Goal: Task Accomplishment & Management: Manage account settings

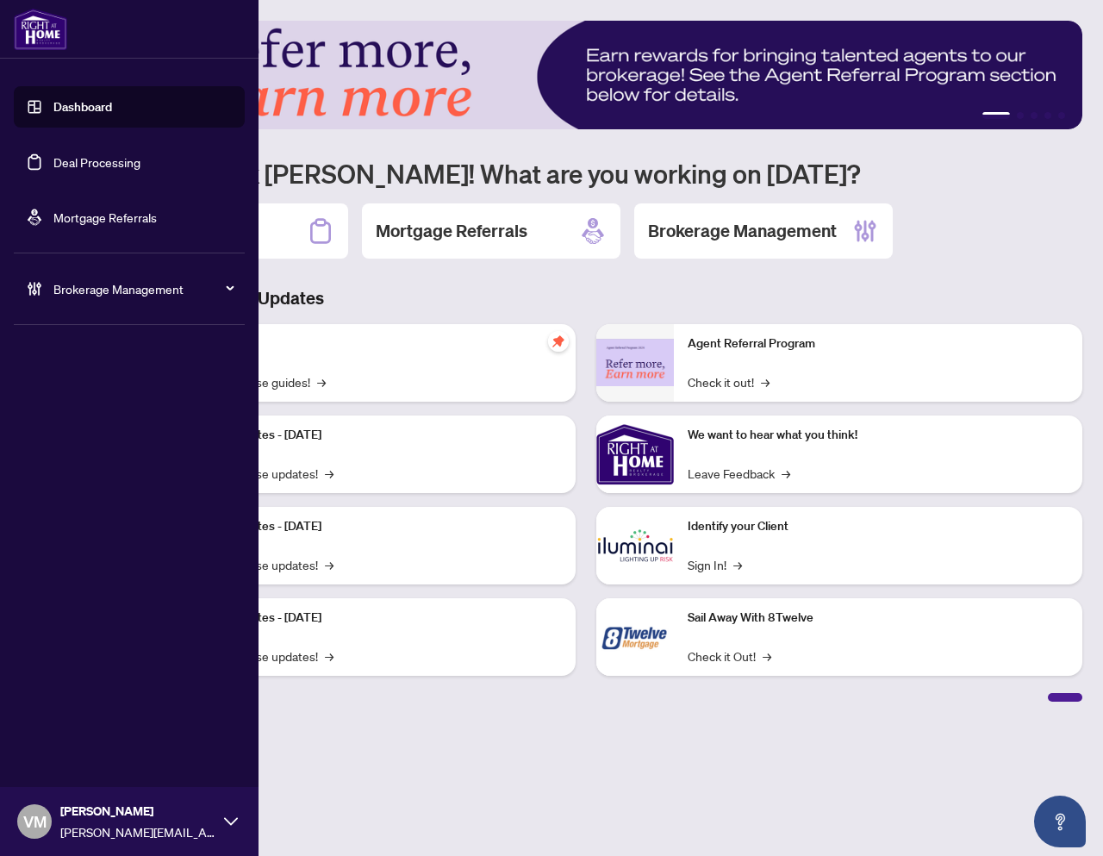
click at [229, 289] on icon at bounding box center [225, 289] width 9 height 0
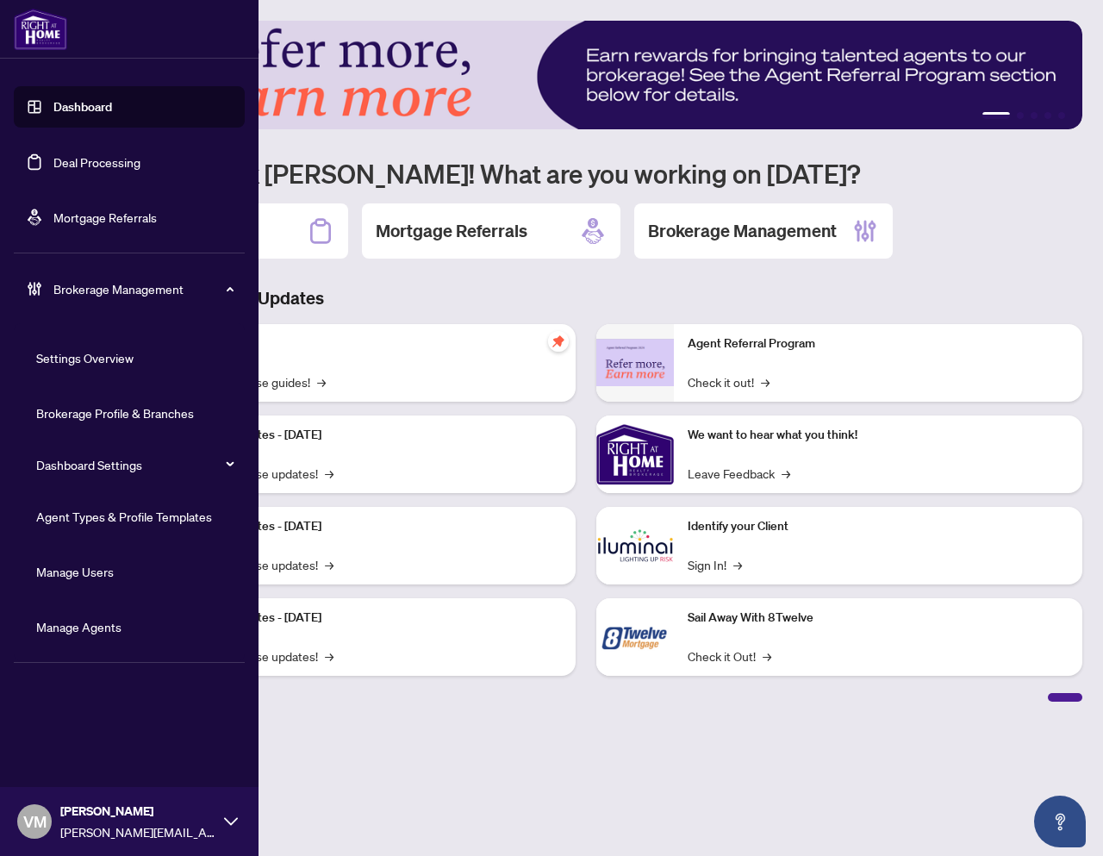
click at [124, 508] on link "Agent Types & Profile Templates" at bounding box center [124, 516] width 176 height 16
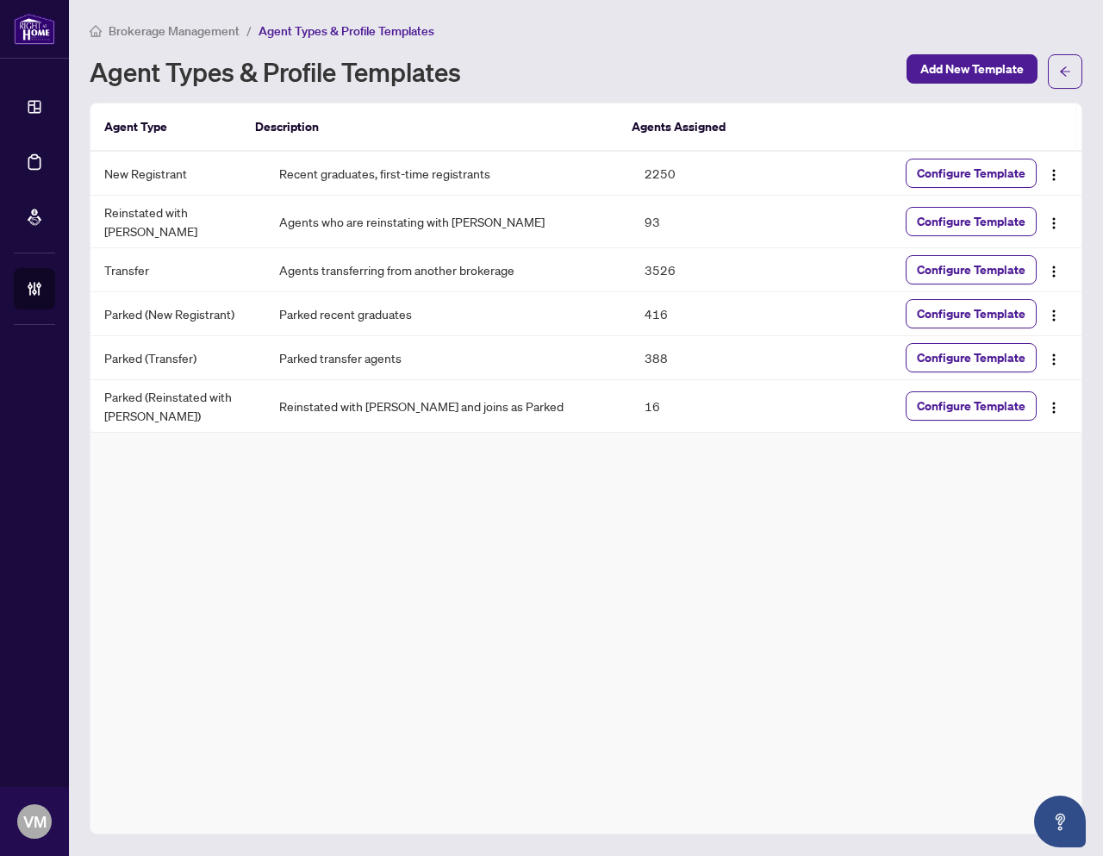
click at [659, 513] on div "Agent Type Description Agents Assigned New Registrant Recent graduates, first-t…" at bounding box center [586, 469] width 993 height 732
click at [988, 69] on span "Add New Template" at bounding box center [971, 69] width 103 height 28
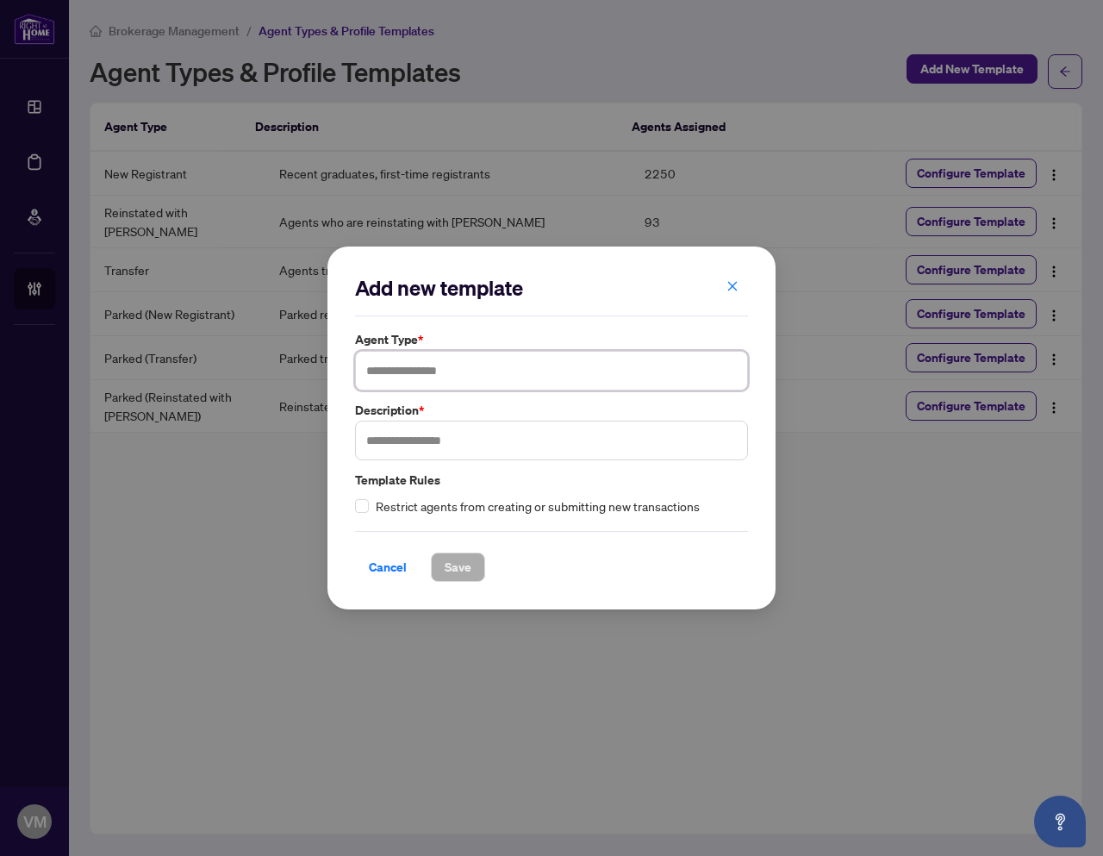
click at [568, 384] on input "text" at bounding box center [551, 371] width 393 height 40
type input "**********"
click at [501, 447] on input "text" at bounding box center [551, 441] width 393 height 40
type input "**********"
click at [453, 568] on span "Save" at bounding box center [458, 567] width 27 height 28
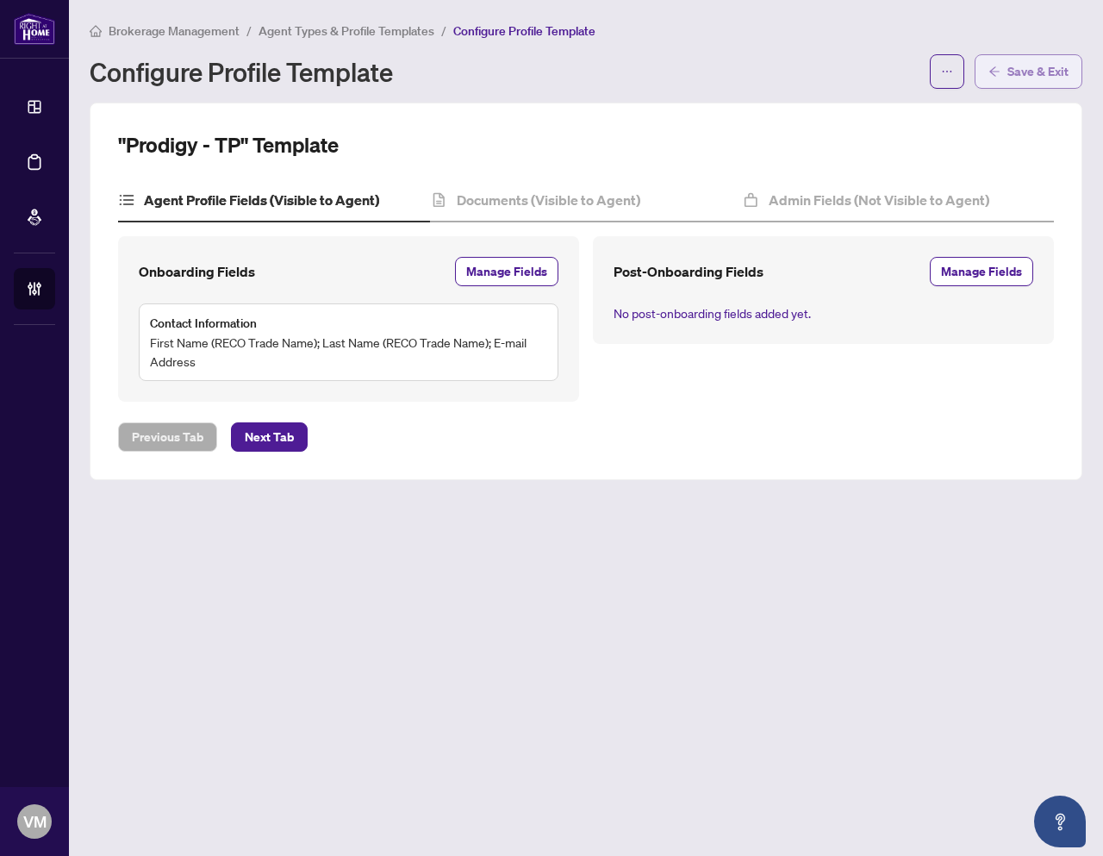
click at [1009, 61] on span "Save & Exit" at bounding box center [1037, 72] width 61 height 28
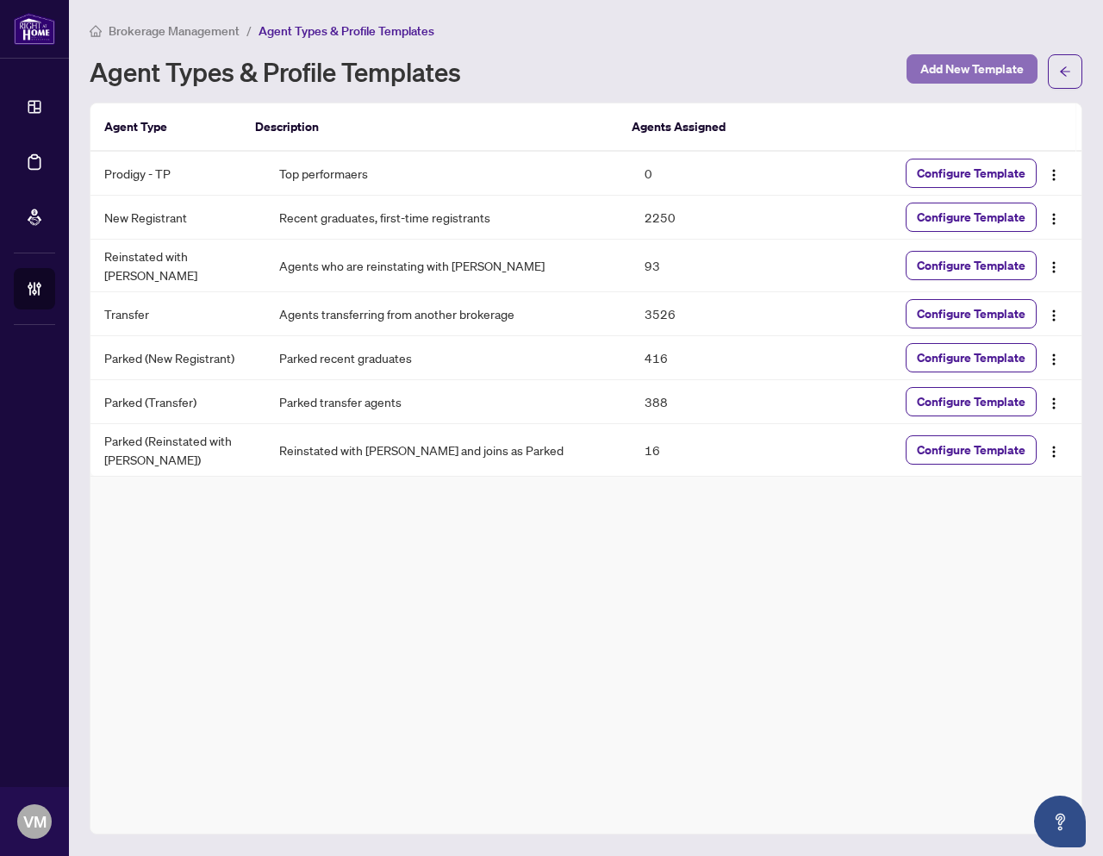
click at [964, 63] on span "Add New Template" at bounding box center [971, 69] width 103 height 28
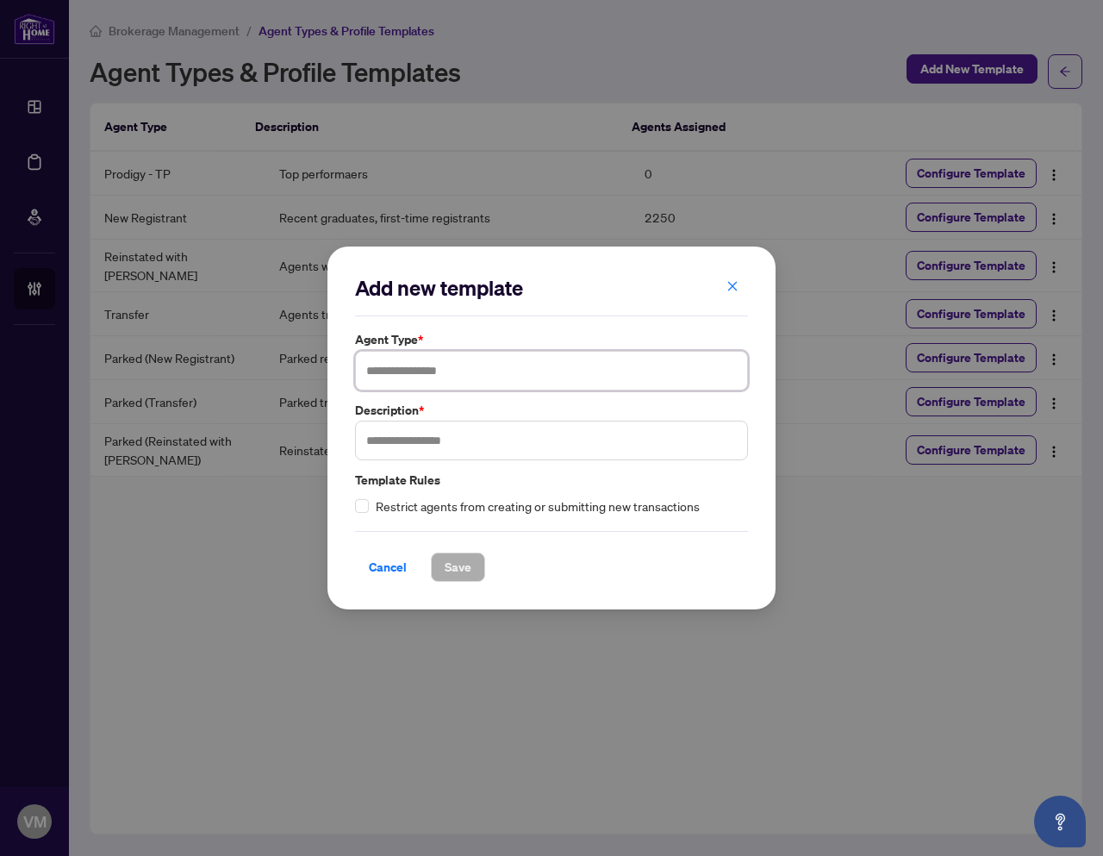
click at [445, 382] on input "text" at bounding box center [551, 371] width 393 height 40
type input "**********"
click at [418, 443] on input "text" at bounding box center [551, 441] width 393 height 40
type input "*****"
click at [460, 563] on span "Save" at bounding box center [458, 567] width 27 height 28
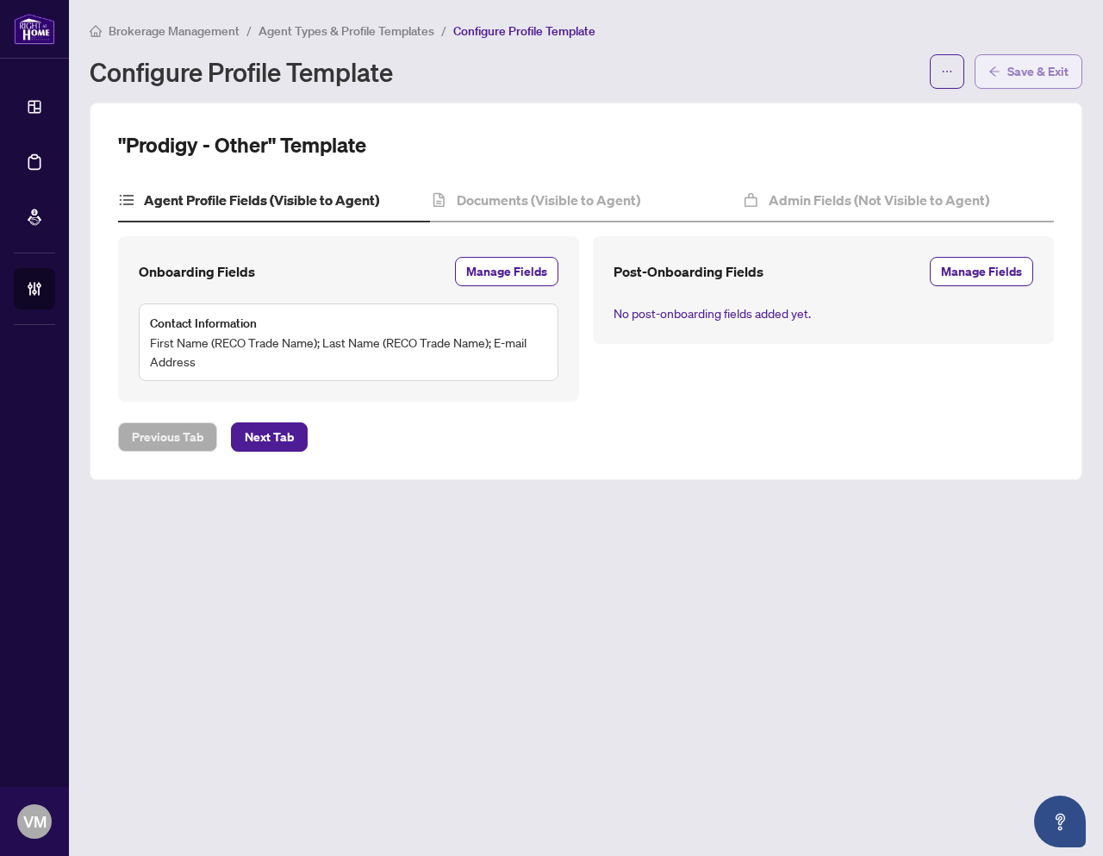
click at [995, 59] on span "button" at bounding box center [995, 72] width 12 height 28
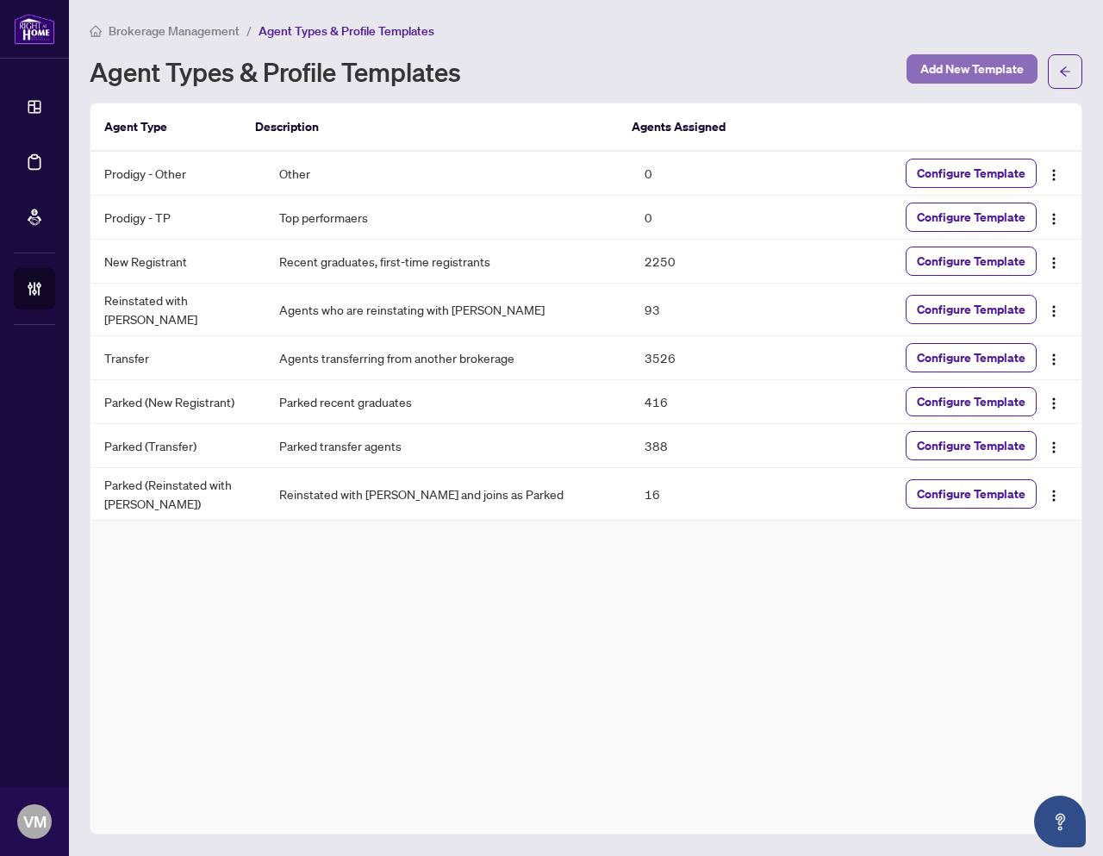
click at [966, 66] on span "Add New Template" at bounding box center [971, 69] width 103 height 28
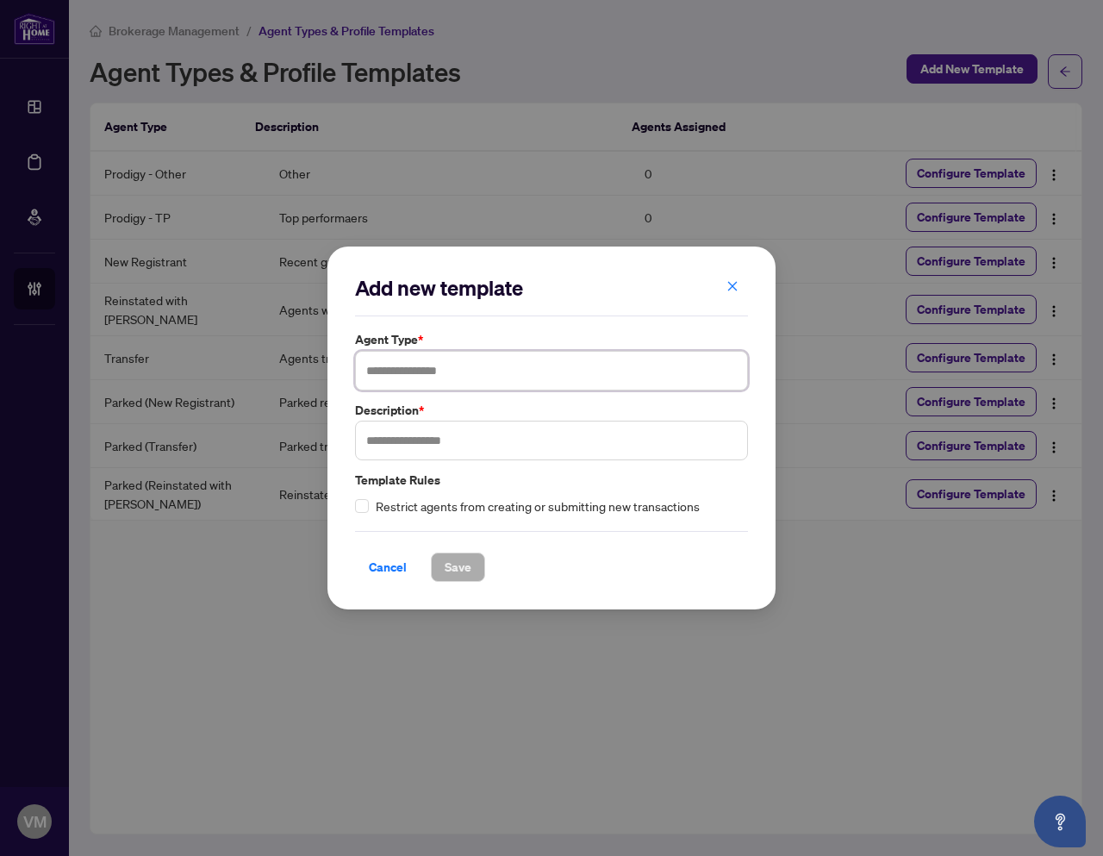
click at [573, 389] on input "text" at bounding box center [551, 371] width 393 height 40
type input "**********"
click at [502, 448] on input "text" at bounding box center [551, 441] width 393 height 40
type input "**********"
click at [467, 560] on span "Save" at bounding box center [458, 567] width 27 height 28
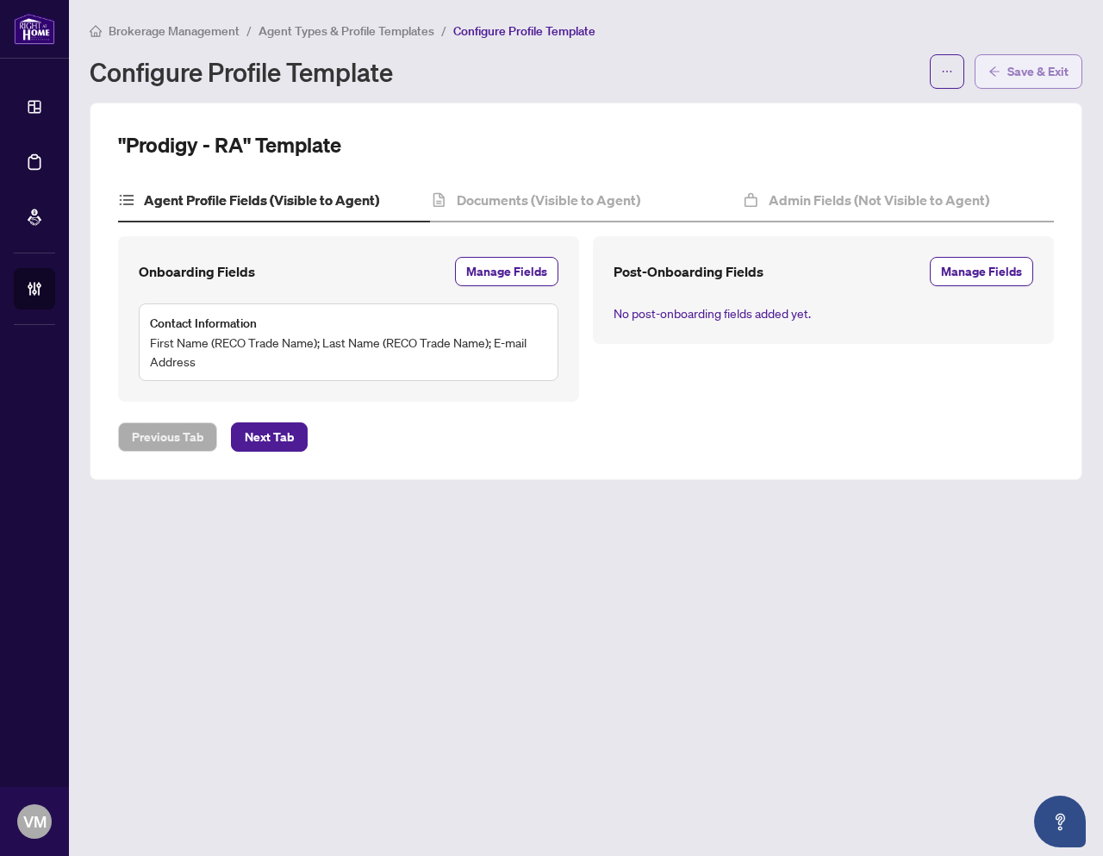
click at [1005, 66] on button "Save & Exit" at bounding box center [1029, 71] width 108 height 34
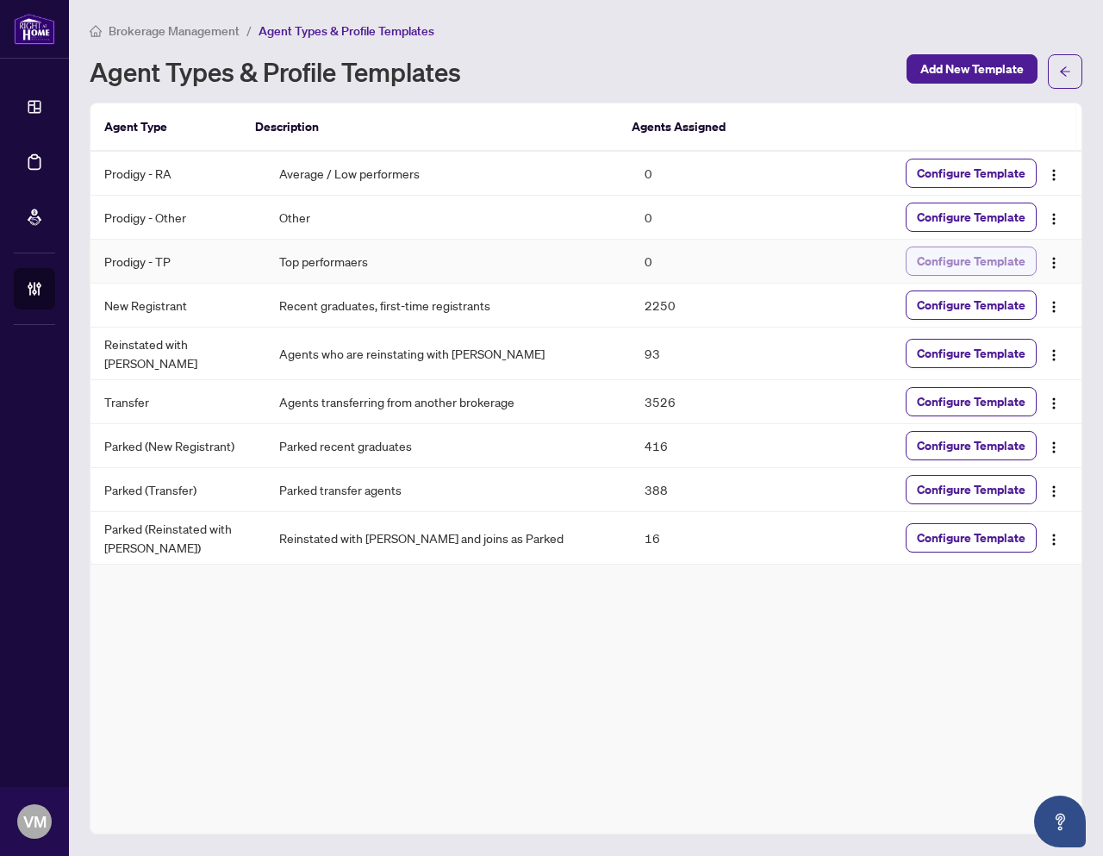
click at [978, 257] on span "Configure Template" at bounding box center [971, 261] width 109 height 28
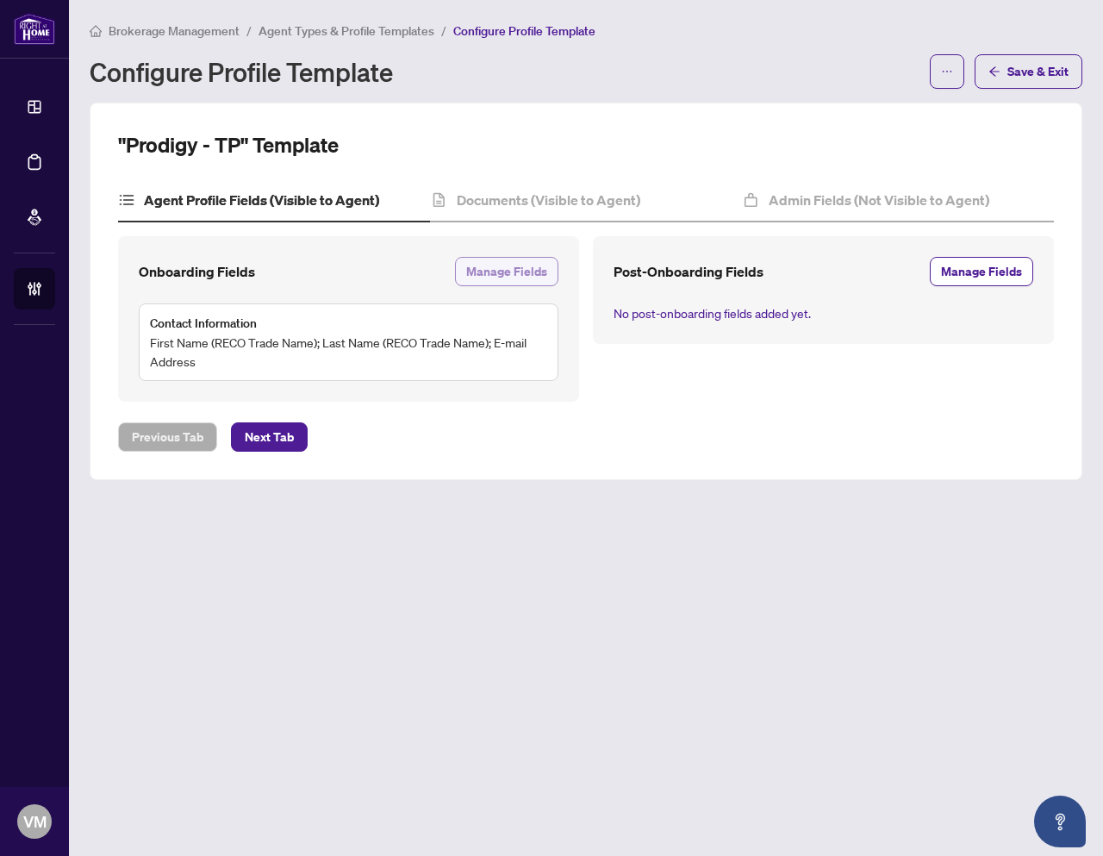
click at [523, 275] on span "Manage Fields" at bounding box center [506, 272] width 81 height 28
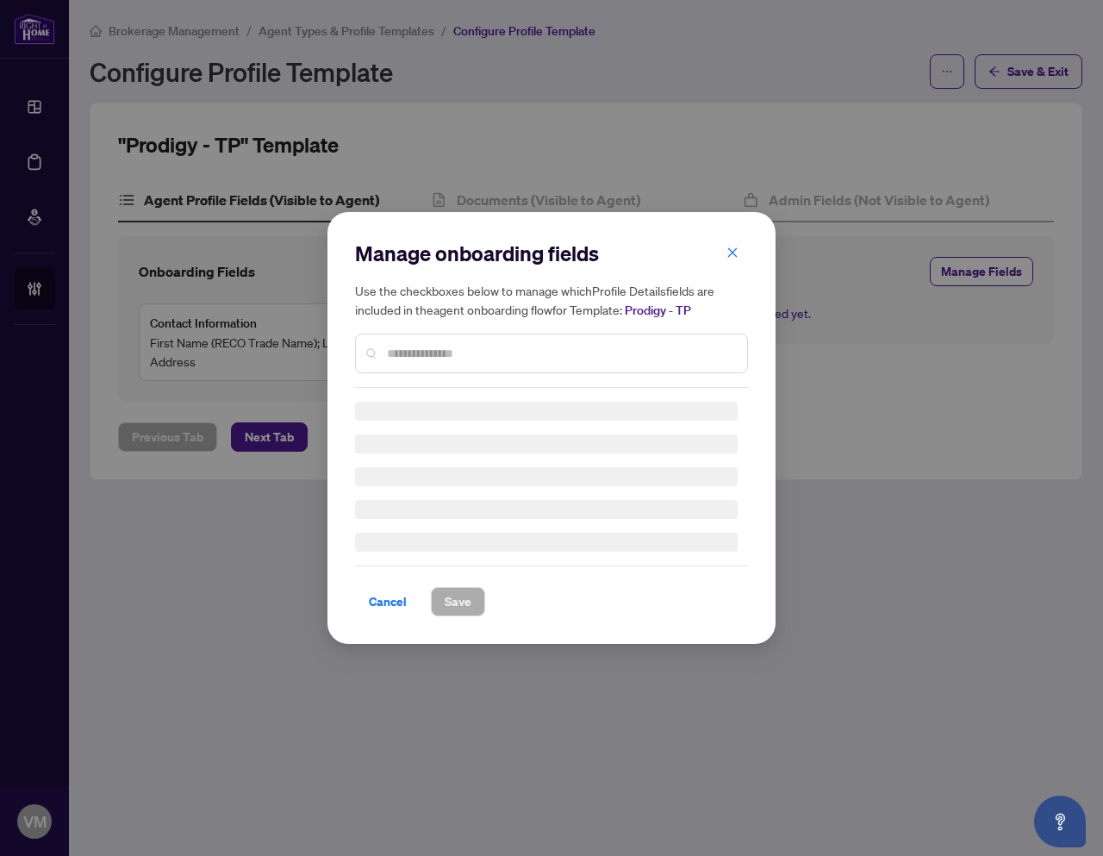
click at [471, 355] on input "text" at bounding box center [560, 353] width 346 height 19
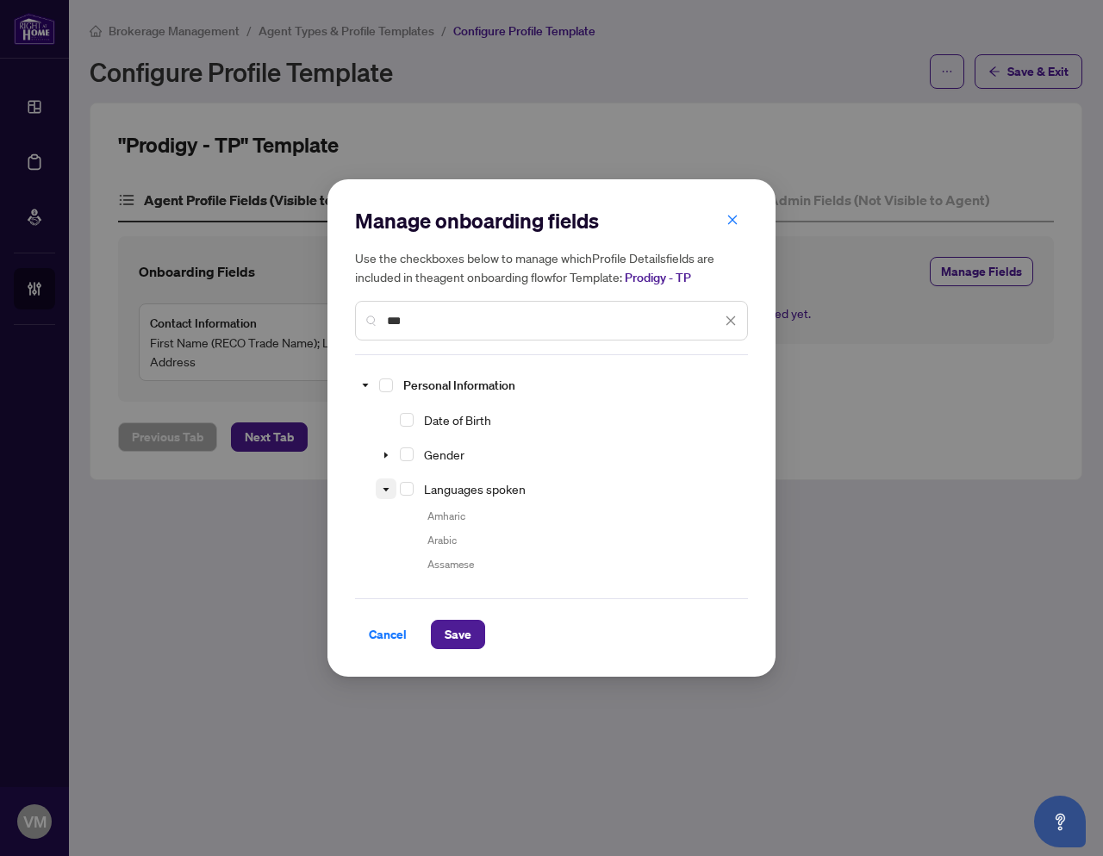
type input "***"
click at [390, 490] on span at bounding box center [386, 488] width 21 height 21
click at [412, 556] on span "Select Sin #" at bounding box center [407, 558] width 14 height 14
click at [463, 633] on span "Save" at bounding box center [458, 635] width 27 height 28
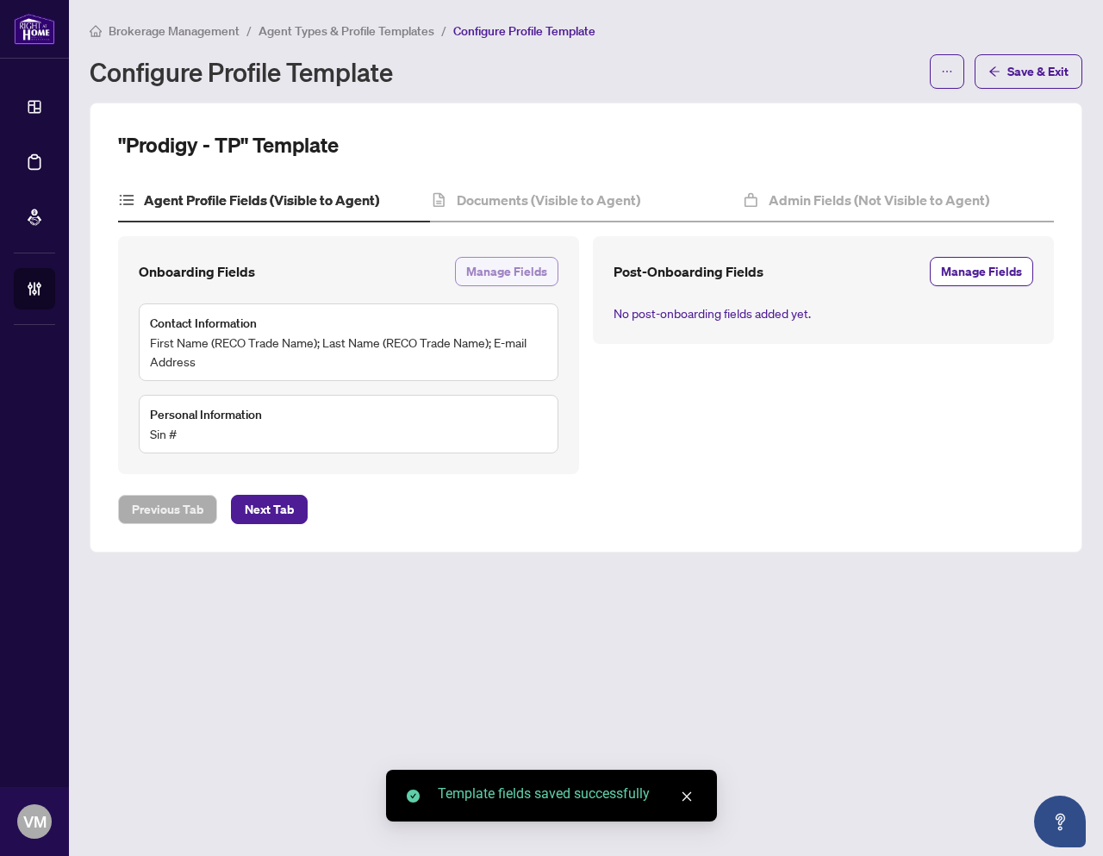
click at [517, 276] on span "Manage Fields" at bounding box center [506, 272] width 81 height 28
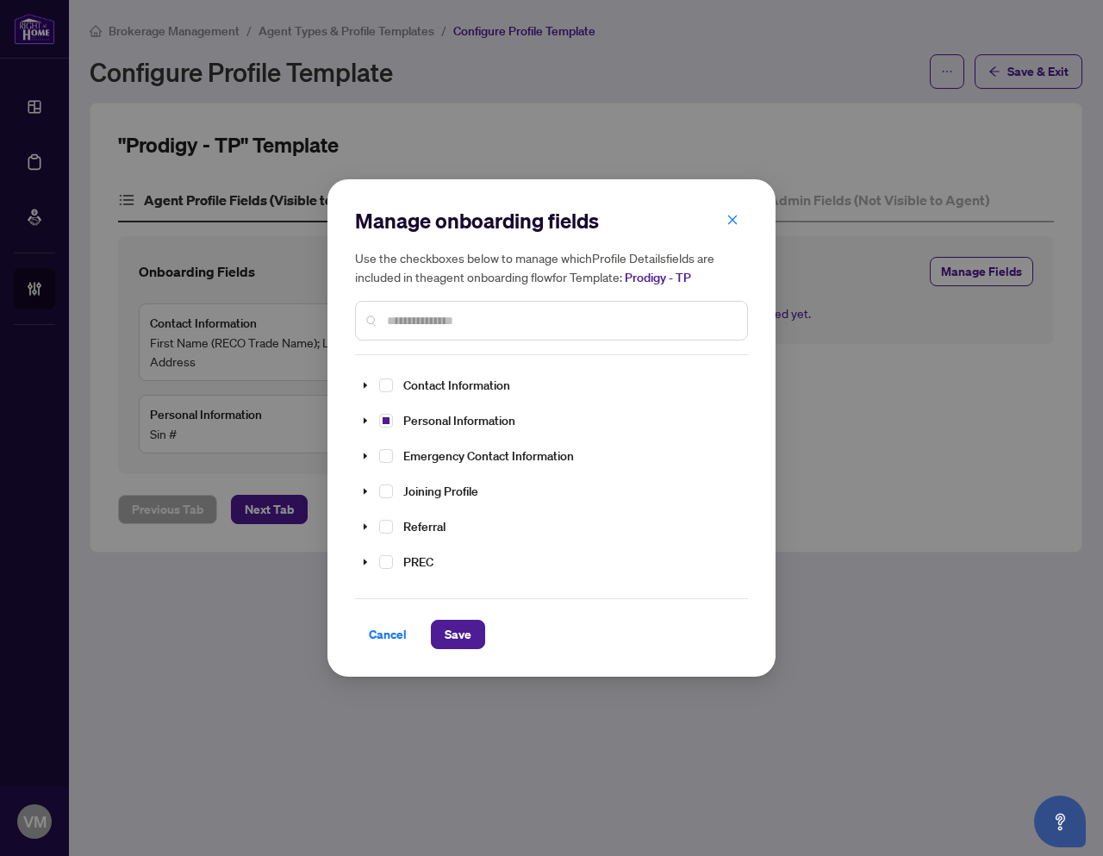
click at [446, 362] on div "Manage onboarding fields Use the checkboxes below to manage which Profile Detai…" at bounding box center [551, 428] width 393 height 442
click at [440, 324] on input "text" at bounding box center [560, 320] width 346 height 19
type input "****"
click at [371, 386] on span at bounding box center [365, 385] width 21 height 22
click at [388, 454] on icon "caret-down" at bounding box center [387, 455] width 6 height 3
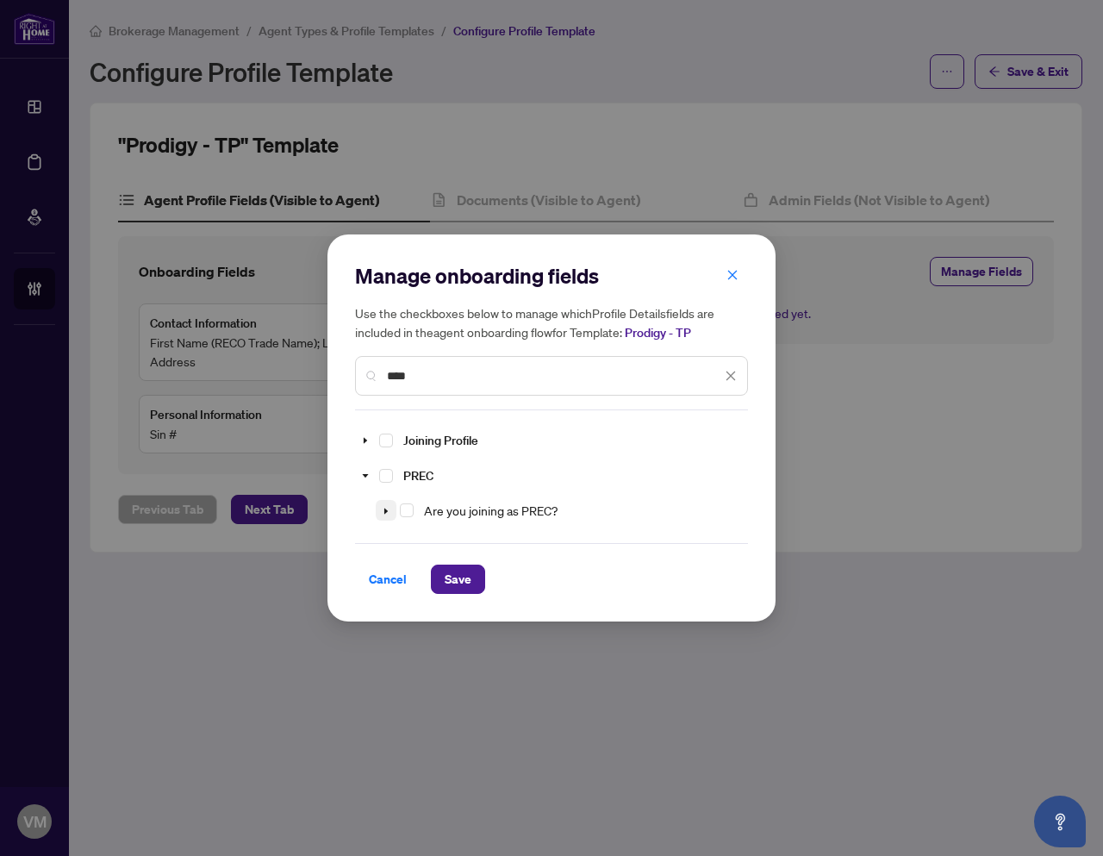
click at [386, 501] on span at bounding box center [386, 510] width 21 height 21
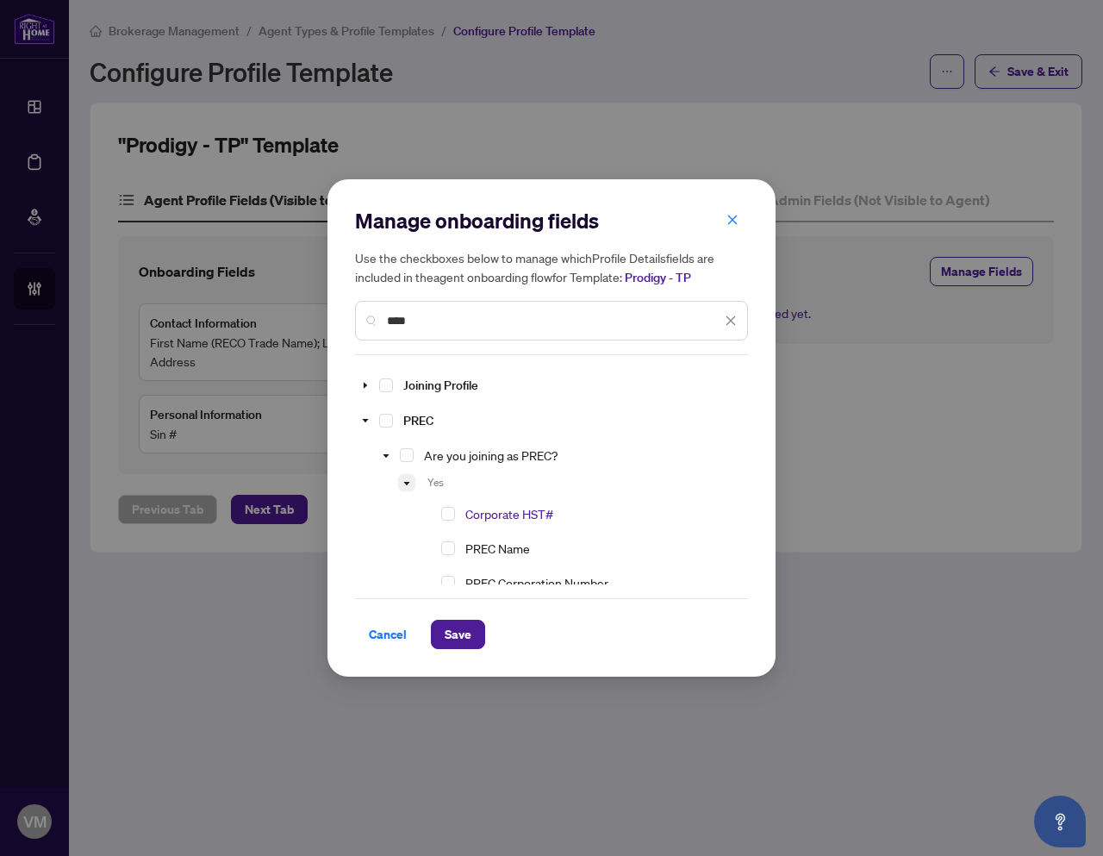
click at [406, 482] on icon "caret-down" at bounding box center [407, 483] width 6 height 3
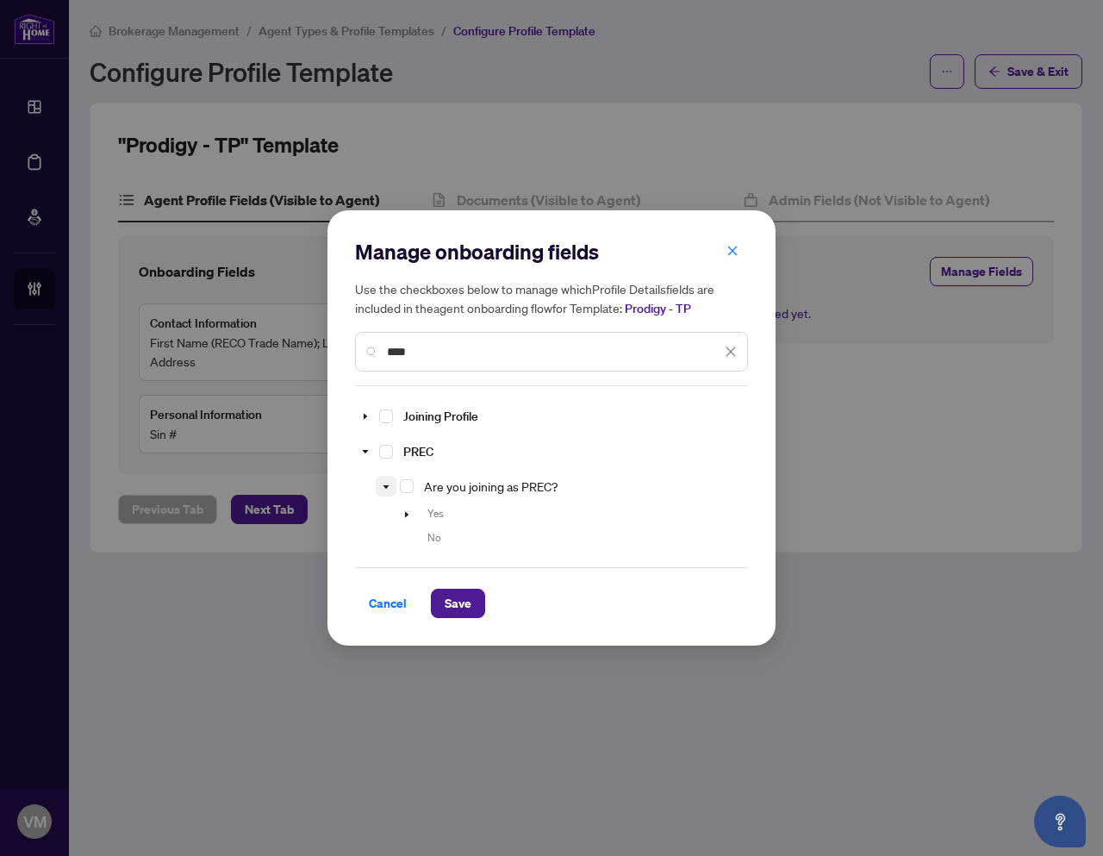
click at [391, 482] on span at bounding box center [386, 486] width 21 height 21
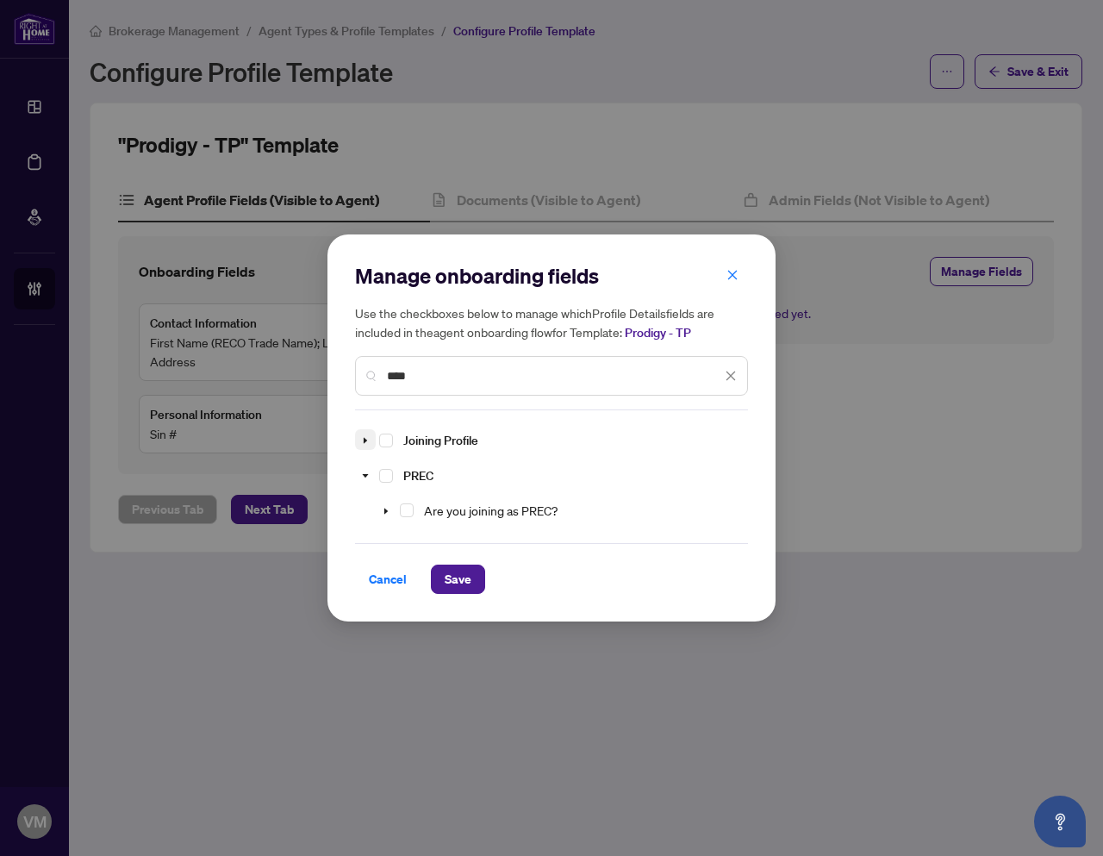
click at [365, 446] on span at bounding box center [365, 440] width 21 height 22
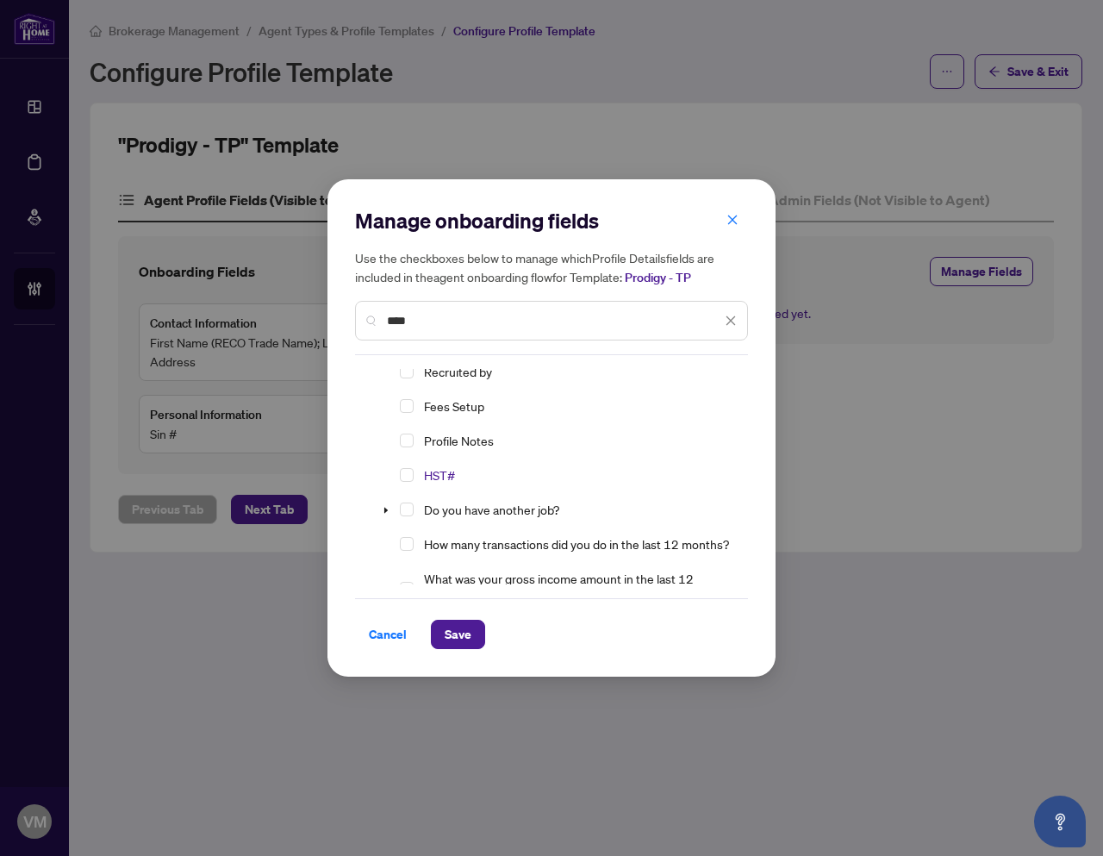
scroll to position [119, 0]
click at [409, 476] on span "Select HST#" at bounding box center [407, 473] width 14 height 14
click at [471, 623] on button "Save" at bounding box center [458, 634] width 54 height 29
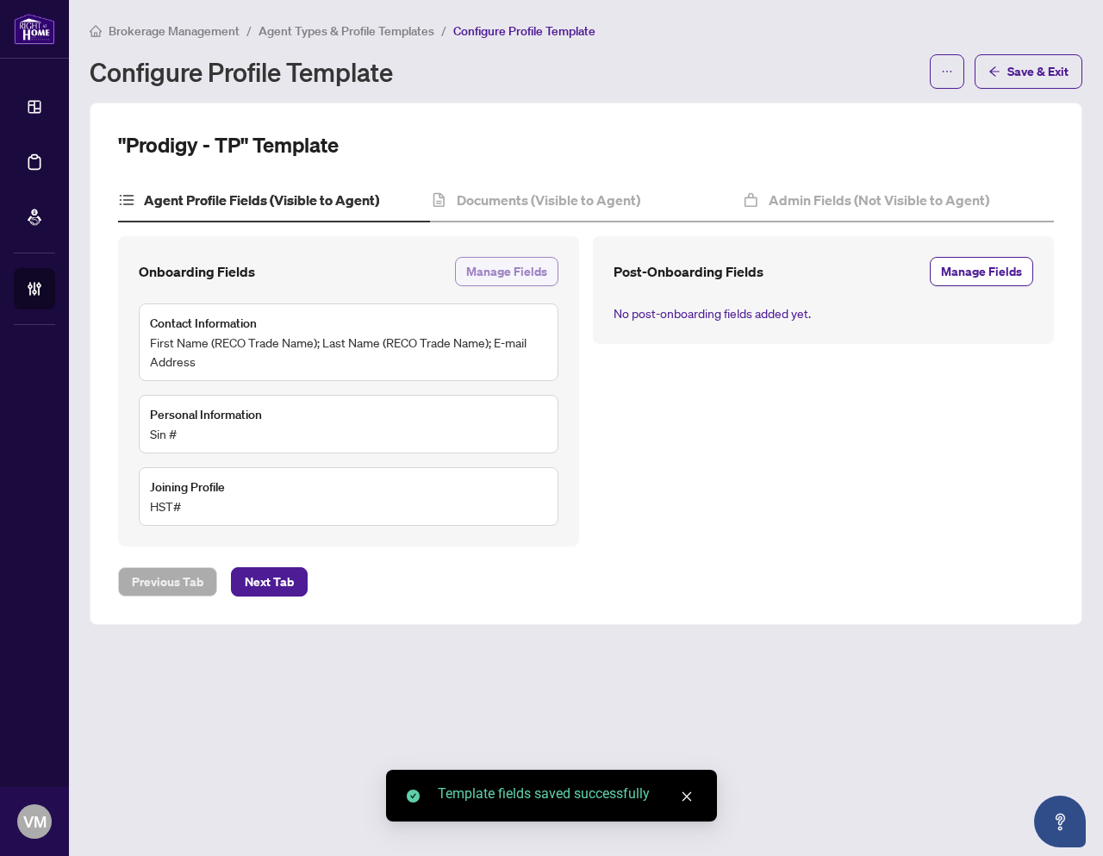
click at [480, 266] on span "Manage Fields" at bounding box center [506, 272] width 81 height 28
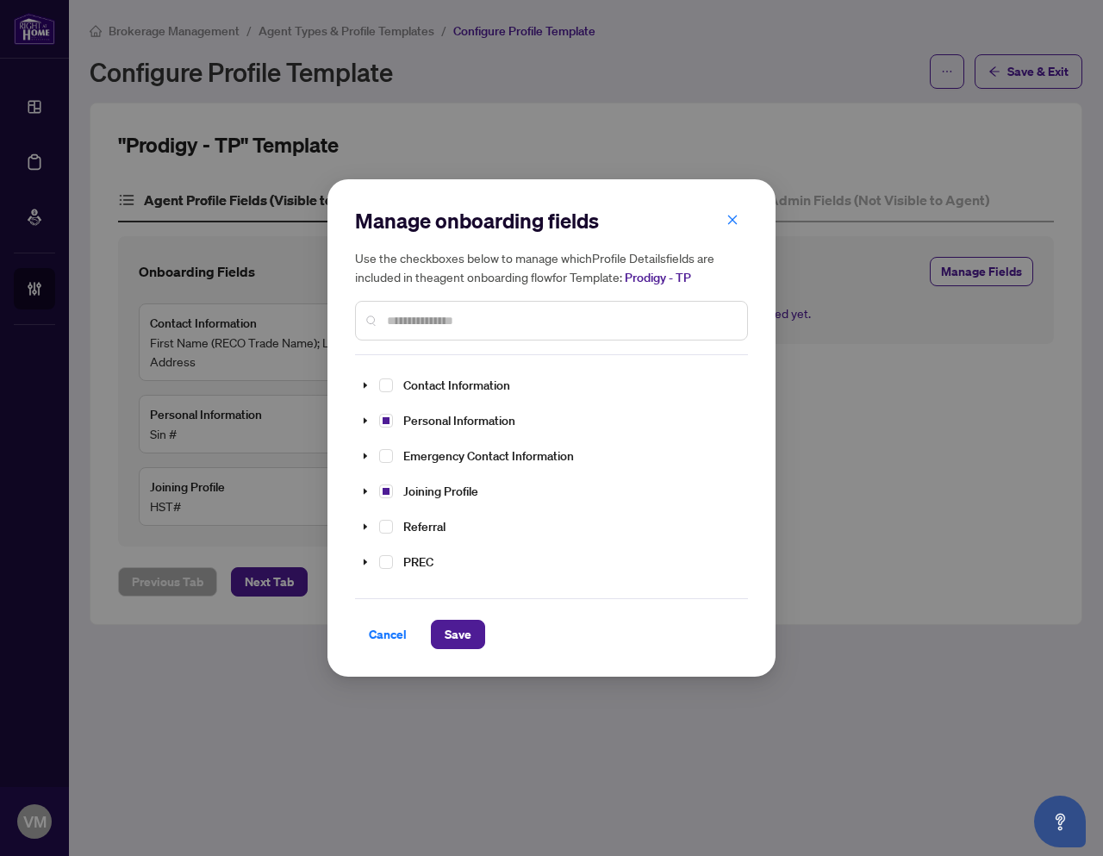
click at [413, 321] on input "text" at bounding box center [560, 320] width 346 height 19
click at [368, 560] on icon "caret-down" at bounding box center [365, 562] width 9 height 9
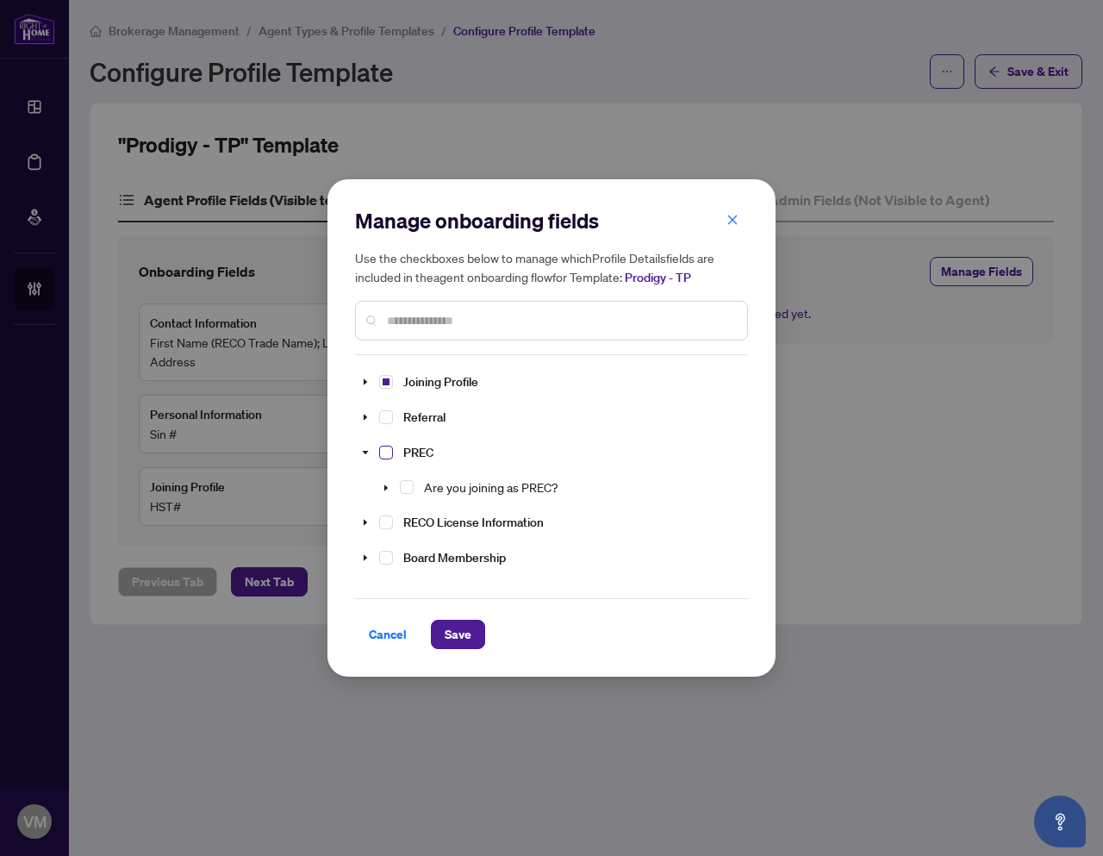
click at [390, 446] on span "Select PREC" at bounding box center [386, 453] width 14 height 14
click at [471, 625] on button "Save" at bounding box center [458, 634] width 54 height 29
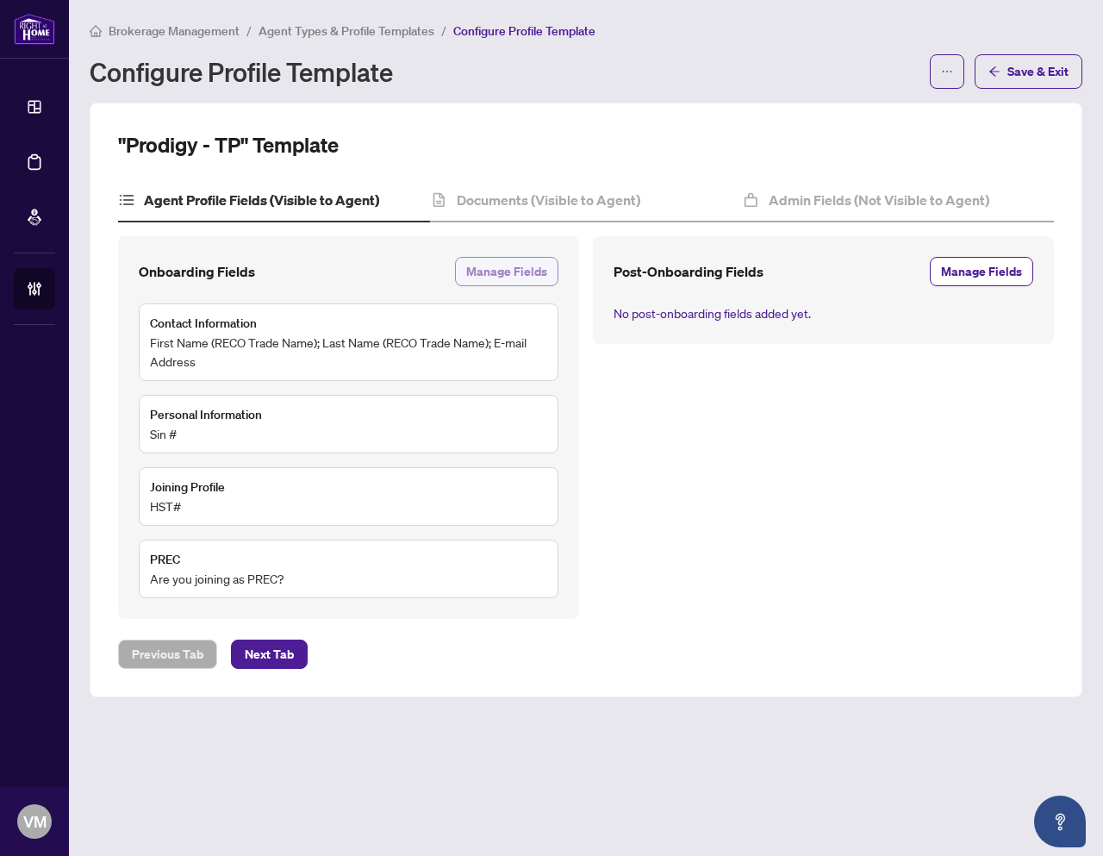
click at [500, 265] on span "Manage Fields" at bounding box center [506, 272] width 81 height 28
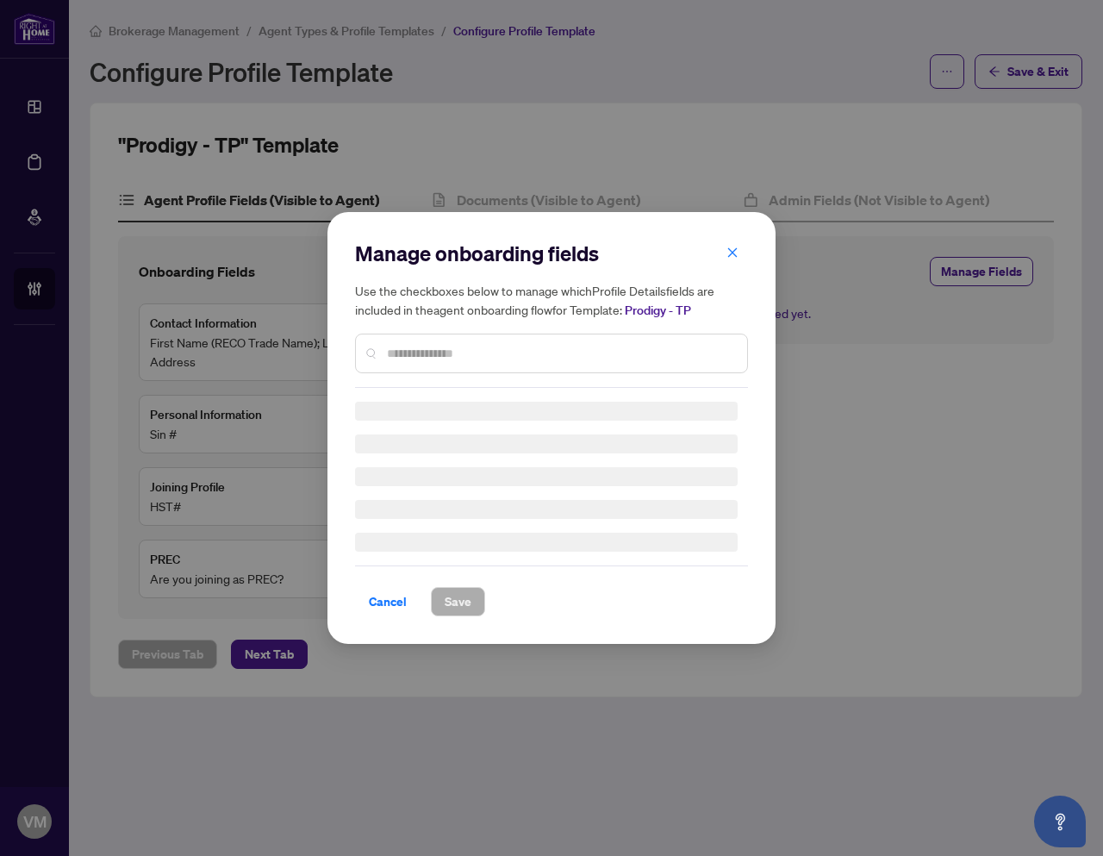
click at [404, 349] on div "Manage onboarding fields Use the checkboxes below to manage which Profile Detai…" at bounding box center [551, 314] width 393 height 148
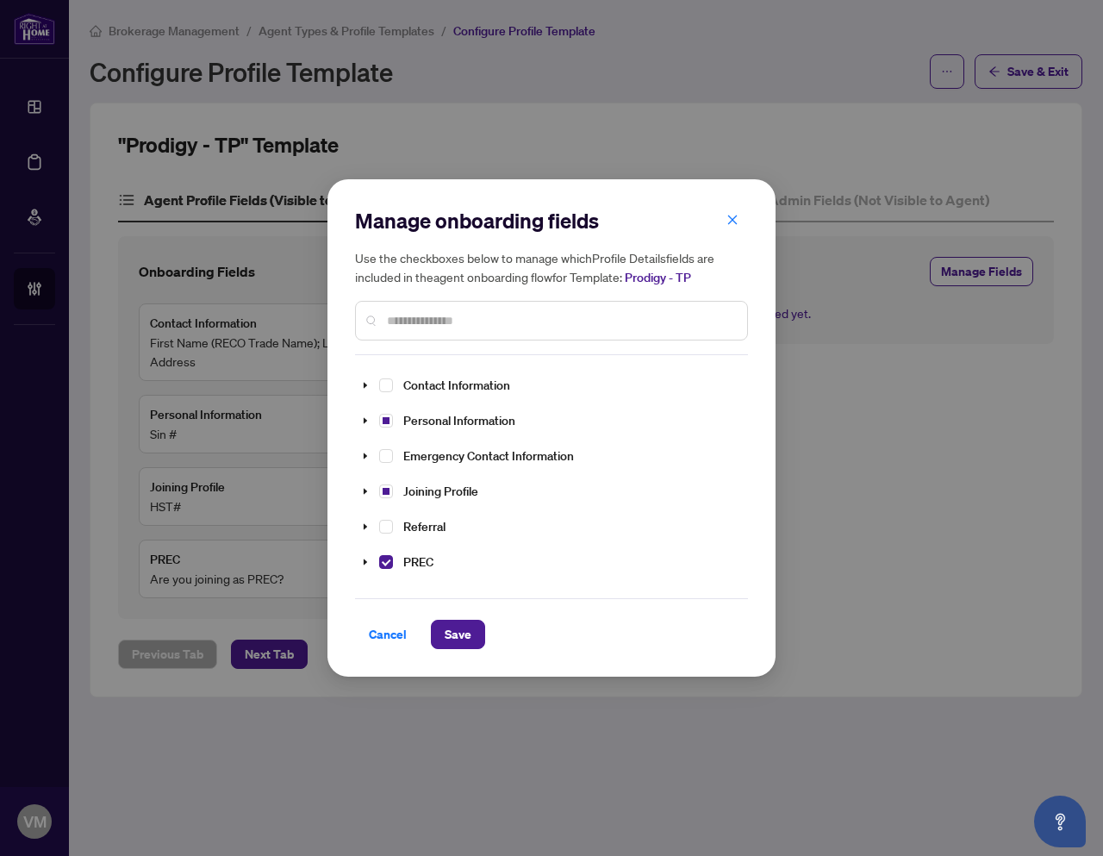
type input "*"
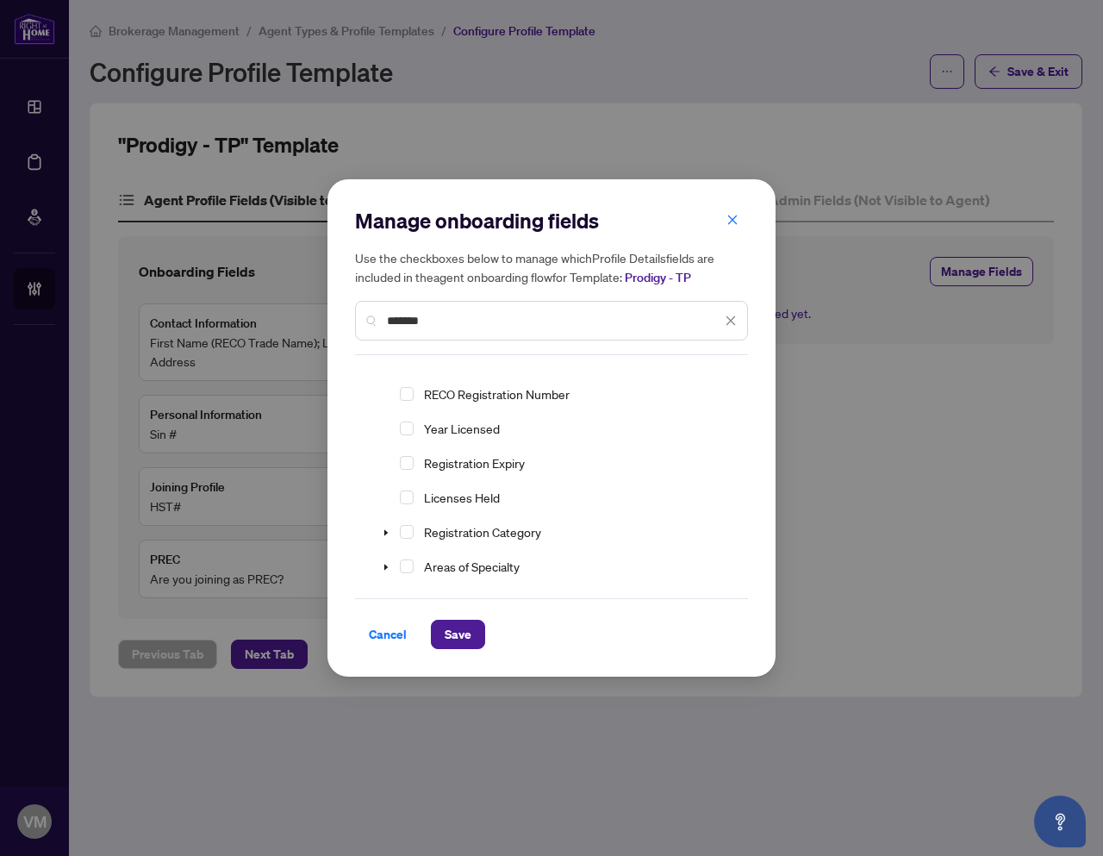
scroll to position [0, 0]
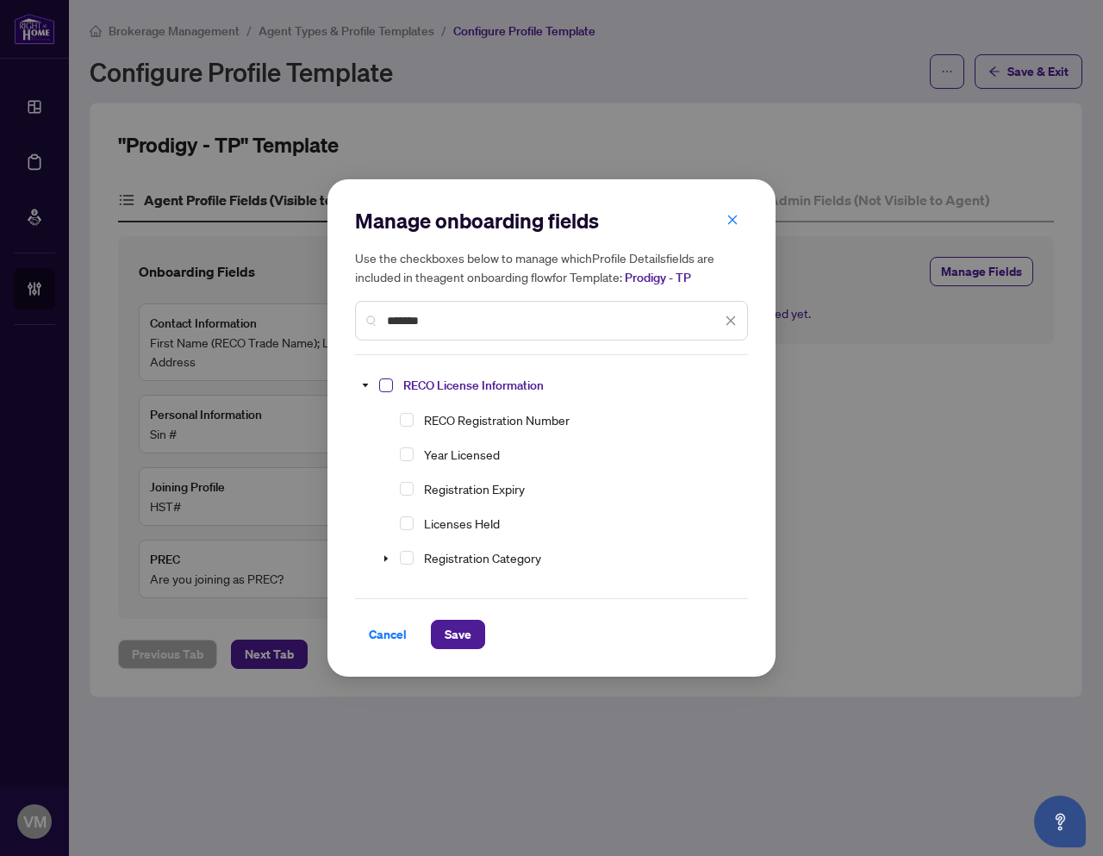
type input "*******"
click at [391, 390] on span "Select RECO License Information" at bounding box center [386, 385] width 14 height 14
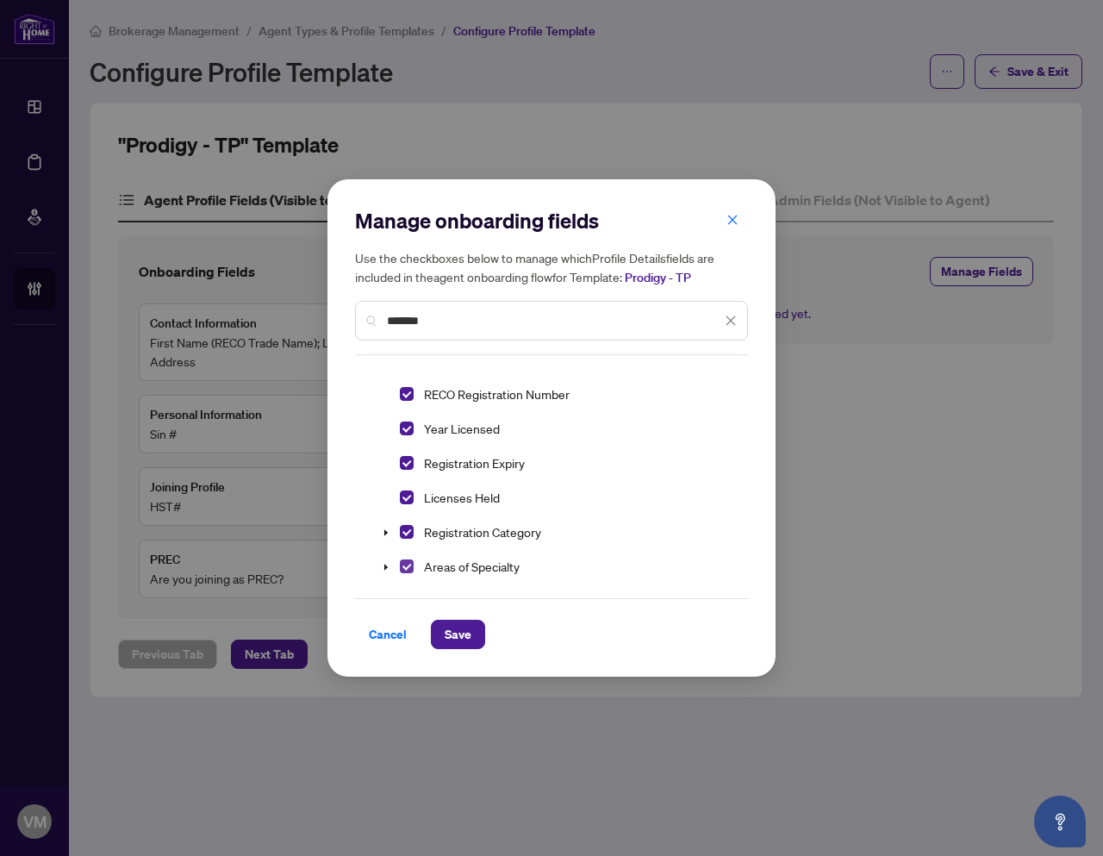
click at [406, 567] on span "Select Areas of Specialty" at bounding box center [407, 566] width 14 height 14
click at [464, 627] on span "Save" at bounding box center [458, 635] width 27 height 28
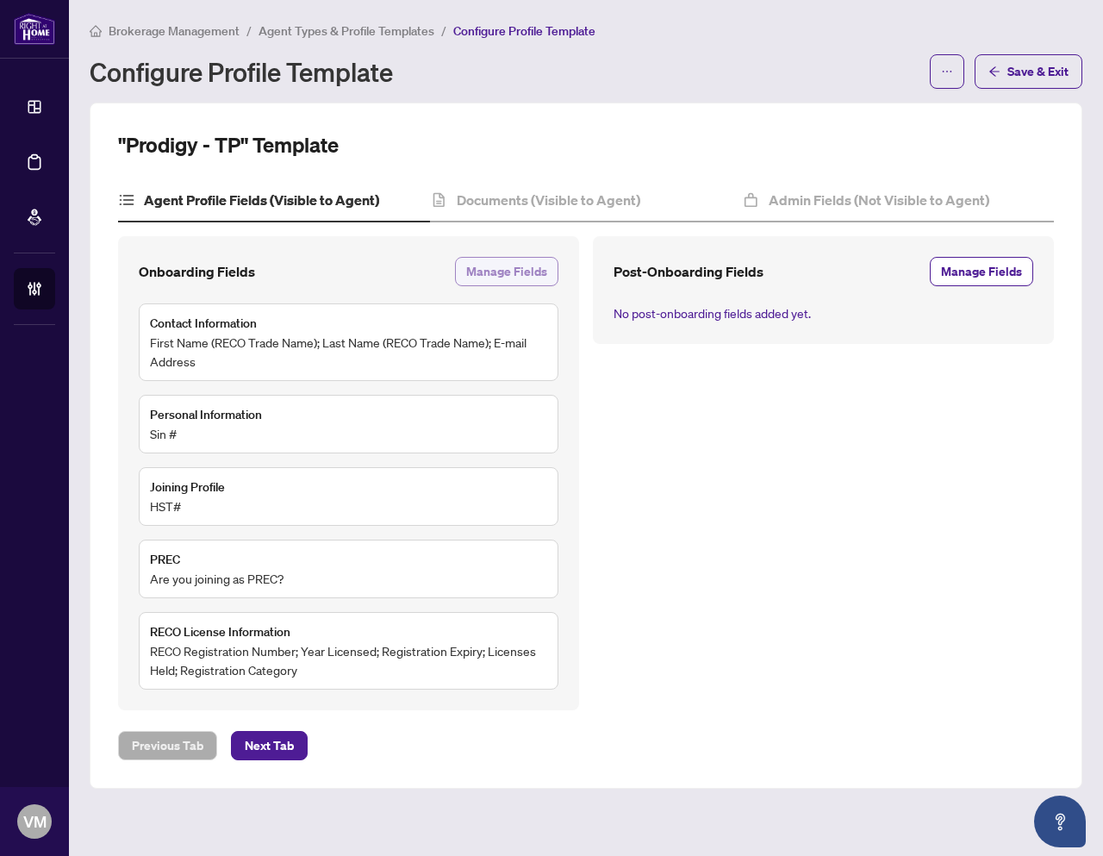
click at [505, 271] on span "Manage Fields" at bounding box center [506, 272] width 81 height 28
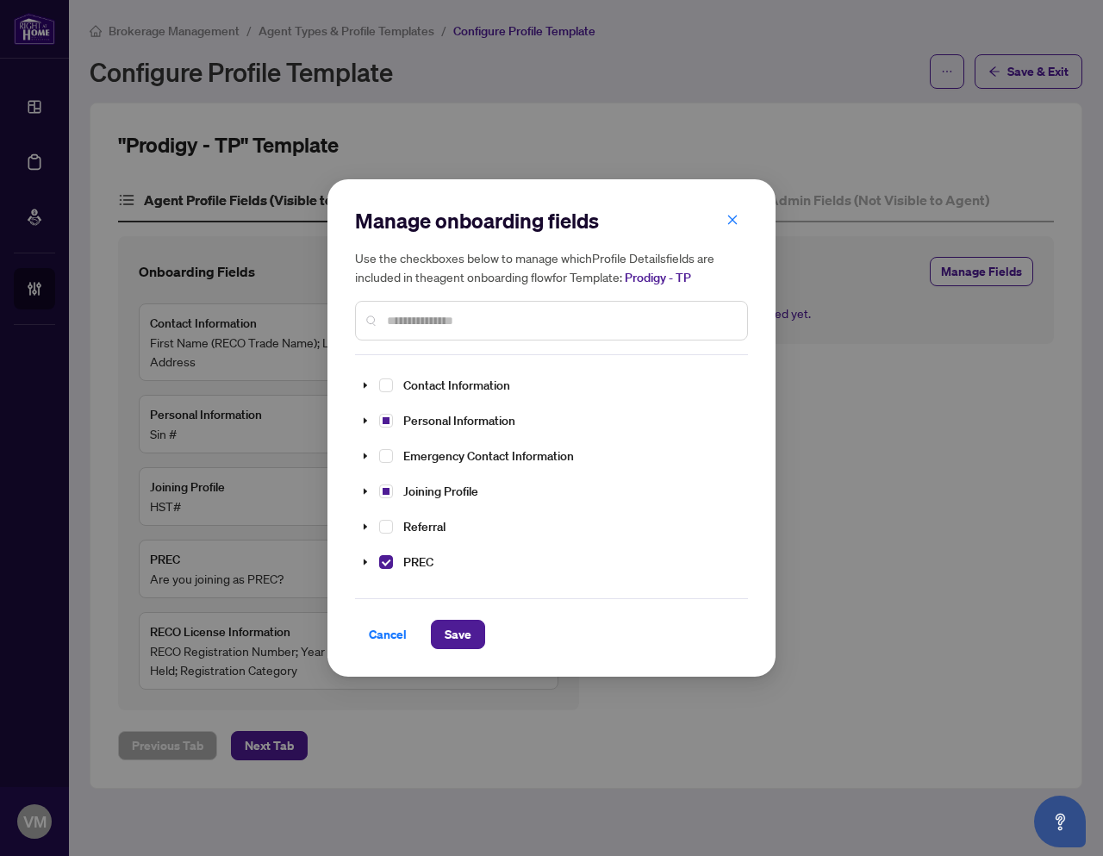
click at [459, 323] on input "text" at bounding box center [560, 320] width 346 height 19
type input "*****"
click at [390, 421] on span at bounding box center [386, 419] width 21 height 21
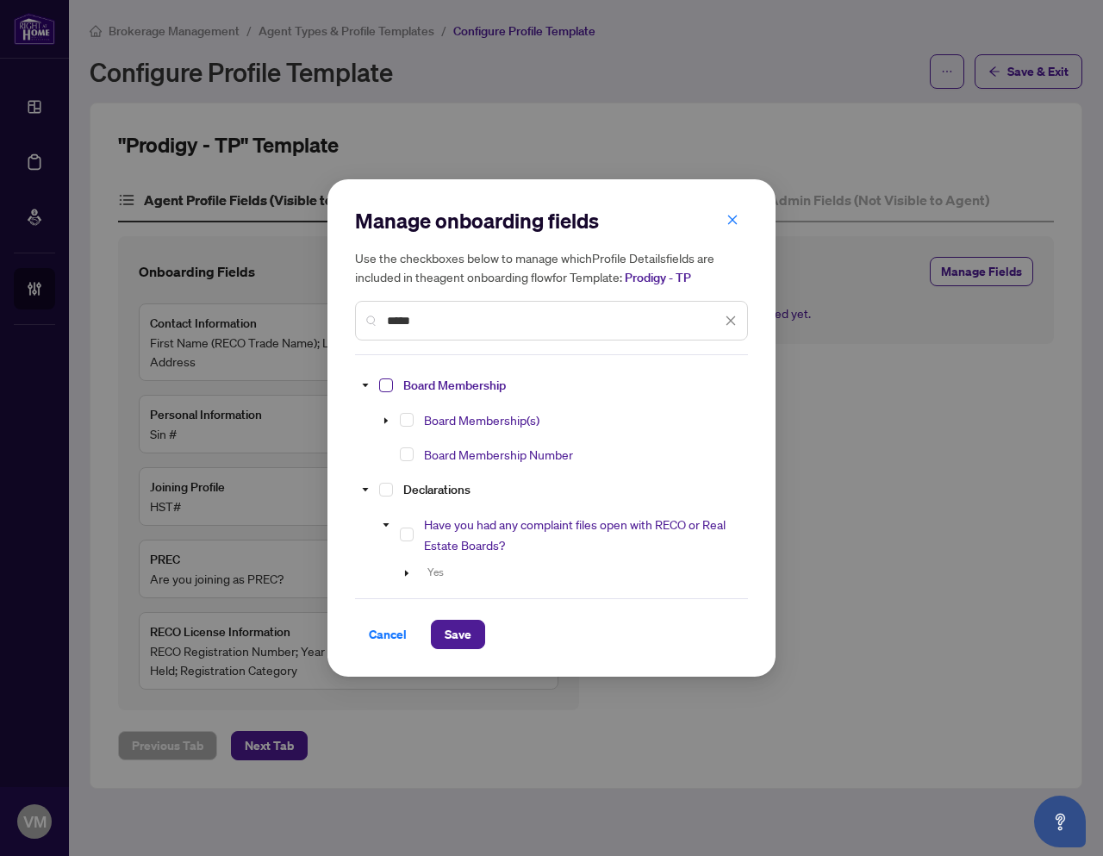
click at [391, 384] on span "Select Board Membership" at bounding box center [386, 385] width 14 height 14
click at [466, 627] on span "Save" at bounding box center [458, 635] width 27 height 28
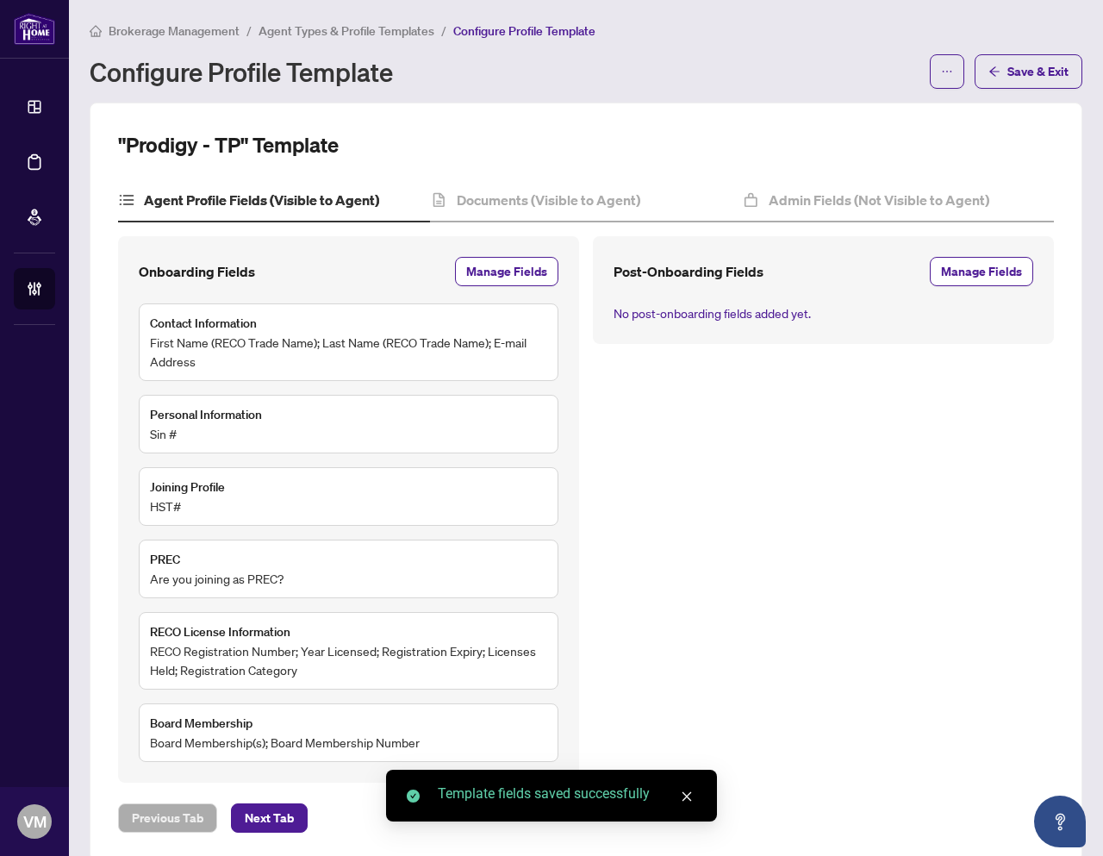
scroll to position [25, 0]
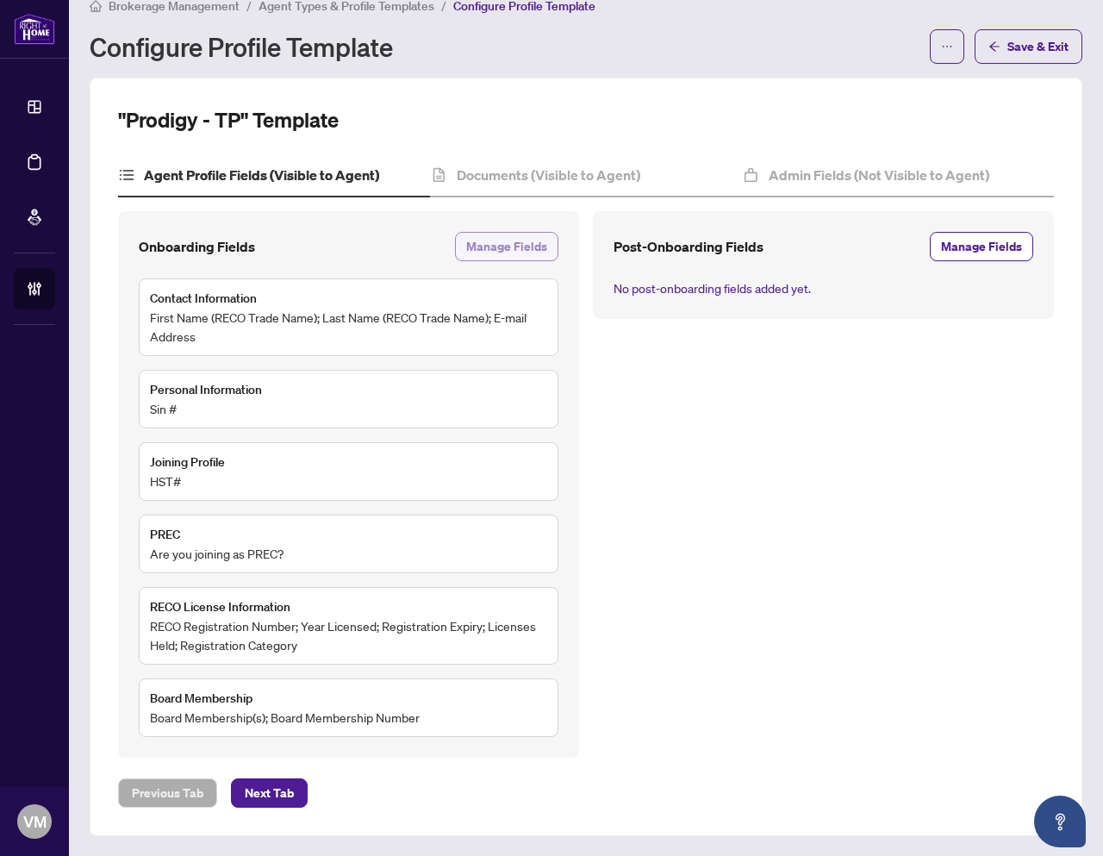
click at [502, 243] on span "Manage Fields" at bounding box center [506, 247] width 81 height 28
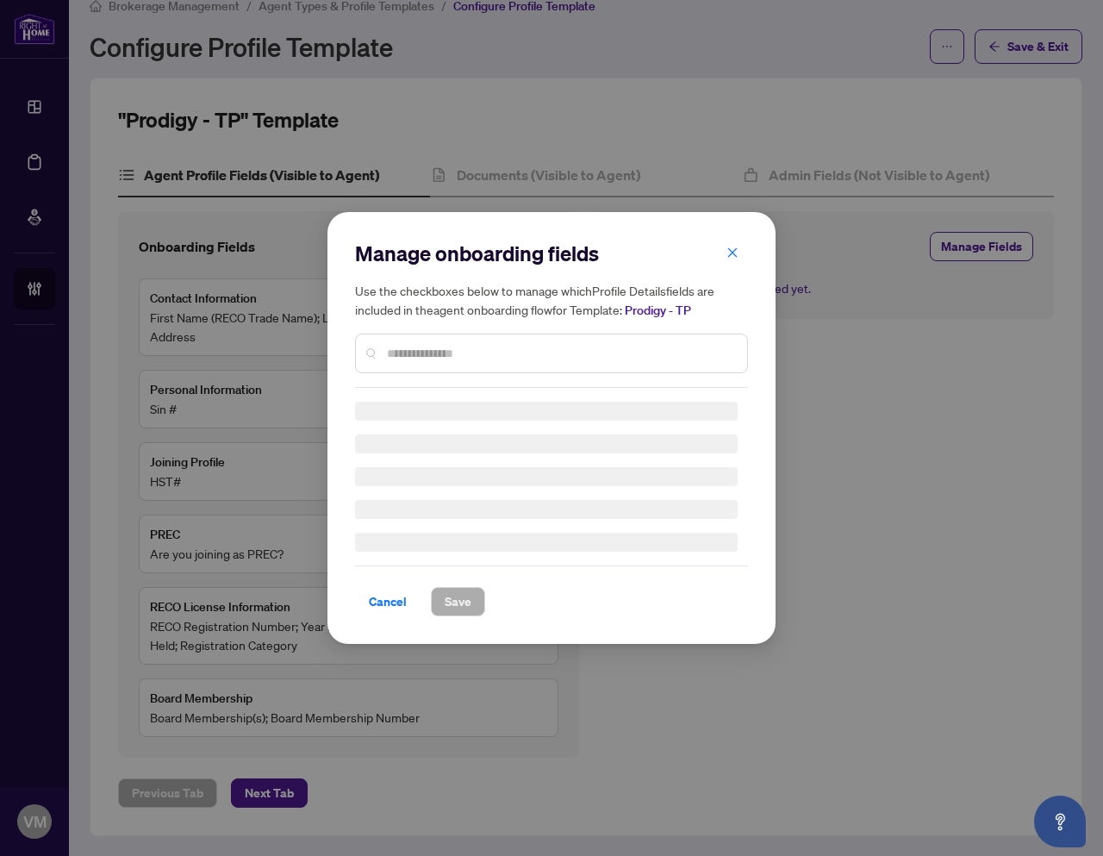
click at [458, 364] on div at bounding box center [551, 354] width 393 height 40
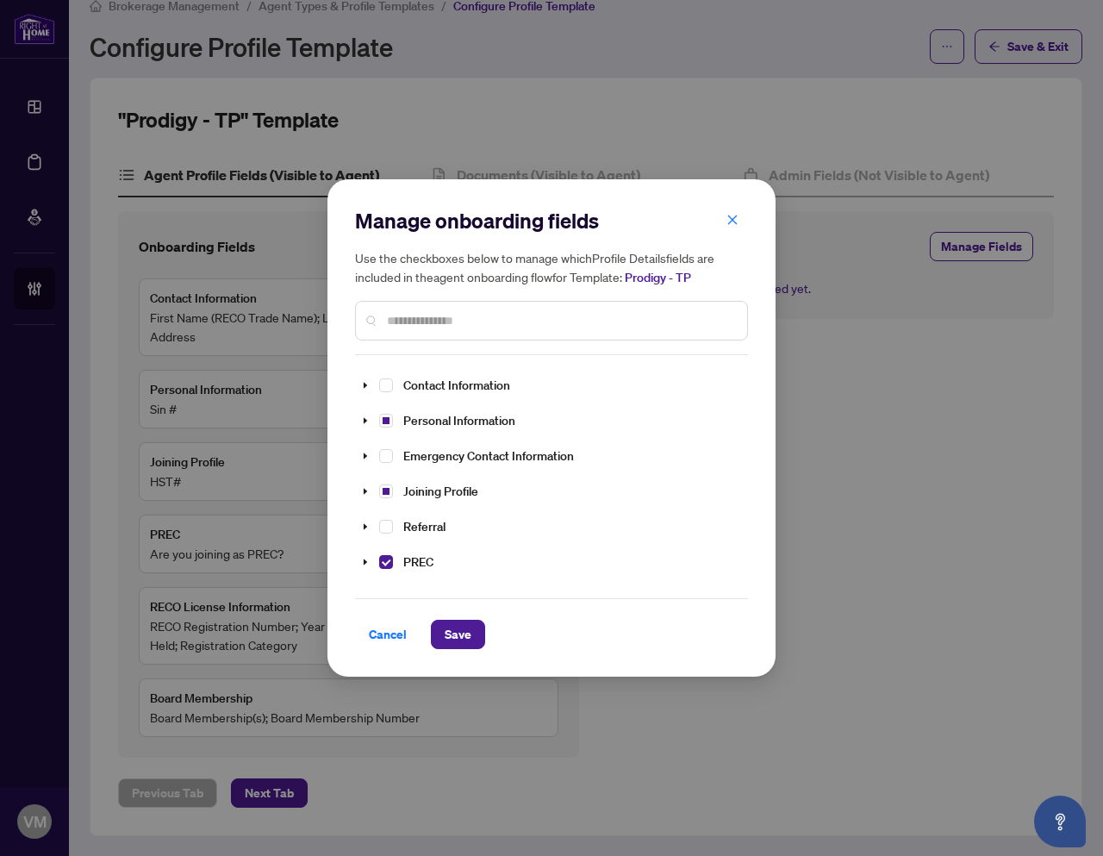
click at [465, 320] on input "text" at bounding box center [560, 320] width 346 height 19
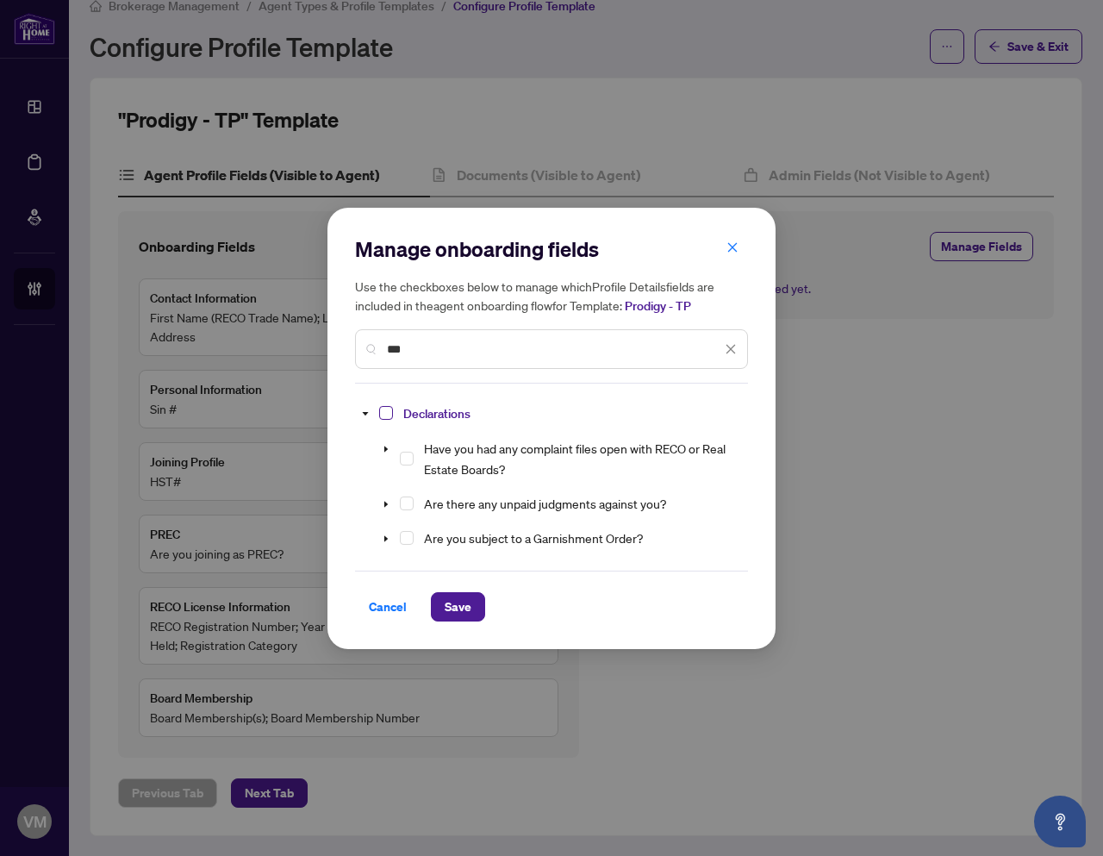
type input "***"
click at [392, 412] on span "Select Declarations" at bounding box center [386, 413] width 14 height 14
click at [466, 605] on span "Save" at bounding box center [458, 607] width 27 height 28
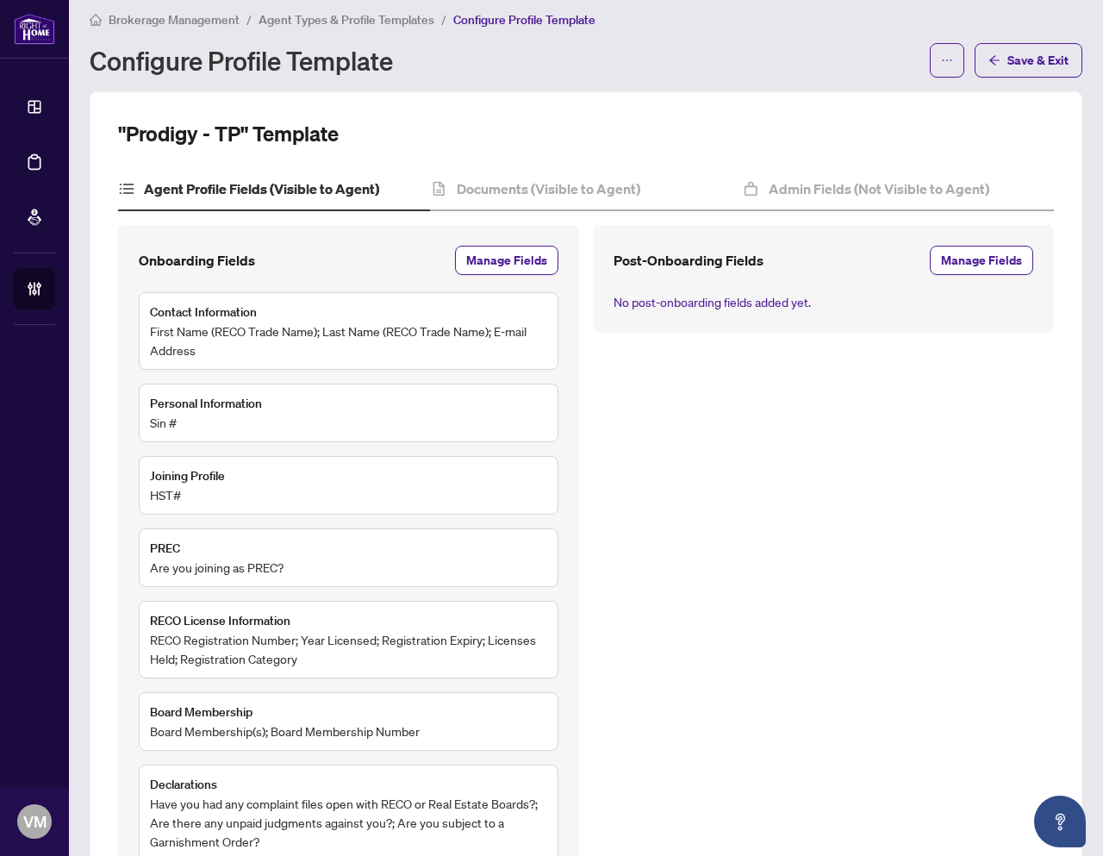
scroll to position [0, 0]
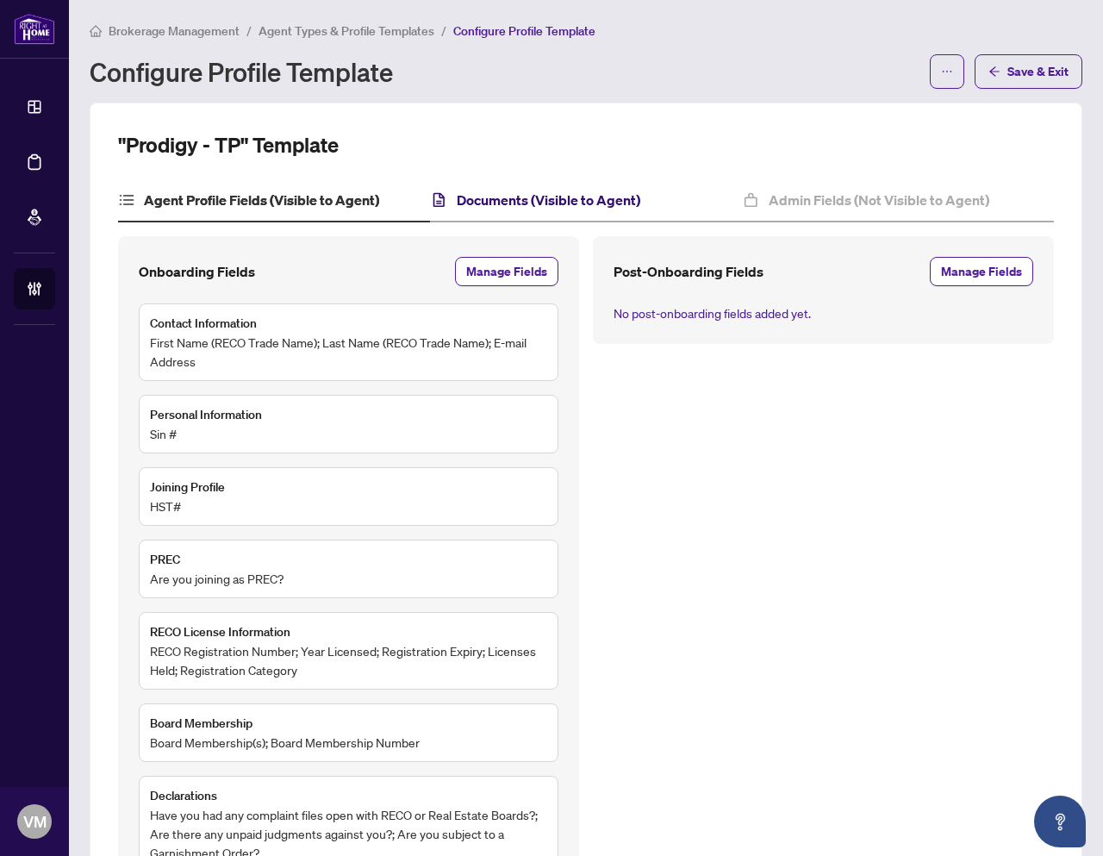
click at [548, 197] on h4 "Documents (Visible to Agent)" at bounding box center [549, 200] width 184 height 21
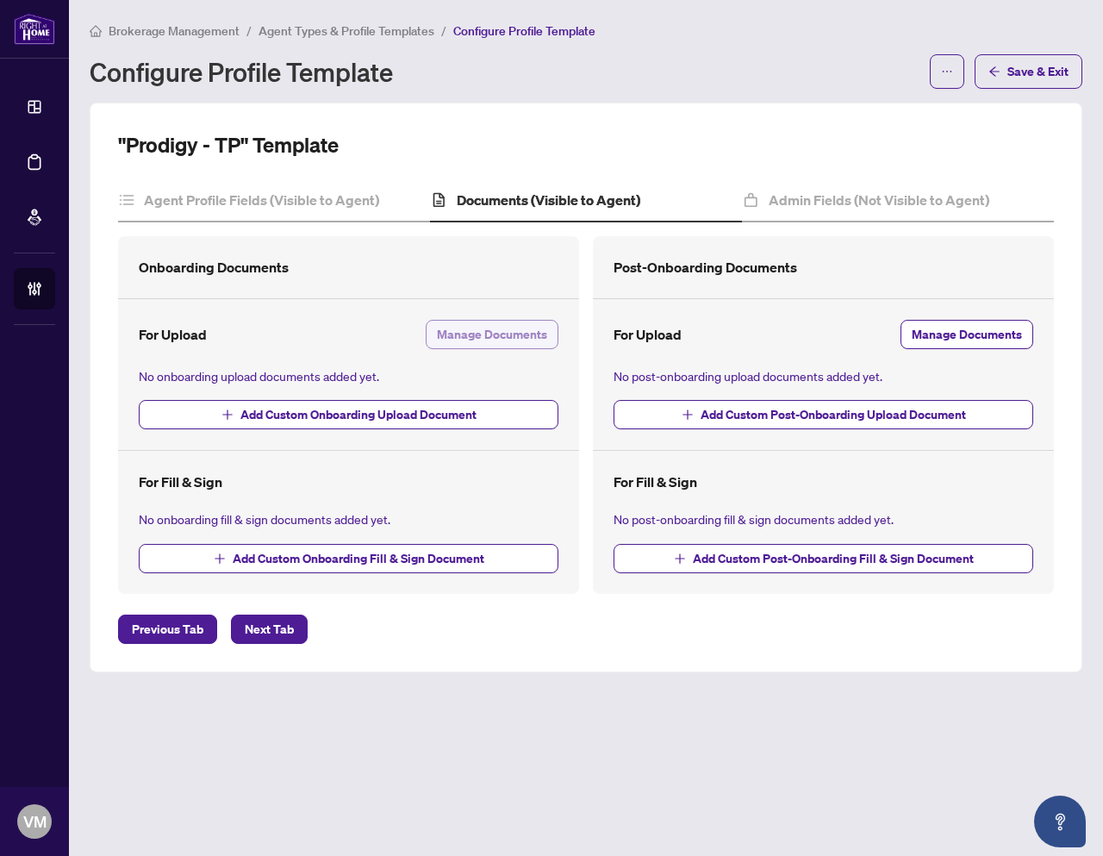
click at [475, 334] on span "Manage Documents" at bounding box center [492, 335] width 110 height 28
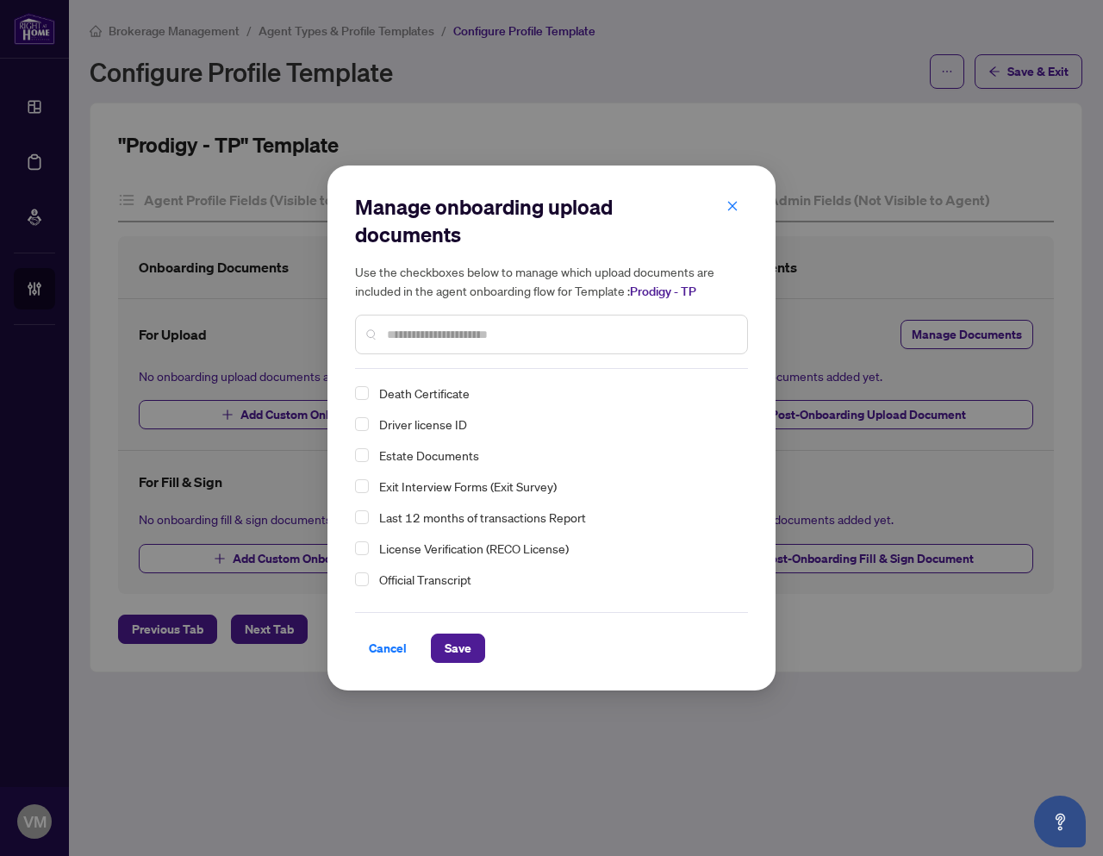
click at [445, 358] on div "Manage onboarding upload documents Use the checkboxes below to manage which upl…" at bounding box center [551, 281] width 393 height 176
click at [445, 341] on input "text" at bounding box center [560, 334] width 346 height 19
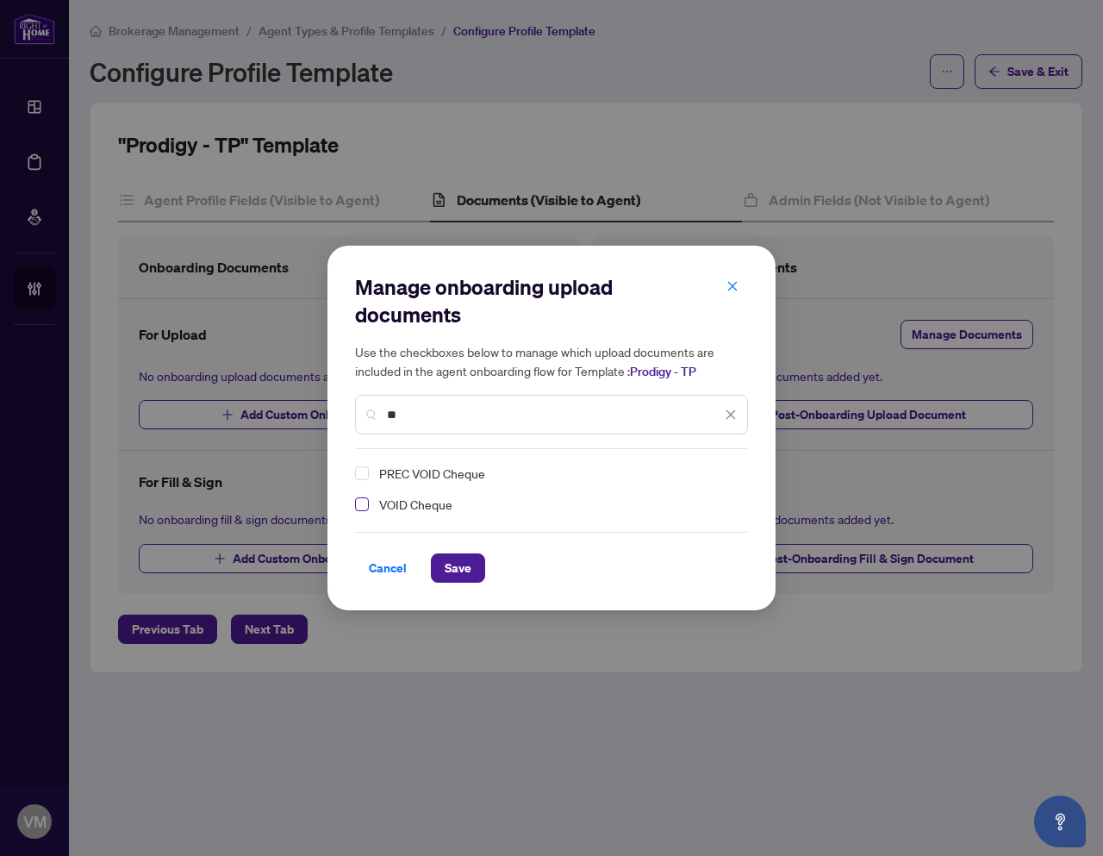
type input "**"
click at [365, 502] on span "Select VOID Cheque" at bounding box center [362, 504] width 14 height 14
click at [468, 572] on span "Save" at bounding box center [458, 568] width 27 height 28
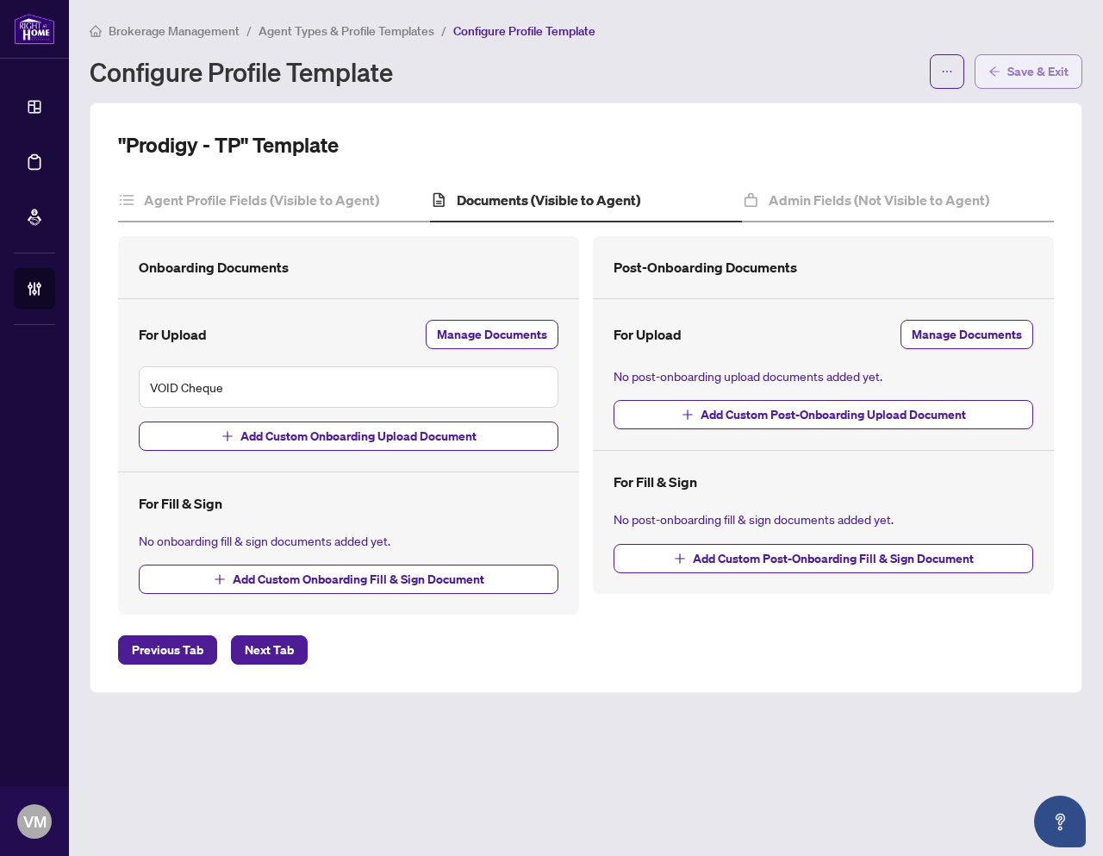
click at [1020, 68] on span "Save & Exit" at bounding box center [1037, 72] width 61 height 28
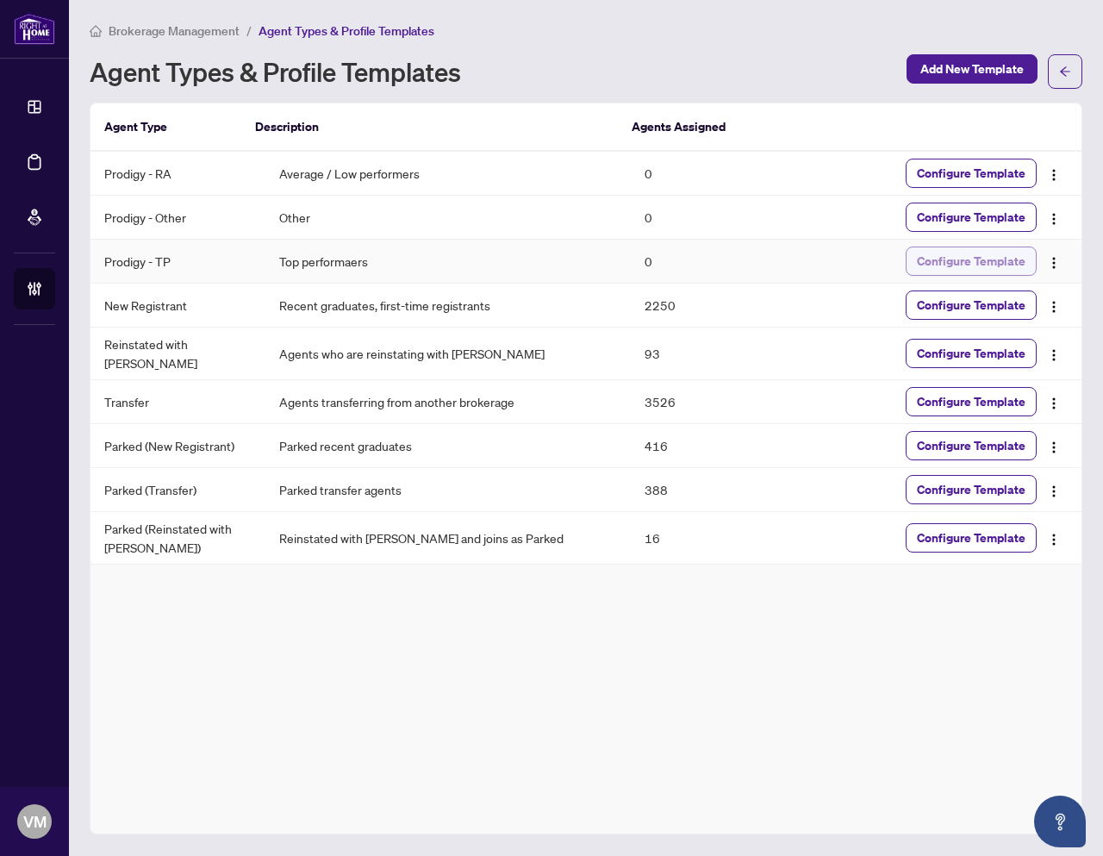
click at [933, 258] on span "Configure Template" at bounding box center [971, 261] width 109 height 28
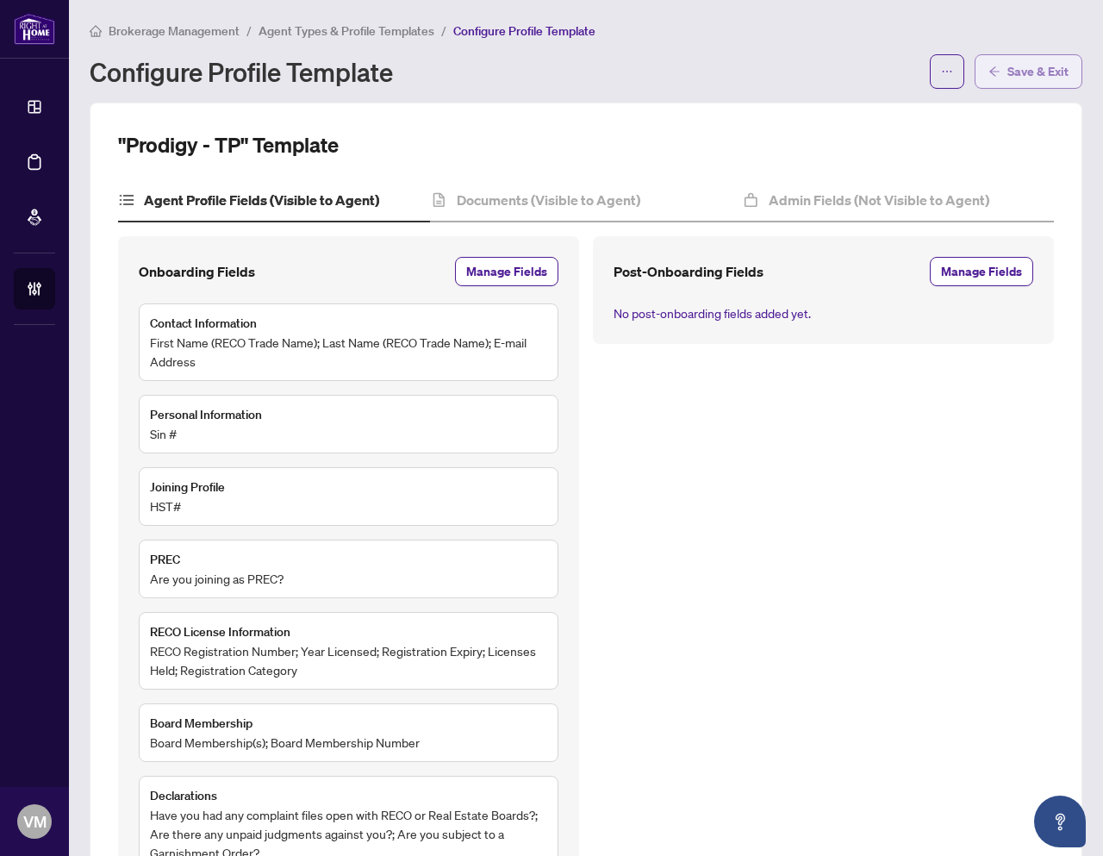
click at [989, 77] on button "Save & Exit" at bounding box center [1029, 71] width 108 height 34
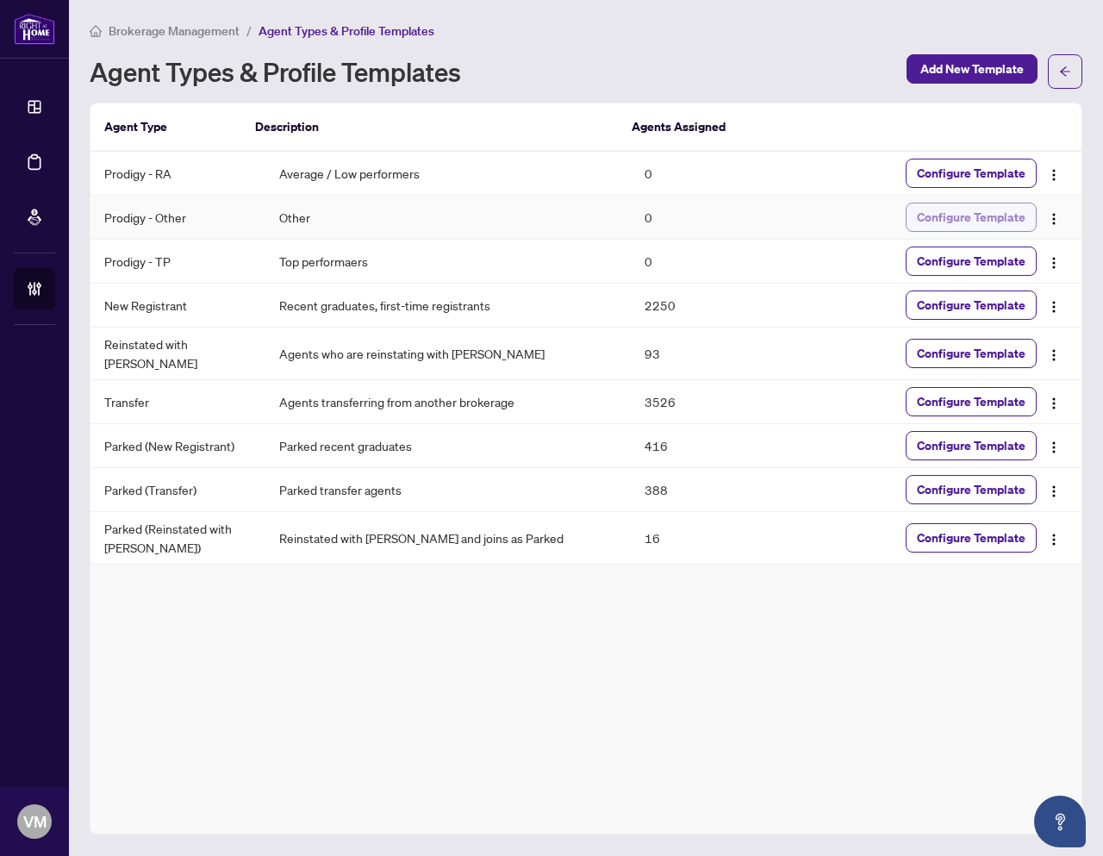
click at [933, 214] on span "Configure Template" at bounding box center [971, 217] width 109 height 28
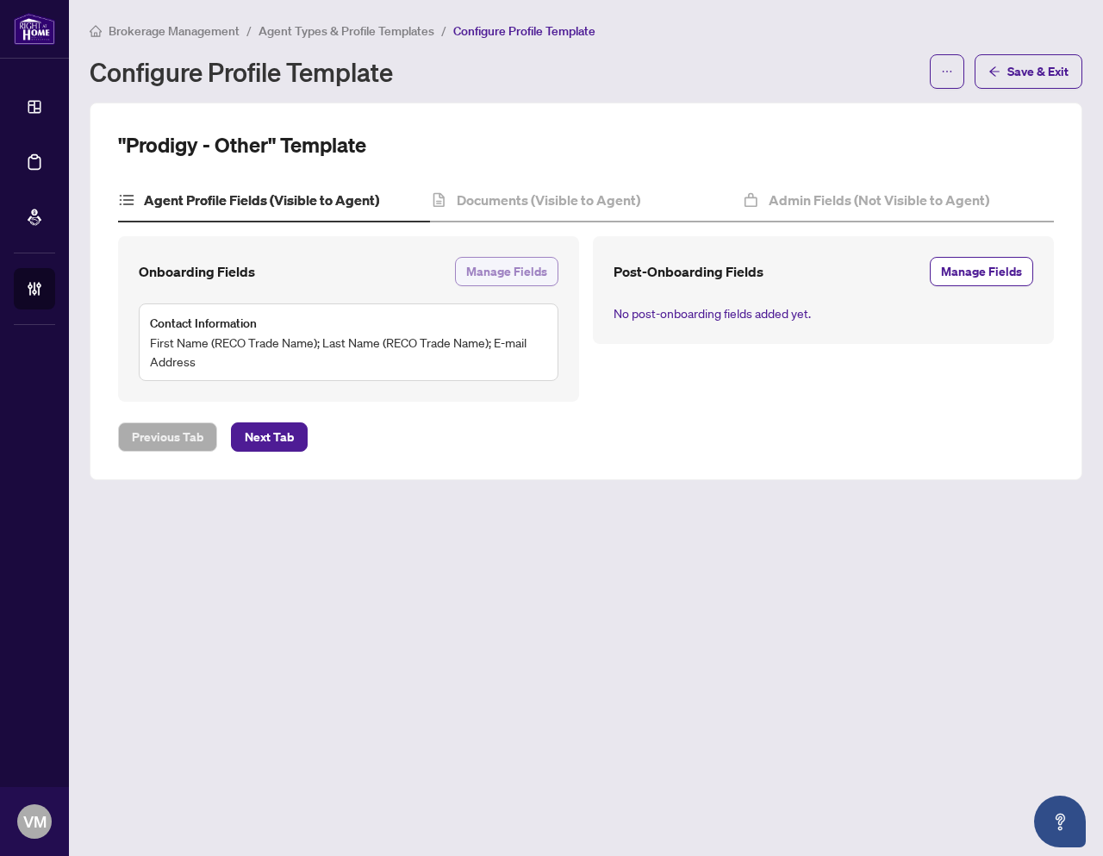
click at [521, 270] on span "Manage Fields" at bounding box center [506, 272] width 81 height 28
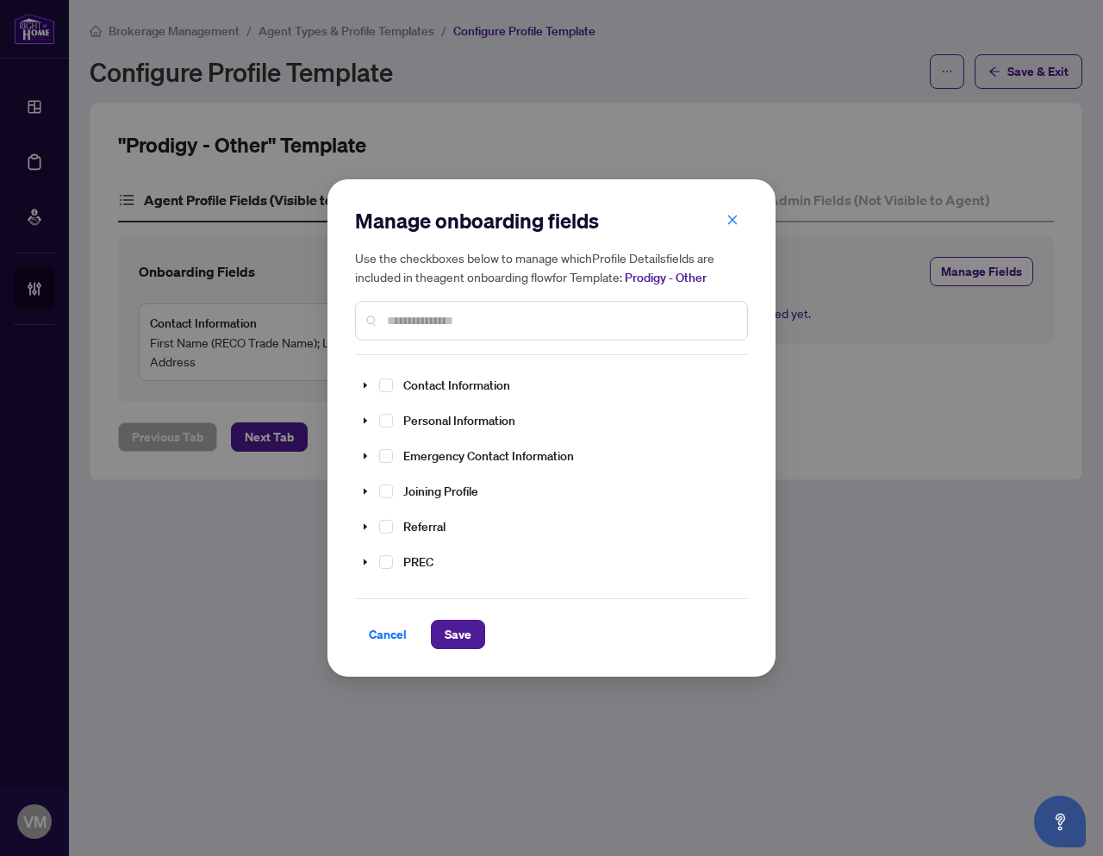
click at [451, 349] on div "Manage onboarding fields Use the checkboxes below to manage which Profile Detai…" at bounding box center [551, 281] width 393 height 148
click at [459, 311] on input "text" at bounding box center [560, 320] width 346 height 19
type input "***"
click at [384, 489] on icon "caret-down" at bounding box center [386, 489] width 9 height 9
click at [409, 560] on span "Select Sin #" at bounding box center [407, 558] width 14 height 14
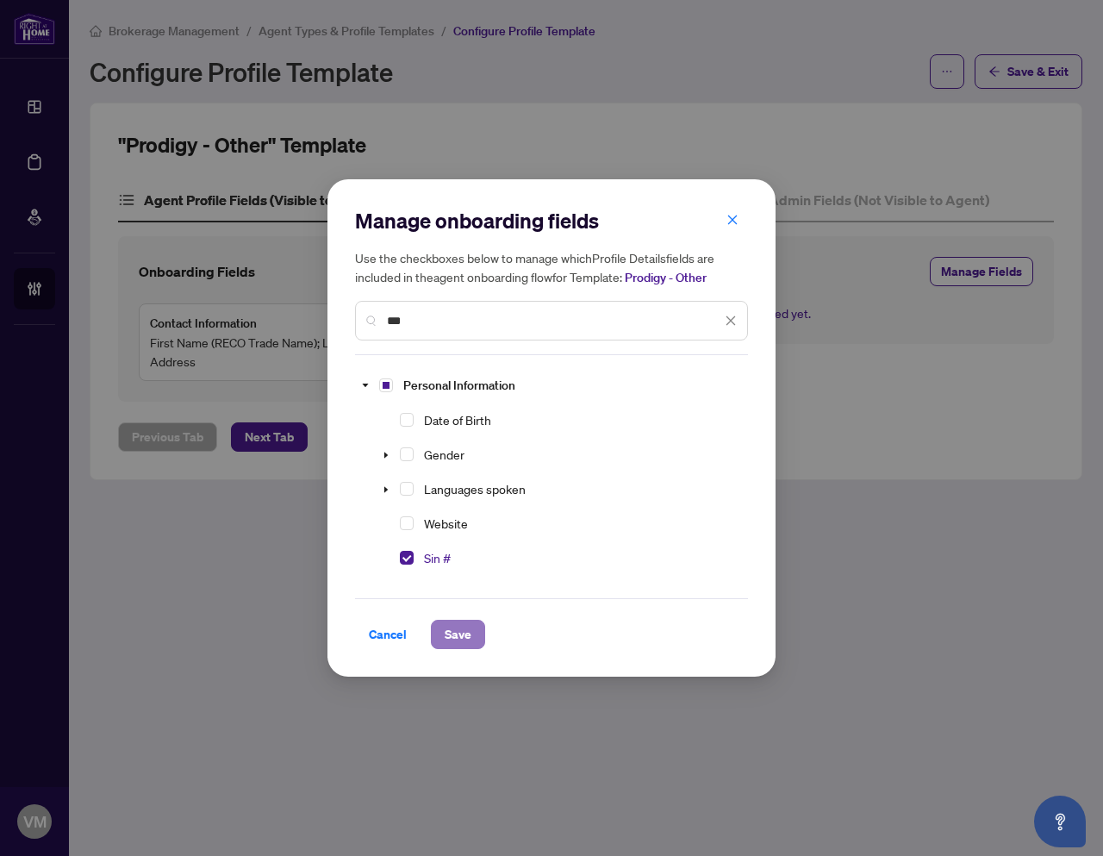
click at [465, 635] on span "Save" at bounding box center [458, 635] width 27 height 28
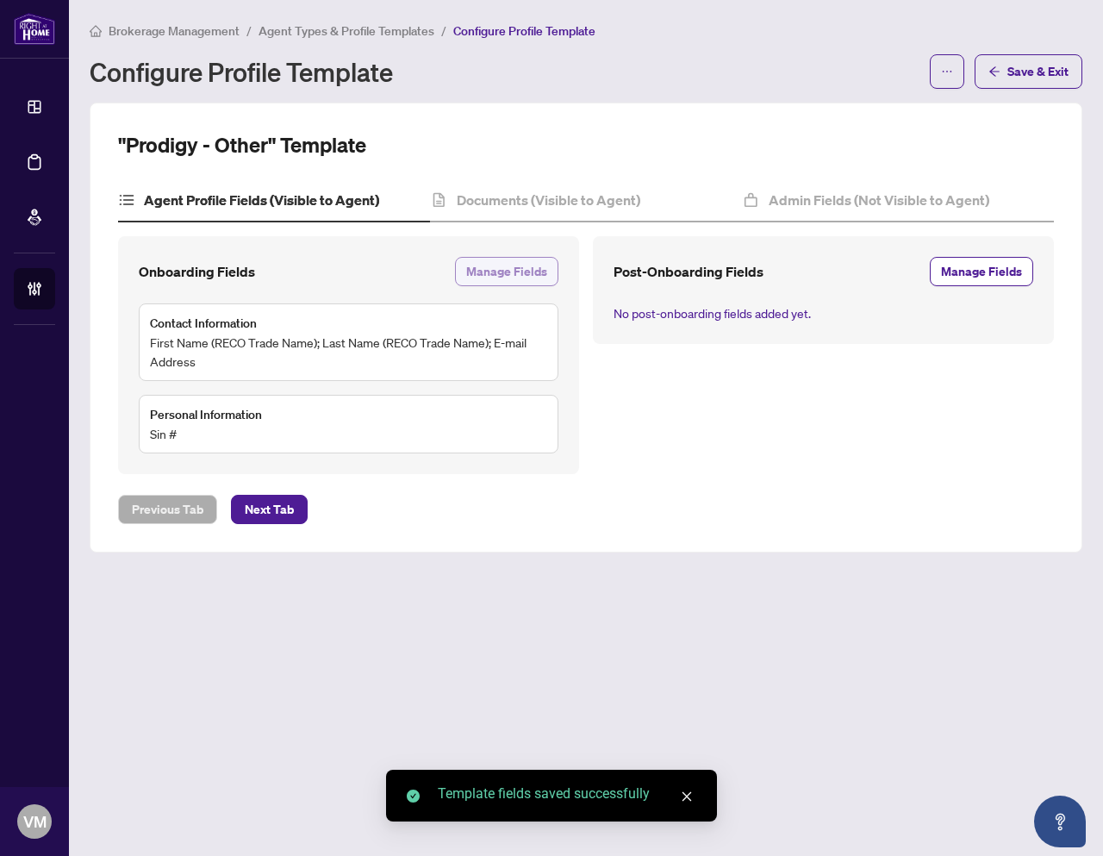
click at [502, 259] on span "Manage Fields" at bounding box center [506, 272] width 81 height 28
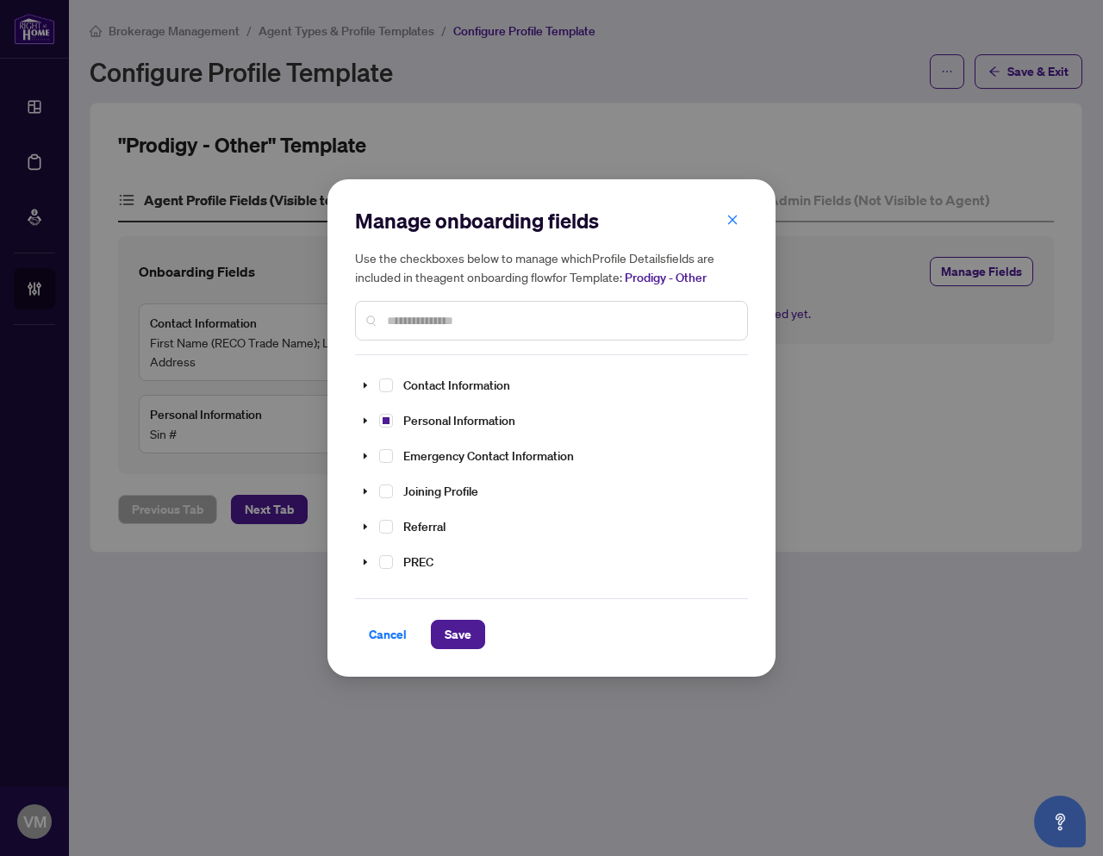
click at [447, 325] on input "text" at bounding box center [560, 320] width 346 height 19
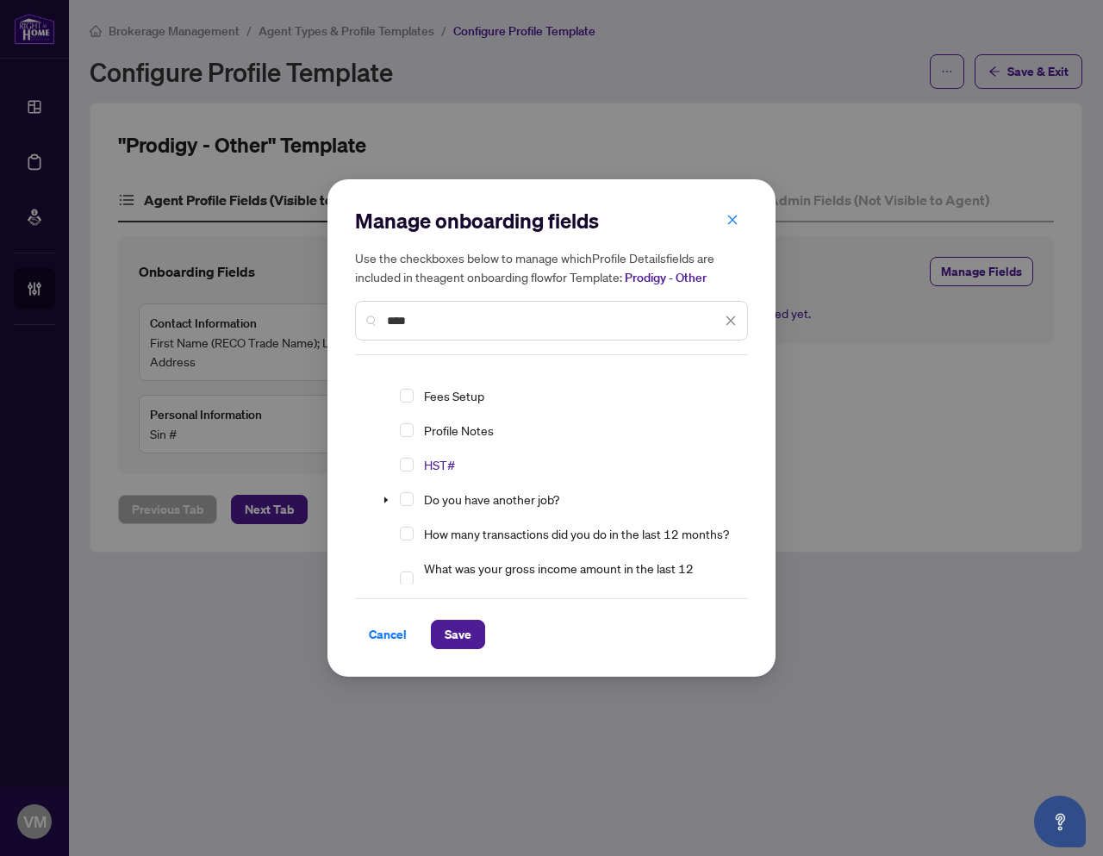
scroll to position [127, 0]
type input "****"
click at [409, 467] on span "Select HST#" at bounding box center [407, 466] width 14 height 14
click at [458, 627] on span "Save" at bounding box center [458, 635] width 27 height 28
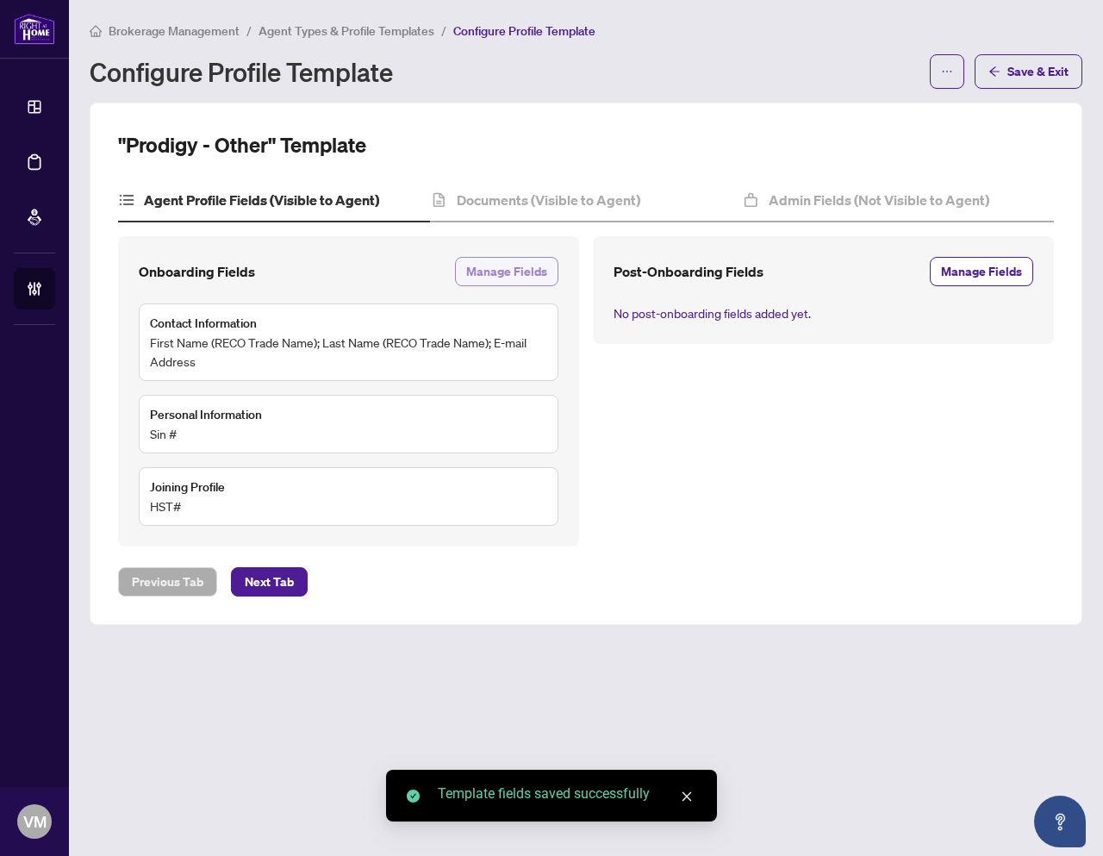
click at [496, 270] on span "Manage Fields" at bounding box center [506, 272] width 81 height 28
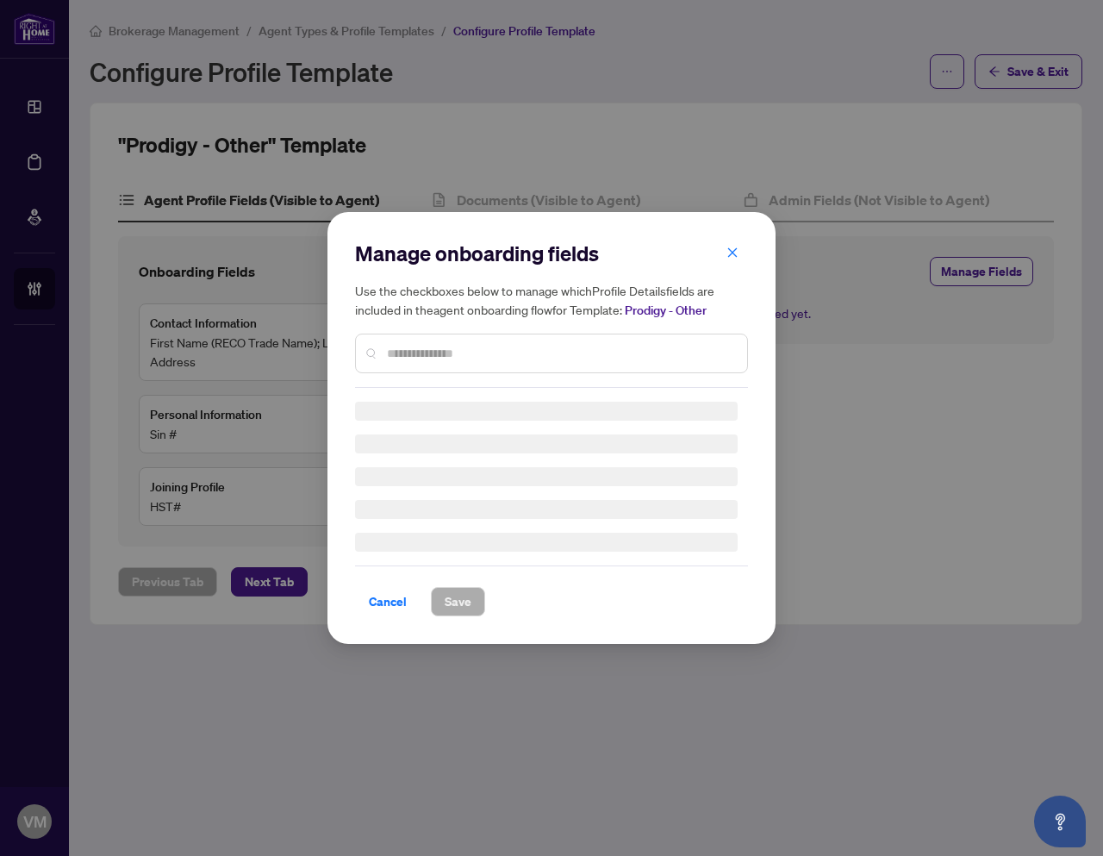
click at [427, 355] on div "Manage onboarding fields Use the checkboxes below to manage which Profile Detai…" at bounding box center [551, 428] width 393 height 377
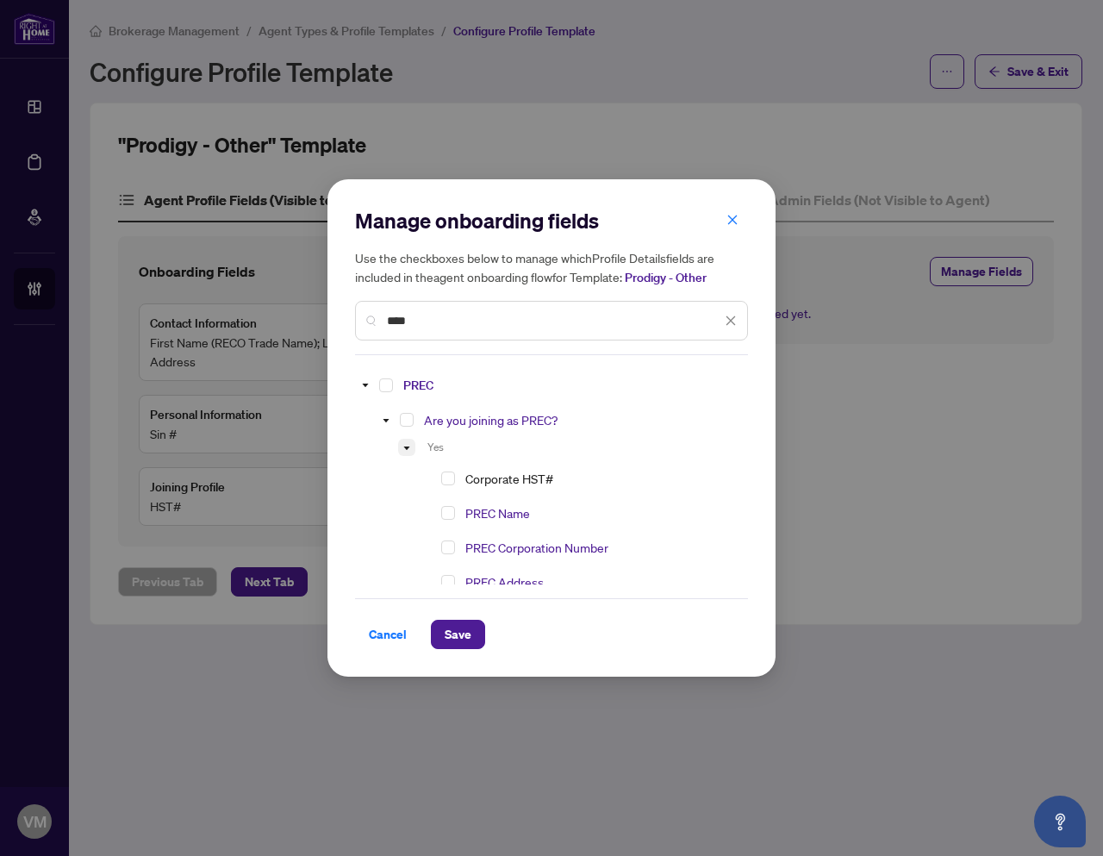
type input "****"
click at [403, 444] on icon "caret-down" at bounding box center [406, 448] width 9 height 9
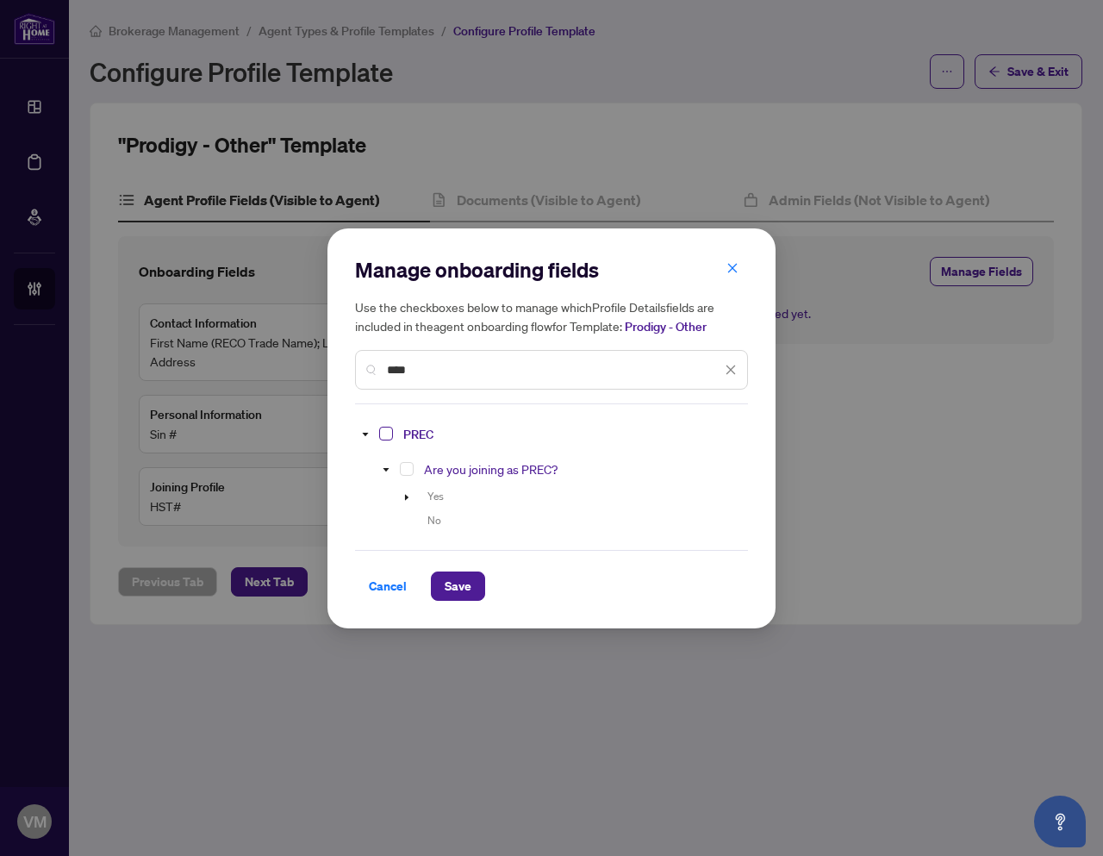
click at [384, 435] on span "Select PREC" at bounding box center [386, 434] width 14 height 14
click at [454, 577] on span "Save" at bounding box center [458, 586] width 27 height 28
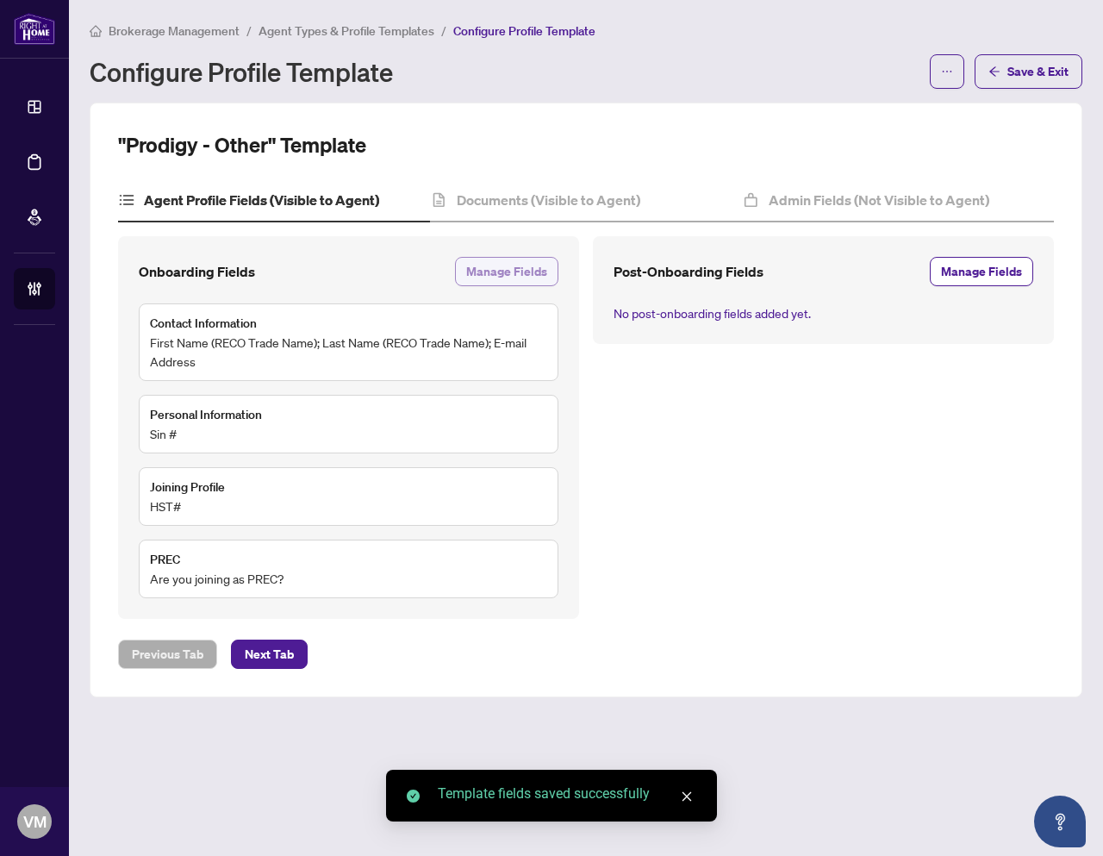
click at [533, 274] on span "Manage Fields" at bounding box center [506, 272] width 81 height 28
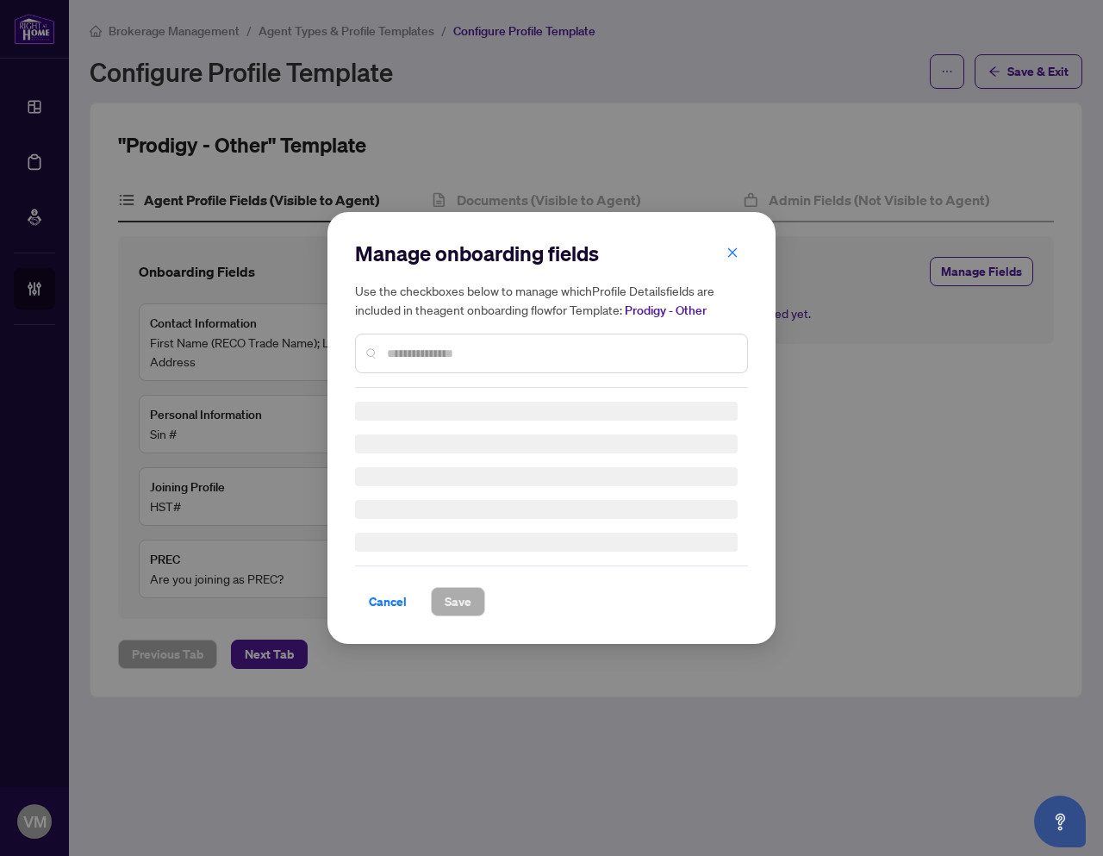
click at [481, 346] on div "Manage onboarding fields Use the checkboxes below to manage which Profile Detai…" at bounding box center [551, 314] width 393 height 148
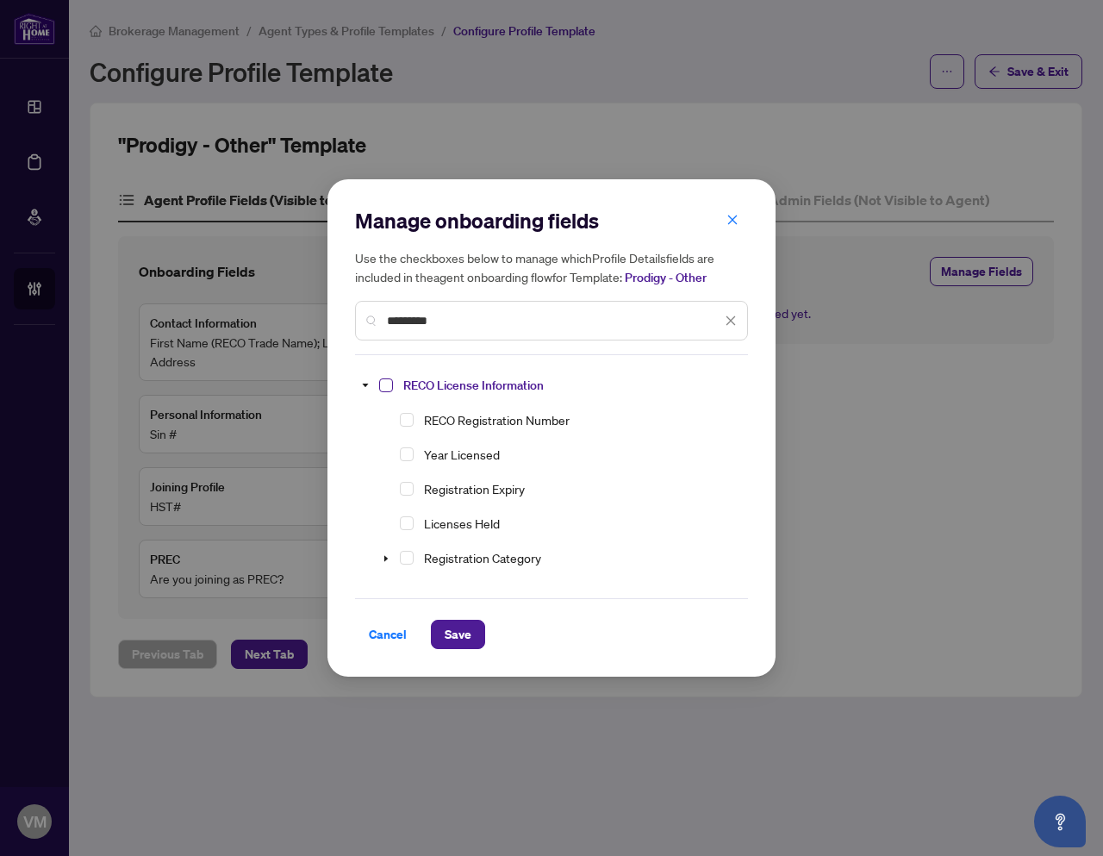
type input "*********"
click at [384, 385] on span "Select RECO License Information" at bounding box center [386, 385] width 14 height 14
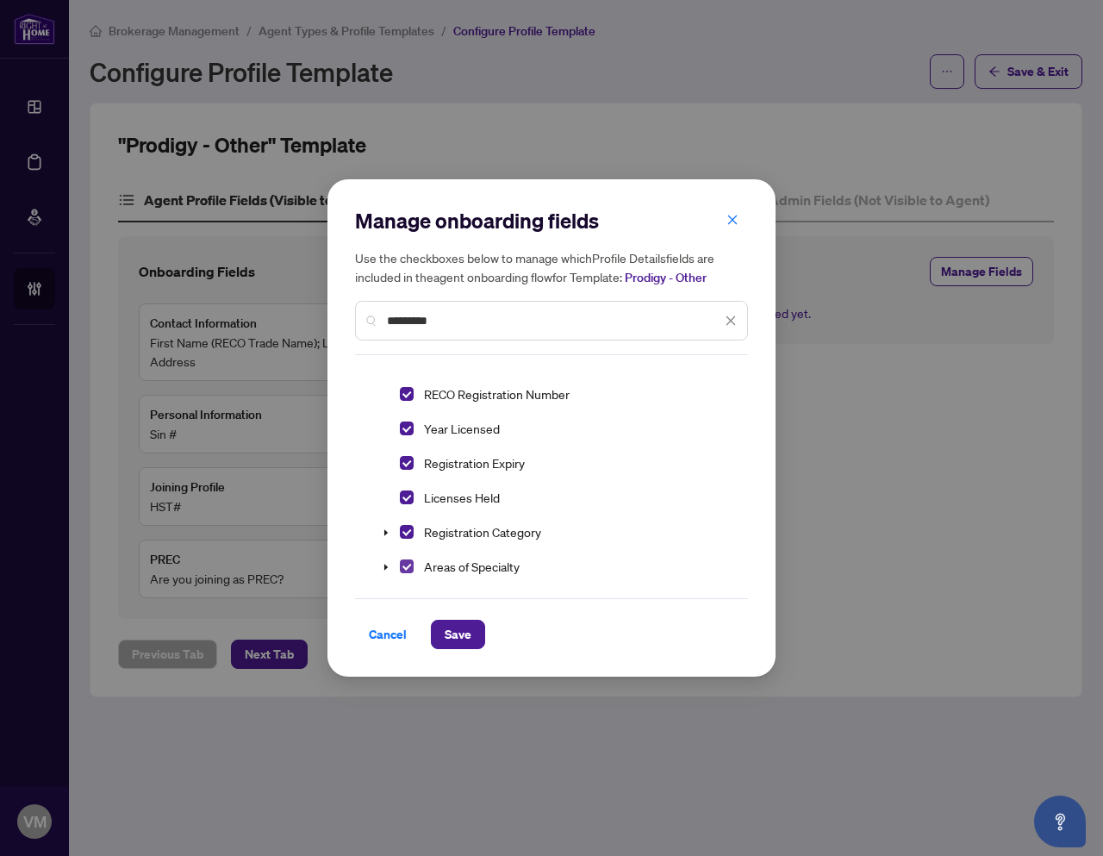
click at [406, 571] on span "Select Areas of Specialty" at bounding box center [407, 566] width 14 height 14
click at [454, 634] on span "Save" at bounding box center [458, 635] width 27 height 28
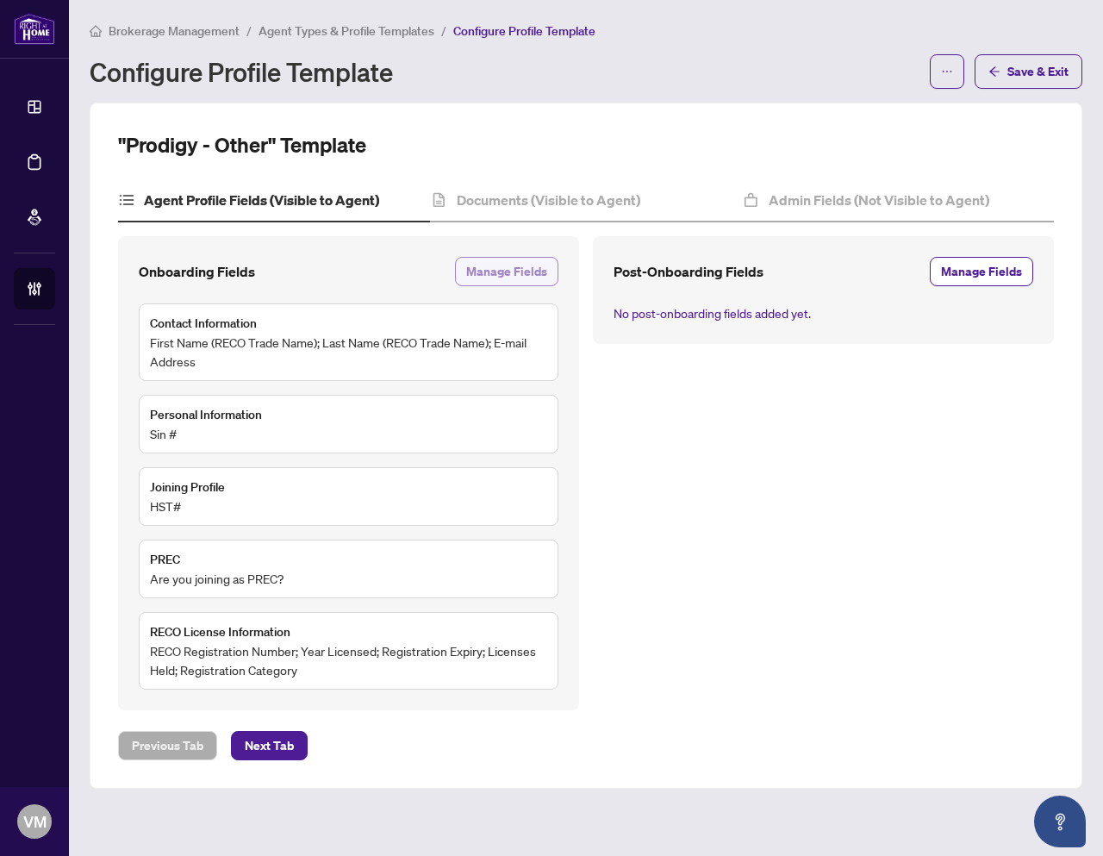
click at [497, 266] on span "Manage Fields" at bounding box center [506, 272] width 81 height 28
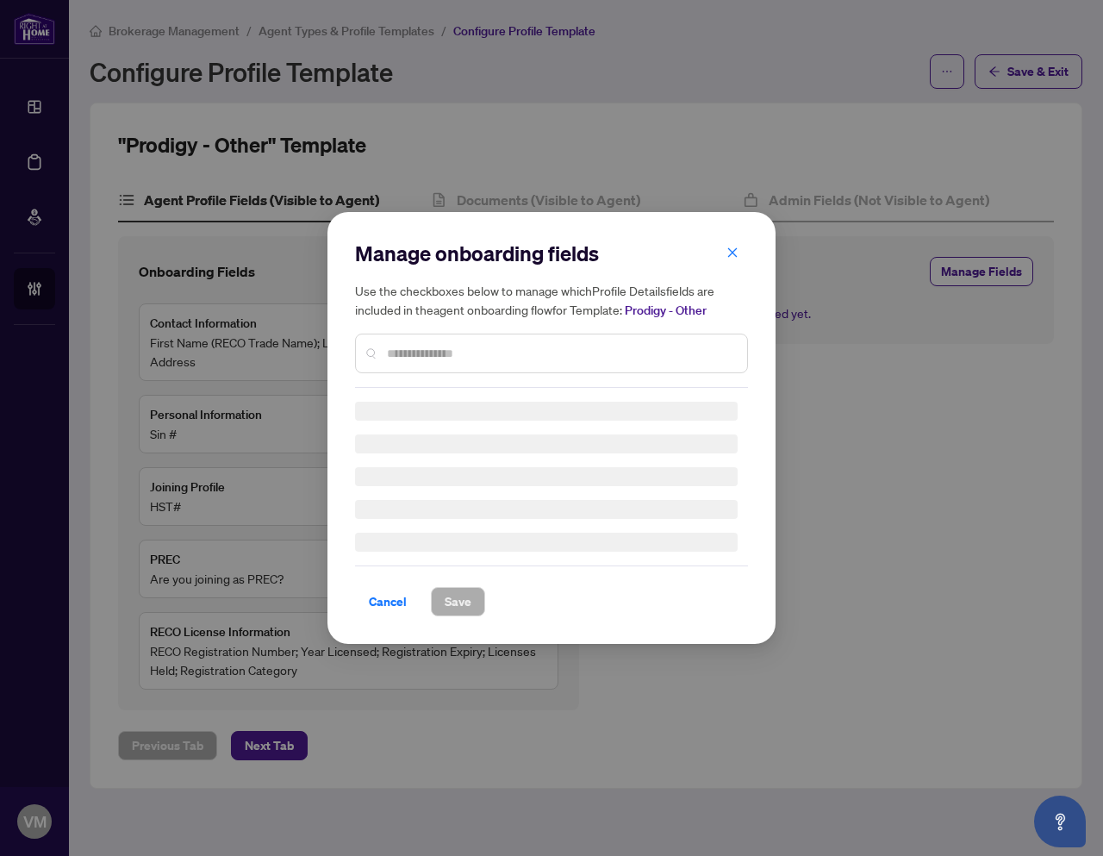
click at [396, 349] on input "text" at bounding box center [560, 353] width 346 height 19
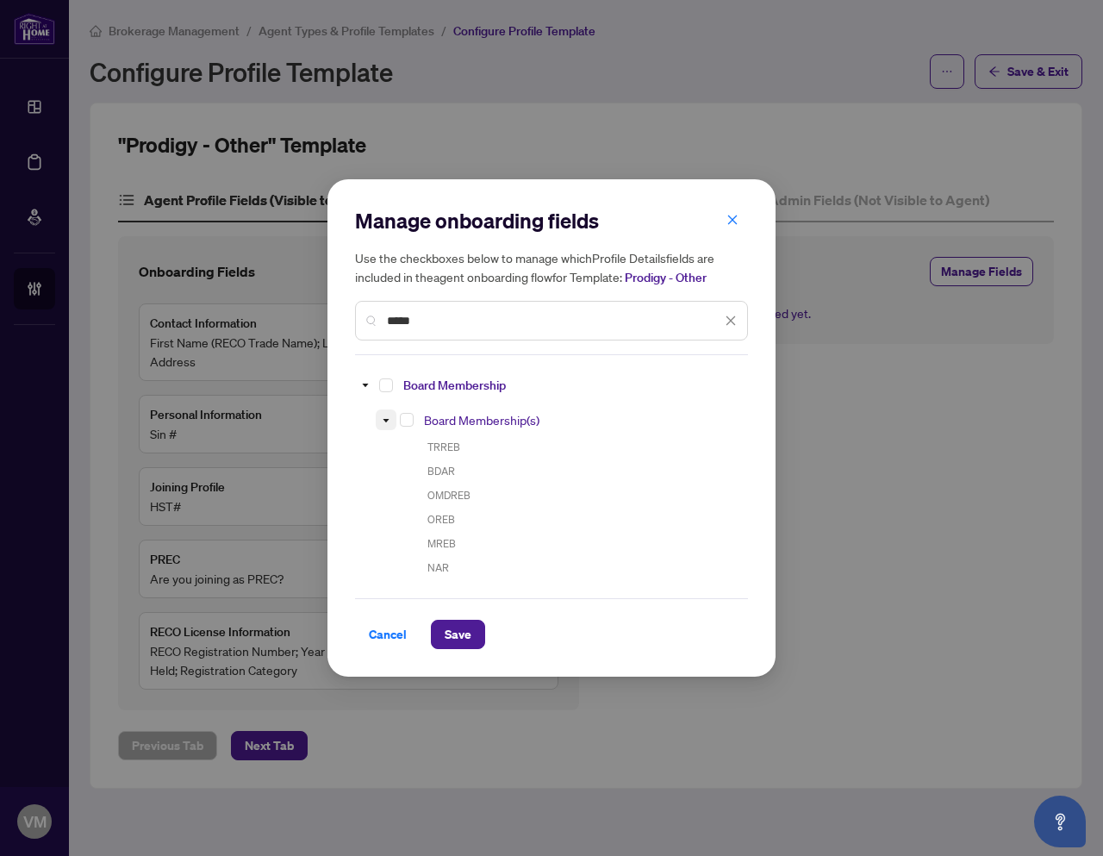
type input "*****"
click at [386, 419] on icon "caret-down" at bounding box center [387, 420] width 6 height 3
click at [384, 384] on span "Select Board Membership" at bounding box center [386, 385] width 14 height 14
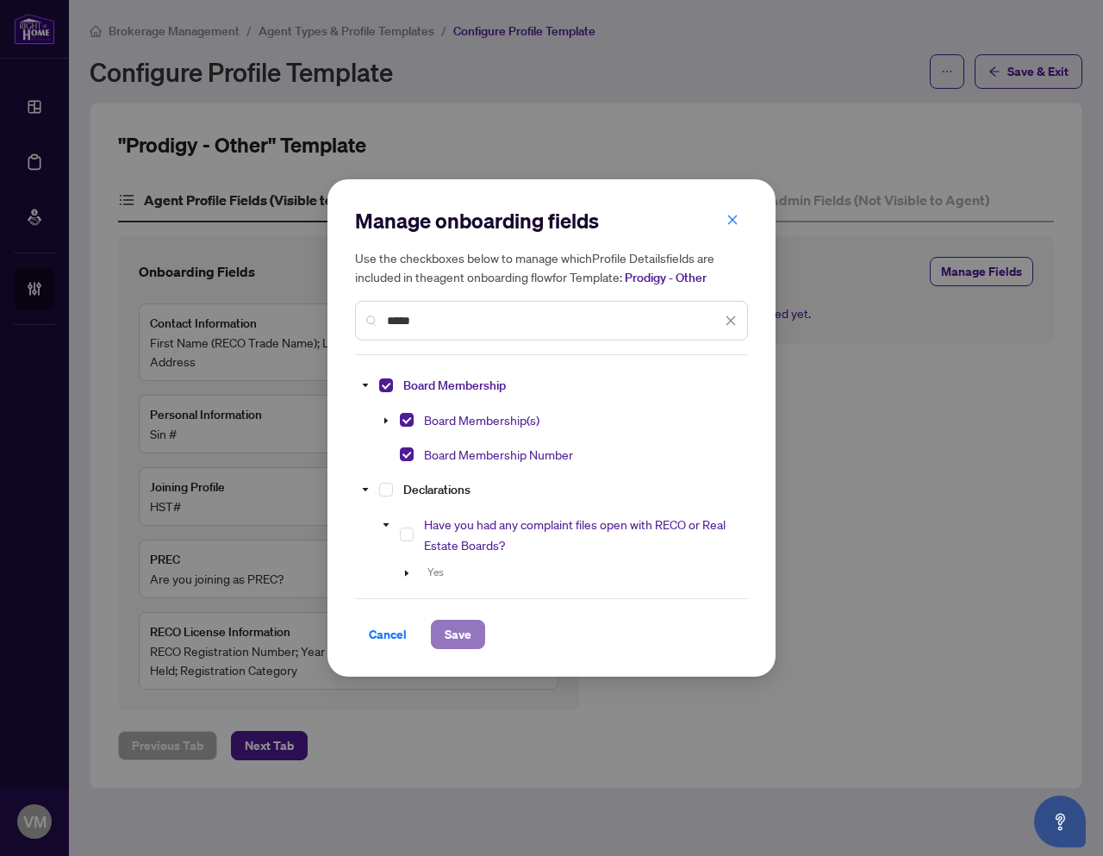
click at [450, 627] on span "Save" at bounding box center [458, 635] width 27 height 28
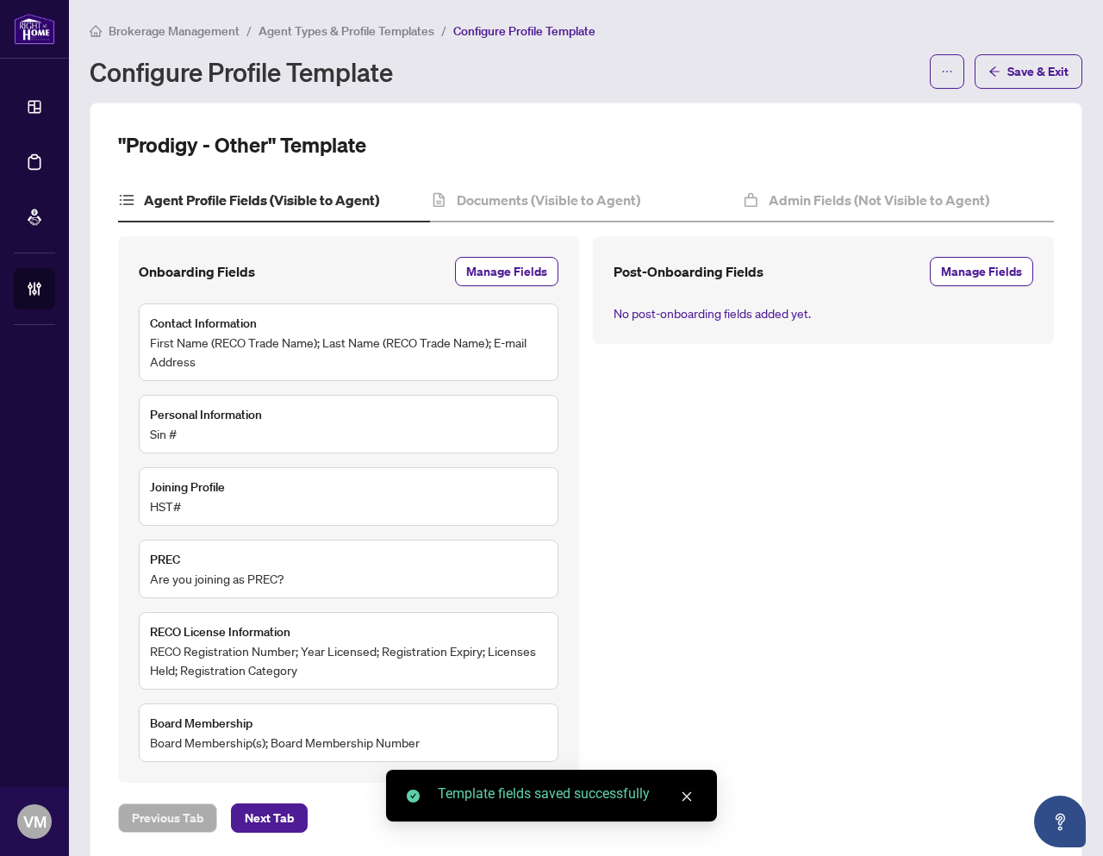
scroll to position [25, 0]
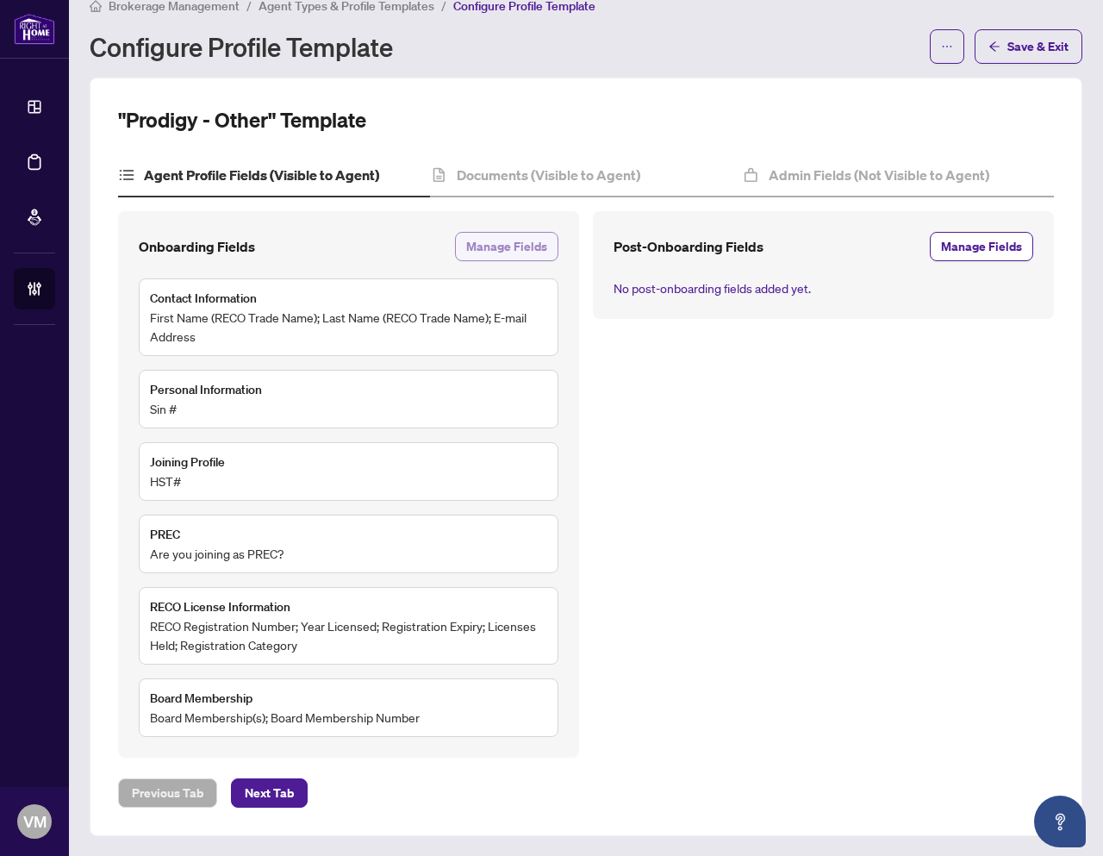
click at [518, 245] on span "Manage Fields" at bounding box center [506, 247] width 81 height 28
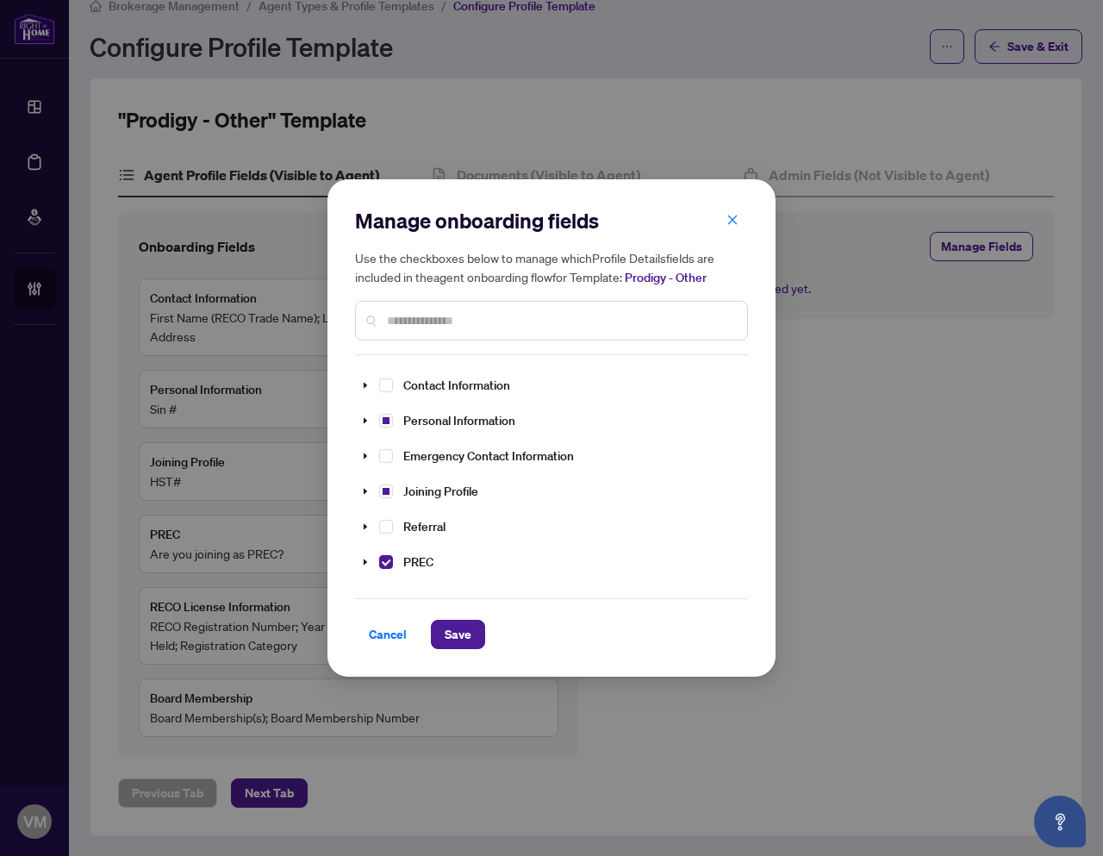
click at [415, 349] on div "Manage onboarding fields Use the checkboxes below to manage which Profile Detai…" at bounding box center [551, 281] width 393 height 148
click at [420, 318] on input "text" at bounding box center [560, 320] width 346 height 19
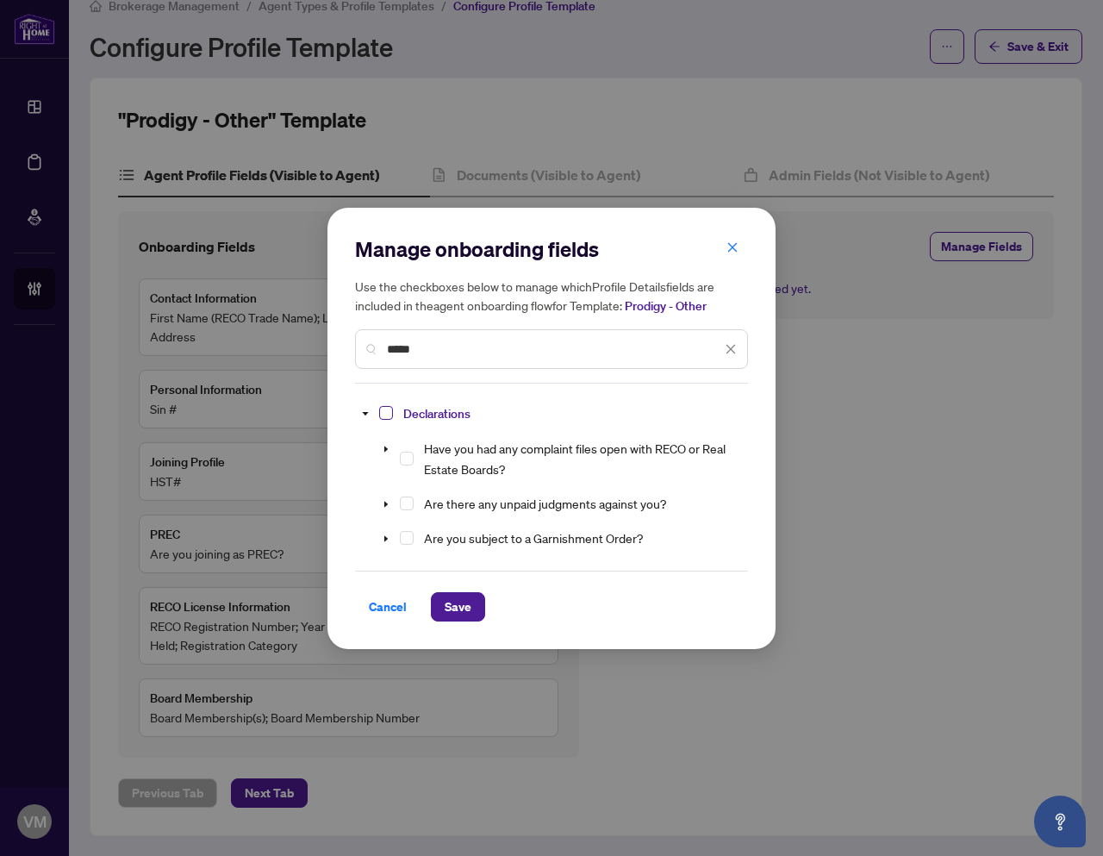
type input "*****"
click at [387, 412] on span "Select Declarations" at bounding box center [386, 413] width 14 height 14
click at [462, 608] on span "Save" at bounding box center [458, 607] width 27 height 28
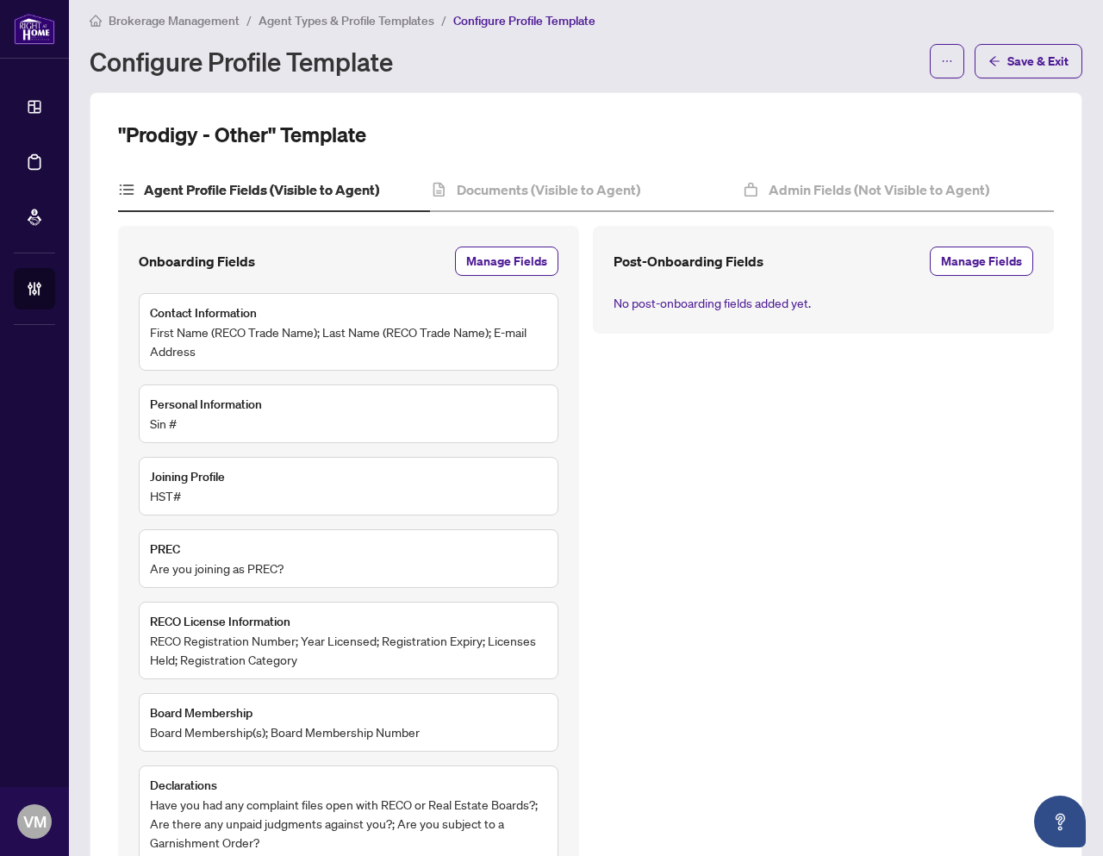
scroll to position [0, 0]
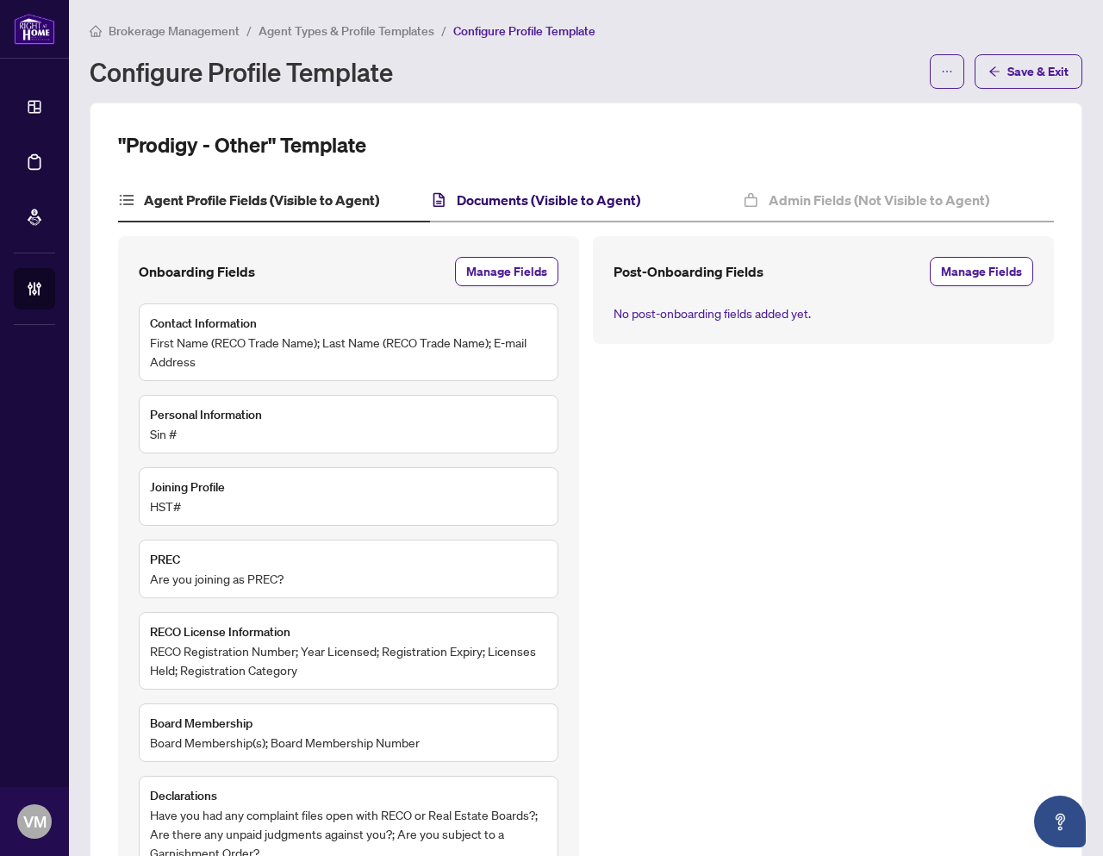
click at [533, 198] on h4 "Documents (Visible to Agent)" at bounding box center [549, 200] width 184 height 21
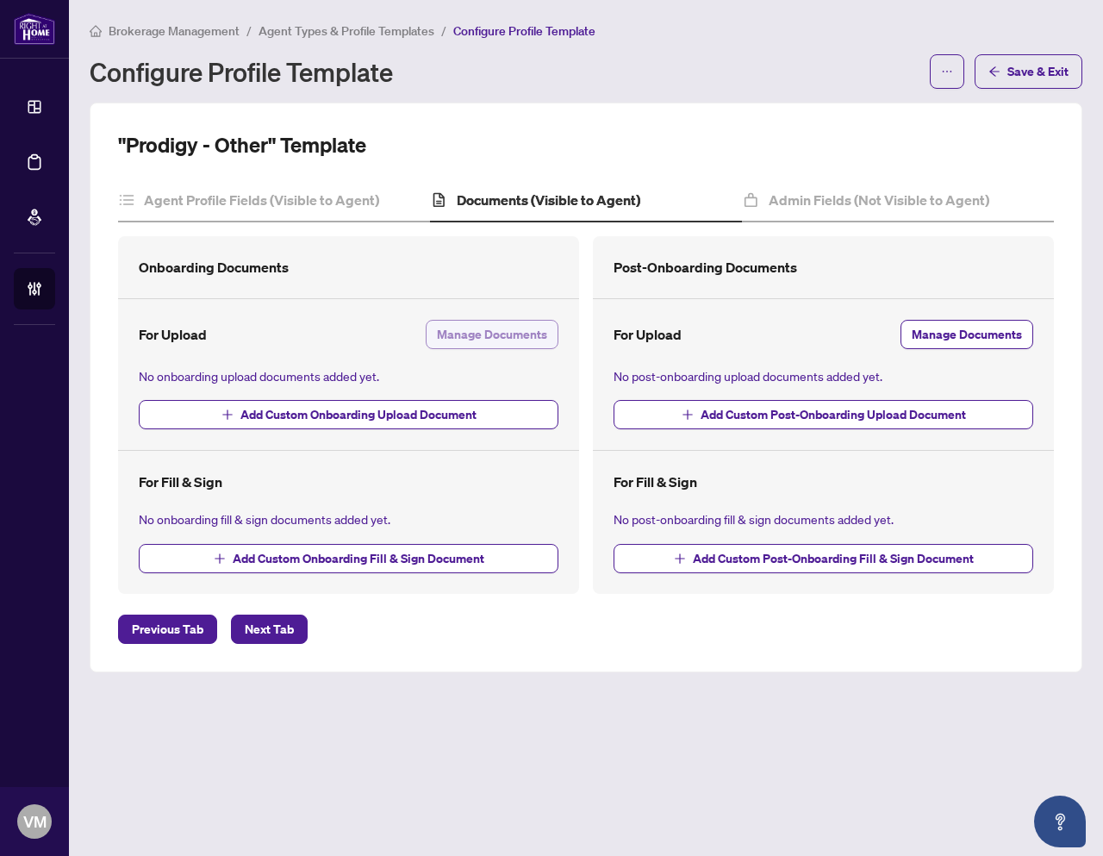
click at [467, 340] on span "Manage Documents" at bounding box center [492, 335] width 110 height 28
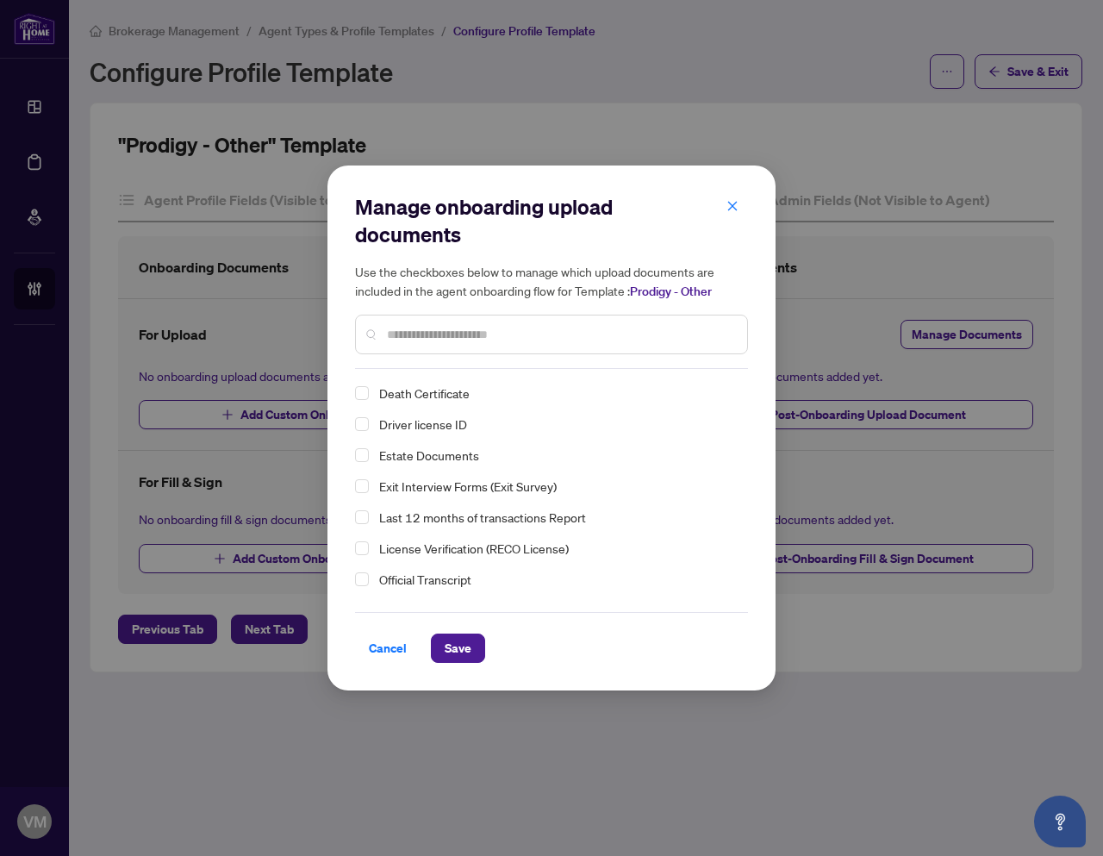
click at [444, 340] on input "text" at bounding box center [560, 334] width 346 height 19
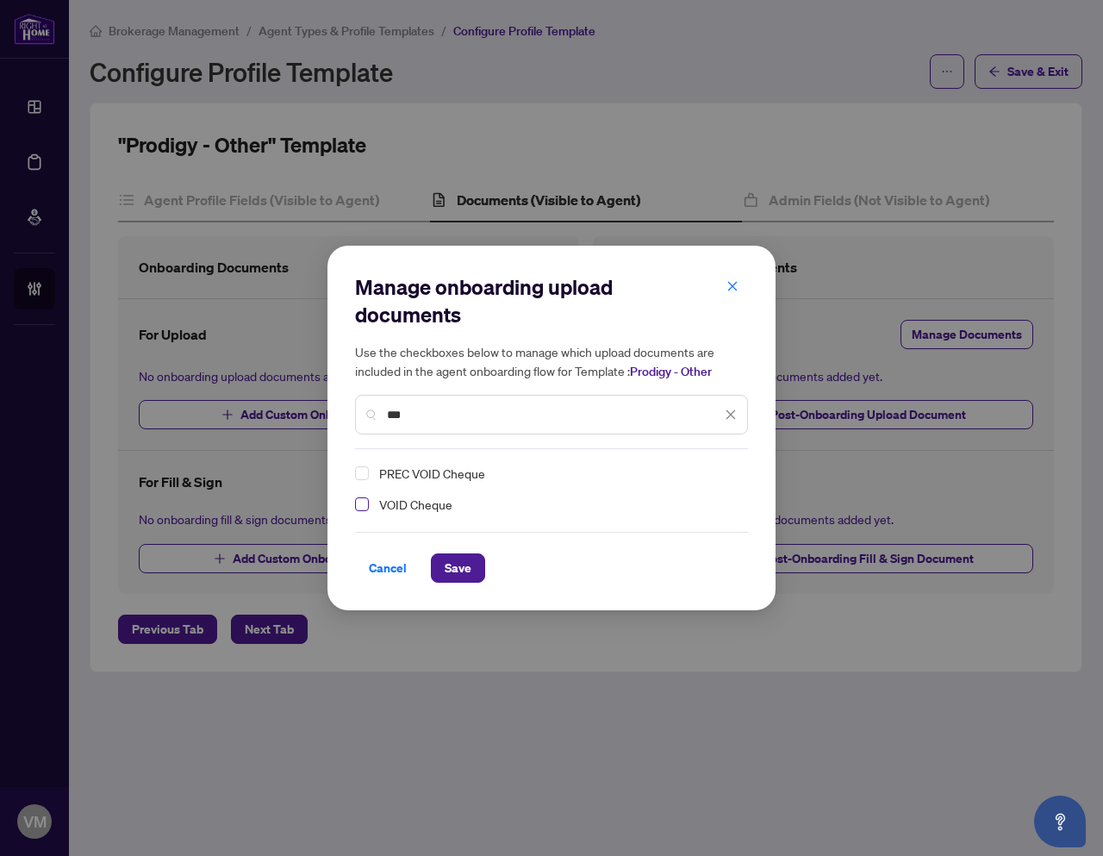
type input "***"
click at [362, 506] on span "Select VOID Cheque" at bounding box center [362, 504] width 14 height 14
click at [441, 562] on button "Save" at bounding box center [458, 567] width 54 height 29
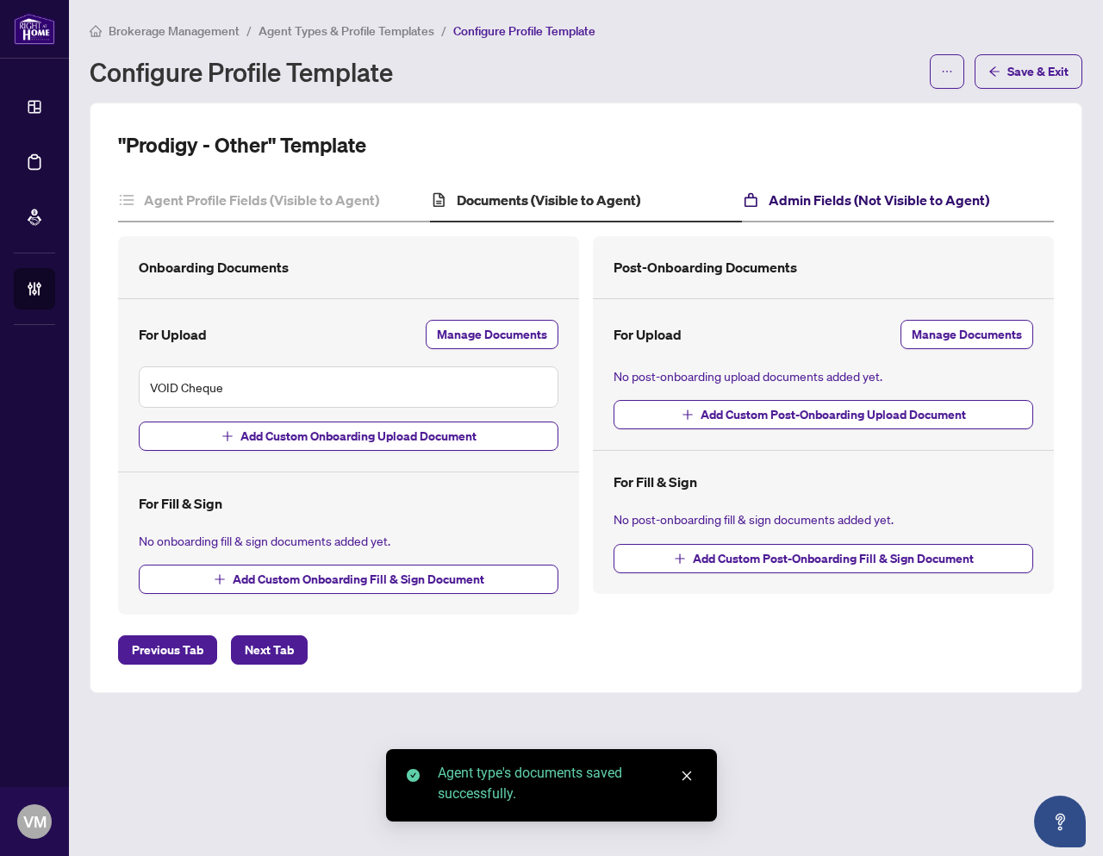
click at [802, 197] on h4 "Admin Fields (Not Visible to Agent)" at bounding box center [879, 200] width 221 height 21
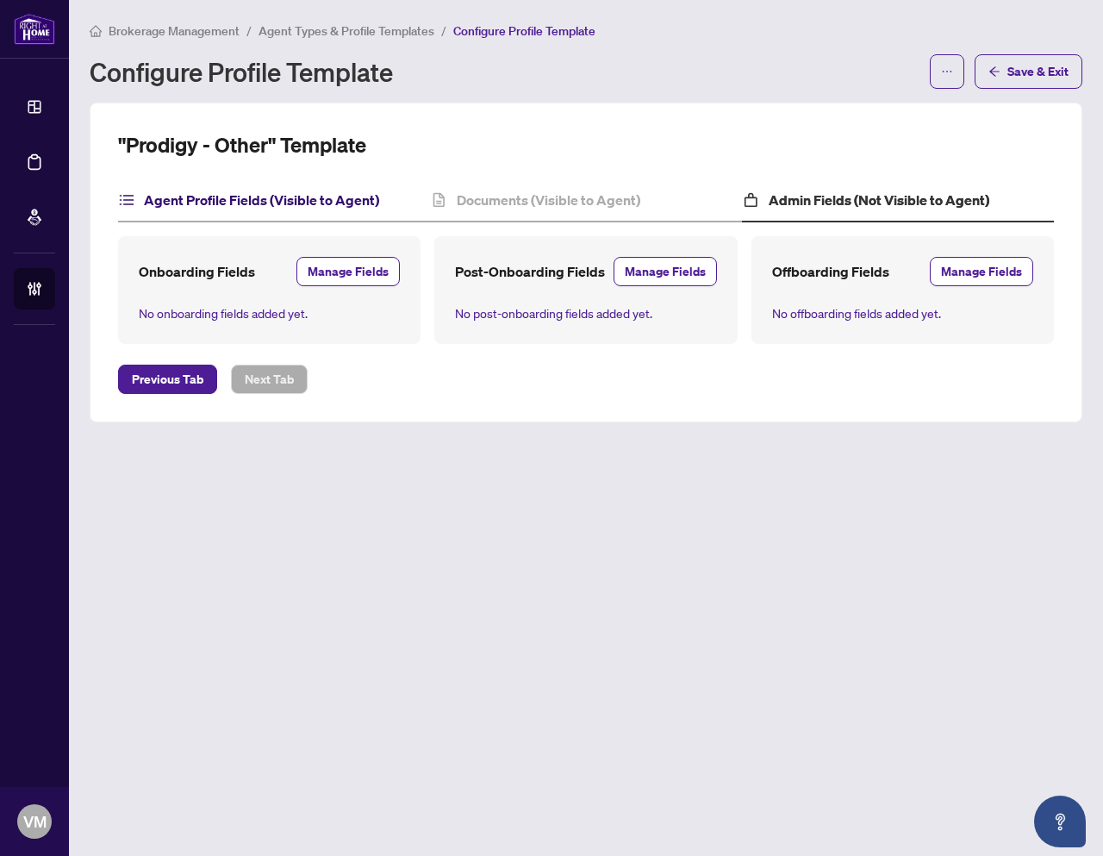
click at [216, 205] on h4 "Agent Profile Fields (Visible to Agent)" at bounding box center [261, 200] width 235 height 21
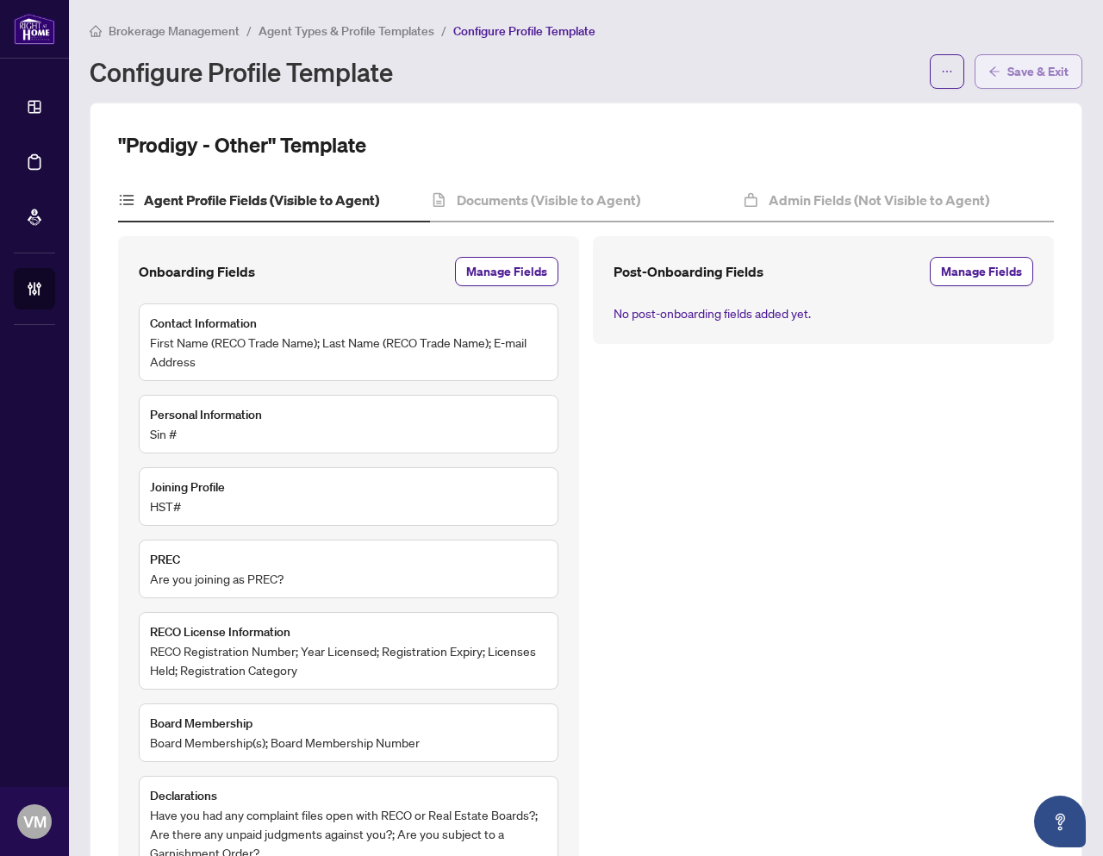
click at [1014, 67] on span "Save & Exit" at bounding box center [1037, 72] width 61 height 28
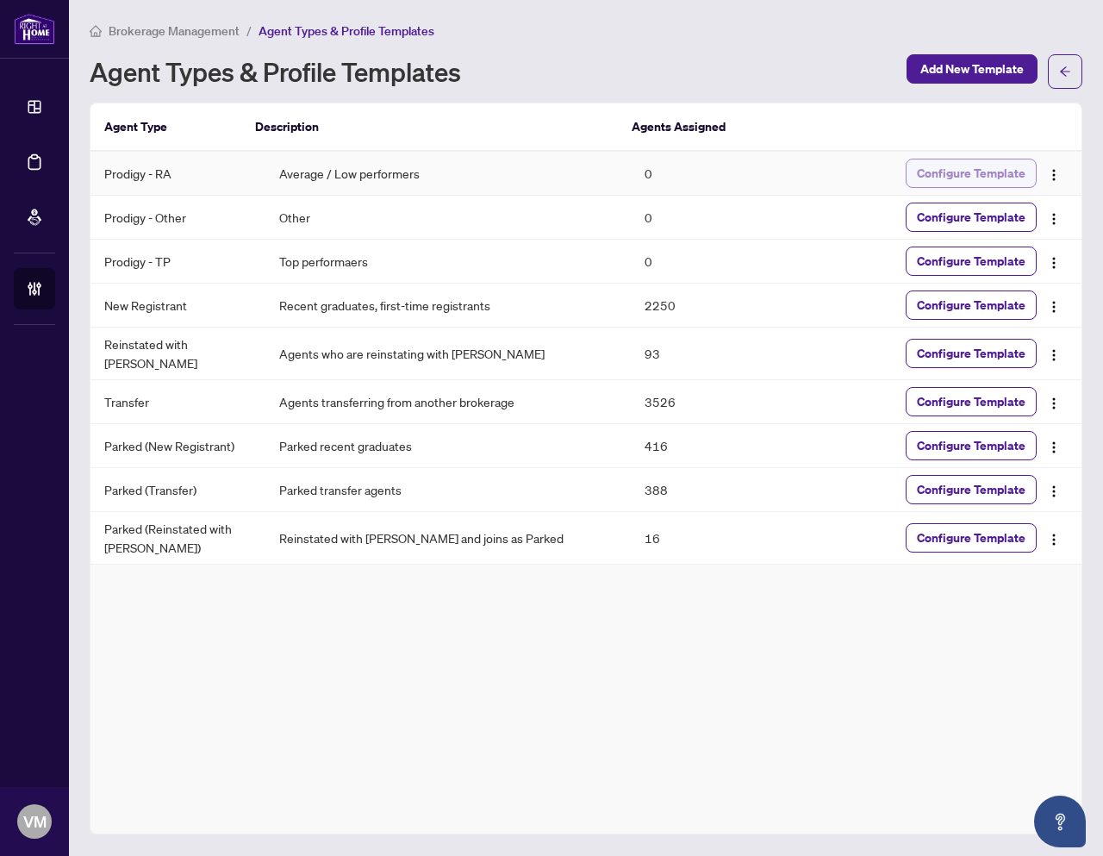
click at [976, 172] on span "Configure Template" at bounding box center [971, 173] width 109 height 28
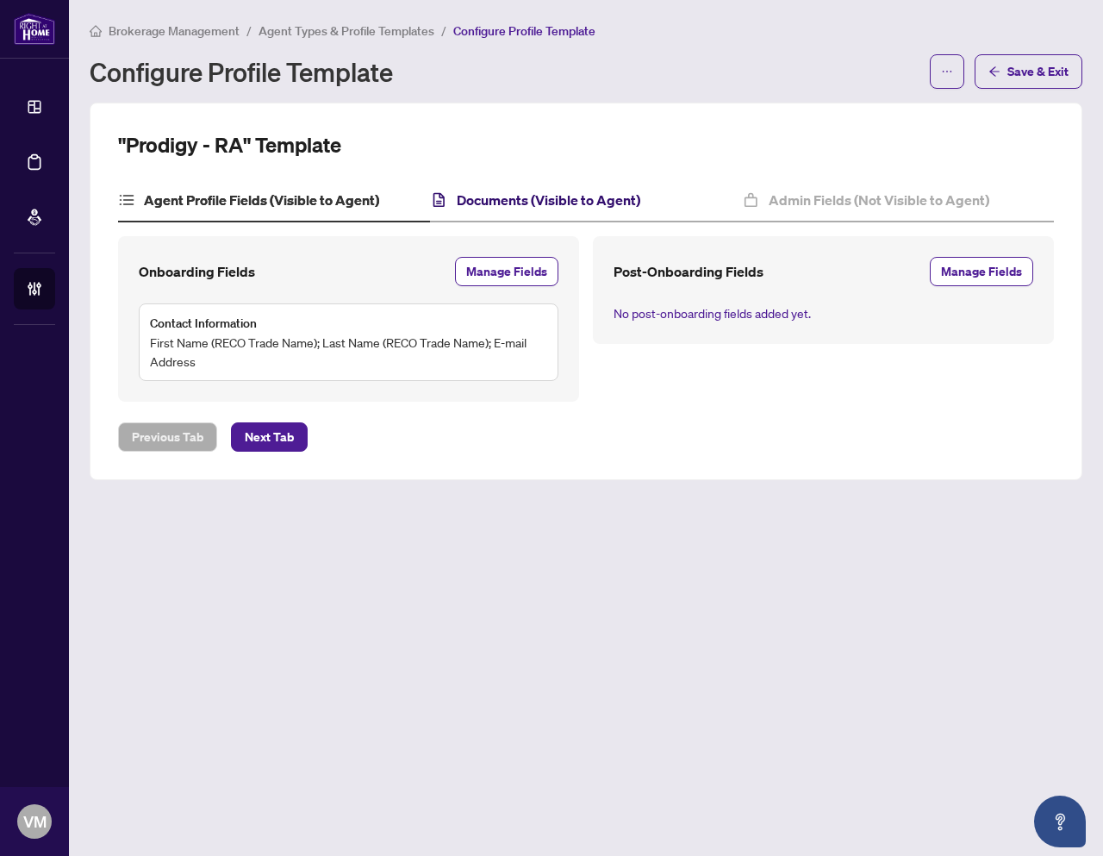
click at [498, 200] on h4 "Documents (Visible to Agent)" at bounding box center [549, 200] width 184 height 21
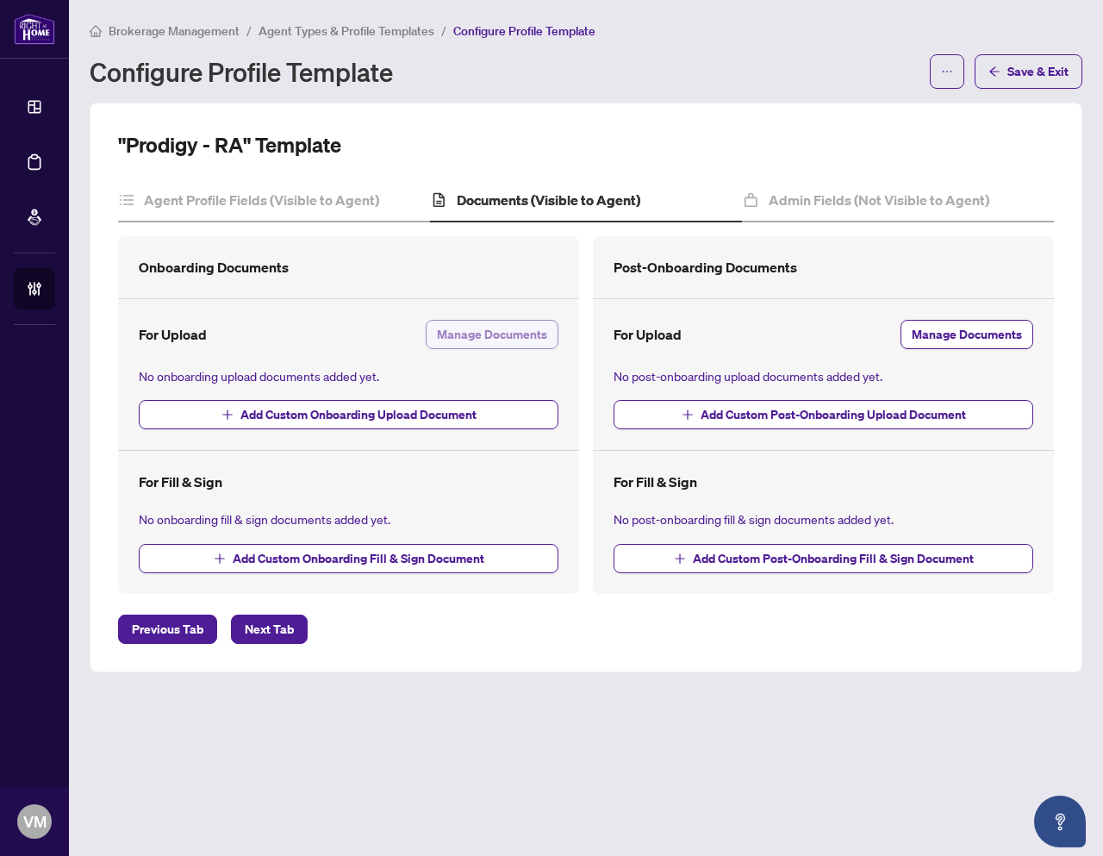
click at [476, 335] on span "Manage Documents" at bounding box center [492, 335] width 110 height 28
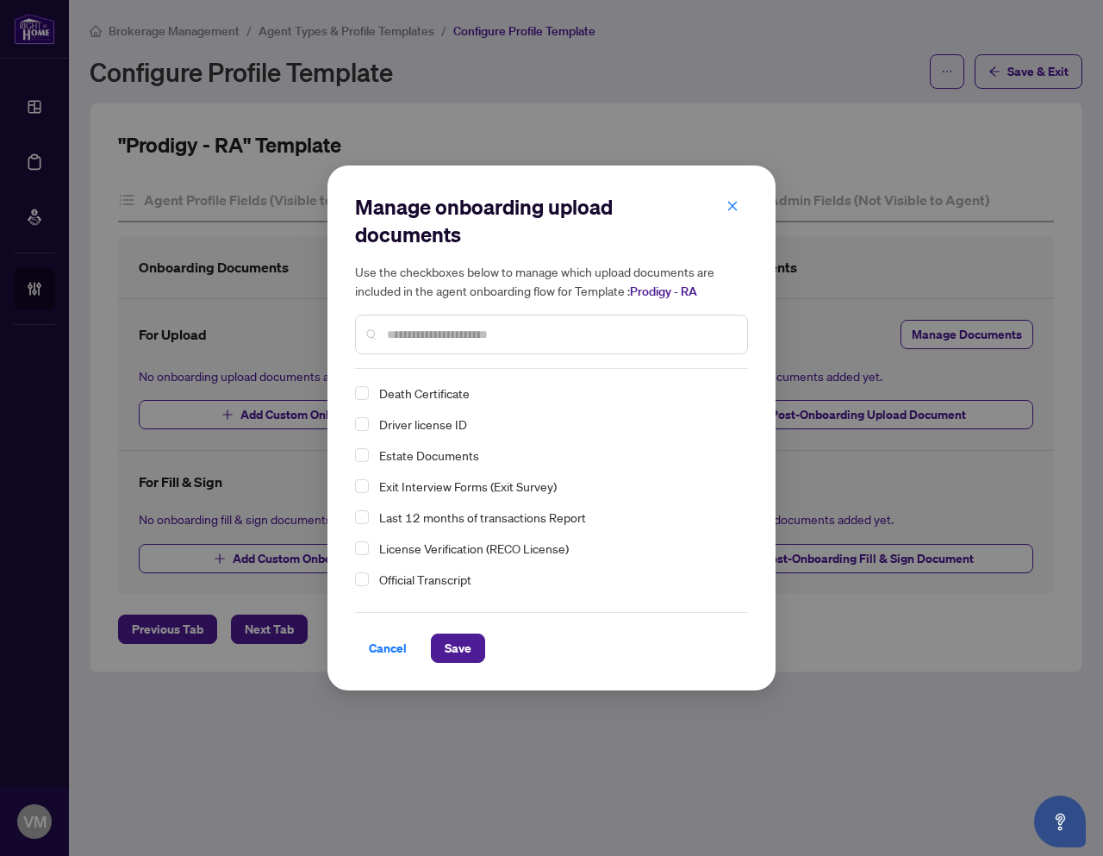
click at [453, 363] on div "Manage onboarding upload documents Use the checkboxes below to manage which upl…" at bounding box center [551, 281] width 393 height 176
click at [447, 334] on input "text" at bounding box center [560, 334] width 346 height 19
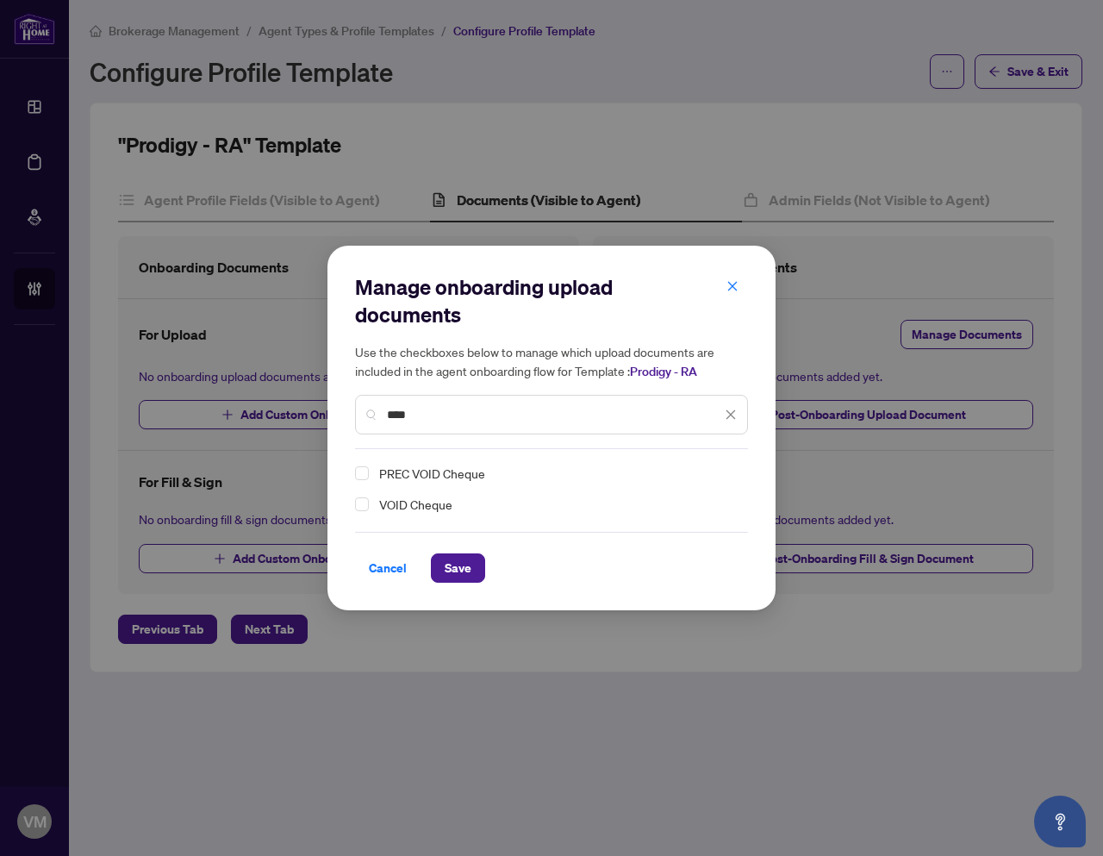
type input "****"
click at [377, 502] on span "VOID Cheque" at bounding box center [554, 504] width 365 height 21
click at [480, 559] on button "Save" at bounding box center [458, 567] width 54 height 29
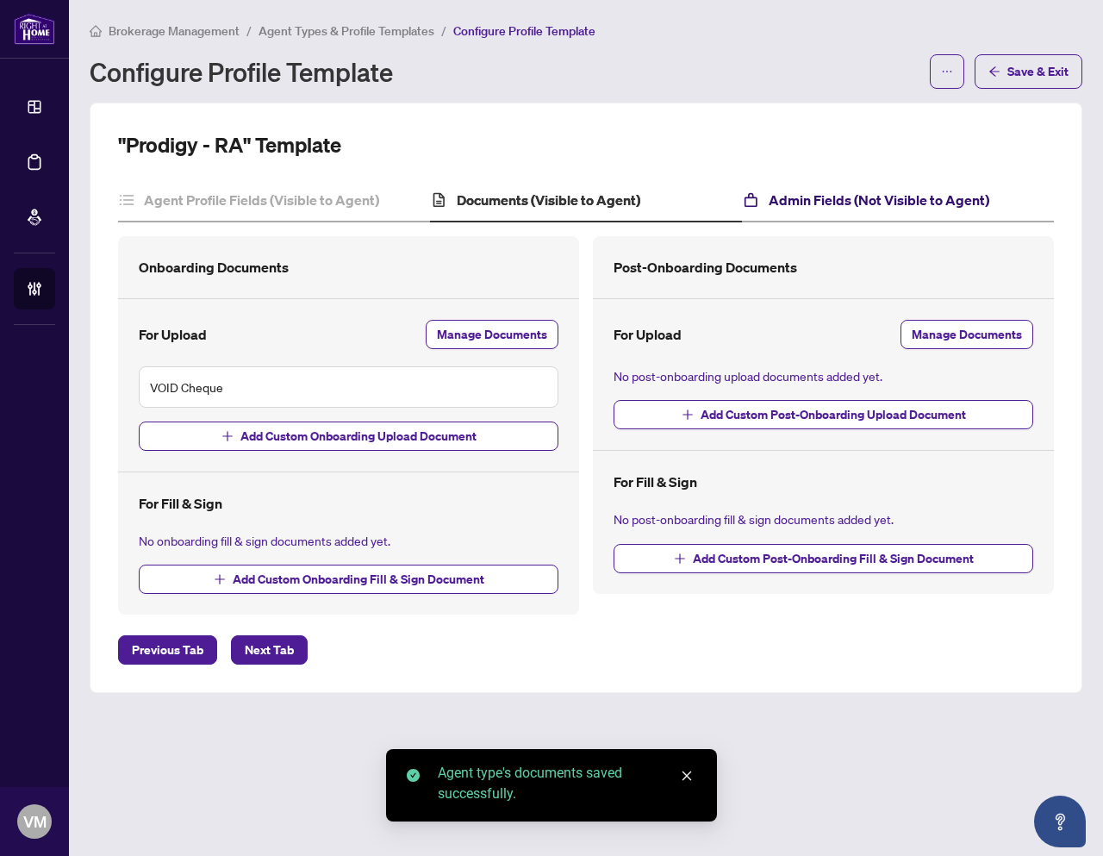
click at [898, 204] on h4 "Admin Fields (Not Visible to Agent)" at bounding box center [879, 200] width 221 height 21
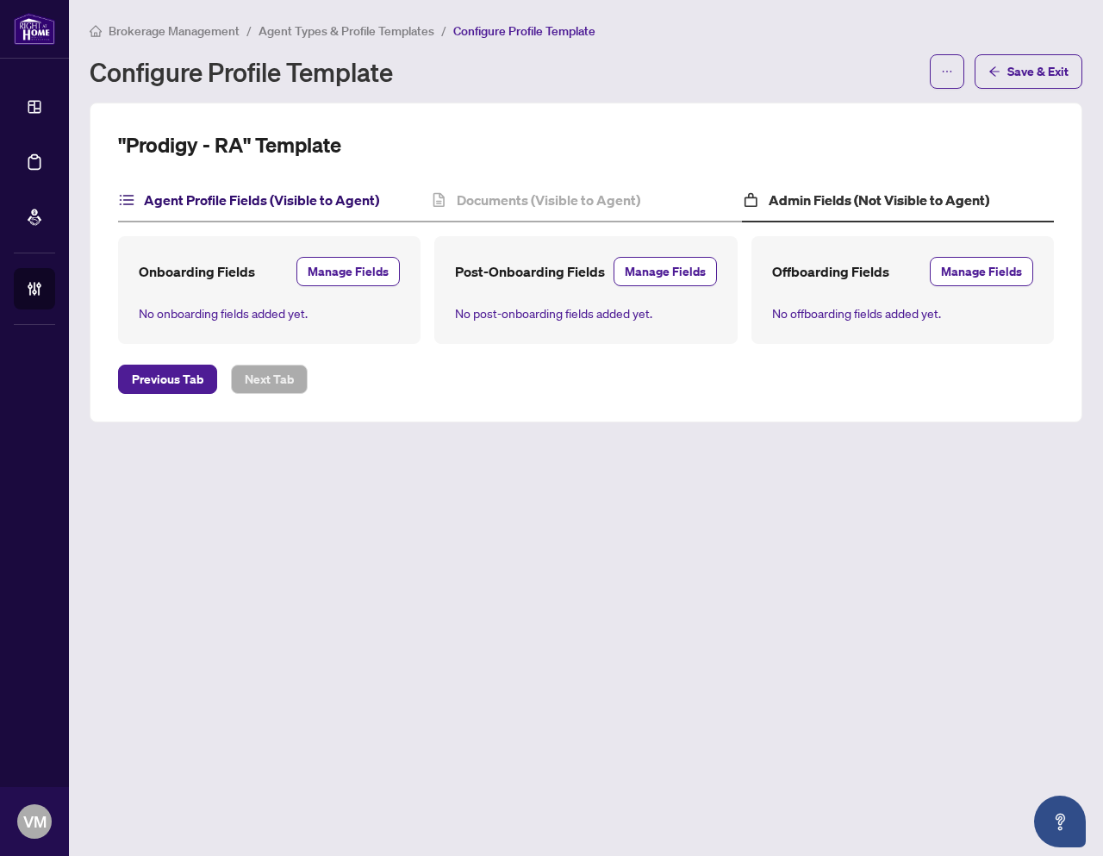
click at [209, 202] on h4 "Agent Profile Fields (Visible to Agent)" at bounding box center [261, 200] width 235 height 21
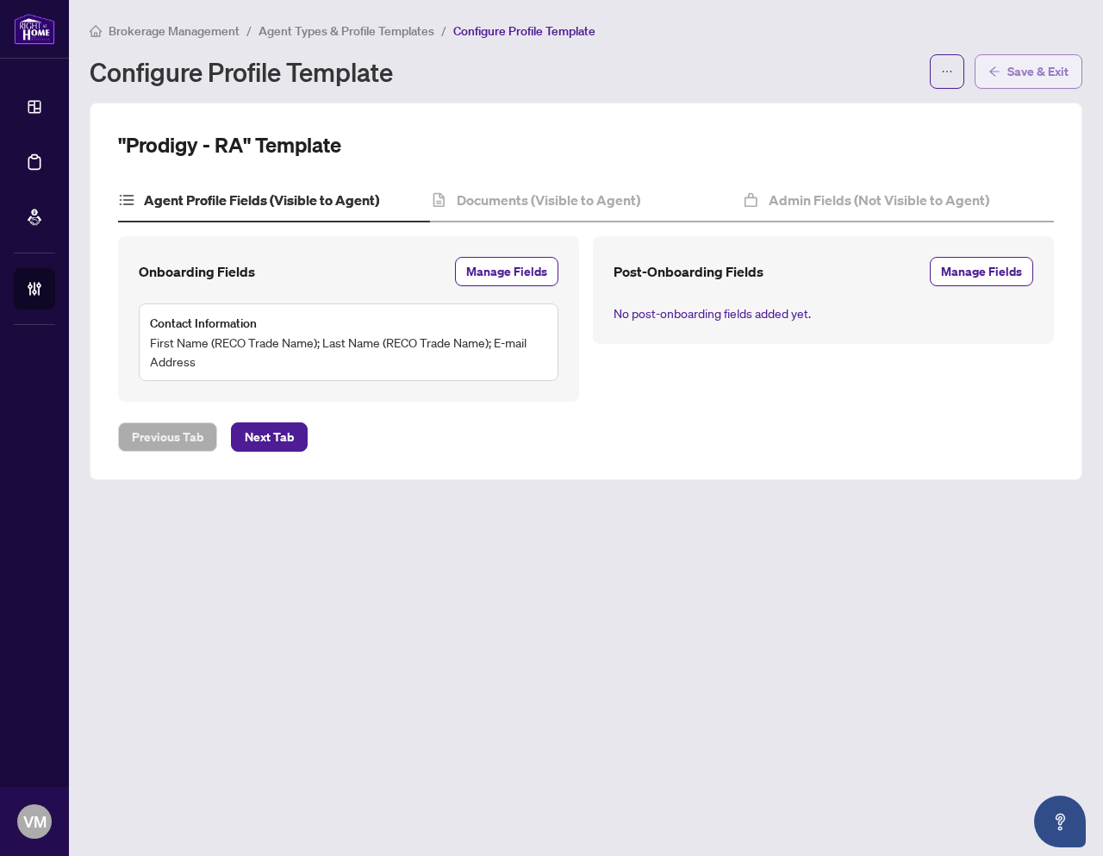
click at [1001, 78] on span "button" at bounding box center [995, 72] width 12 height 28
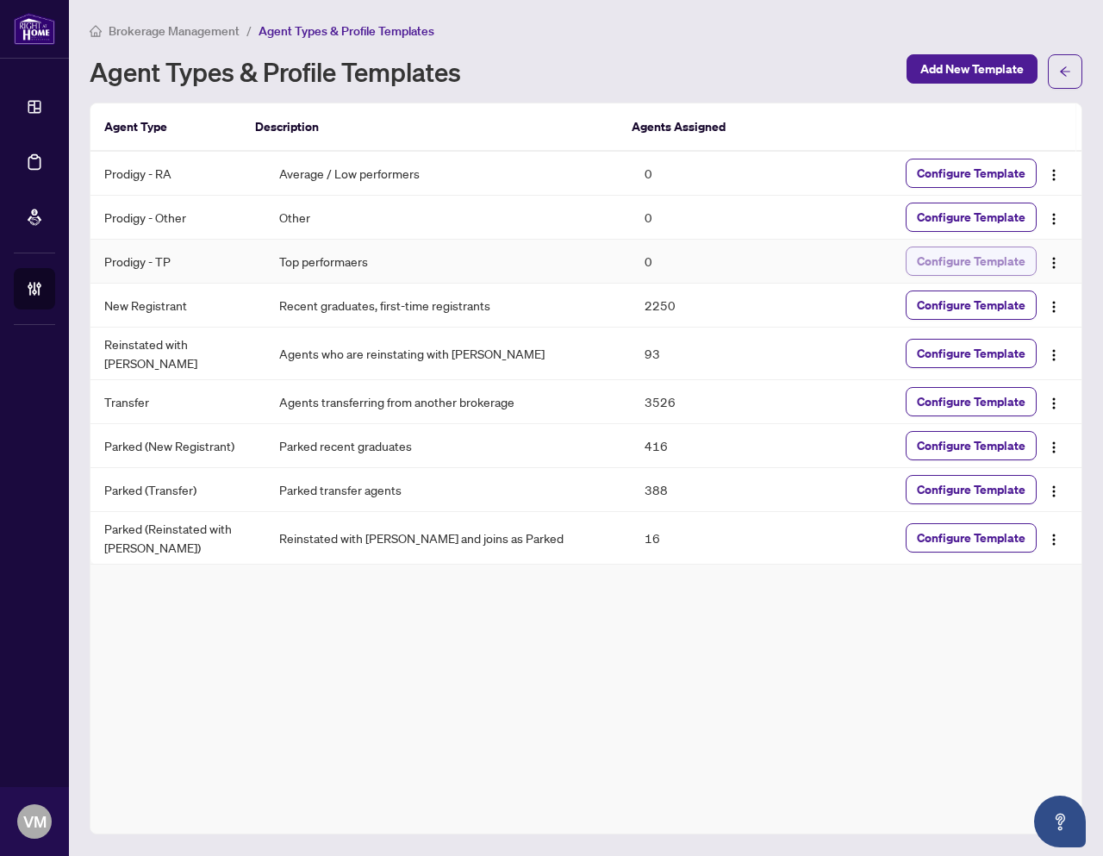
click at [941, 261] on span "Configure Template" at bounding box center [971, 261] width 109 height 28
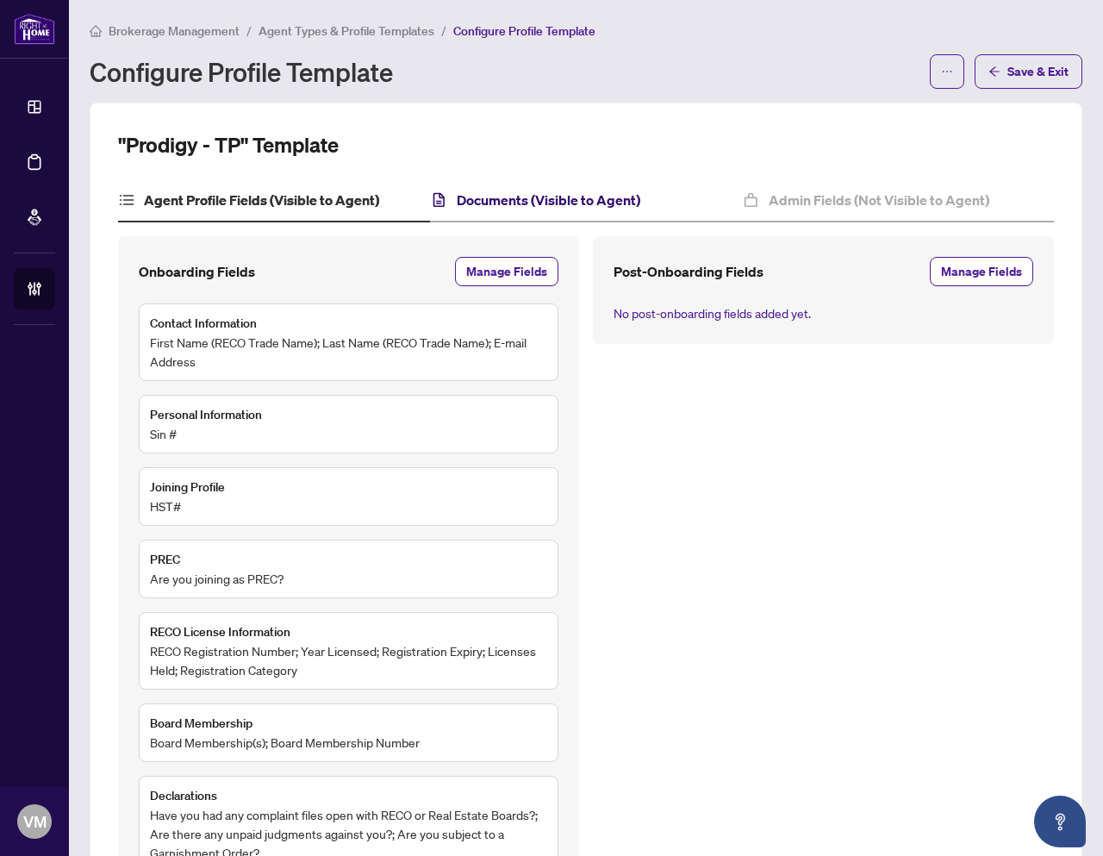
click at [556, 207] on h4 "Documents (Visible to Agent)" at bounding box center [549, 200] width 184 height 21
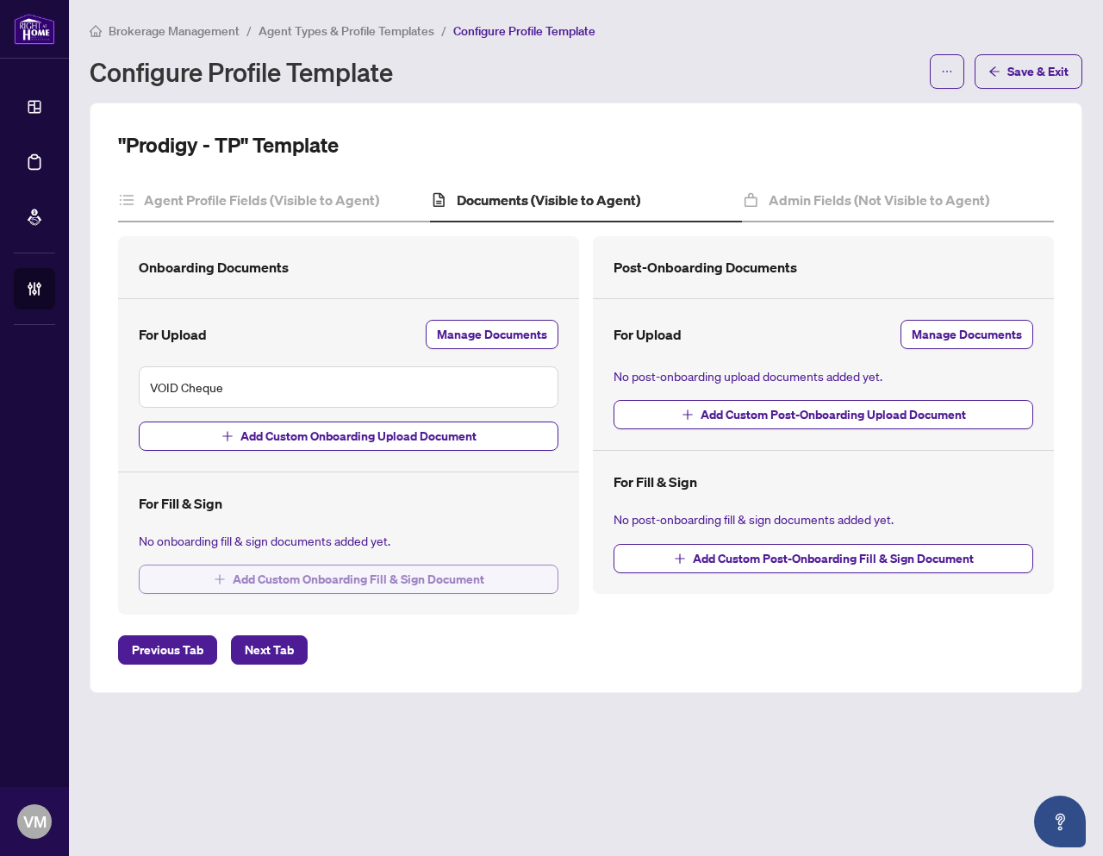
click at [321, 580] on span "Add Custom Onboarding Fill & Sign Document" at bounding box center [359, 579] width 252 height 28
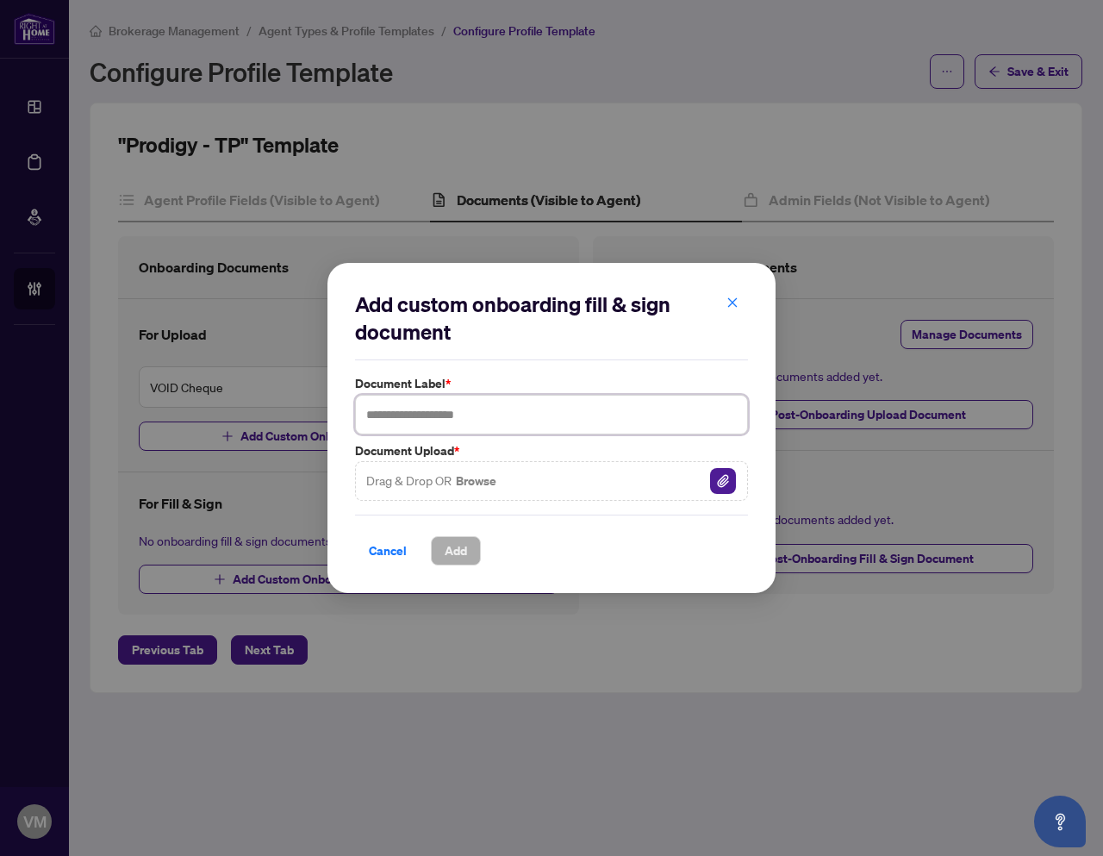
click at [415, 415] on input "text" at bounding box center [551, 415] width 393 height 40
paste input "**********"
type input "**********"
click at [723, 485] on img "button" at bounding box center [723, 481] width 26 height 26
click at [447, 544] on span "Add" at bounding box center [456, 551] width 22 height 28
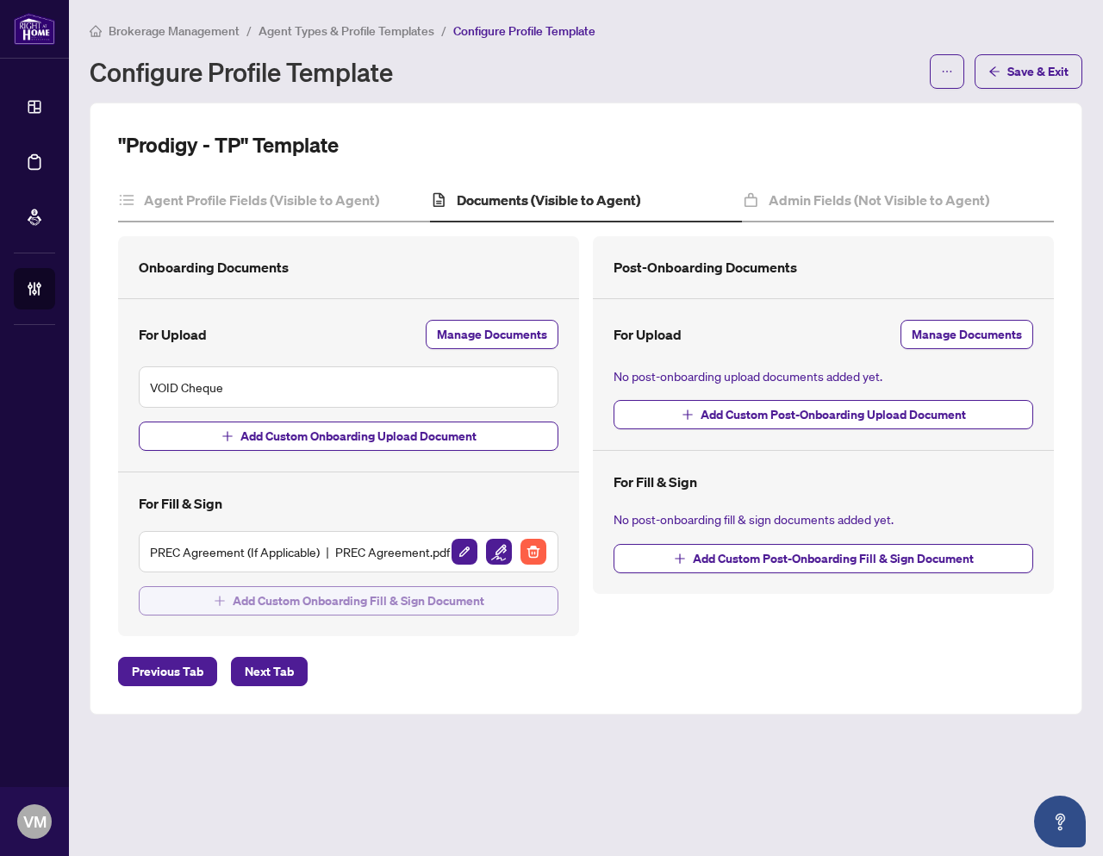
click at [327, 592] on span "Add Custom Onboarding Fill & Sign Document" at bounding box center [359, 601] width 252 height 28
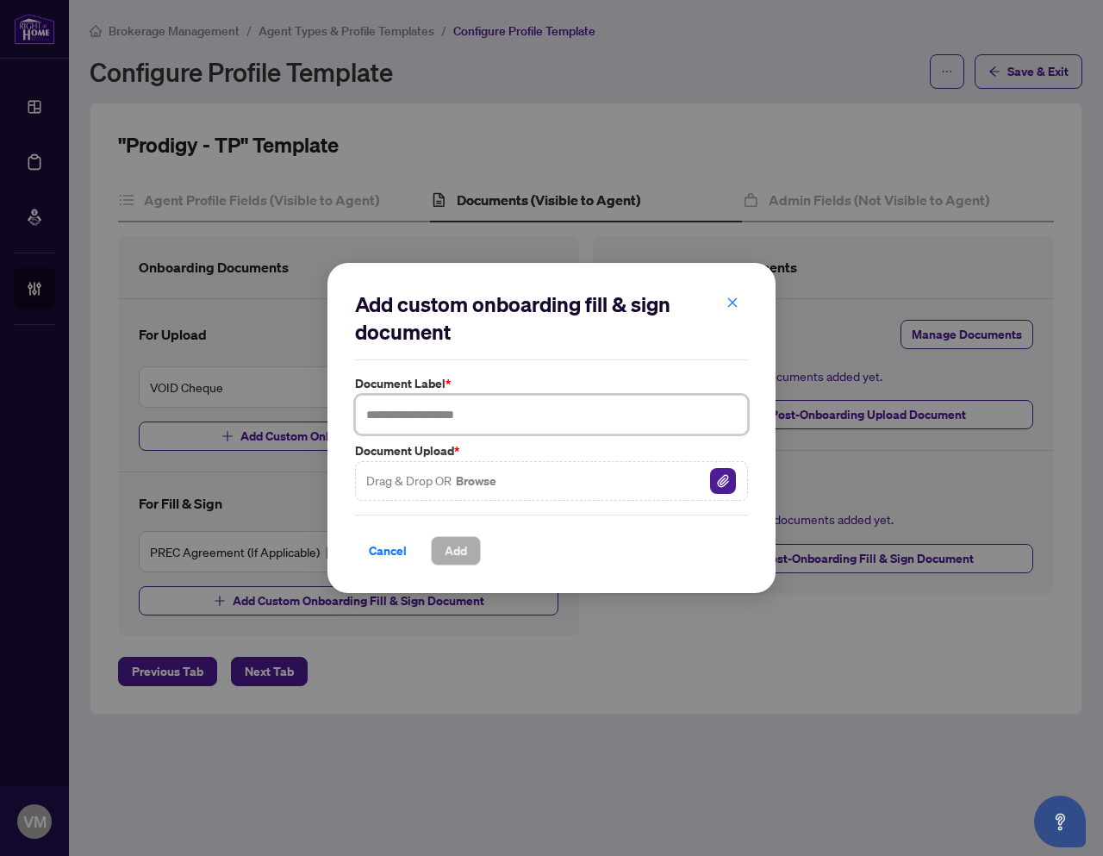
click at [419, 415] on input "text" at bounding box center [551, 415] width 393 height 40
paste input "**********"
type input "**********"
click at [725, 483] on img "button" at bounding box center [723, 481] width 26 height 26
click at [473, 544] on button "Add" at bounding box center [456, 550] width 50 height 29
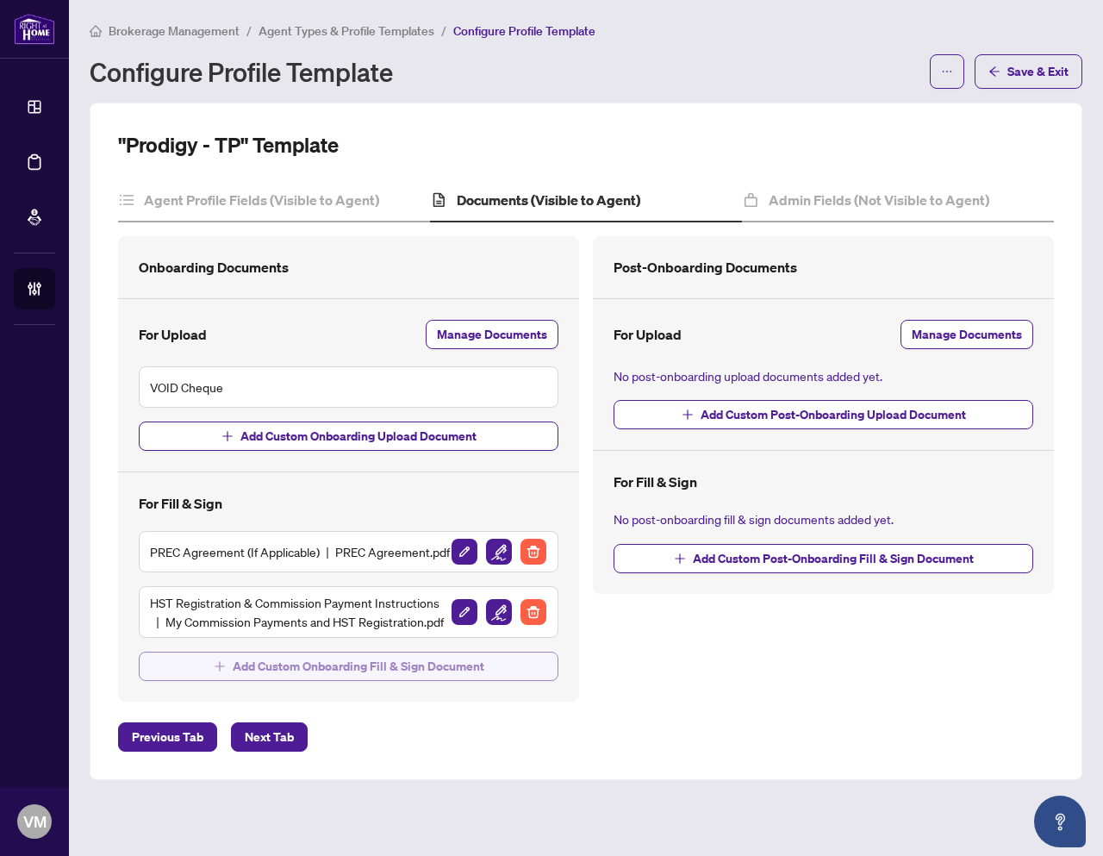
click at [285, 665] on span "Add Custom Onboarding Fill & Sign Document" at bounding box center [359, 666] width 252 height 28
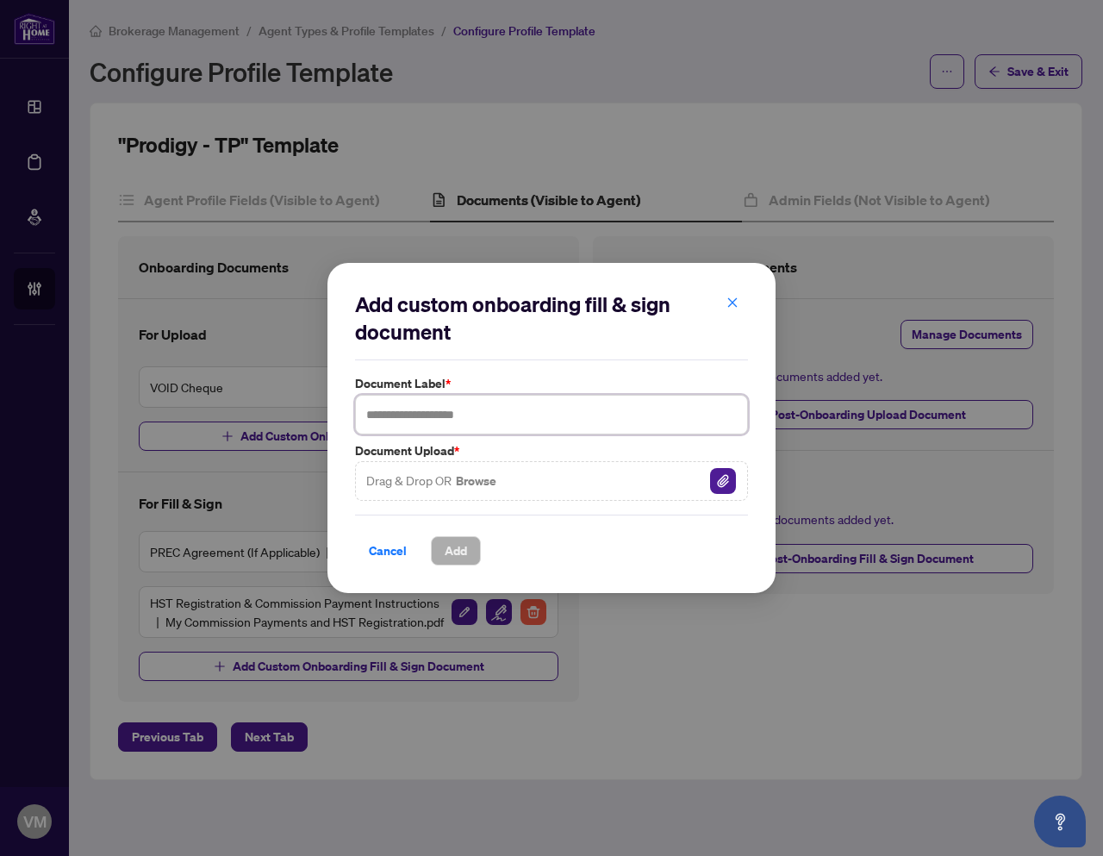
click at [422, 423] on input "text" at bounding box center [551, 415] width 393 height 40
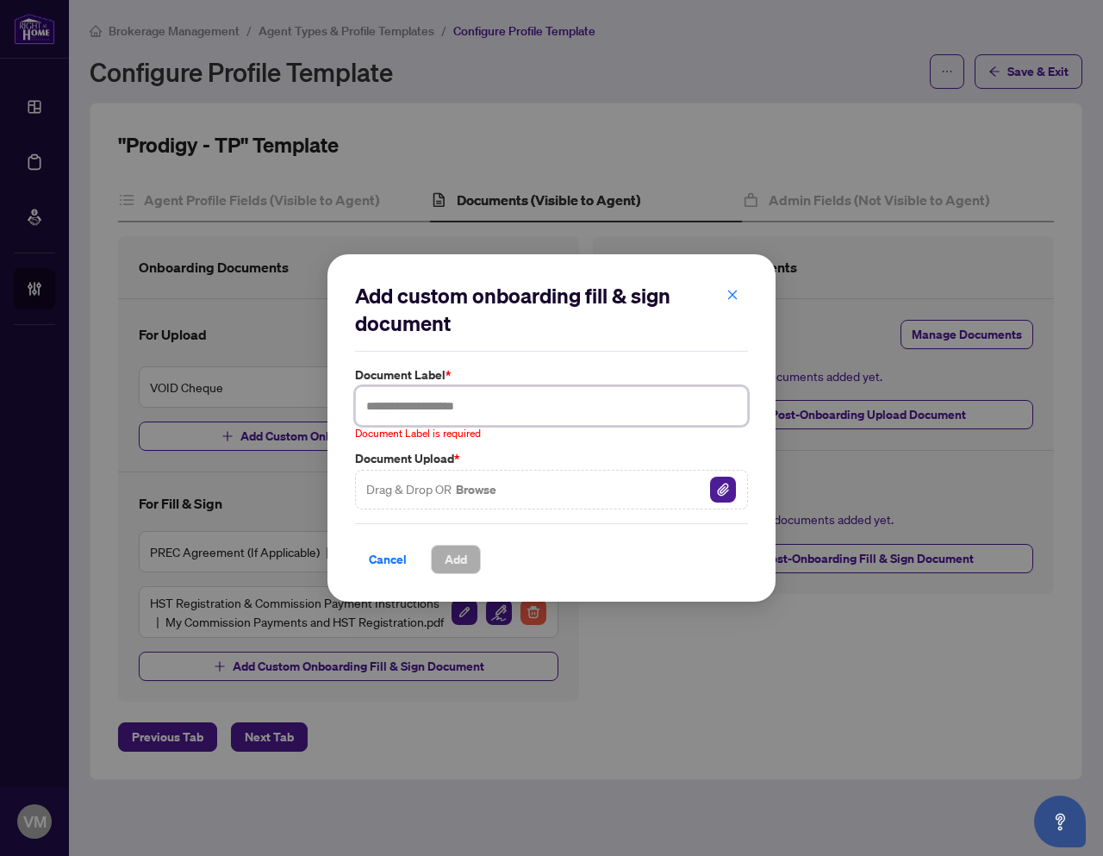
paste input "**********"
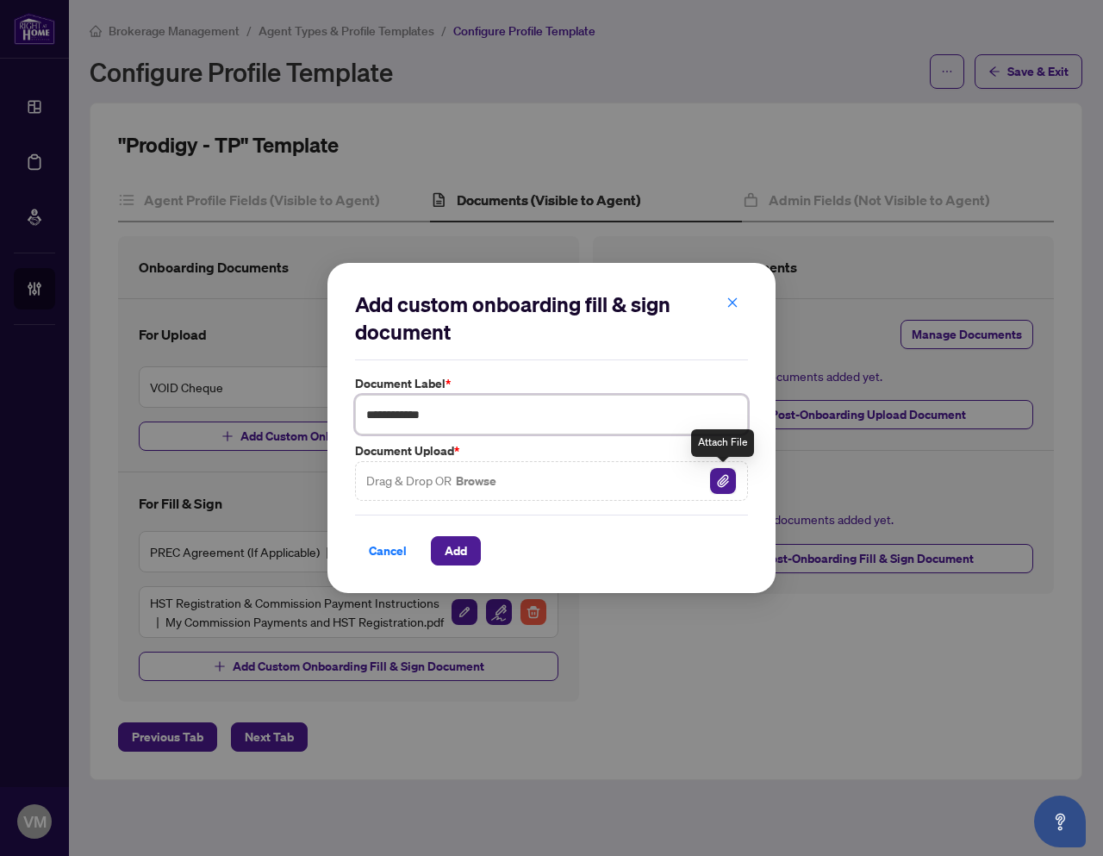
type input "**********"
click at [717, 484] on img "button" at bounding box center [723, 481] width 26 height 26
click at [454, 551] on span "Add" at bounding box center [456, 551] width 22 height 28
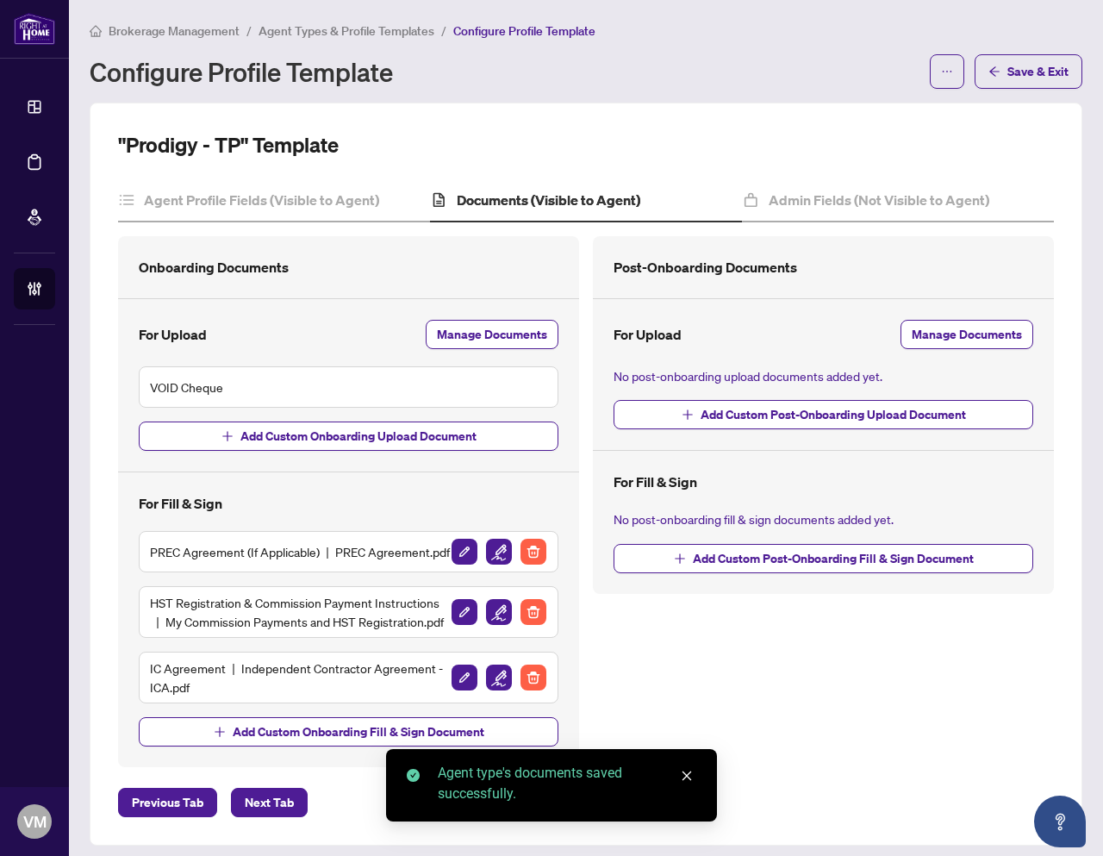
scroll to position [39, 0]
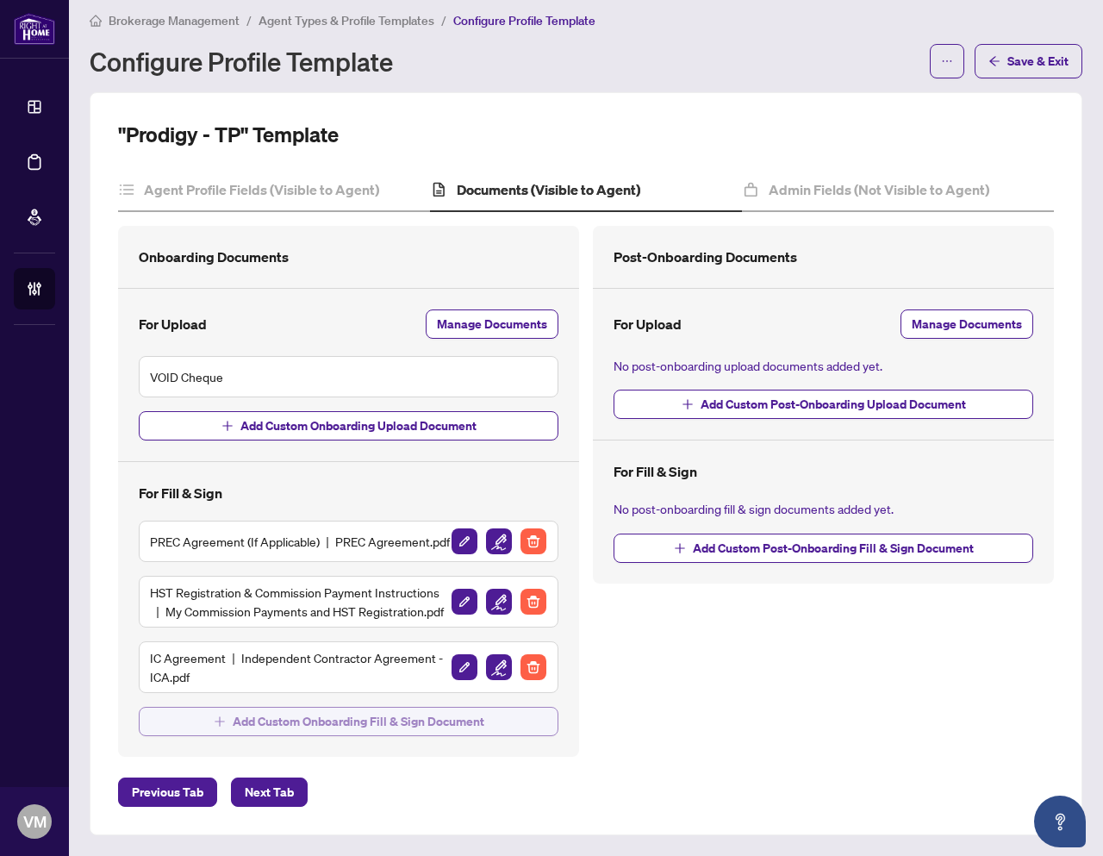
click at [248, 714] on span "Add Custom Onboarding Fill & Sign Document" at bounding box center [359, 722] width 252 height 28
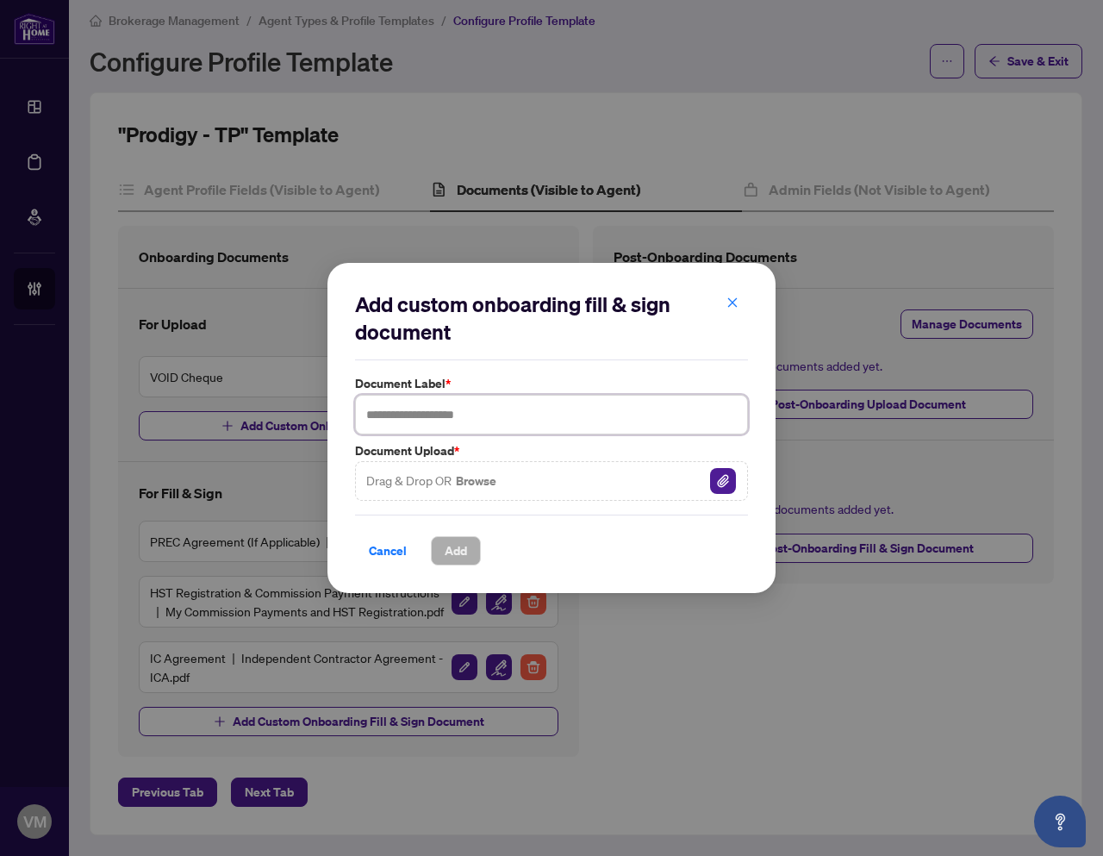
click at [418, 413] on input "text" at bounding box center [551, 415] width 393 height 40
paste input "**********"
type input "**********"
click at [727, 481] on img "button" at bounding box center [723, 481] width 26 height 26
click at [457, 551] on span "Add" at bounding box center [456, 551] width 22 height 28
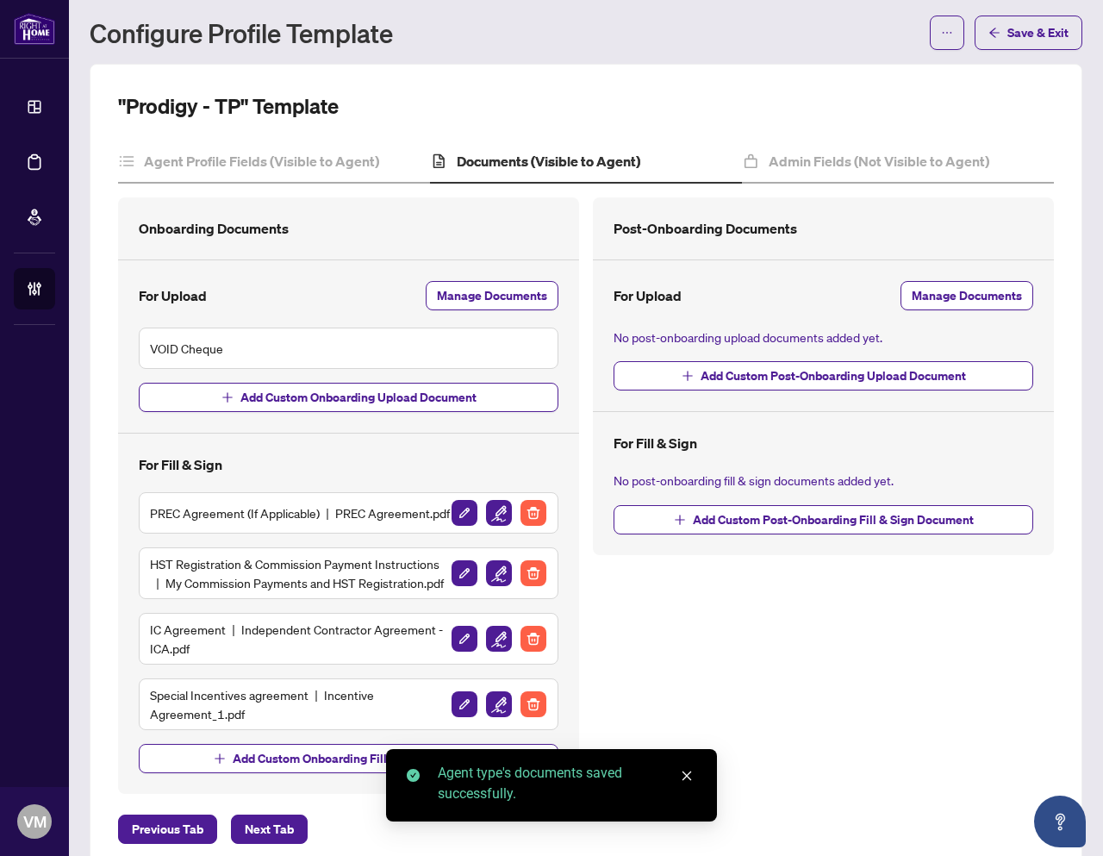
scroll to position [104, 0]
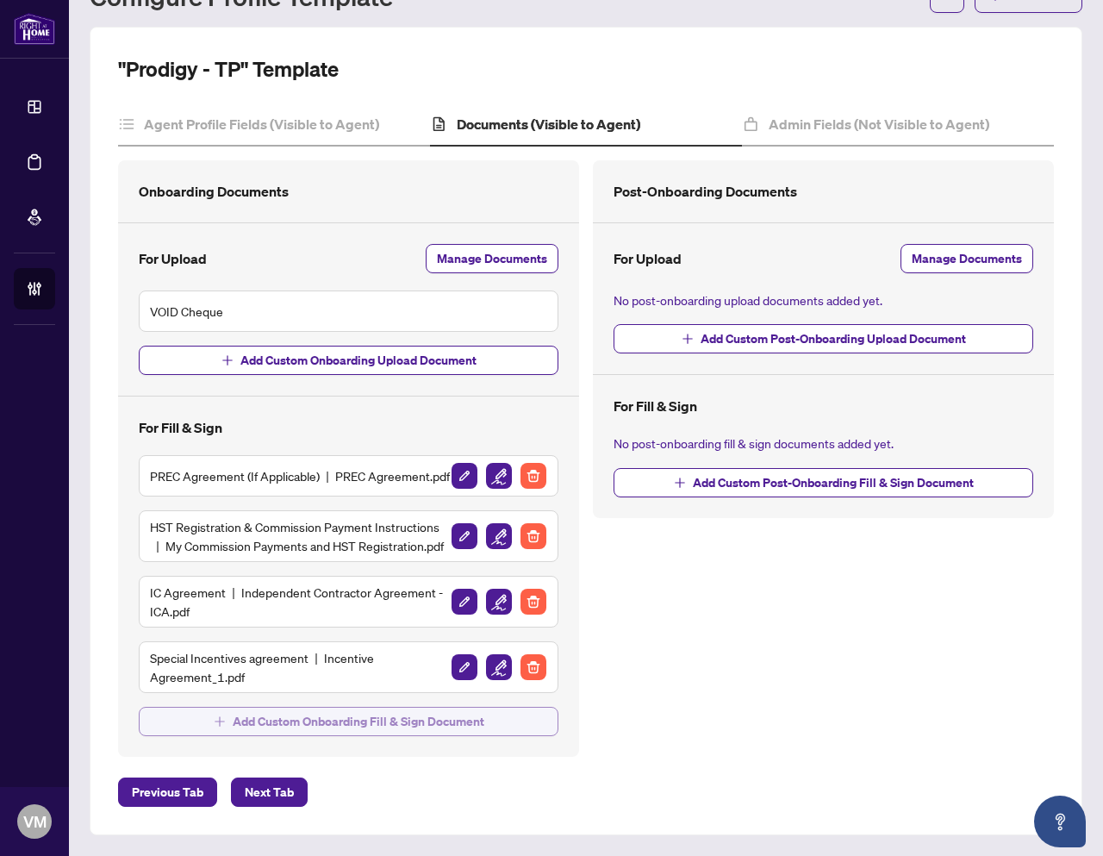
click at [276, 723] on span "Add Custom Onboarding Fill & Sign Document" at bounding box center [359, 722] width 252 height 28
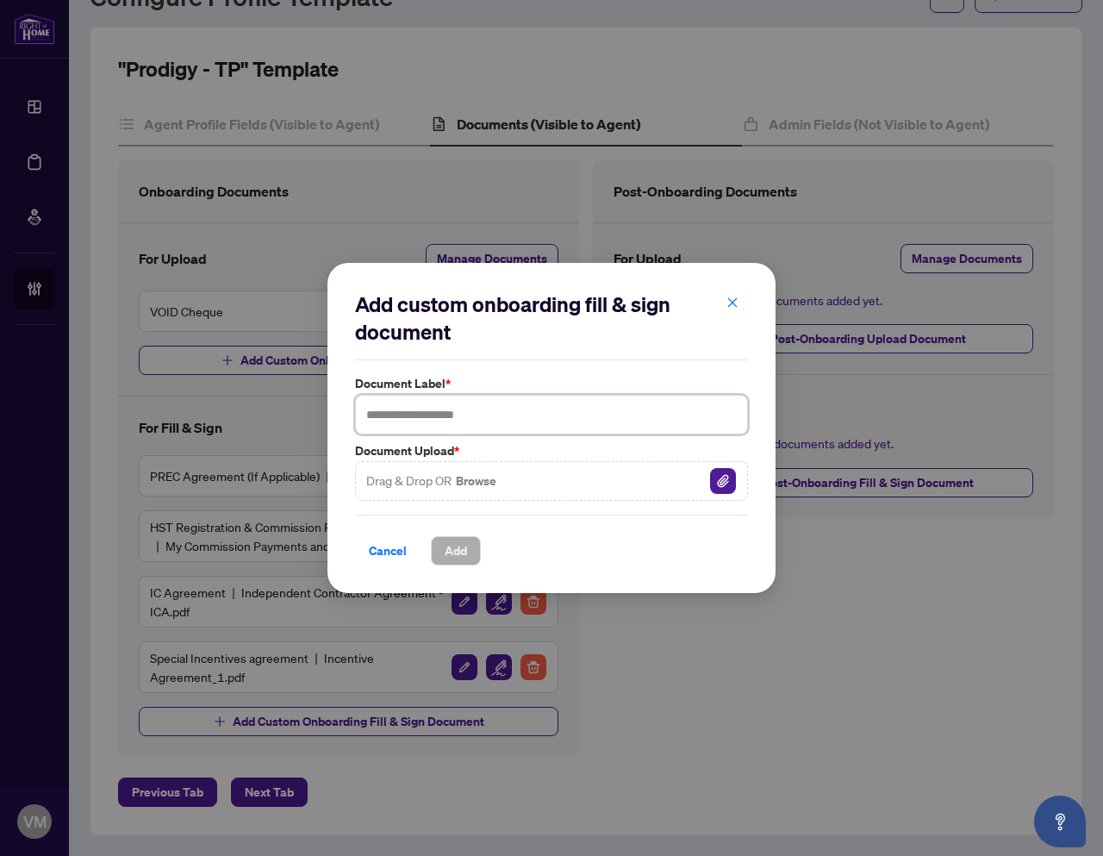
click at [380, 416] on input "text" at bounding box center [551, 415] width 393 height 40
paste input "**********"
type input "**********"
click at [724, 480] on img "button" at bounding box center [723, 481] width 26 height 26
click at [459, 548] on span "Add" at bounding box center [456, 551] width 22 height 28
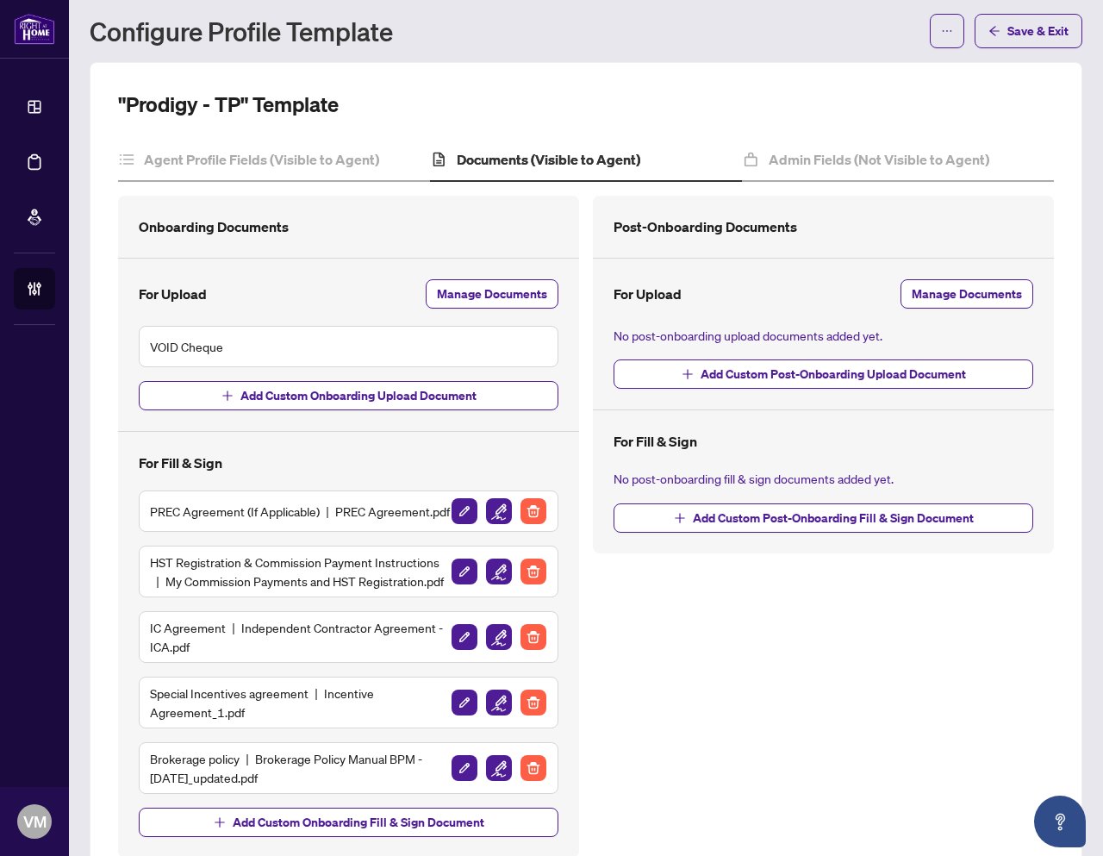
scroll to position [0, 0]
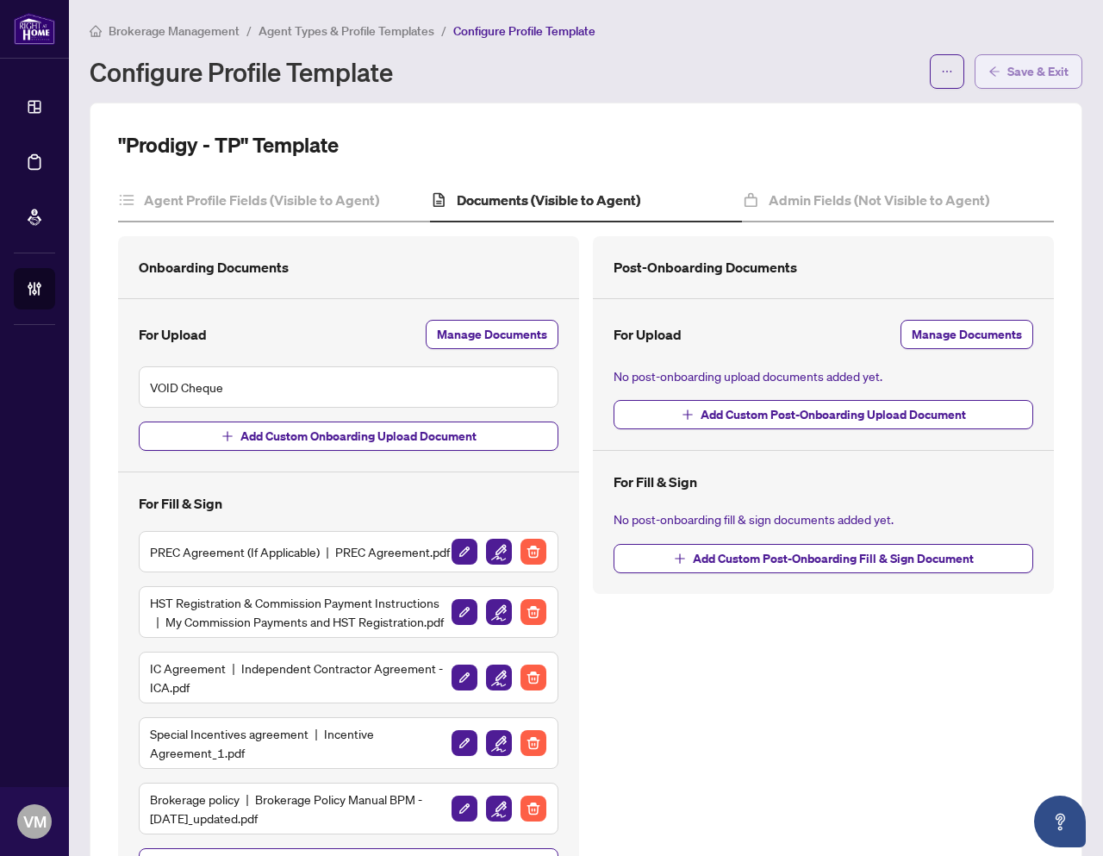
click at [1014, 71] on span "Save & Exit" at bounding box center [1037, 72] width 61 height 28
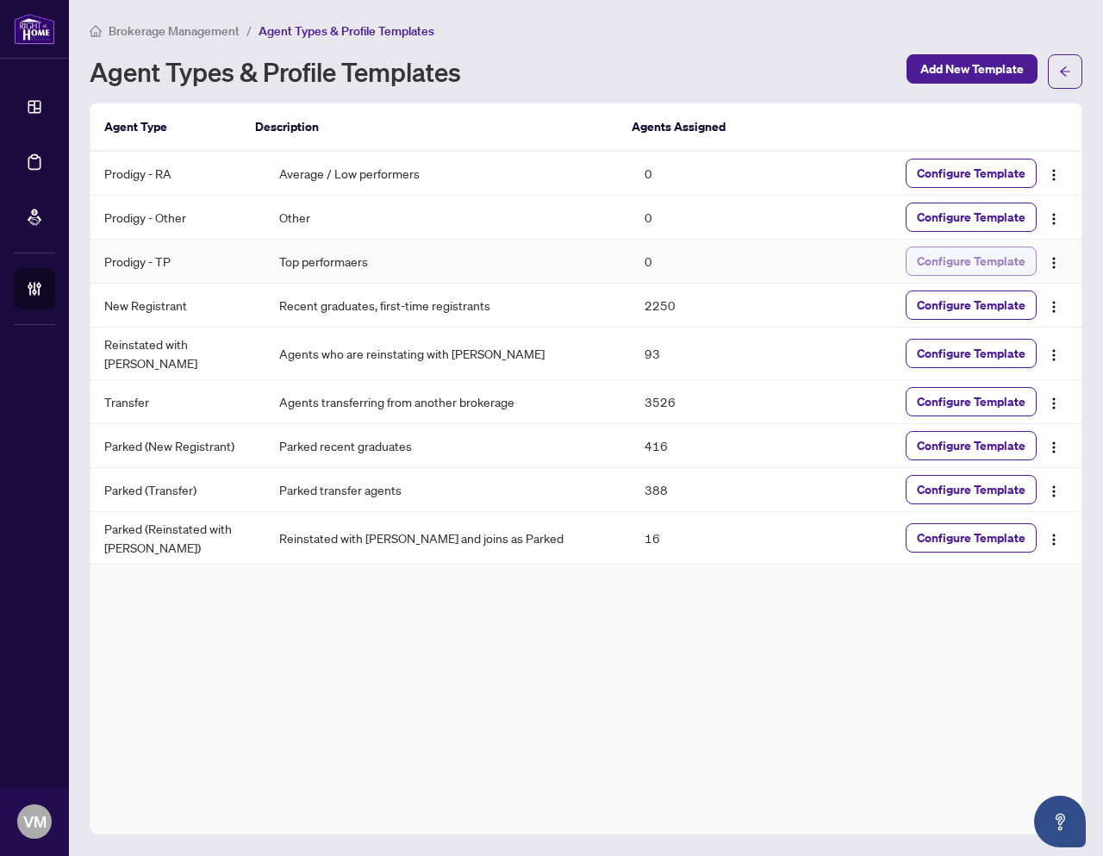
click at [973, 264] on span "Configure Template" at bounding box center [971, 261] width 109 height 28
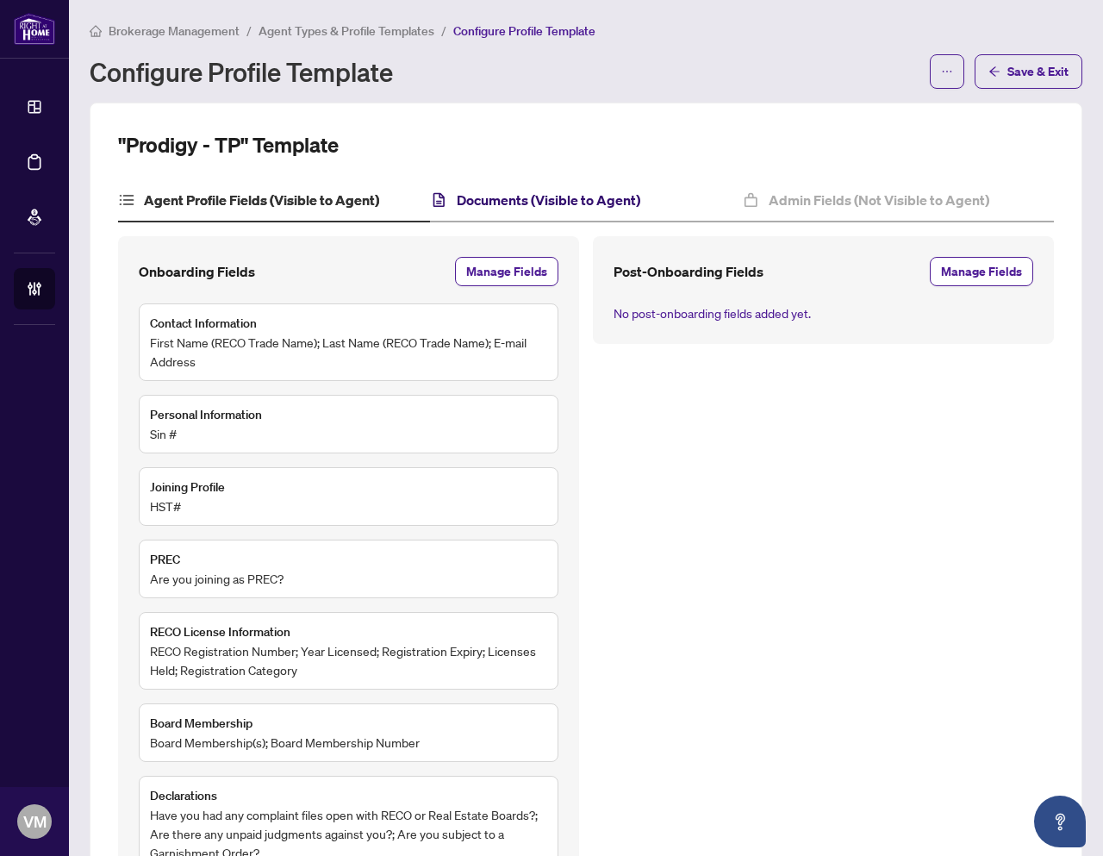
click at [513, 203] on h4 "Documents (Visible to Agent)" at bounding box center [549, 200] width 184 height 21
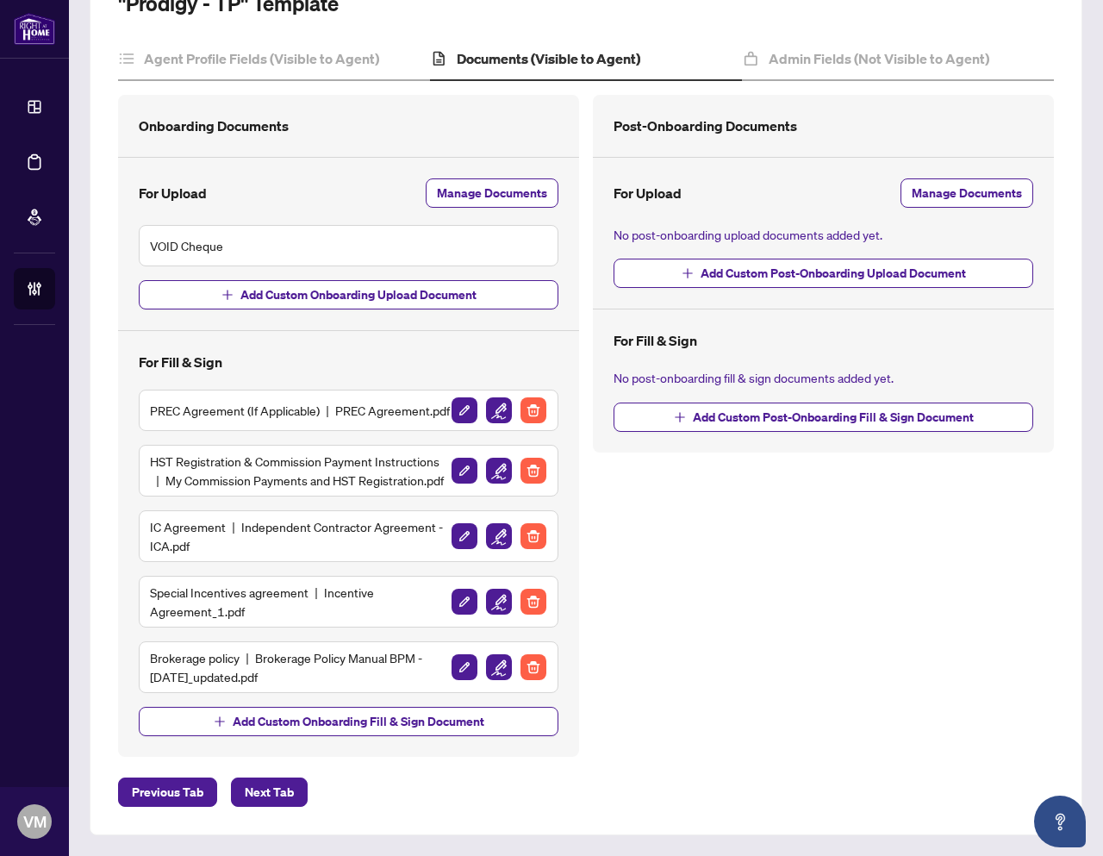
scroll to position [170, 0]
click at [490, 397] on img "button" at bounding box center [499, 410] width 26 height 26
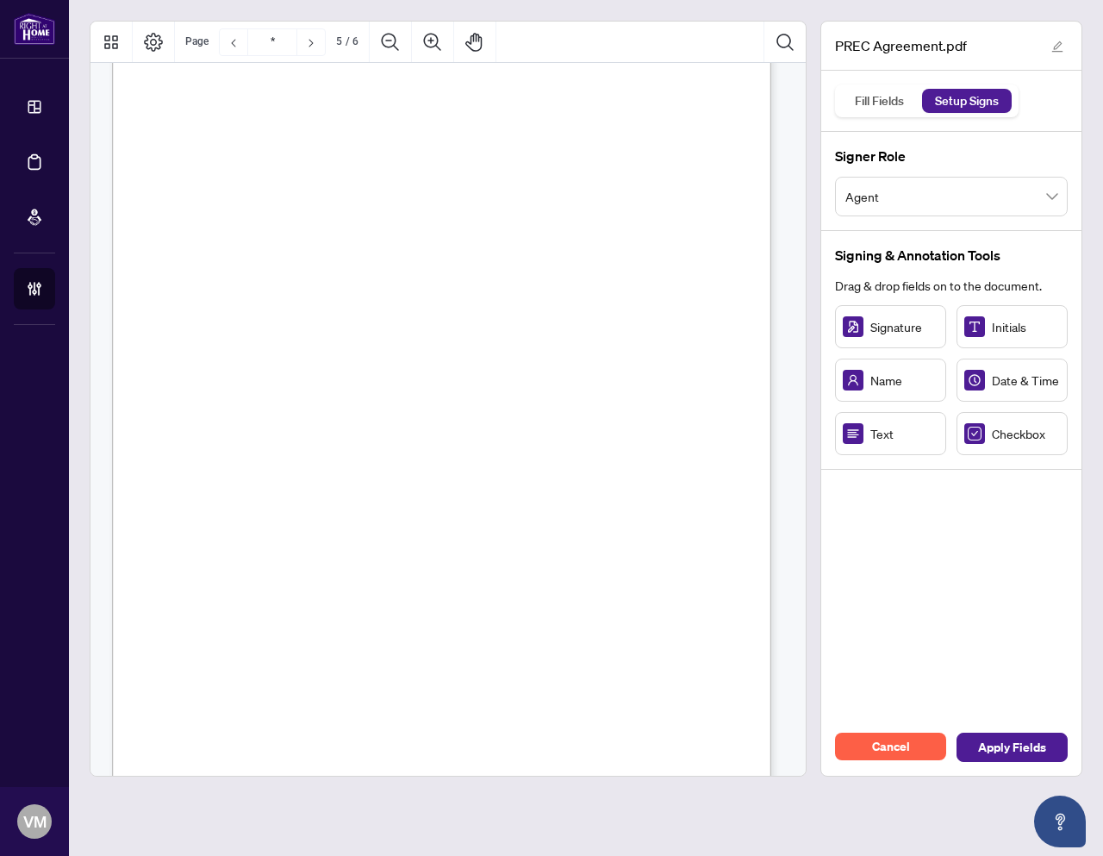
type input "*"
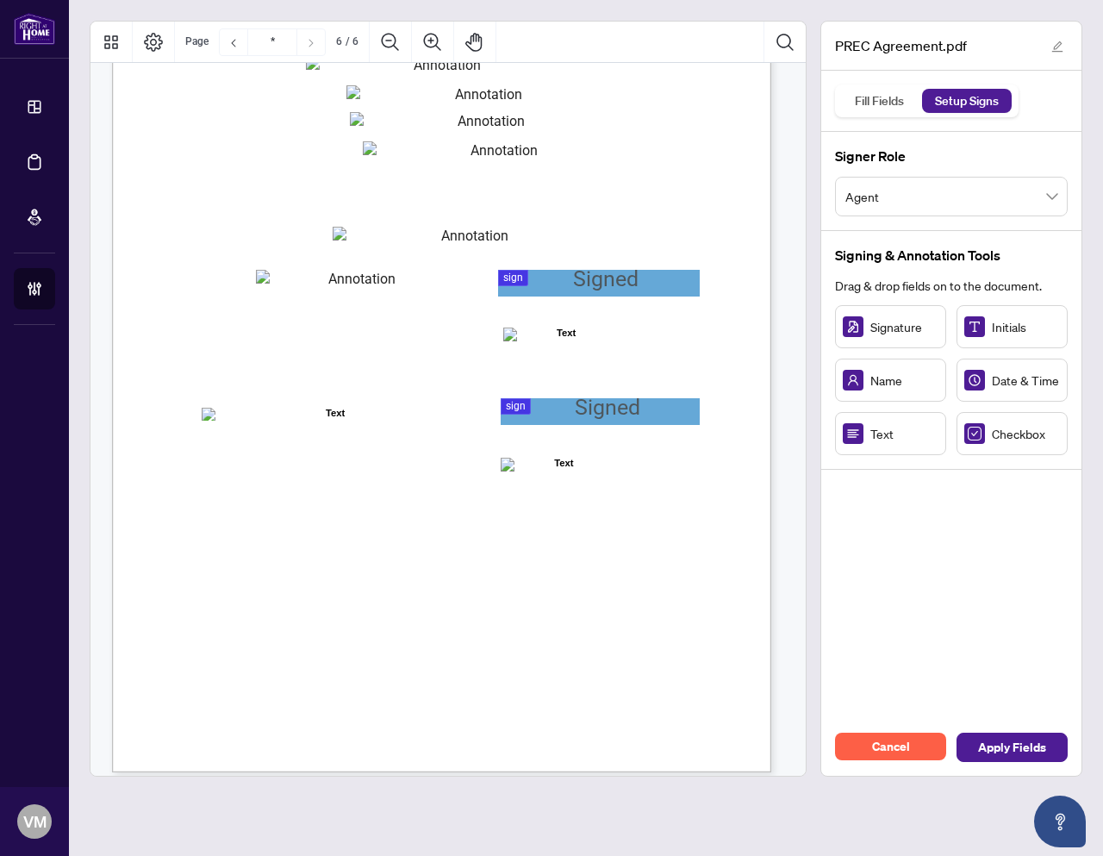
scroll to position [4549, 0]
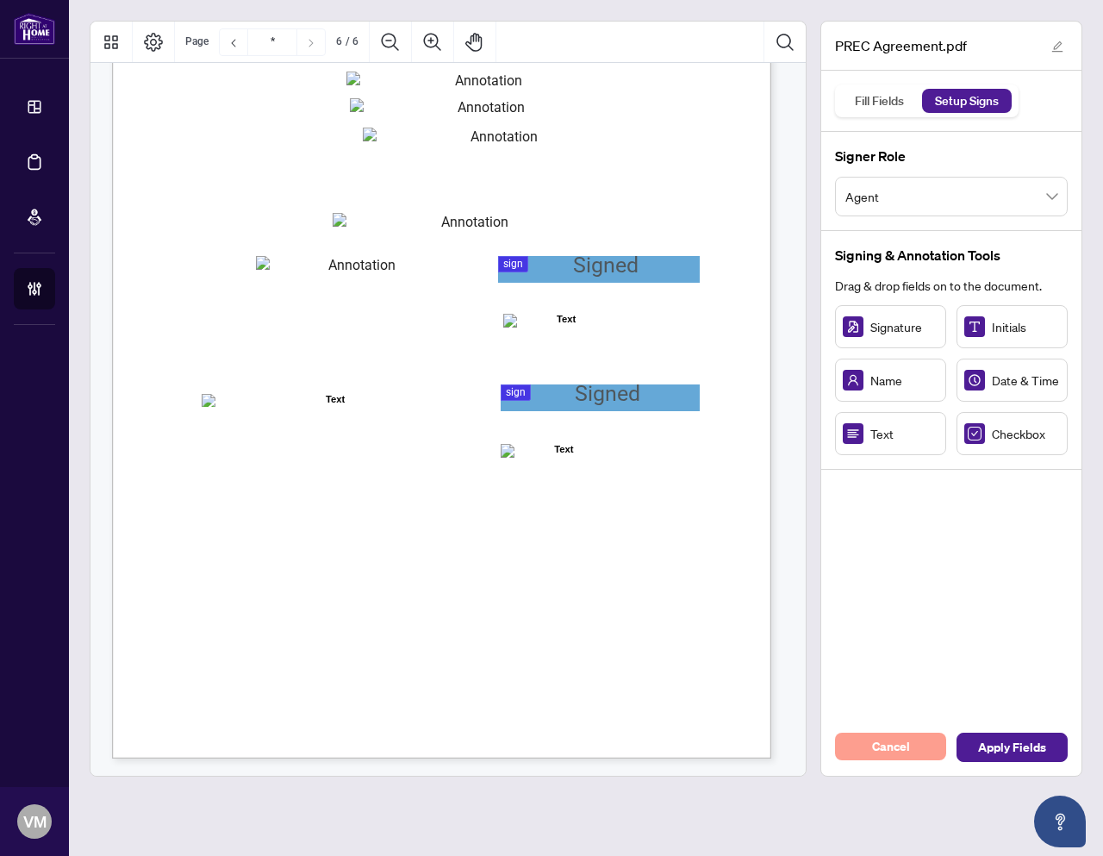
click at [882, 758] on span "Cancel" at bounding box center [891, 747] width 38 height 28
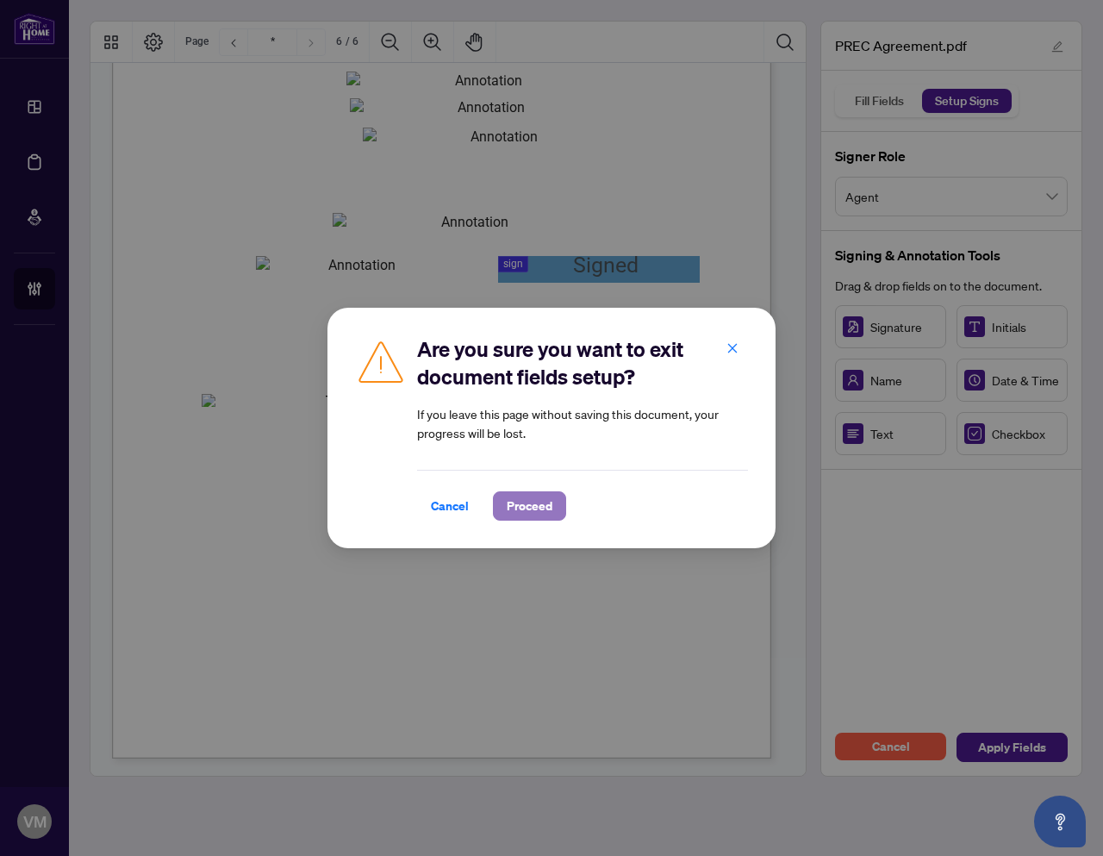
click at [527, 510] on span "Proceed" at bounding box center [530, 506] width 46 height 28
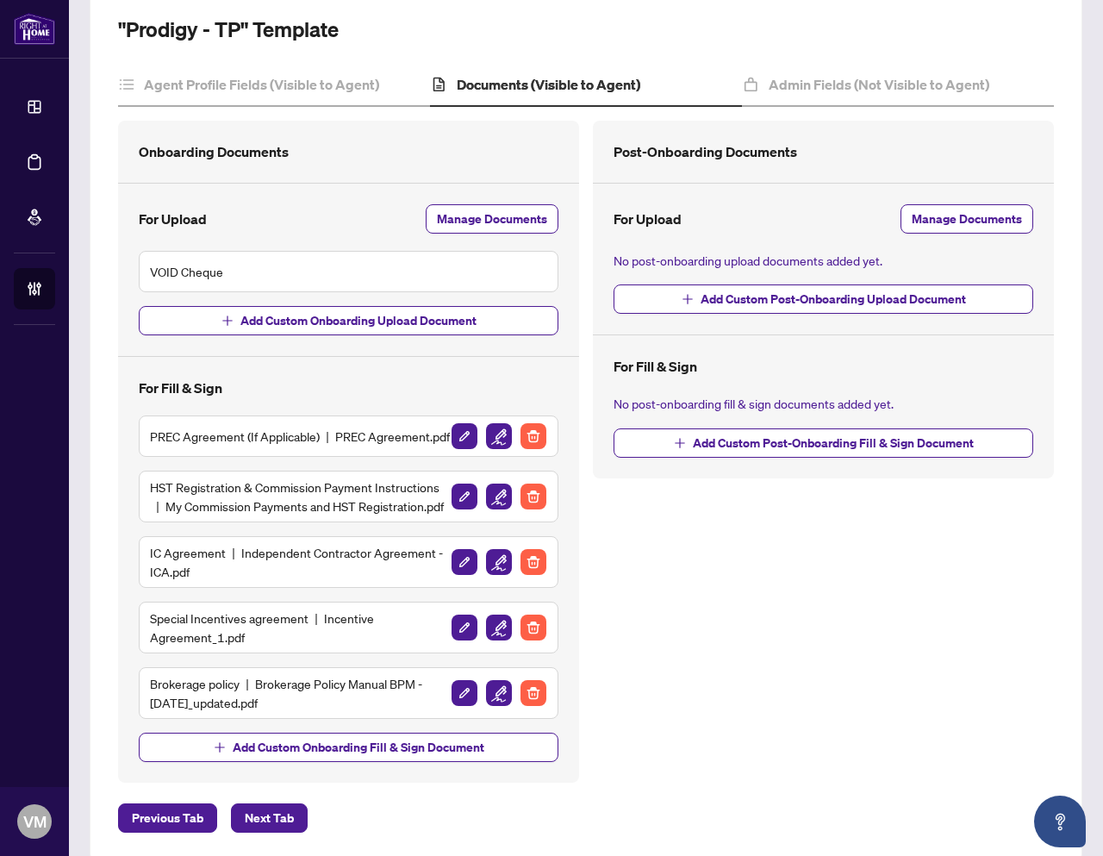
scroll to position [117, 0]
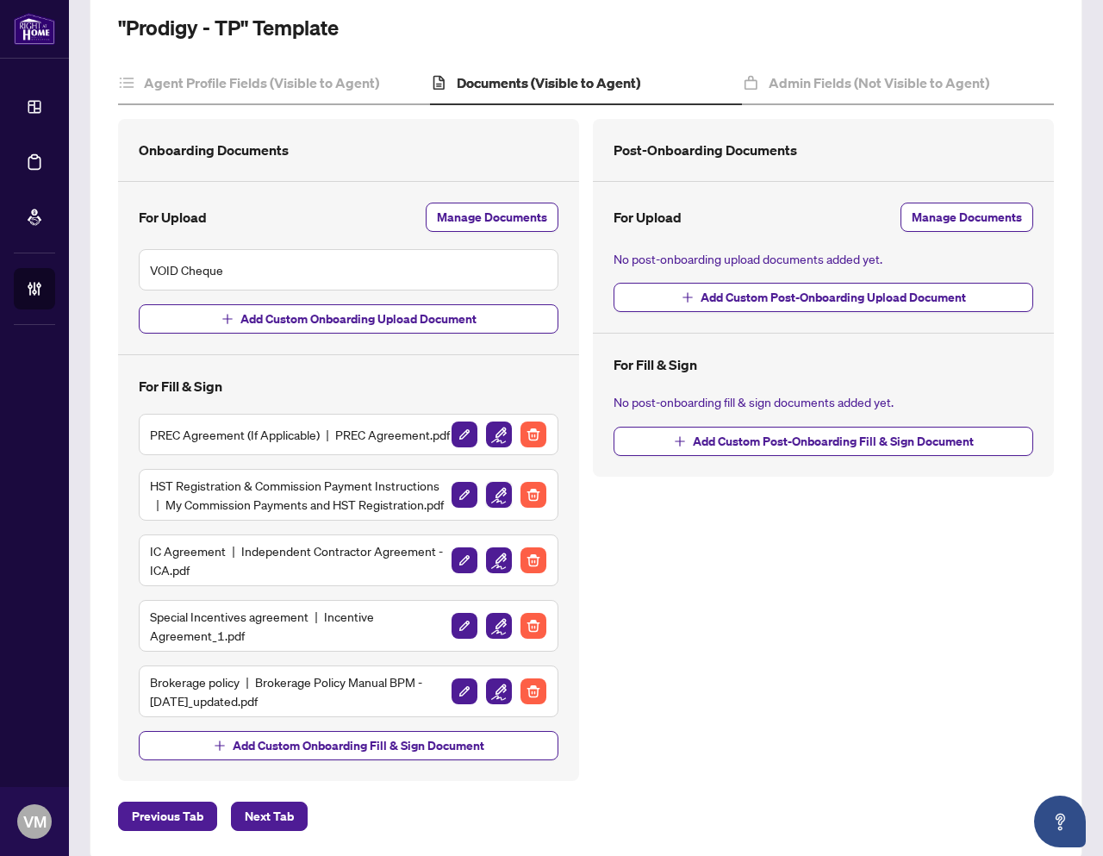
click at [496, 508] on img "button" at bounding box center [499, 495] width 26 height 26
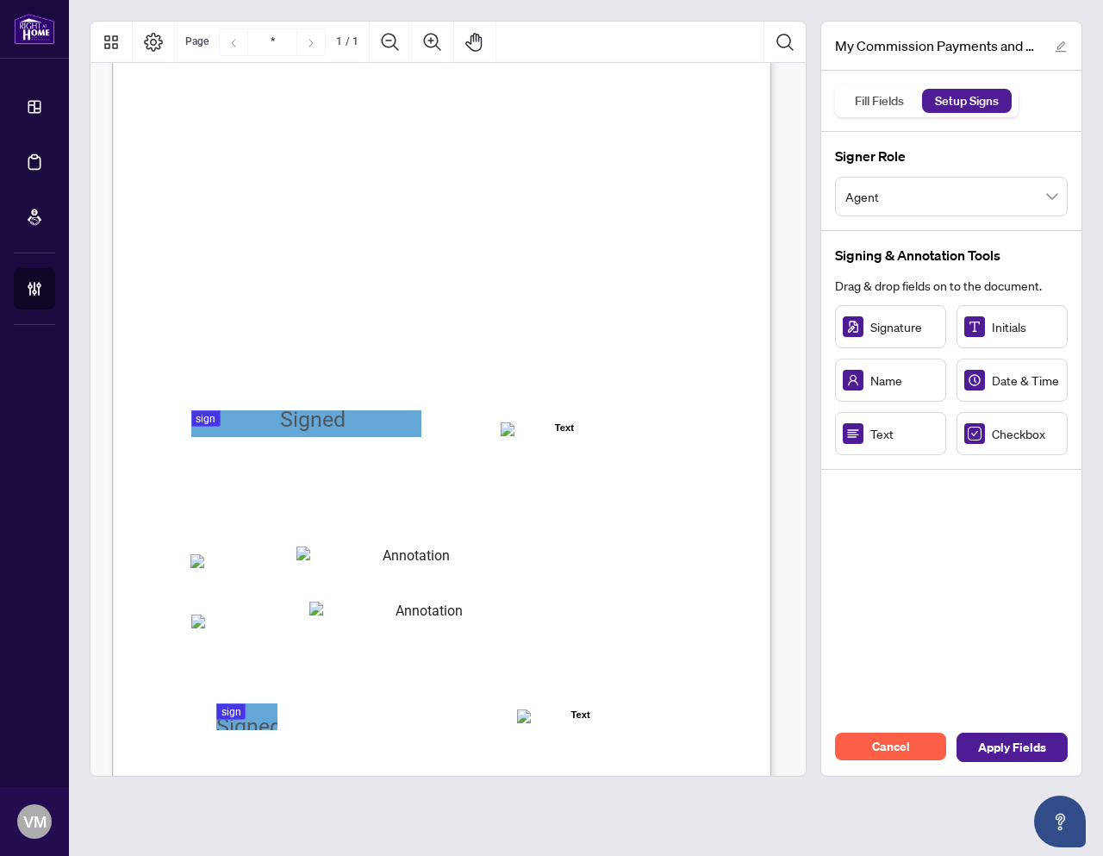
scroll to position [46, 0]
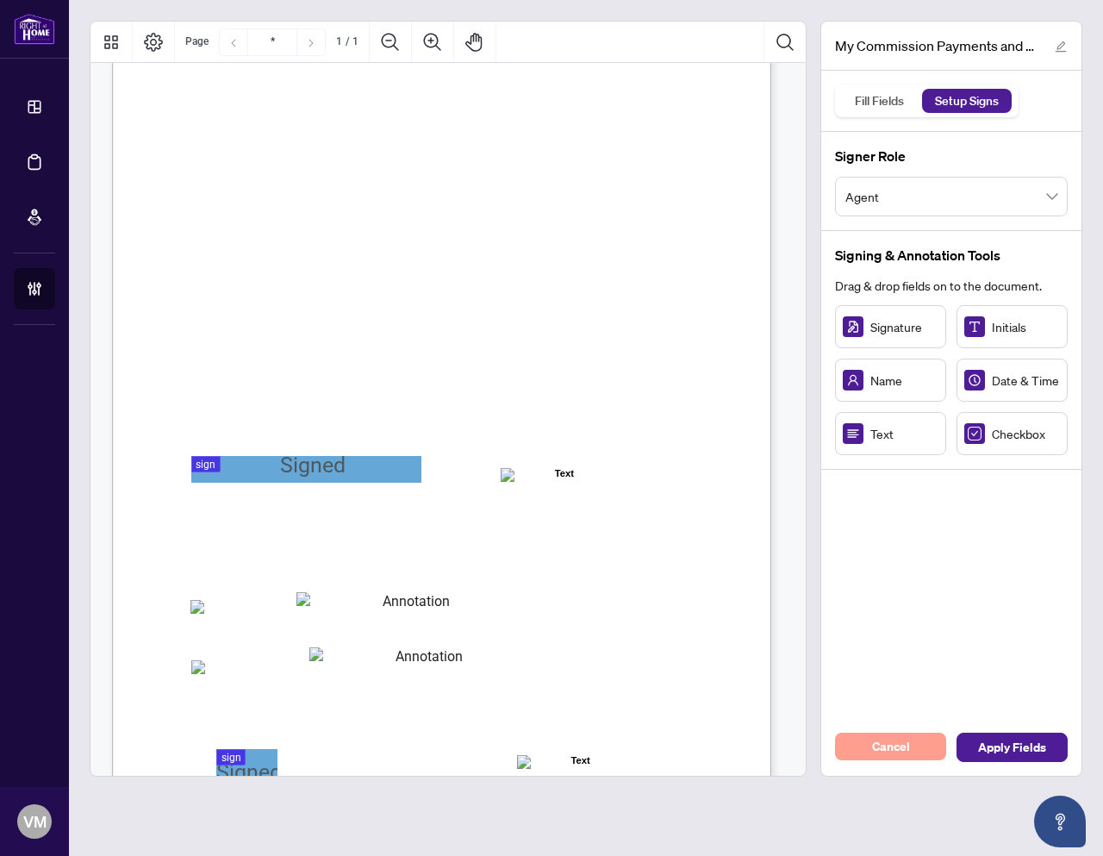
click at [895, 752] on span "Cancel" at bounding box center [891, 747] width 38 height 28
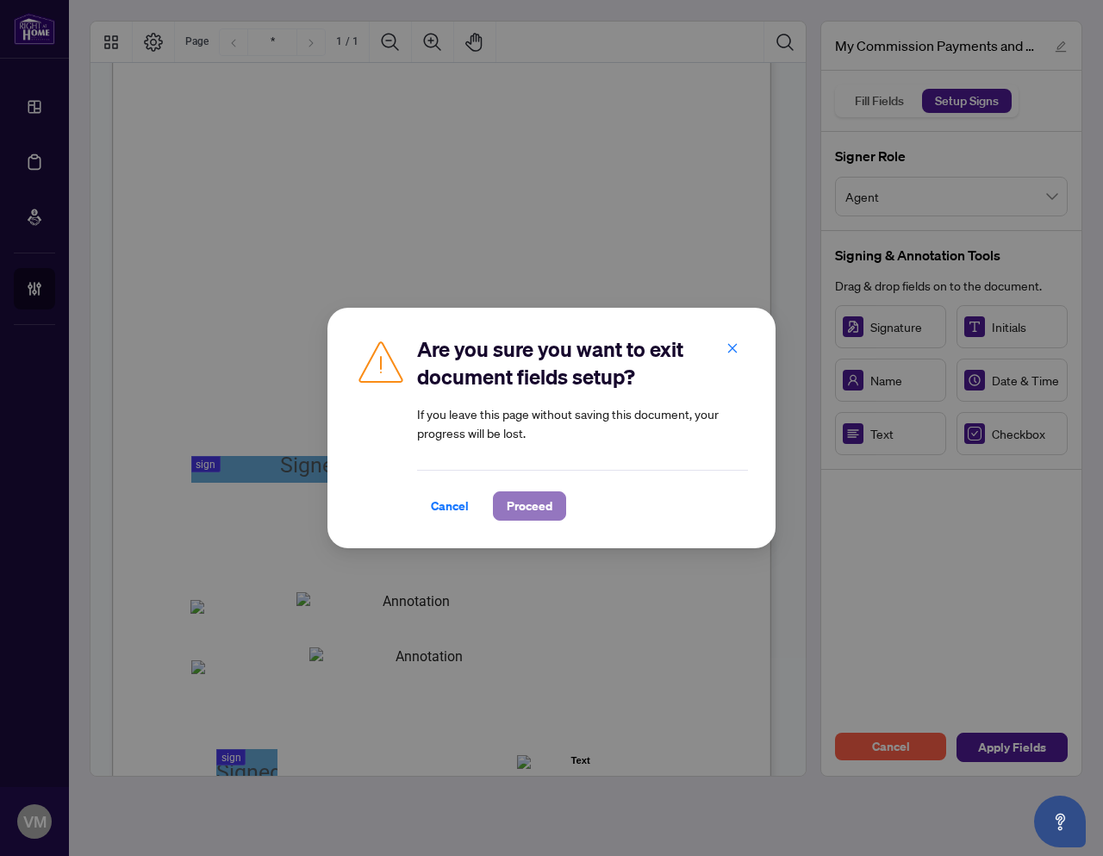
click at [527, 505] on span "Proceed" at bounding box center [530, 506] width 46 height 28
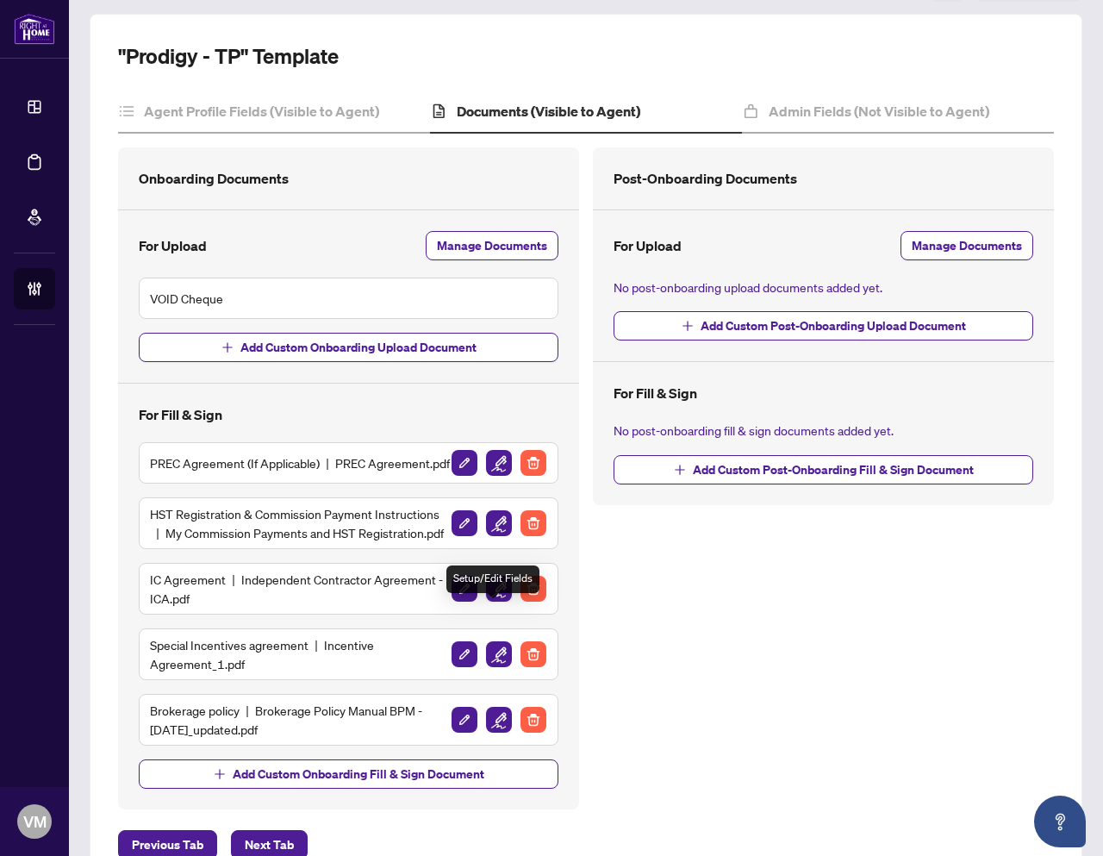
click at [493, 602] on img "button" at bounding box center [499, 589] width 26 height 26
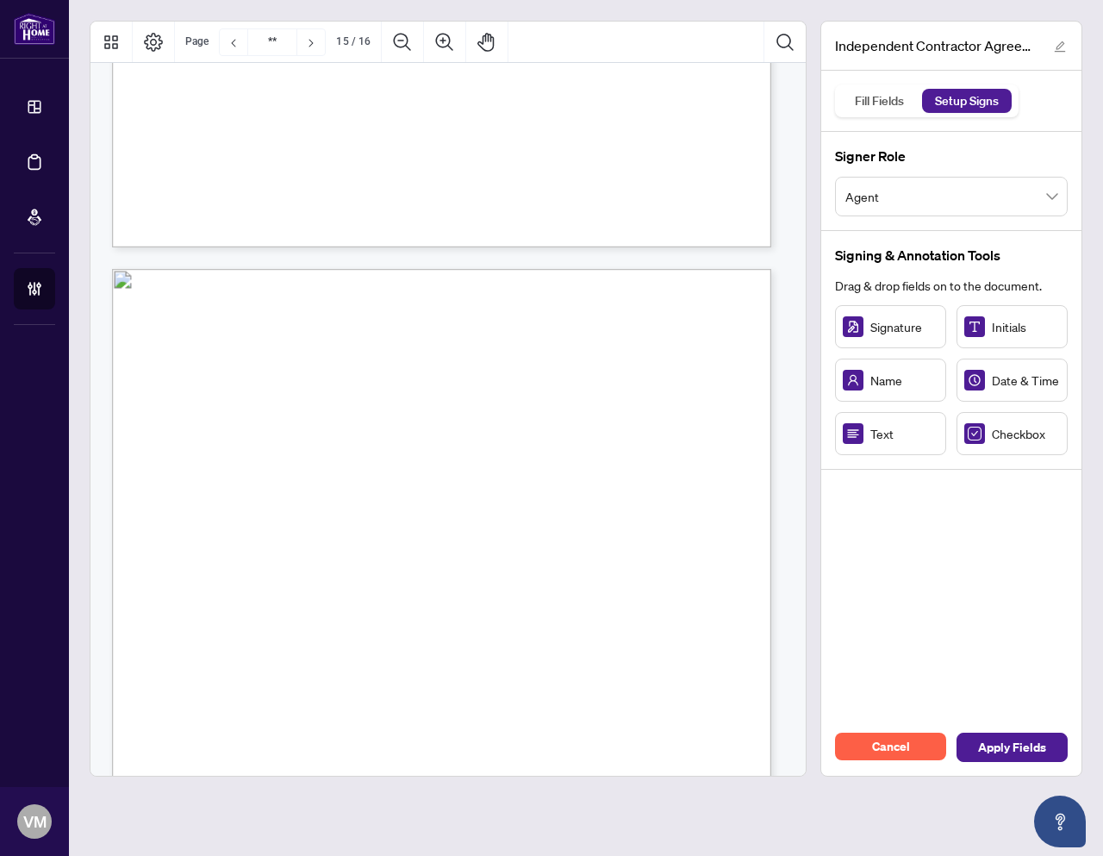
type input "**"
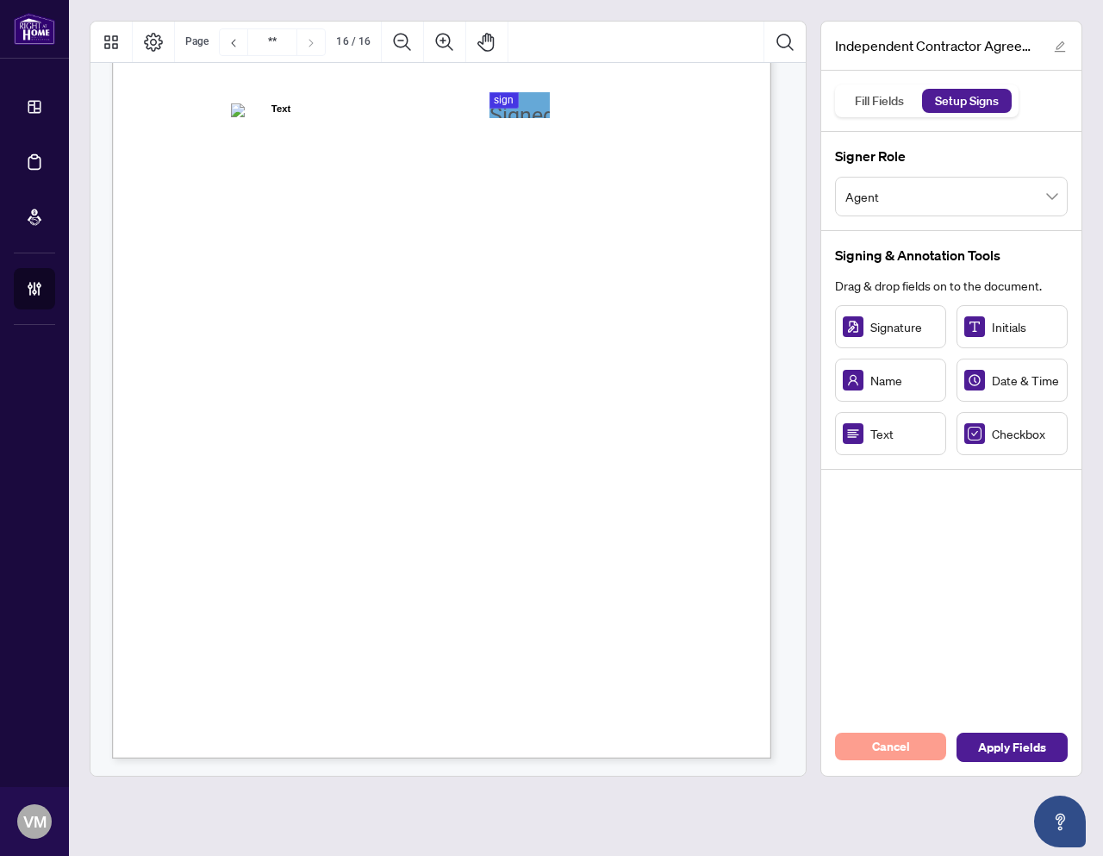
click at [916, 748] on button "Cancel" at bounding box center [890, 747] width 111 height 28
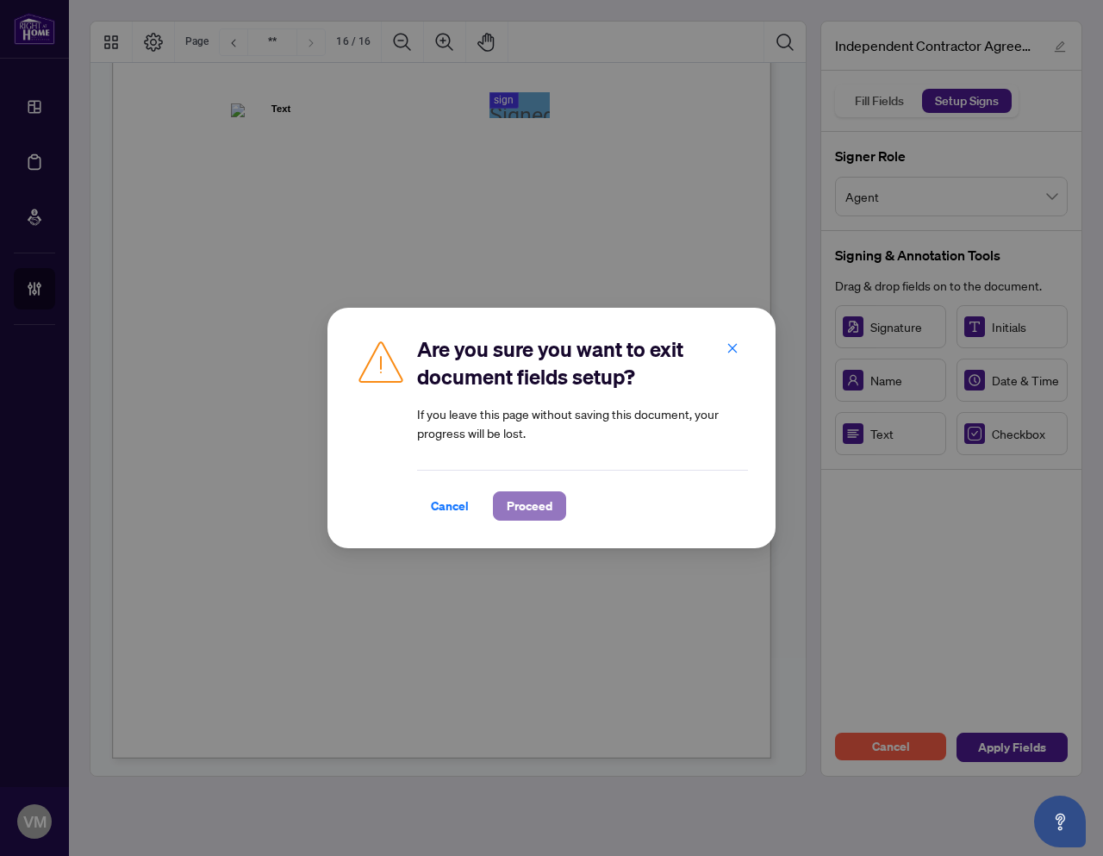
click at [515, 506] on span "Proceed" at bounding box center [530, 506] width 46 height 28
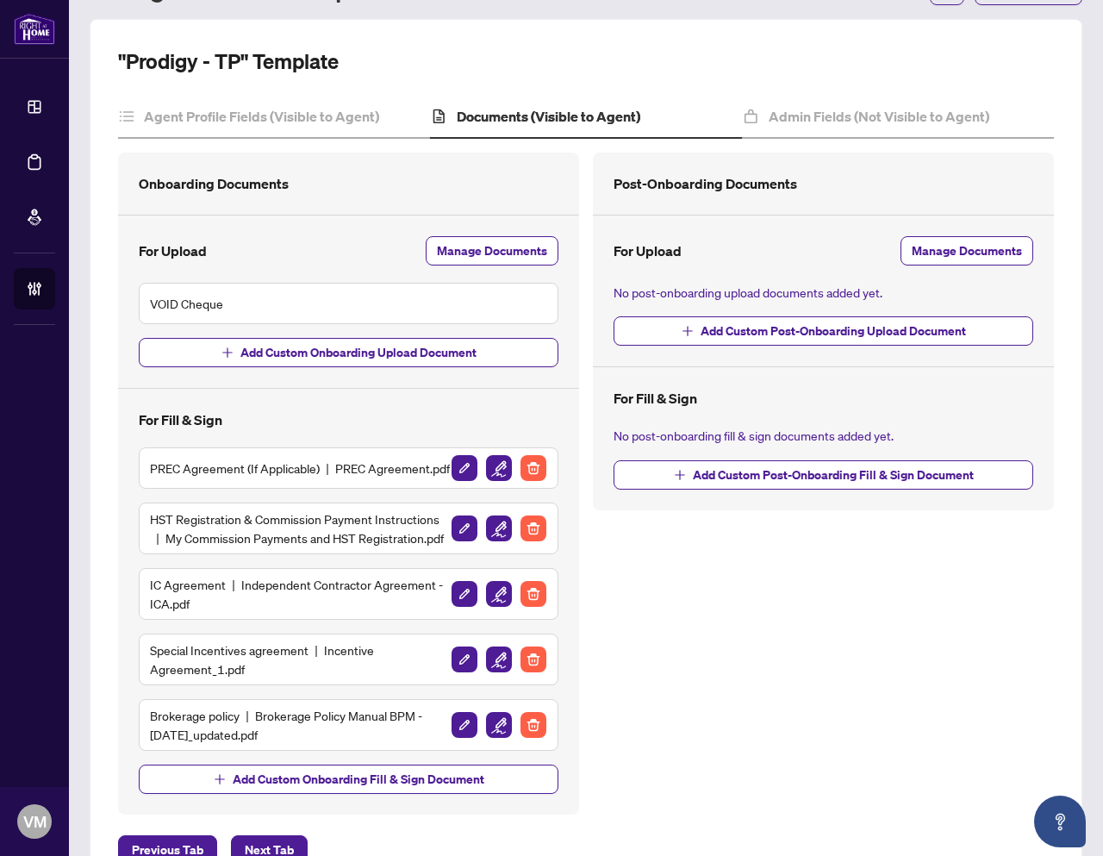
scroll to position [90, 0]
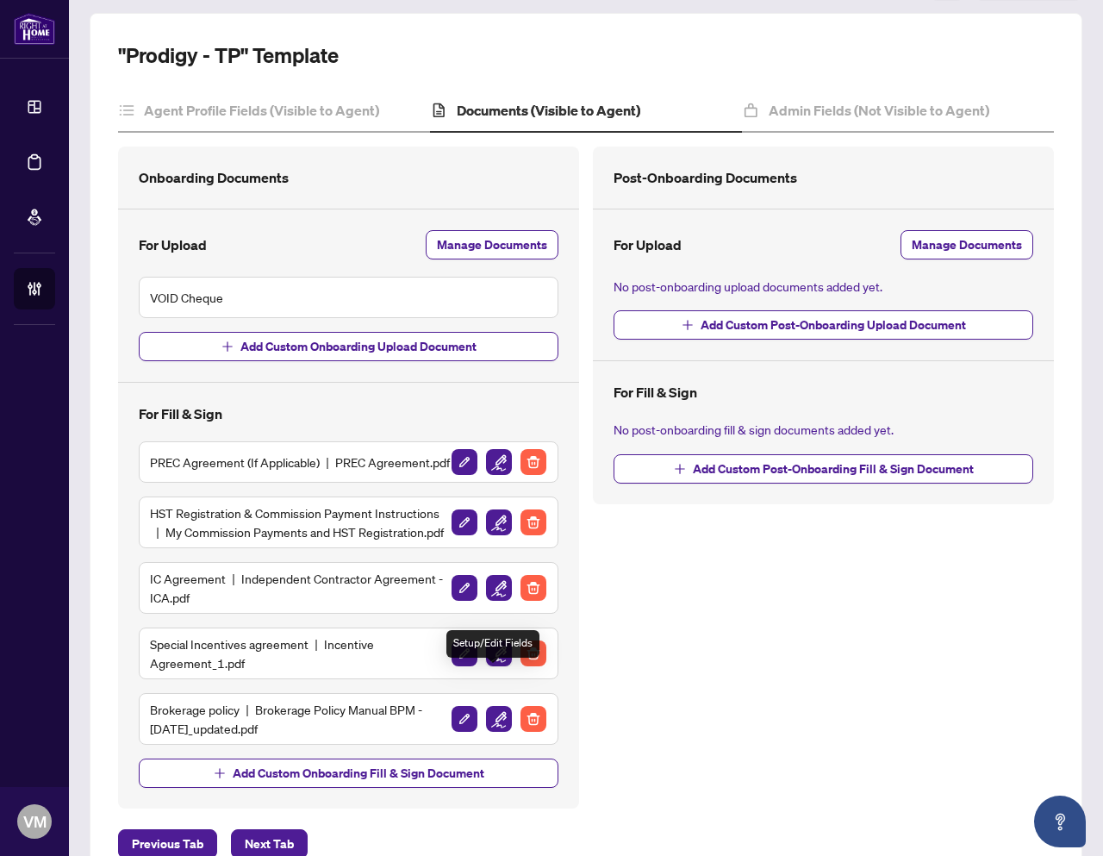
click at [490, 666] on img "button" at bounding box center [499, 653] width 26 height 26
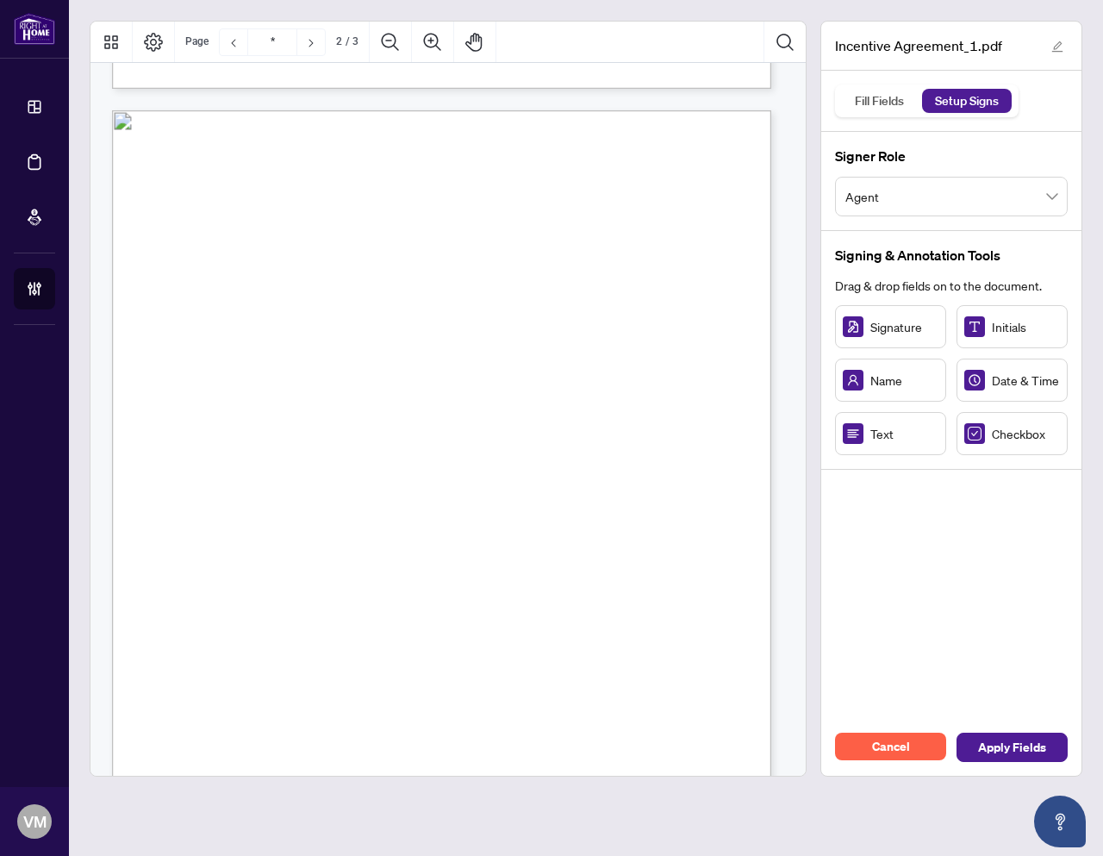
type input "*"
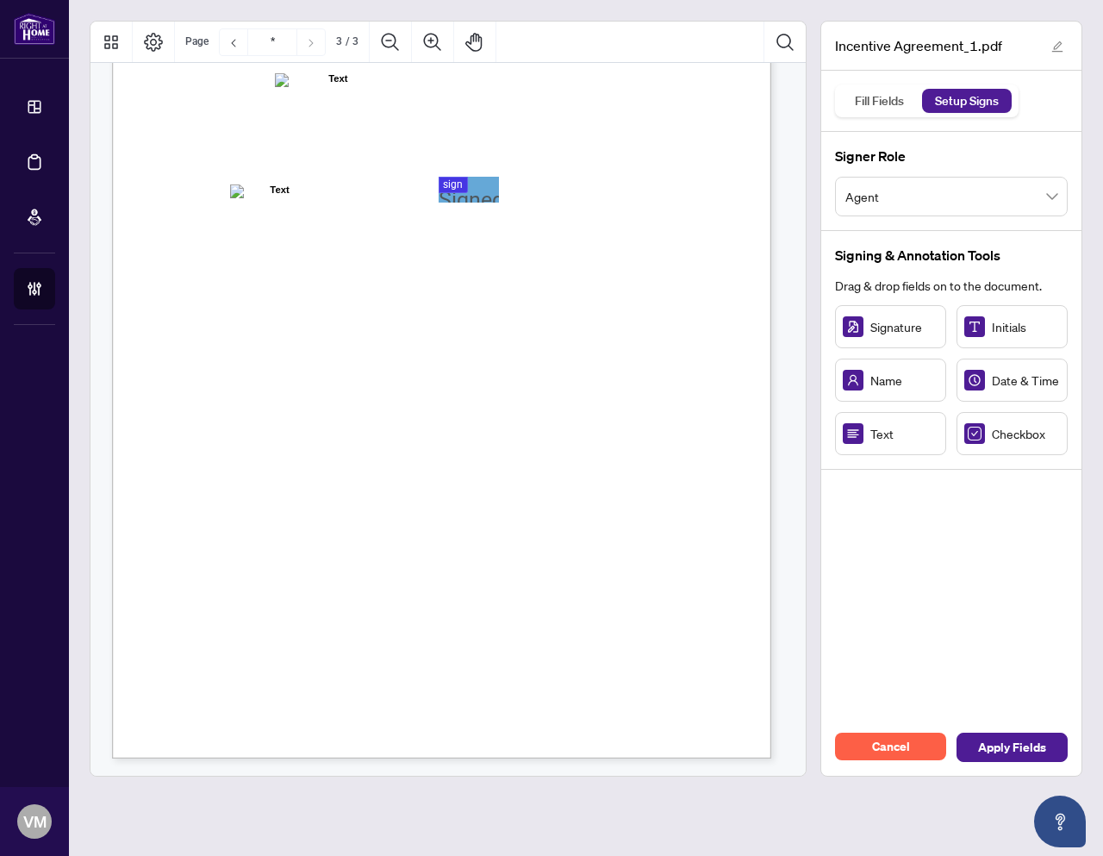
scroll to position [1862, 0]
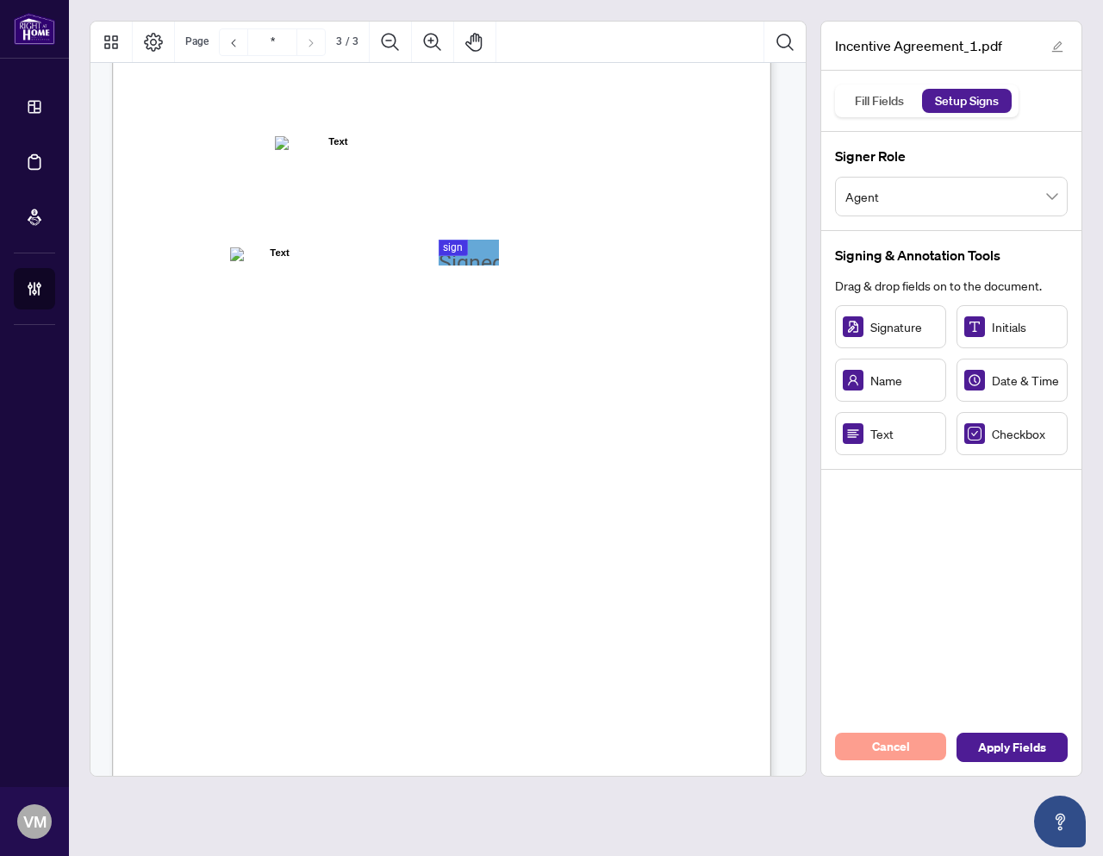
click at [901, 752] on span "Cancel" at bounding box center [891, 747] width 38 height 28
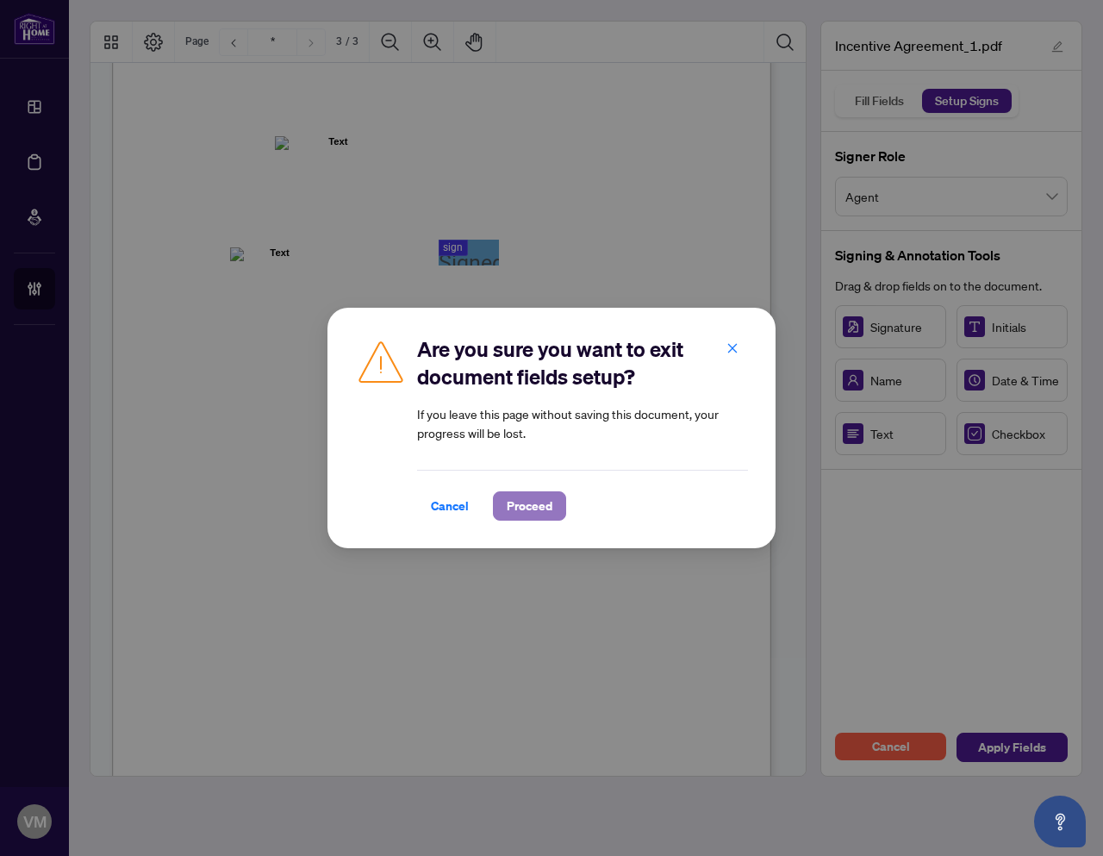
click at [528, 510] on span "Proceed" at bounding box center [530, 506] width 46 height 28
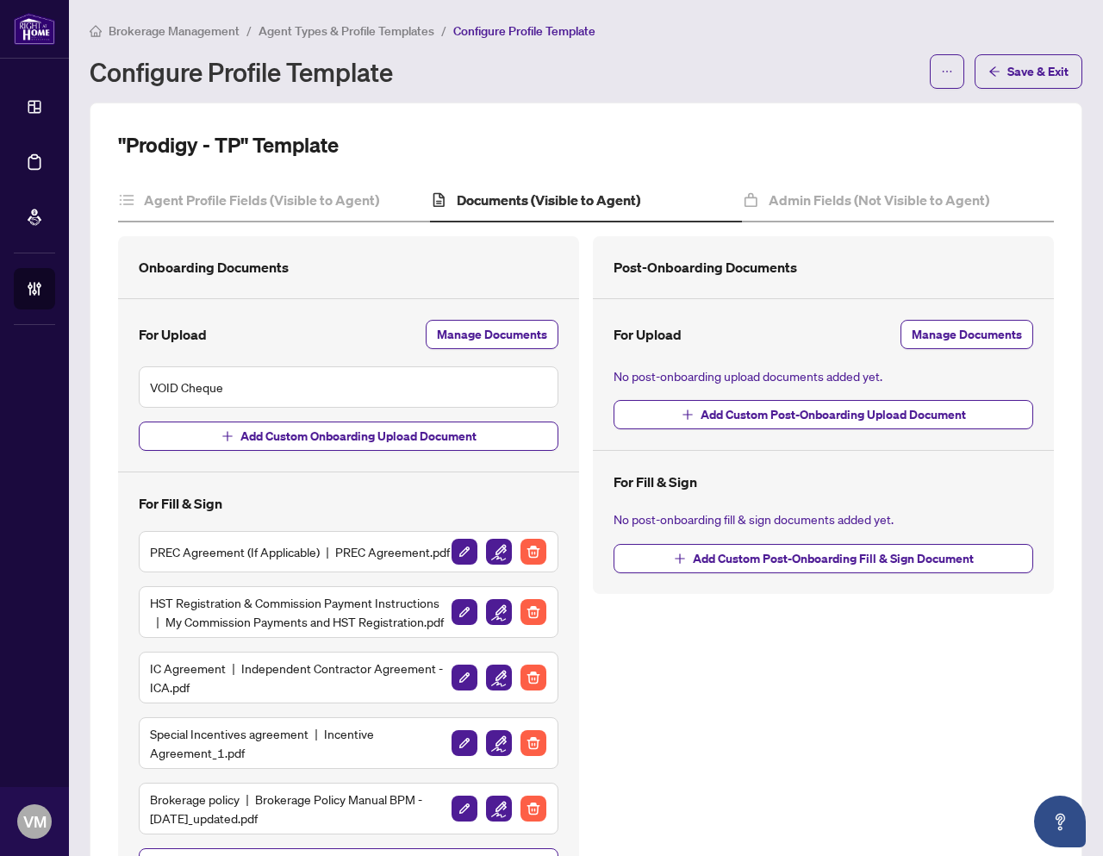
scroll to position [170, 0]
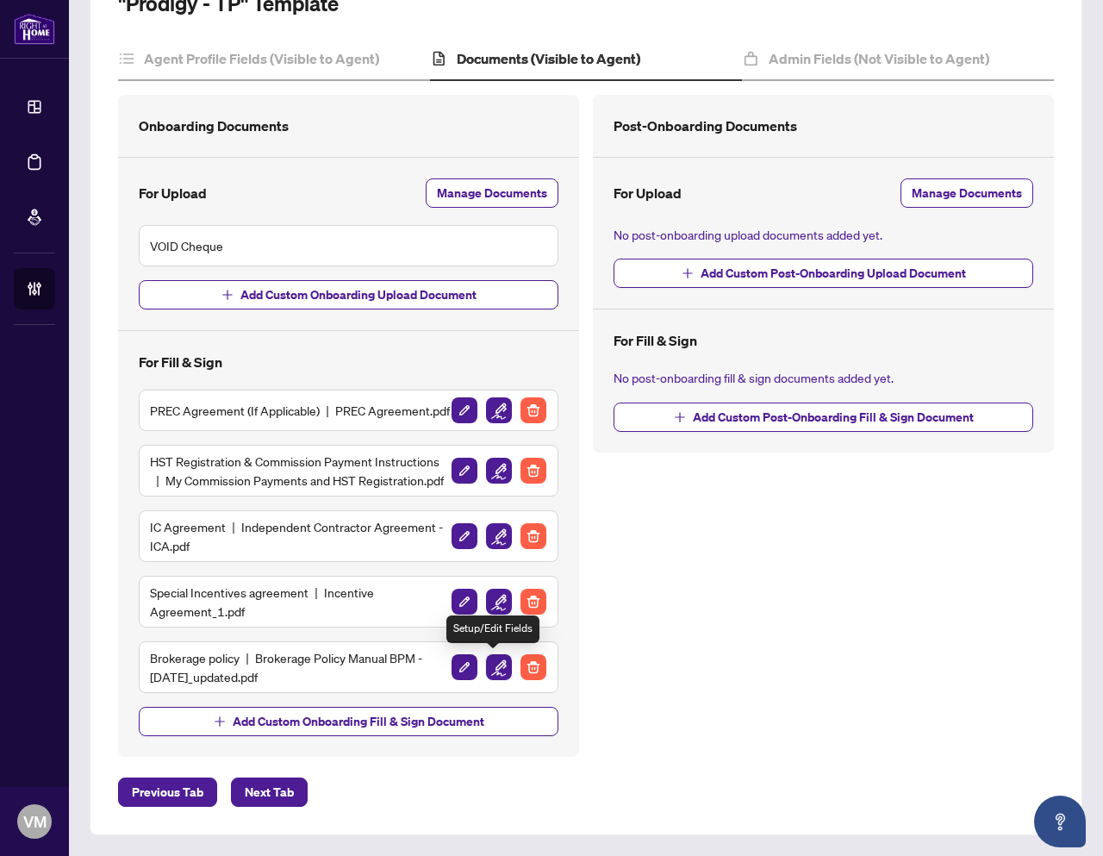
click at [493, 668] on img "button" at bounding box center [499, 667] width 26 height 26
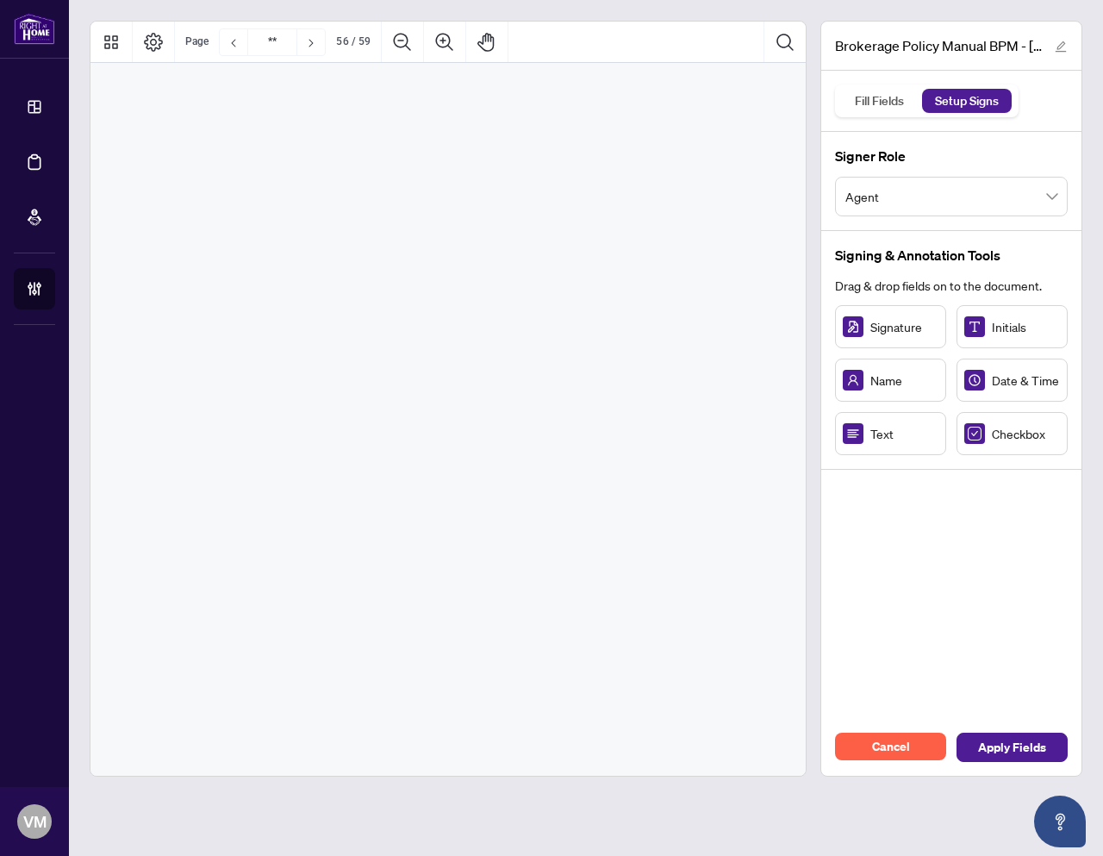
type input "*"
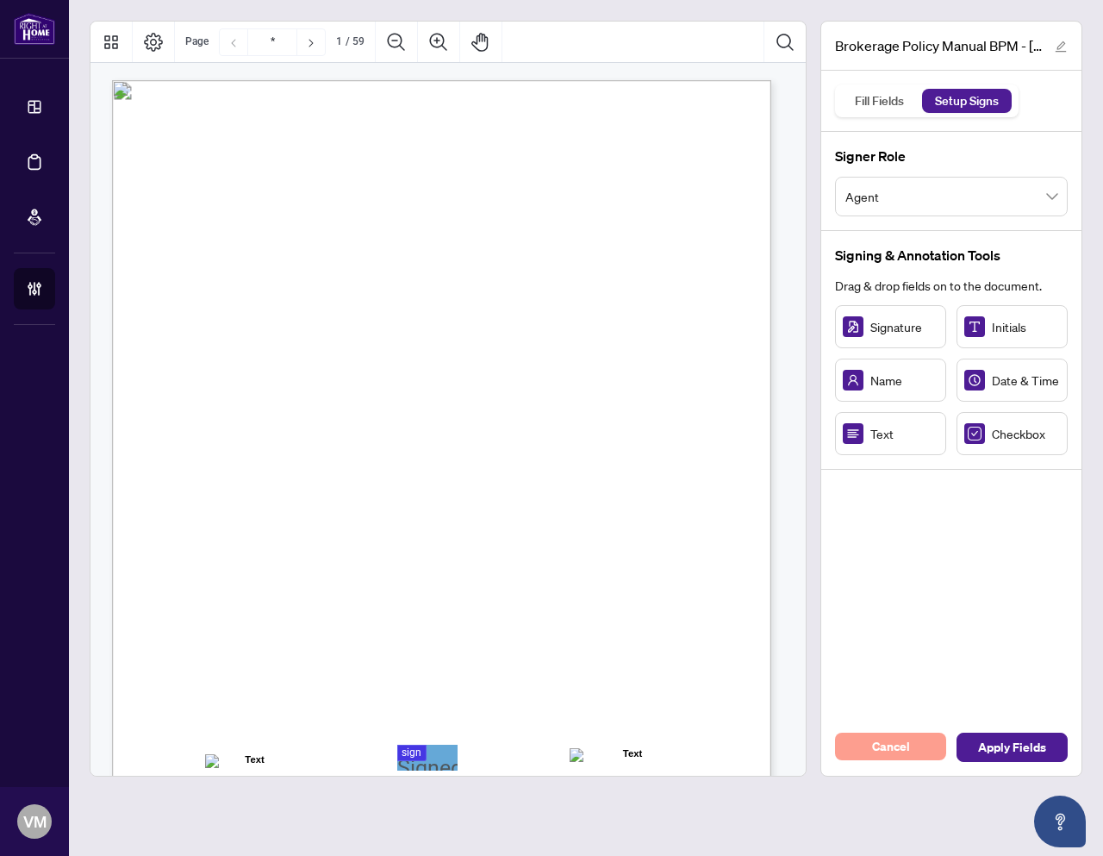
click at [897, 747] on span "Cancel" at bounding box center [891, 747] width 38 height 28
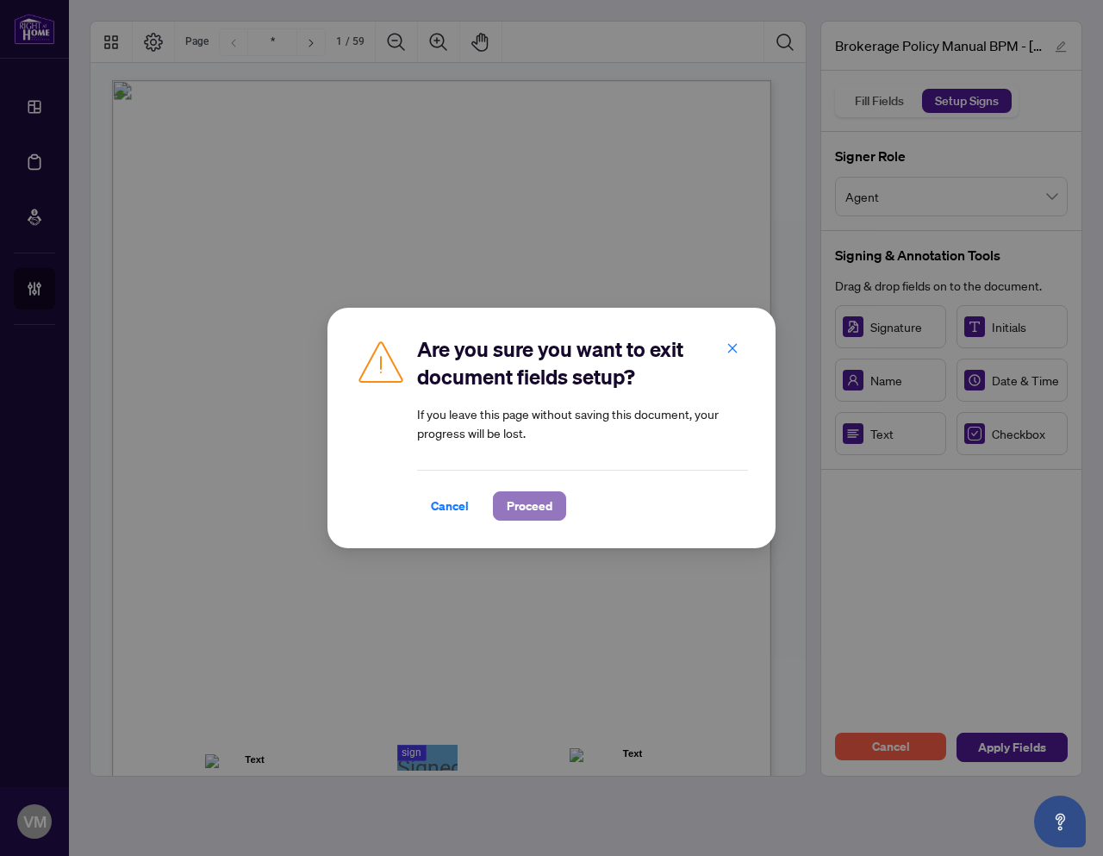
click at [542, 504] on span "Proceed" at bounding box center [530, 506] width 46 height 28
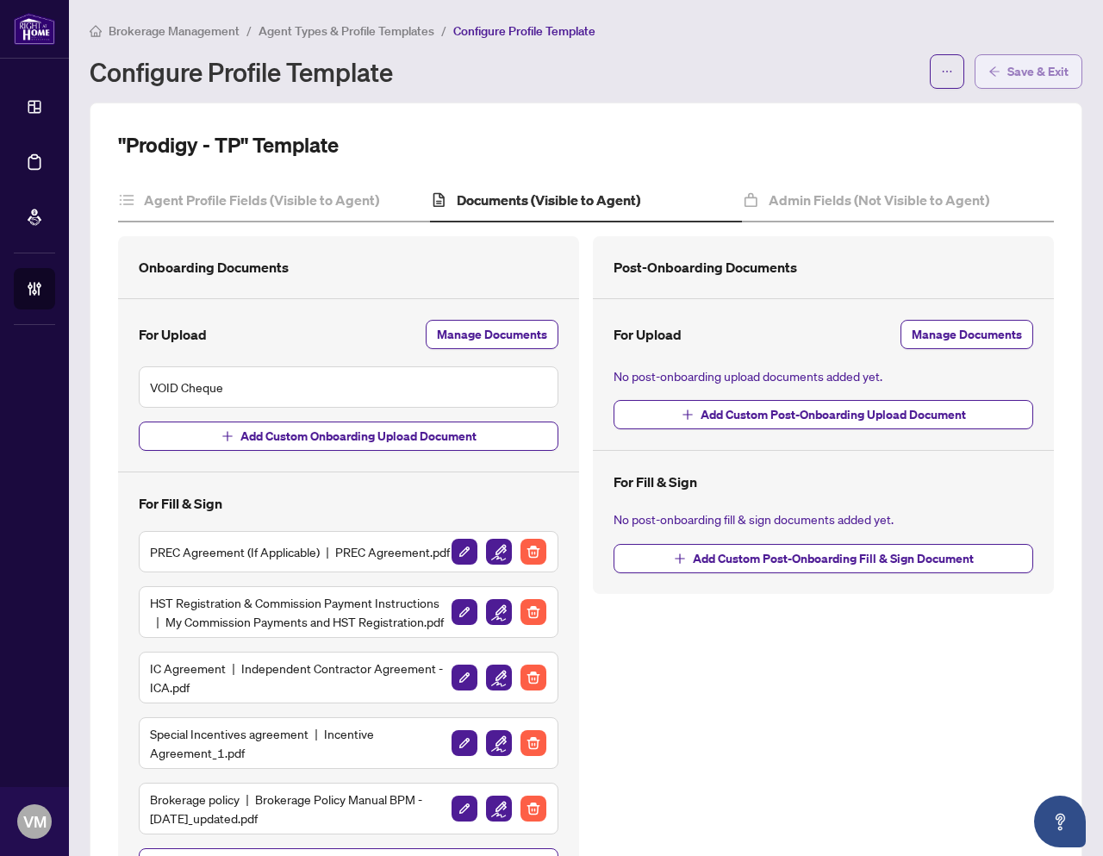
click at [989, 73] on icon "arrow-left" at bounding box center [995, 72] width 12 height 12
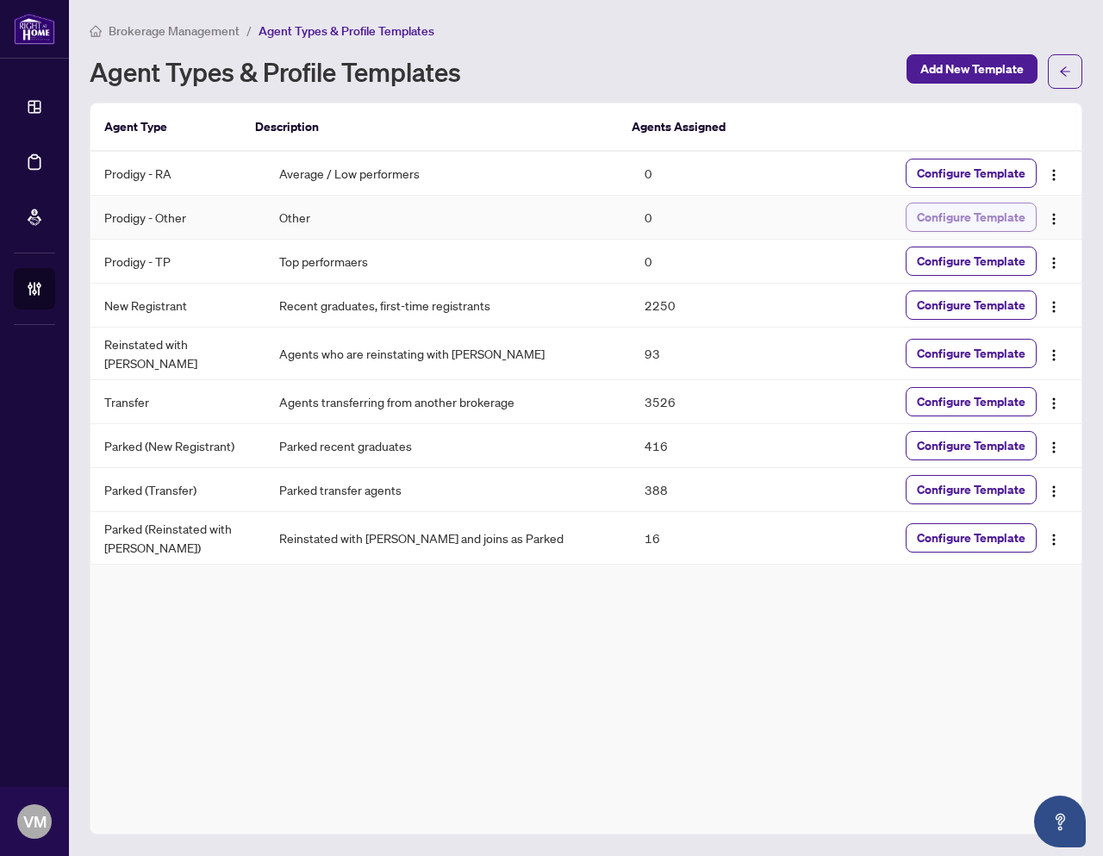
click at [926, 215] on span "Configure Template" at bounding box center [971, 217] width 109 height 28
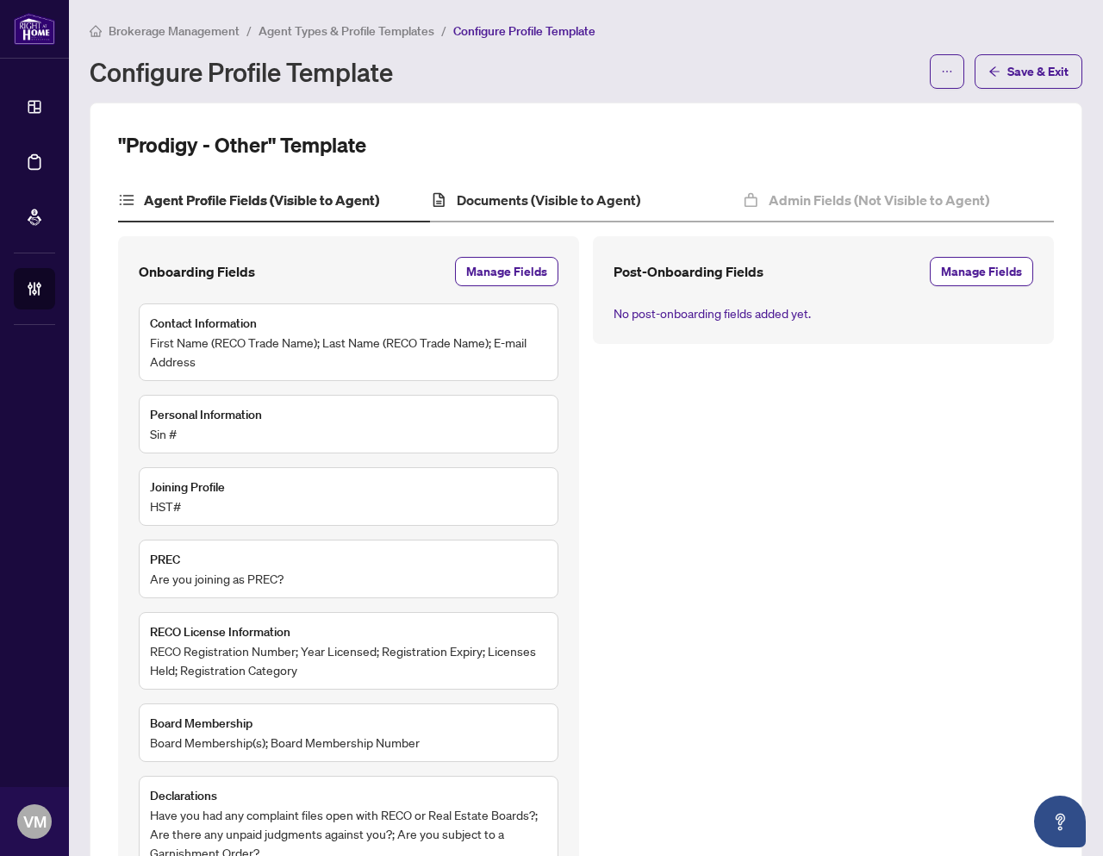
click at [489, 215] on div "Documents (Visible to Agent)" at bounding box center [586, 200] width 312 height 43
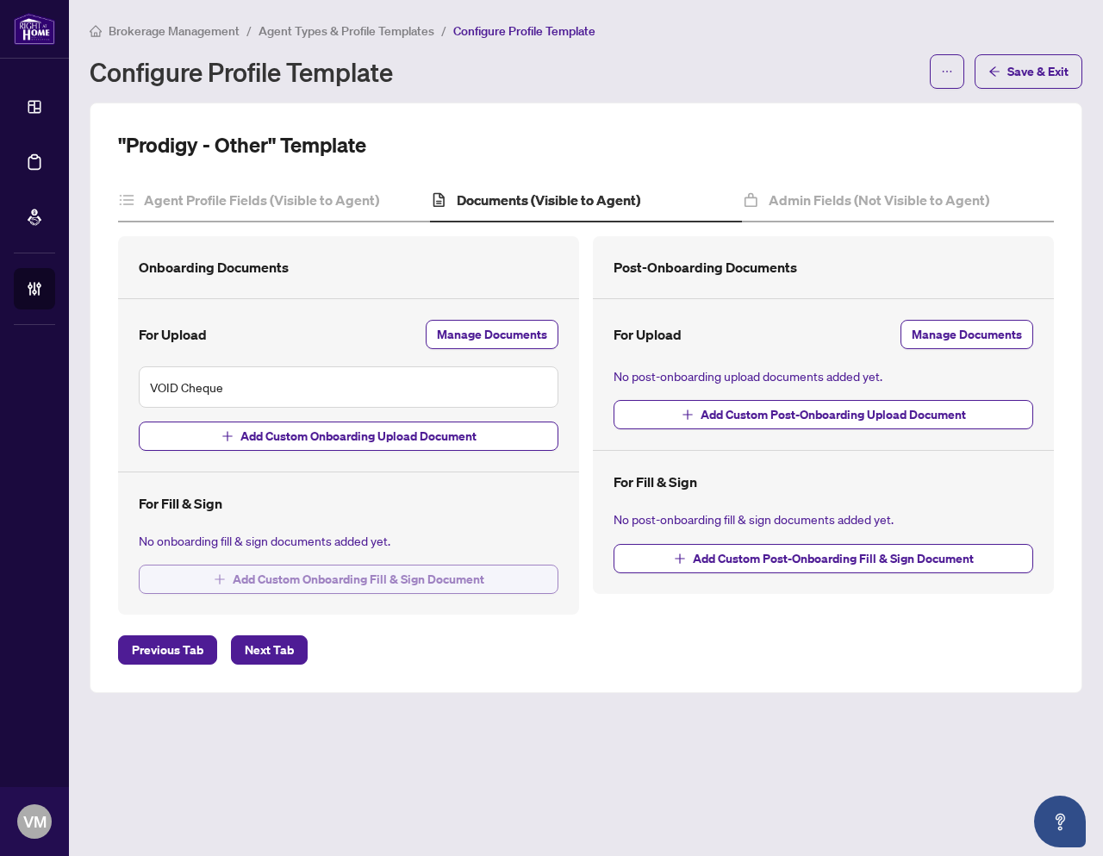
click at [444, 583] on span "Add Custom Onboarding Fill & Sign Document" at bounding box center [359, 579] width 252 height 28
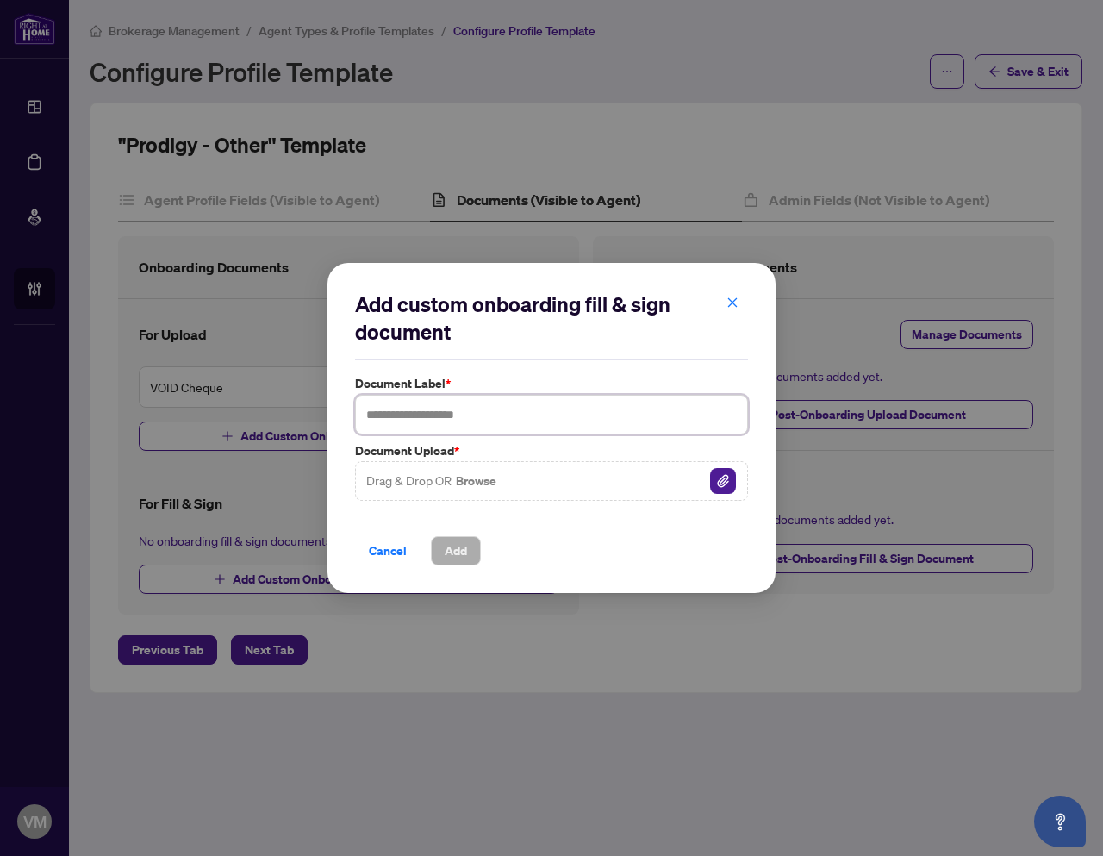
click at [485, 421] on input "text" at bounding box center [551, 415] width 393 height 40
paste input "**********"
type input "**********"
click at [728, 475] on img "button" at bounding box center [723, 481] width 26 height 26
click at [464, 566] on div "**********" at bounding box center [552, 428] width 448 height 331
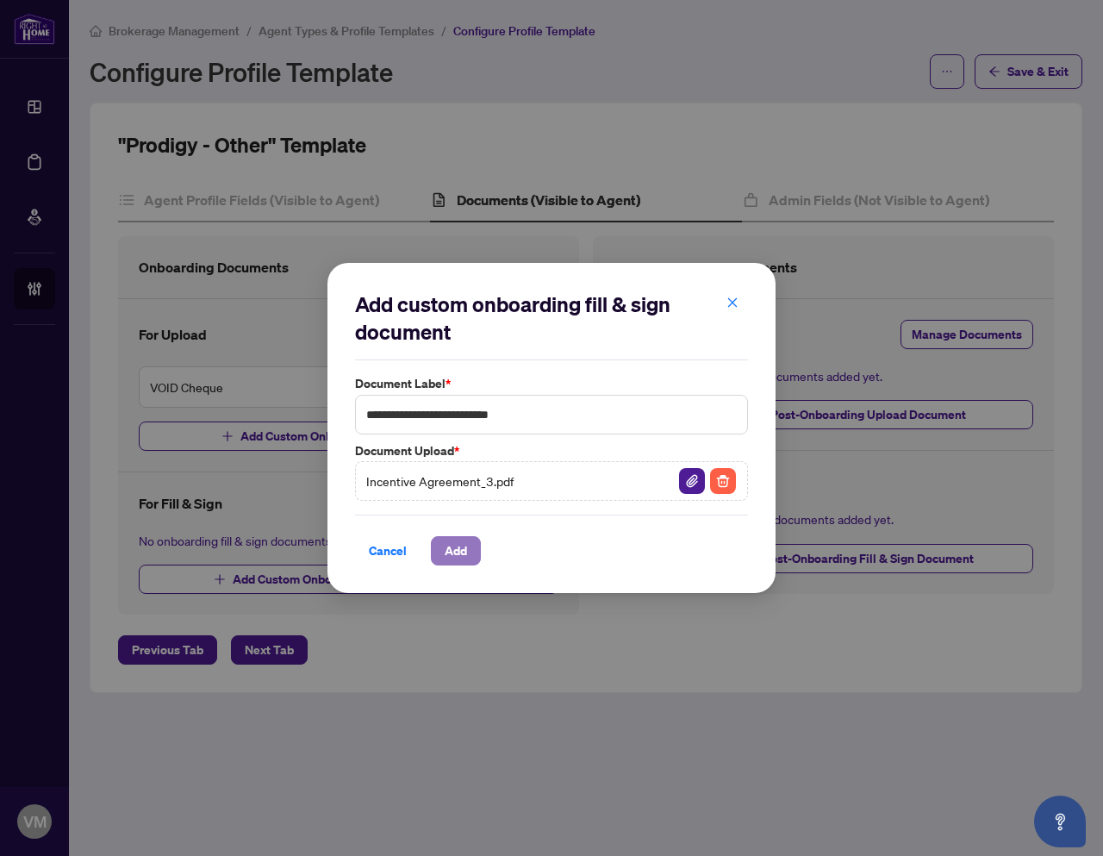
click at [461, 558] on span "Add" at bounding box center [456, 551] width 22 height 28
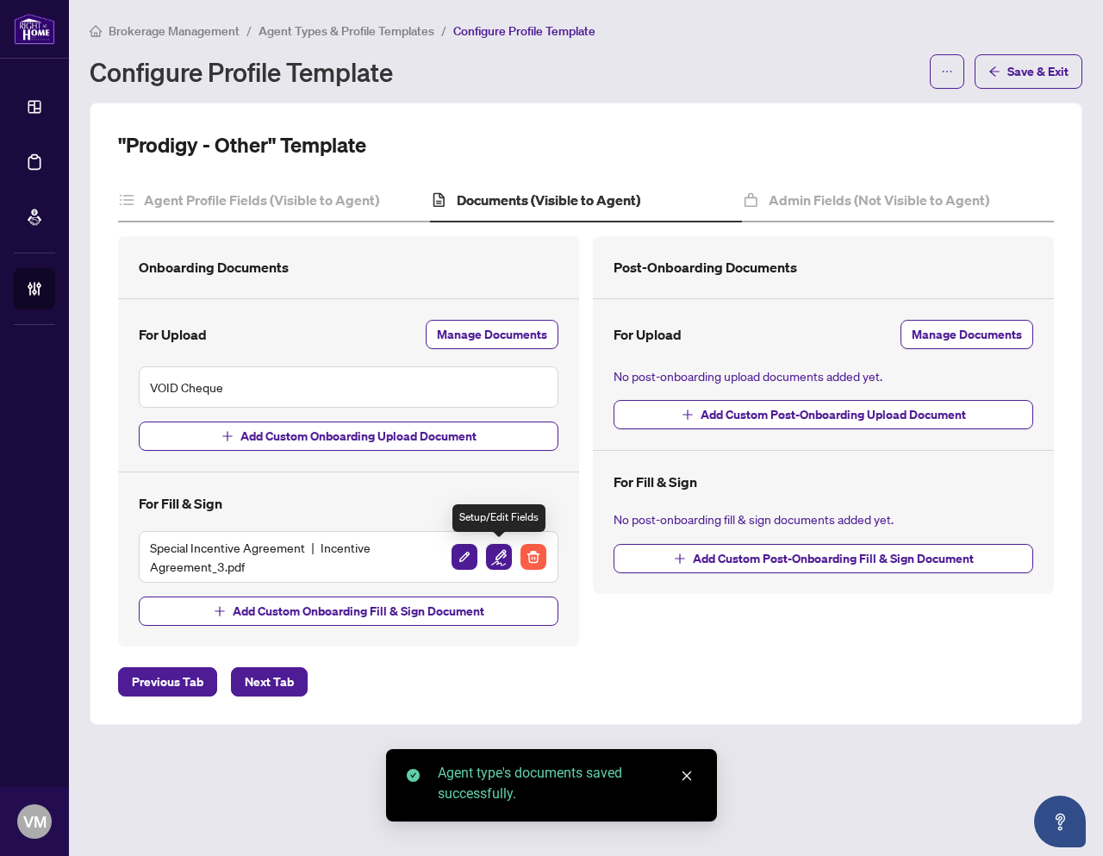
click at [506, 557] on img "button" at bounding box center [499, 557] width 26 height 26
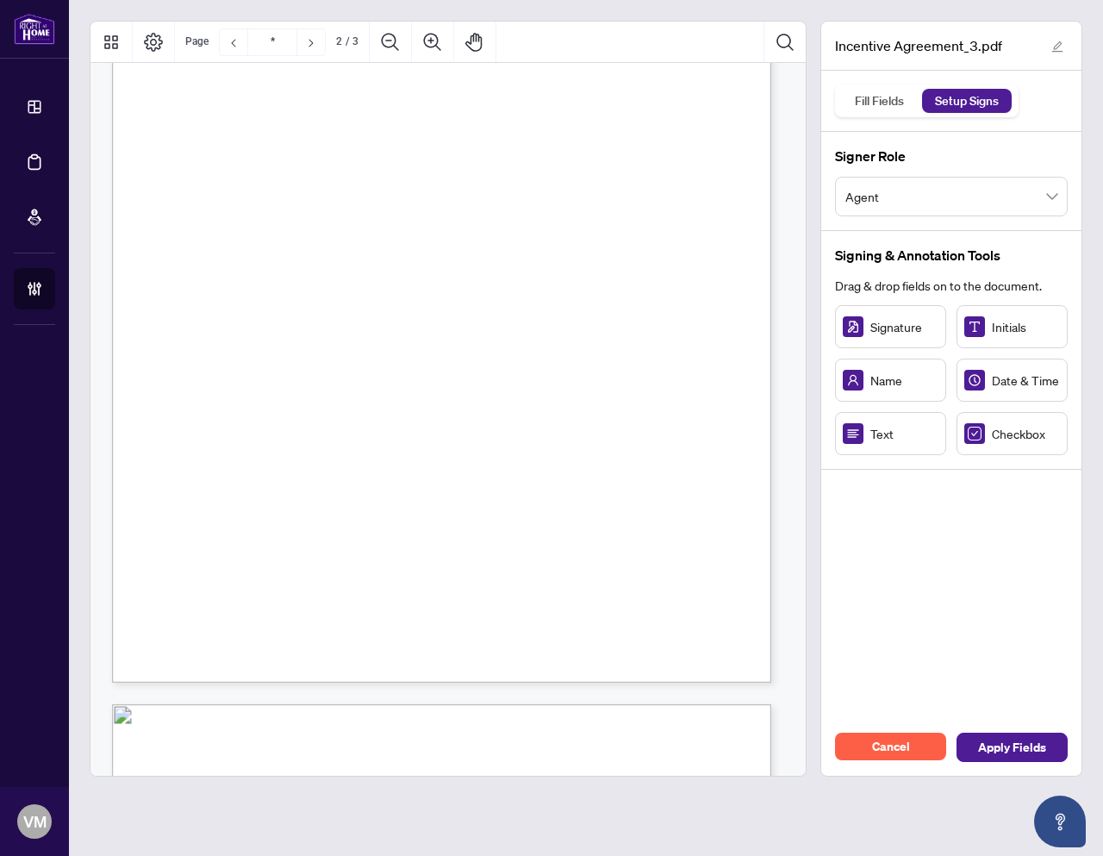
scroll to position [1924, 0]
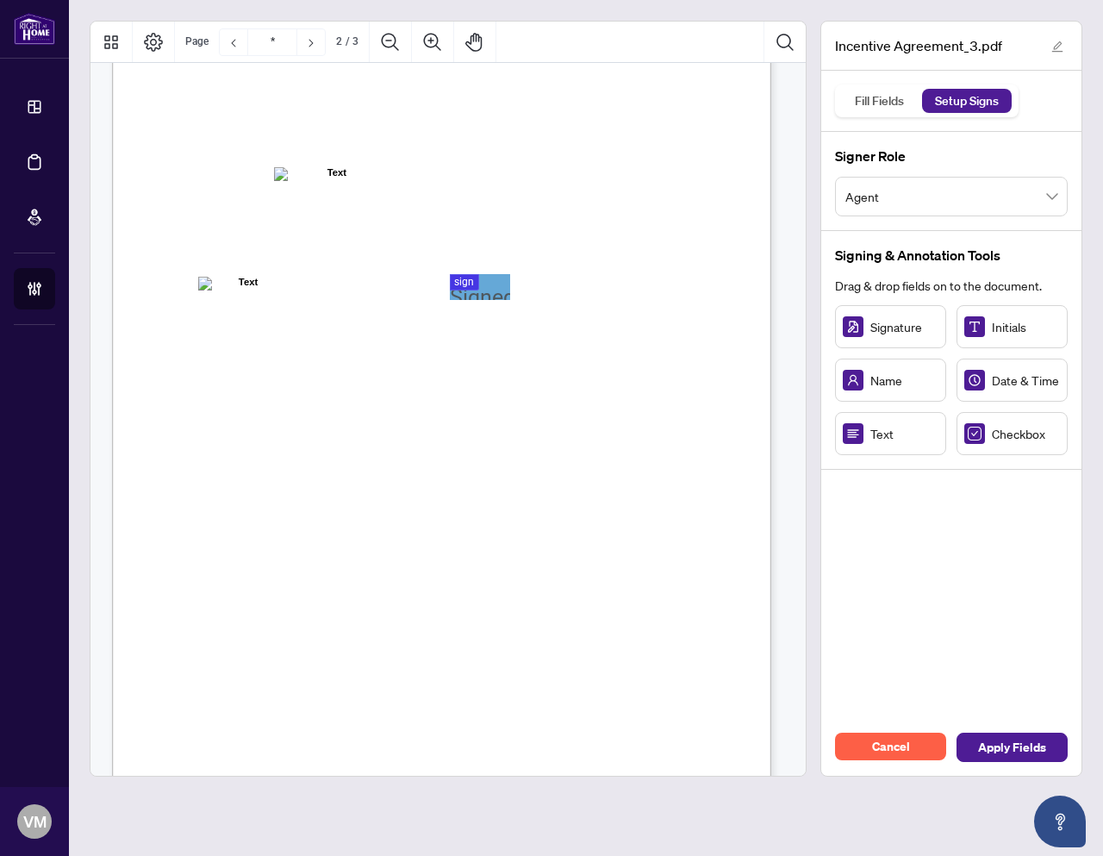
type input "*"
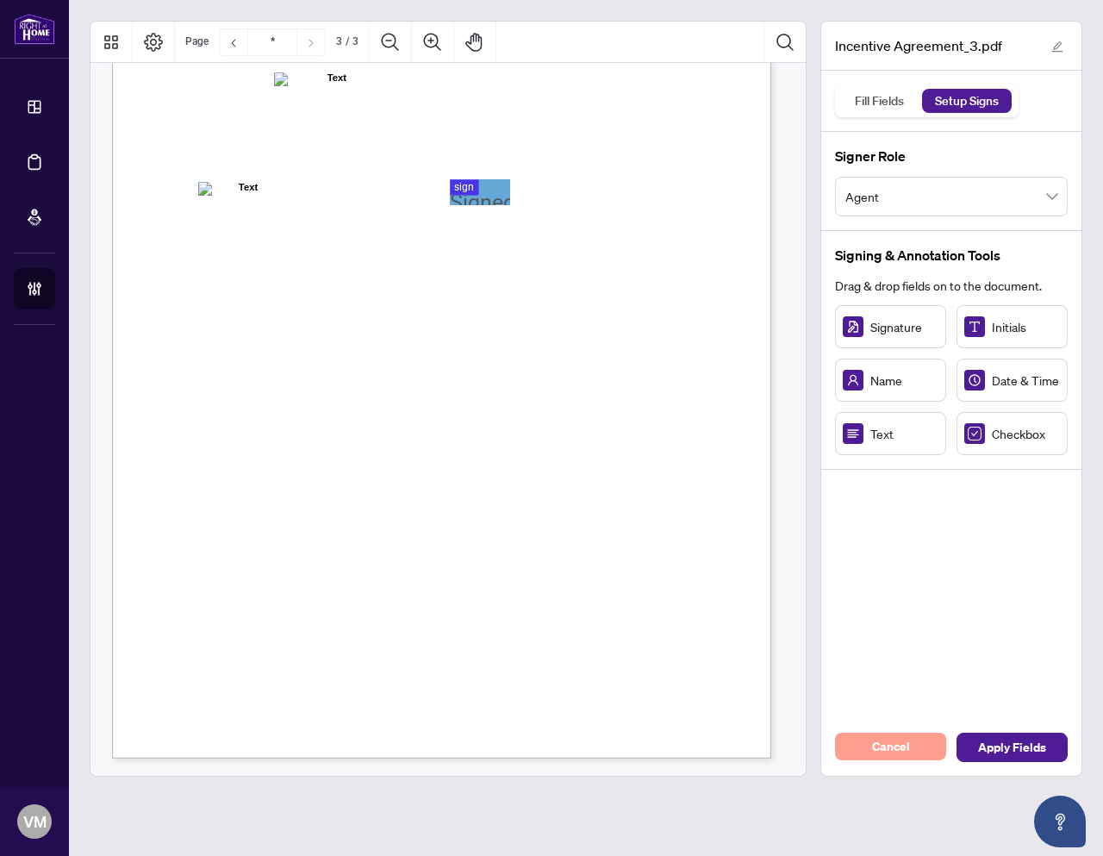
click at [897, 746] on span "Cancel" at bounding box center [891, 747] width 38 height 28
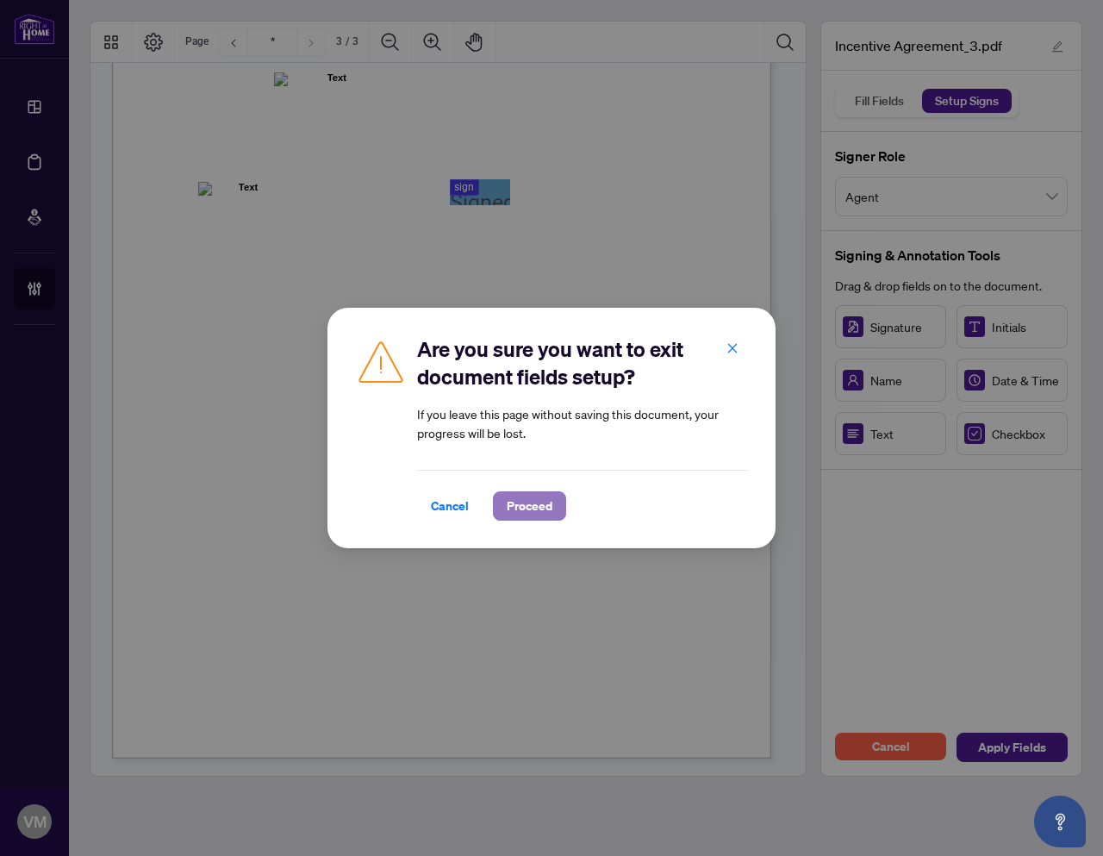
click at [516, 508] on span "Proceed" at bounding box center [530, 506] width 46 height 28
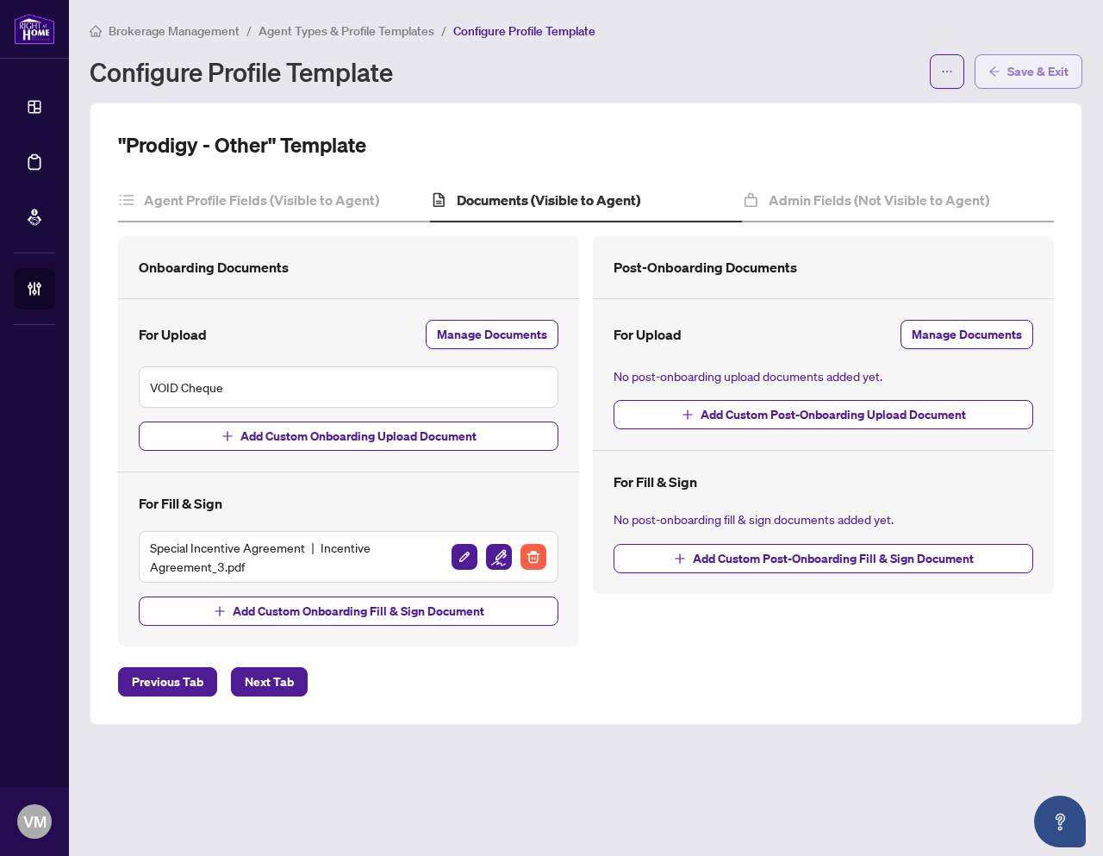
click at [1030, 72] on span "Save & Exit" at bounding box center [1037, 72] width 61 height 28
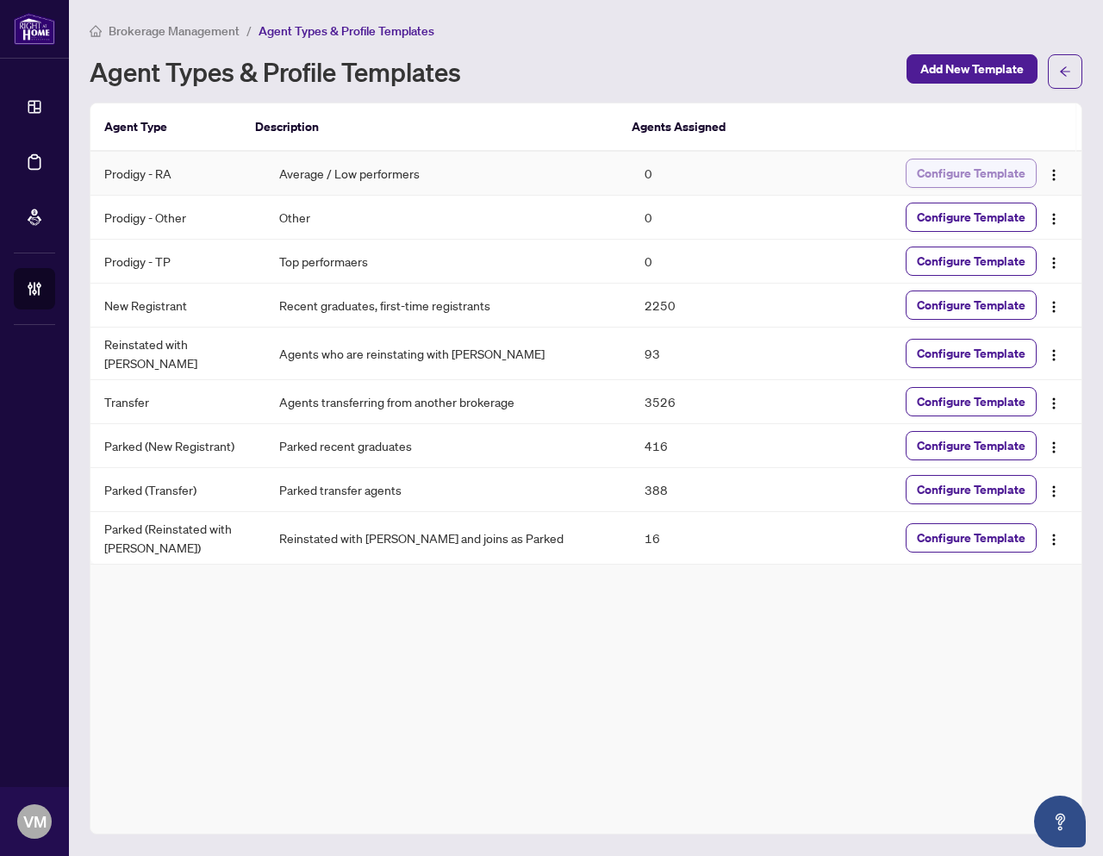
click at [965, 175] on span "Configure Template" at bounding box center [971, 173] width 109 height 28
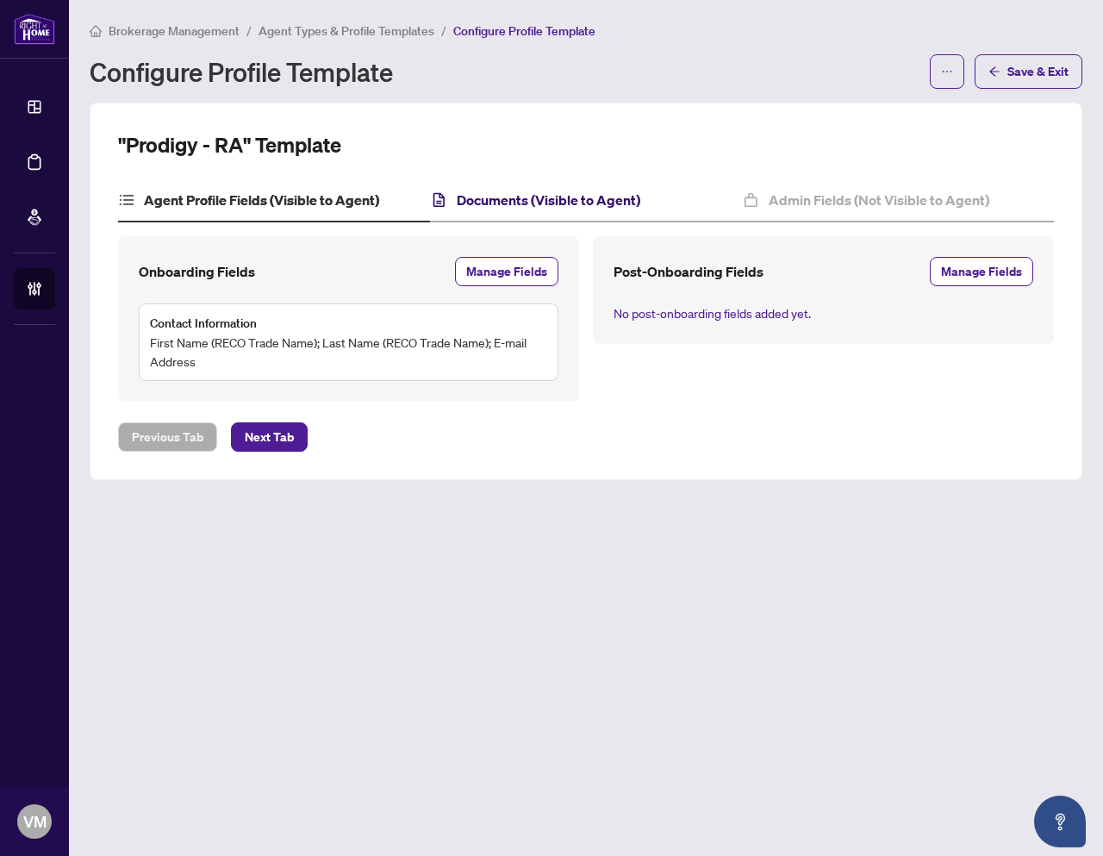
click at [506, 203] on h4 "Documents (Visible to Agent)" at bounding box center [549, 200] width 184 height 21
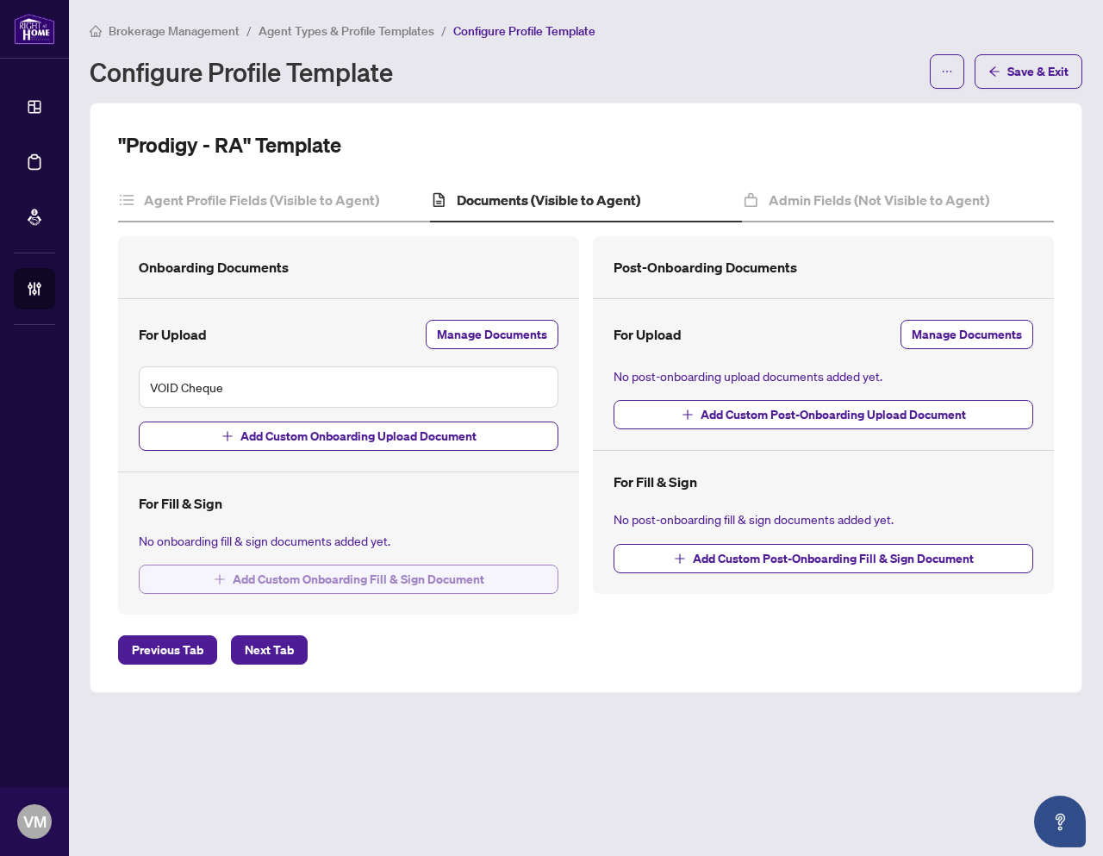
click at [470, 579] on span "Add Custom Onboarding Fill & Sign Document" at bounding box center [359, 579] width 252 height 28
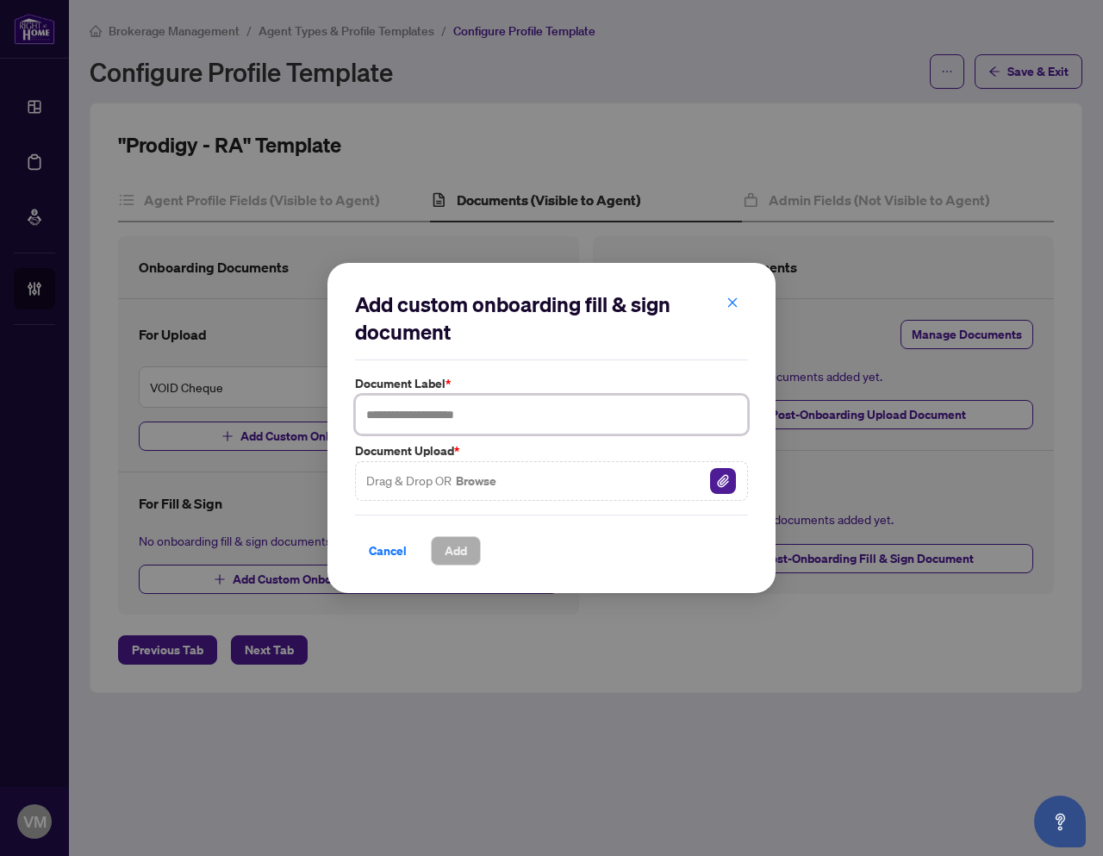
click at [427, 410] on input "text" at bounding box center [551, 415] width 393 height 40
paste input "**********"
type input "**********"
click at [727, 483] on img "button" at bounding box center [723, 481] width 26 height 26
click at [459, 550] on span "Add" at bounding box center [456, 551] width 22 height 28
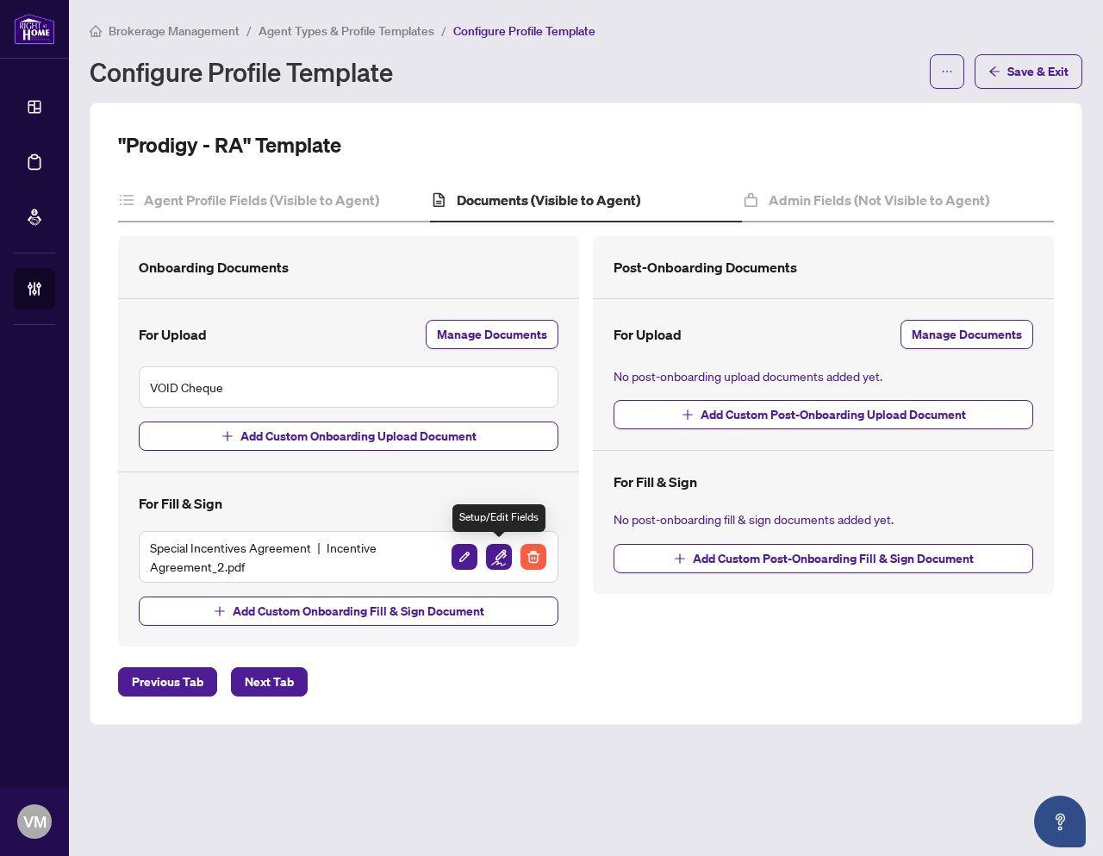
click at [498, 557] on img "button" at bounding box center [499, 557] width 26 height 26
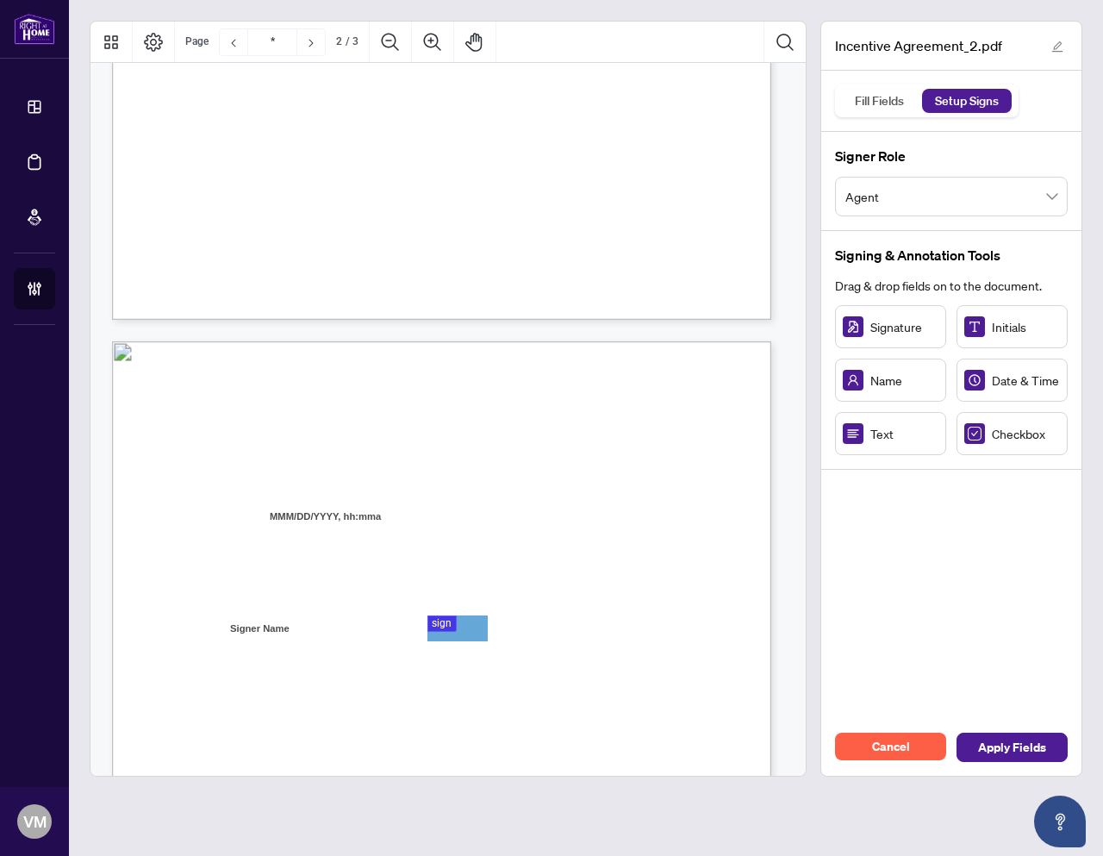
type input "*"
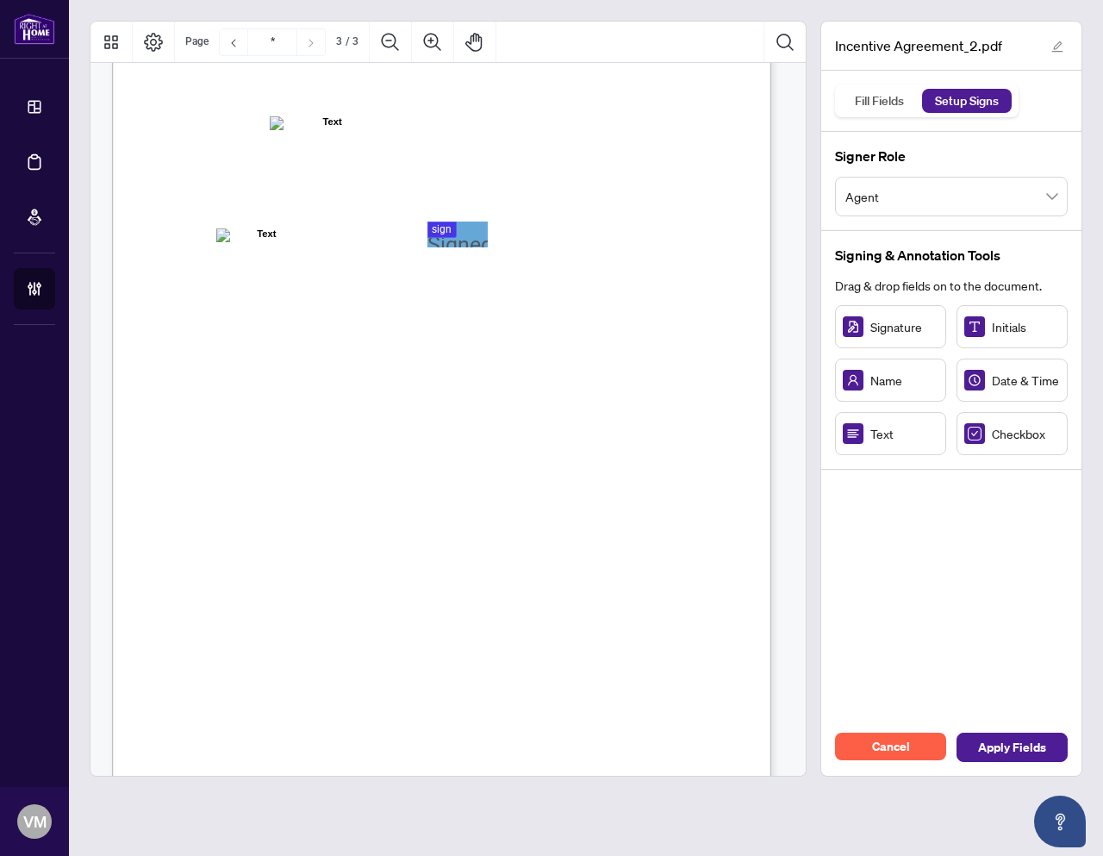
scroll to position [1924, 0]
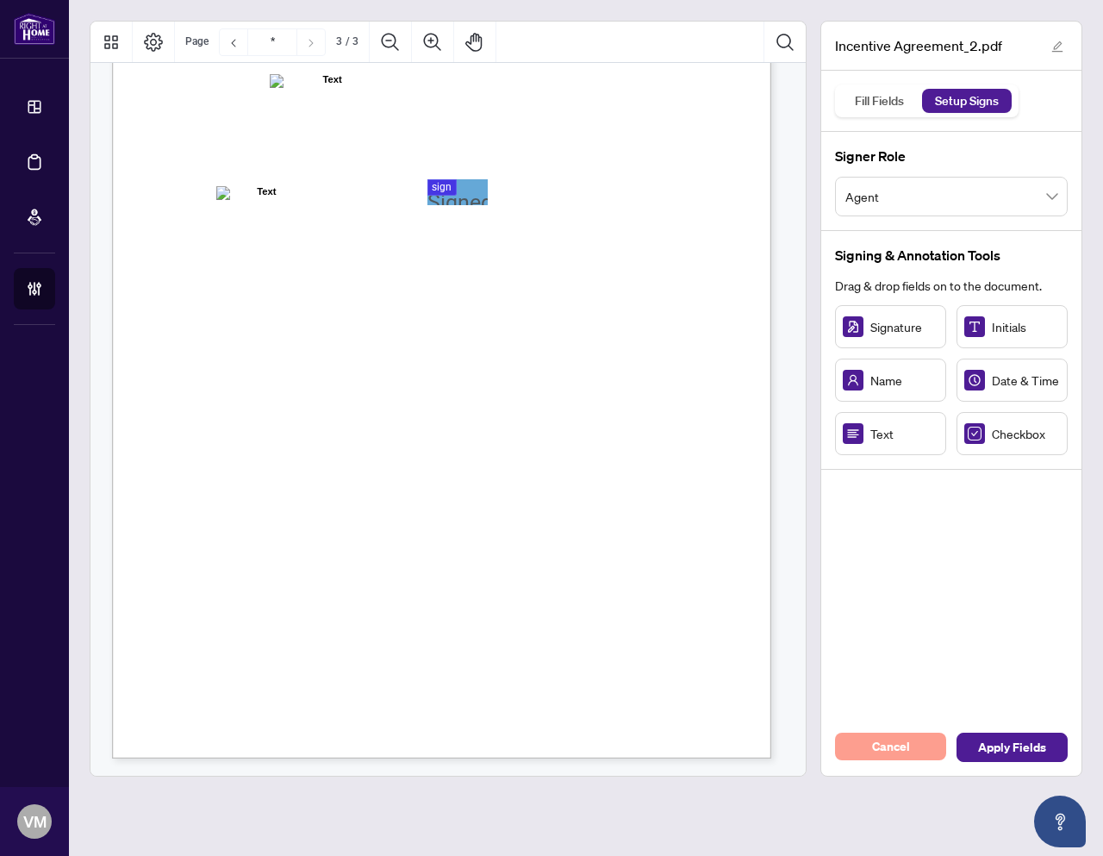
click at [900, 754] on span "Cancel" at bounding box center [891, 747] width 38 height 28
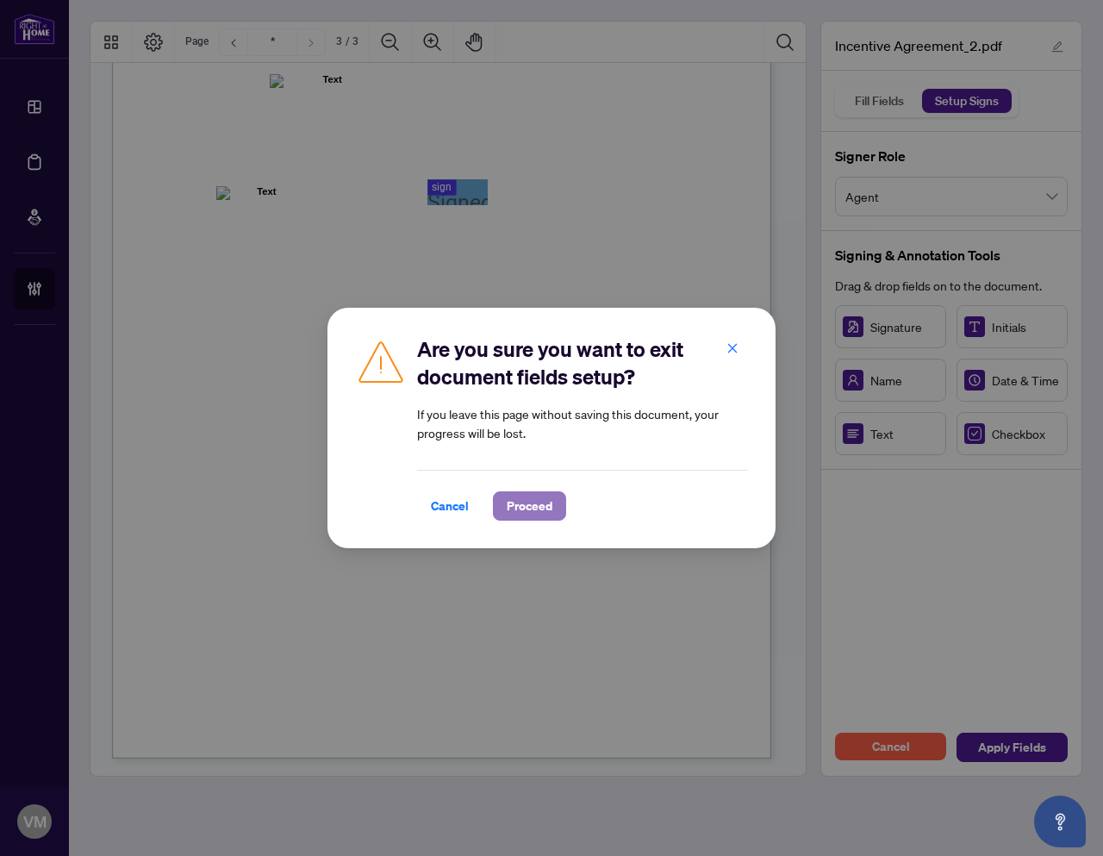
click at [530, 516] on span "Proceed" at bounding box center [530, 506] width 46 height 28
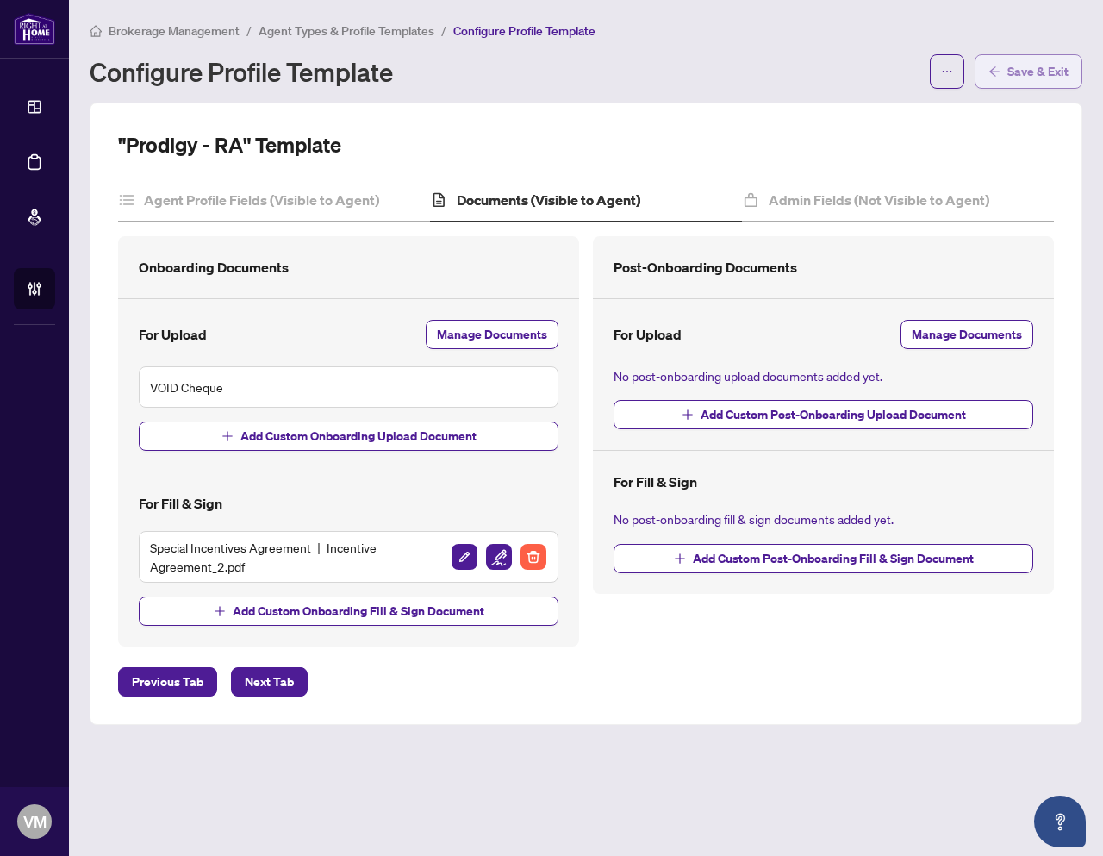
click at [1020, 69] on span "Save & Exit" at bounding box center [1037, 72] width 61 height 28
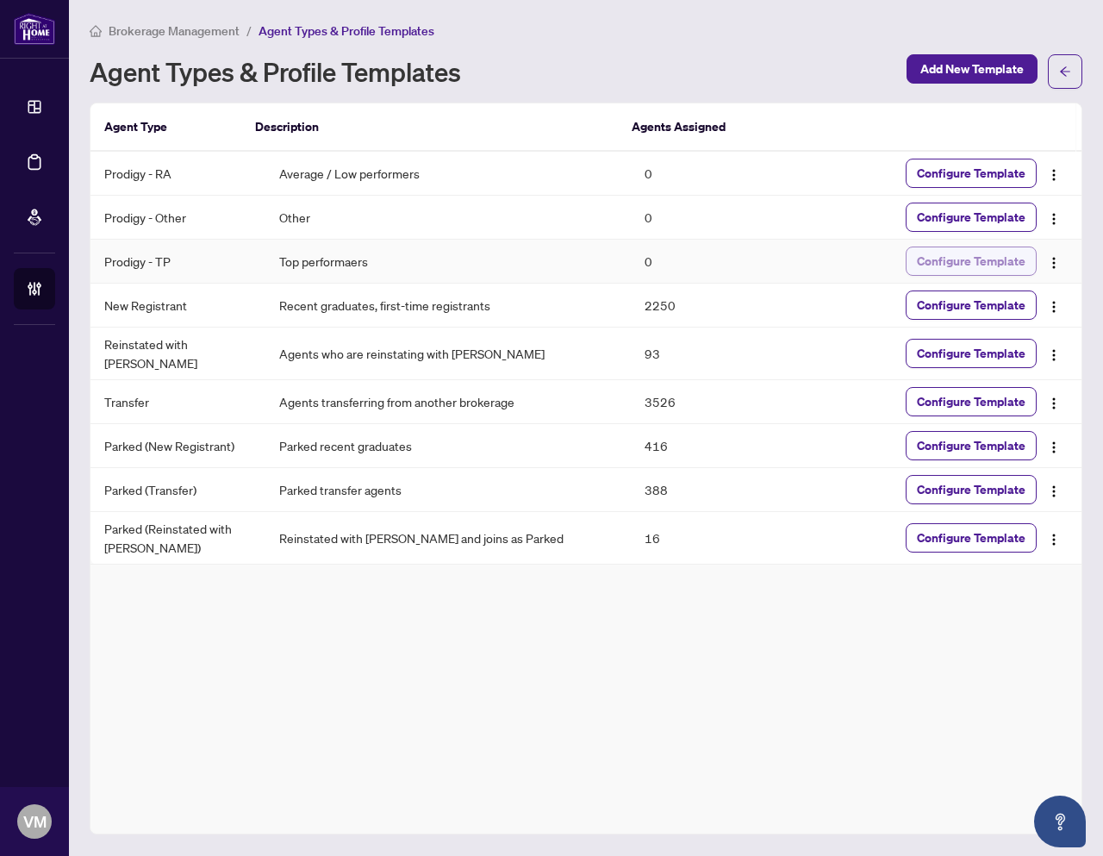
click at [951, 259] on span "Configure Template" at bounding box center [971, 261] width 109 height 28
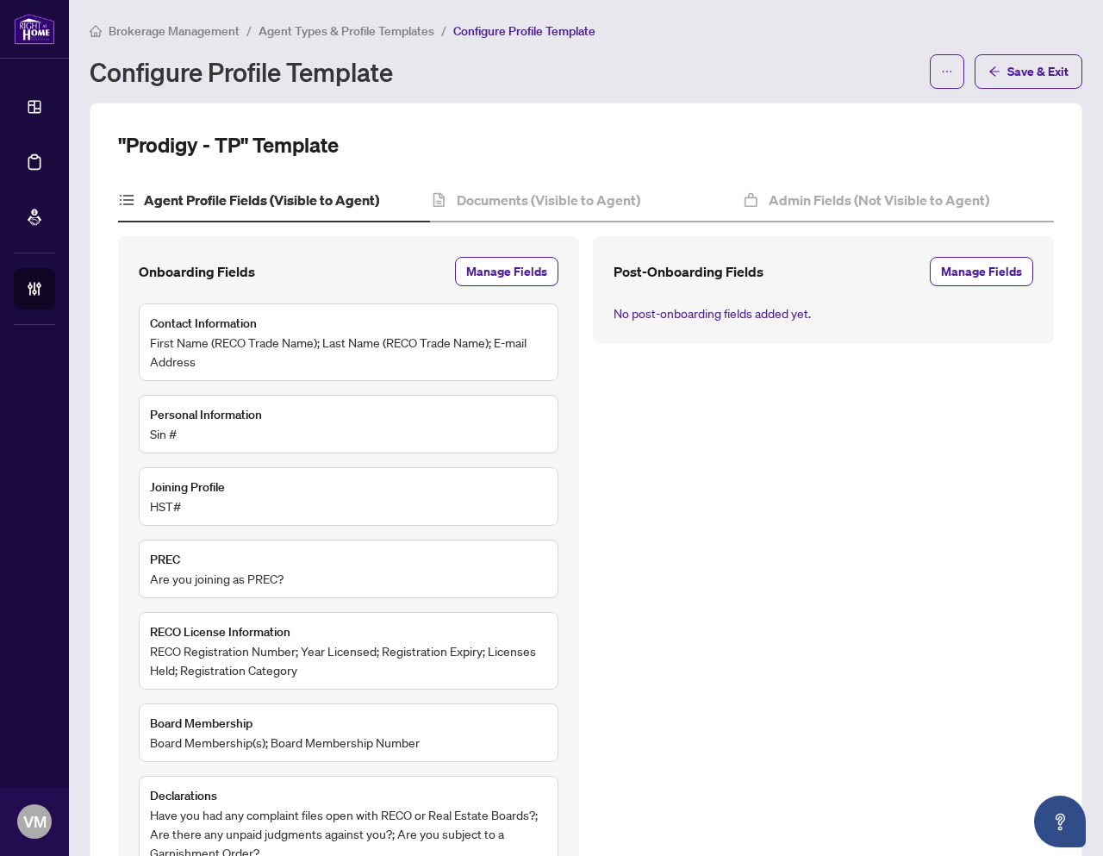
scroll to position [135, 0]
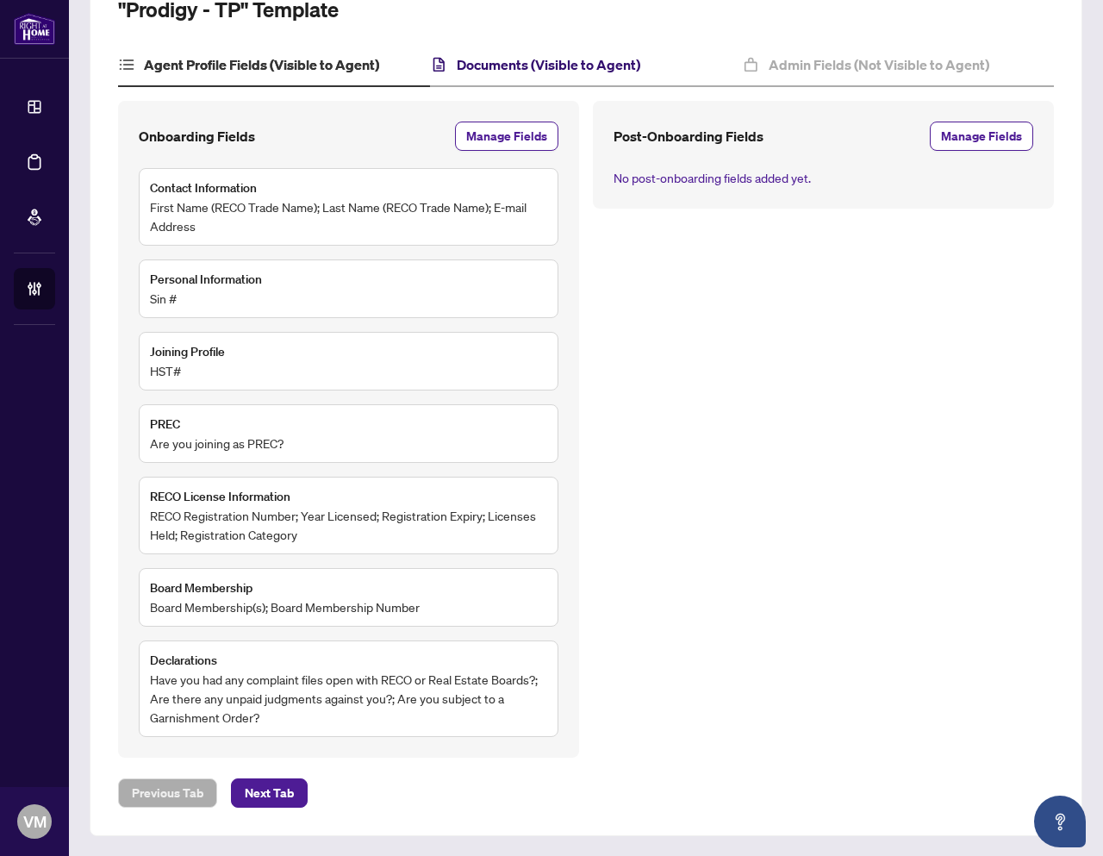
click at [469, 65] on h4 "Documents (Visible to Agent)" at bounding box center [549, 64] width 184 height 21
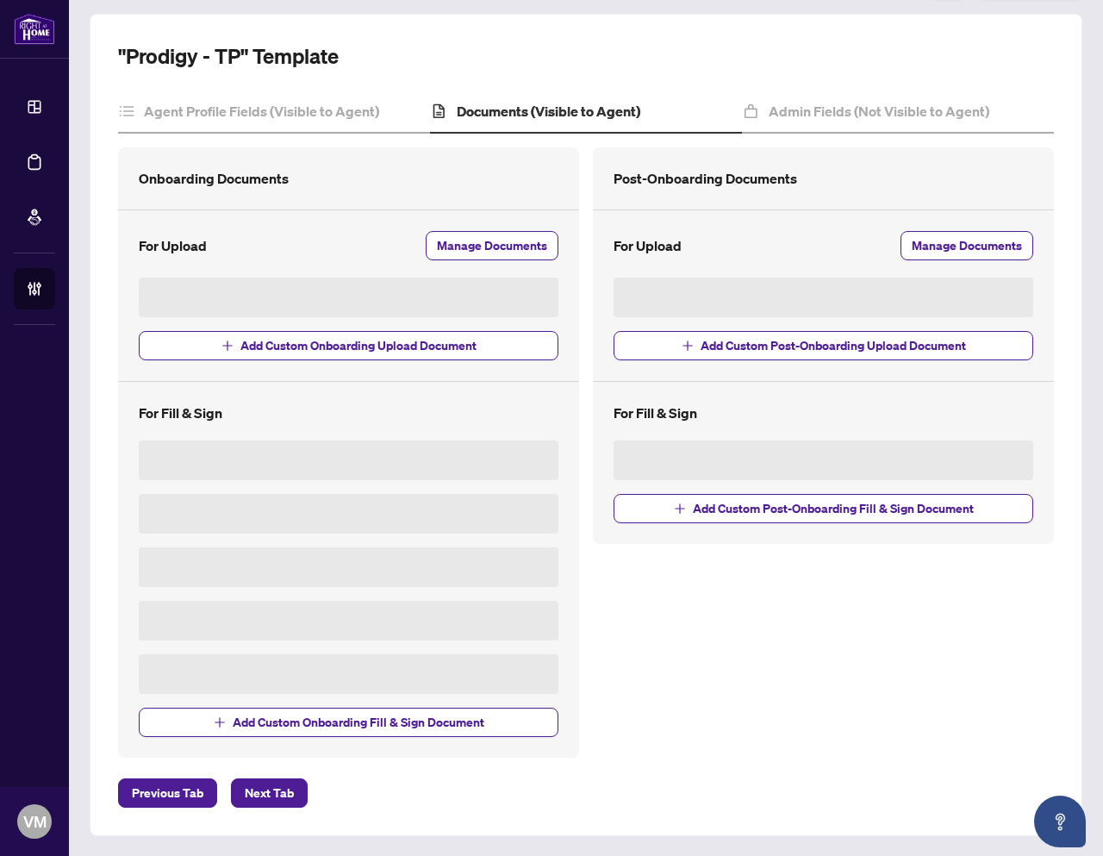
scroll to position [135, 0]
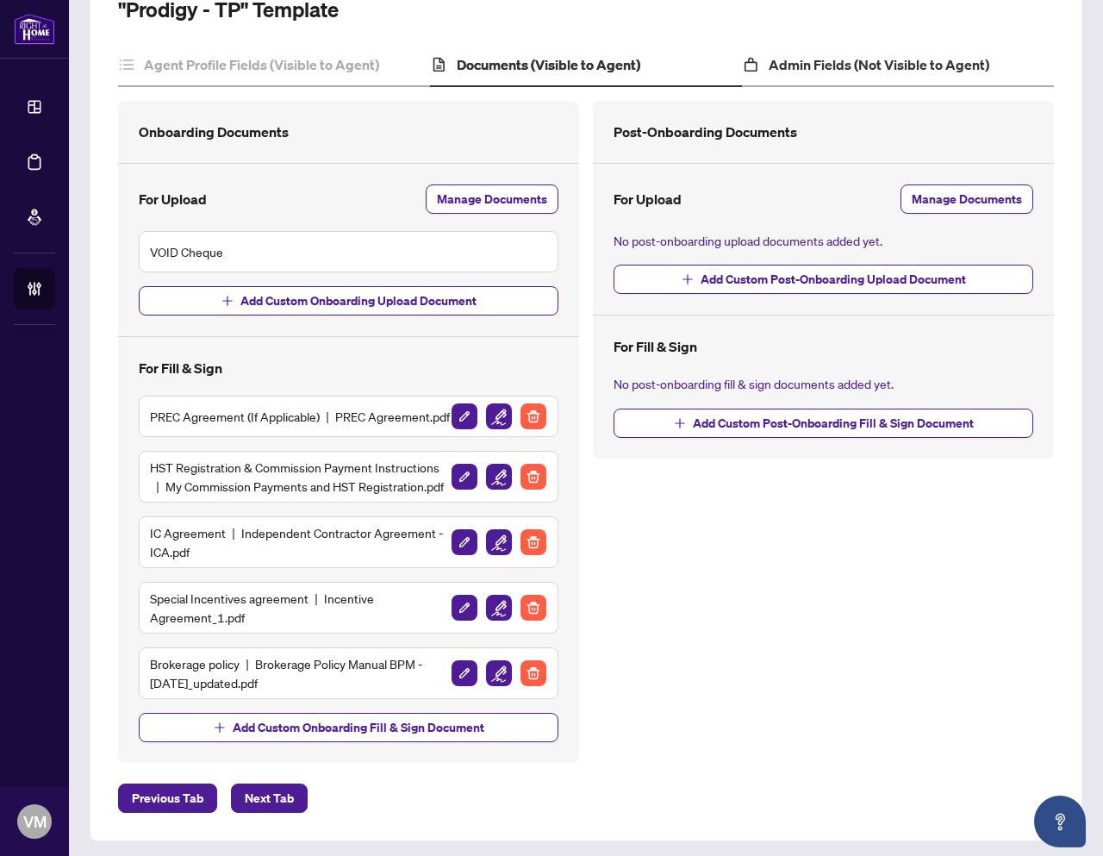
click at [835, 48] on div "Admin Fields (Not Visible to Agent)" at bounding box center [898, 65] width 312 height 43
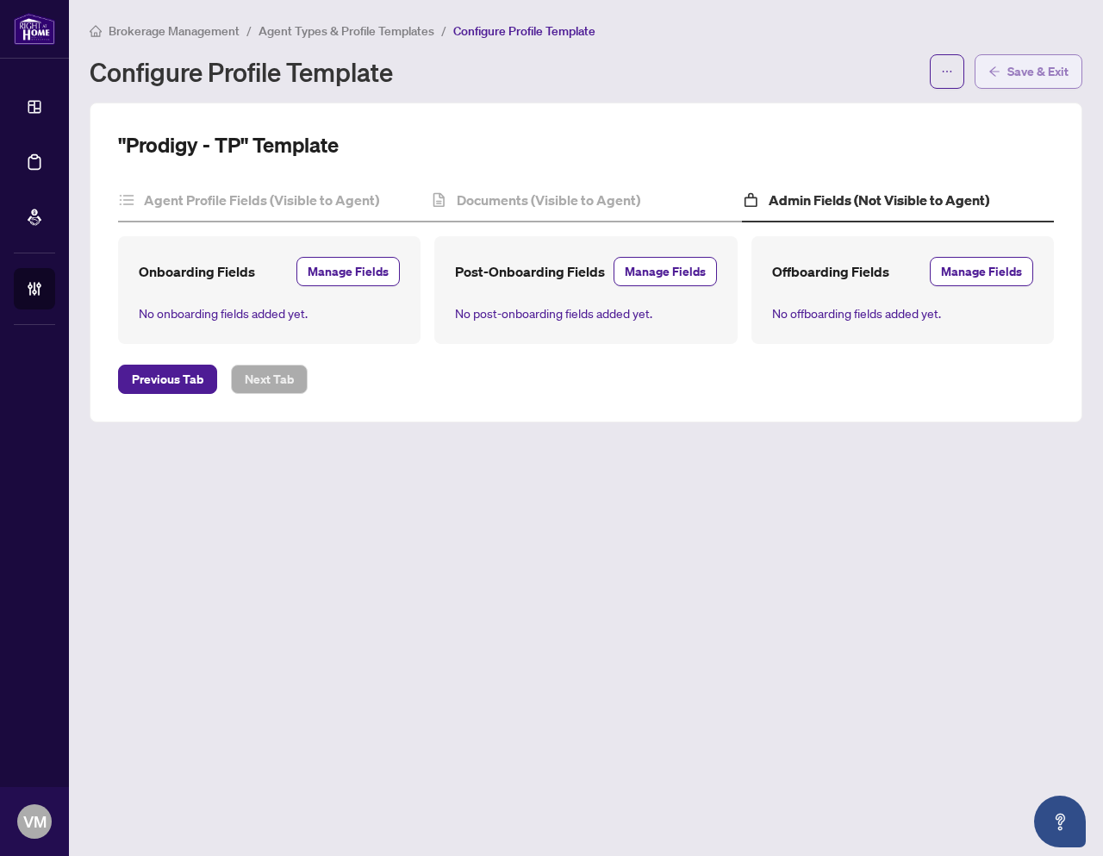
click at [1008, 76] on span "Save & Exit" at bounding box center [1037, 72] width 61 height 28
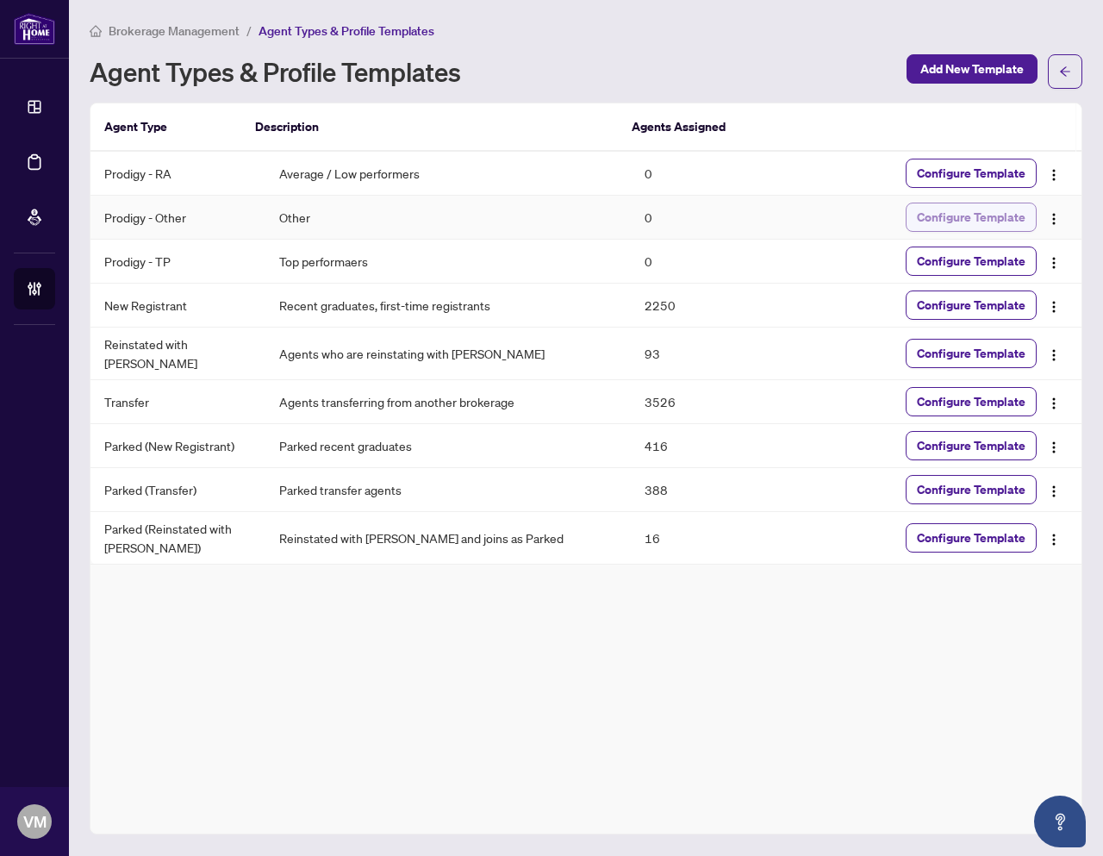
click at [962, 224] on span "Configure Template" at bounding box center [971, 217] width 109 height 28
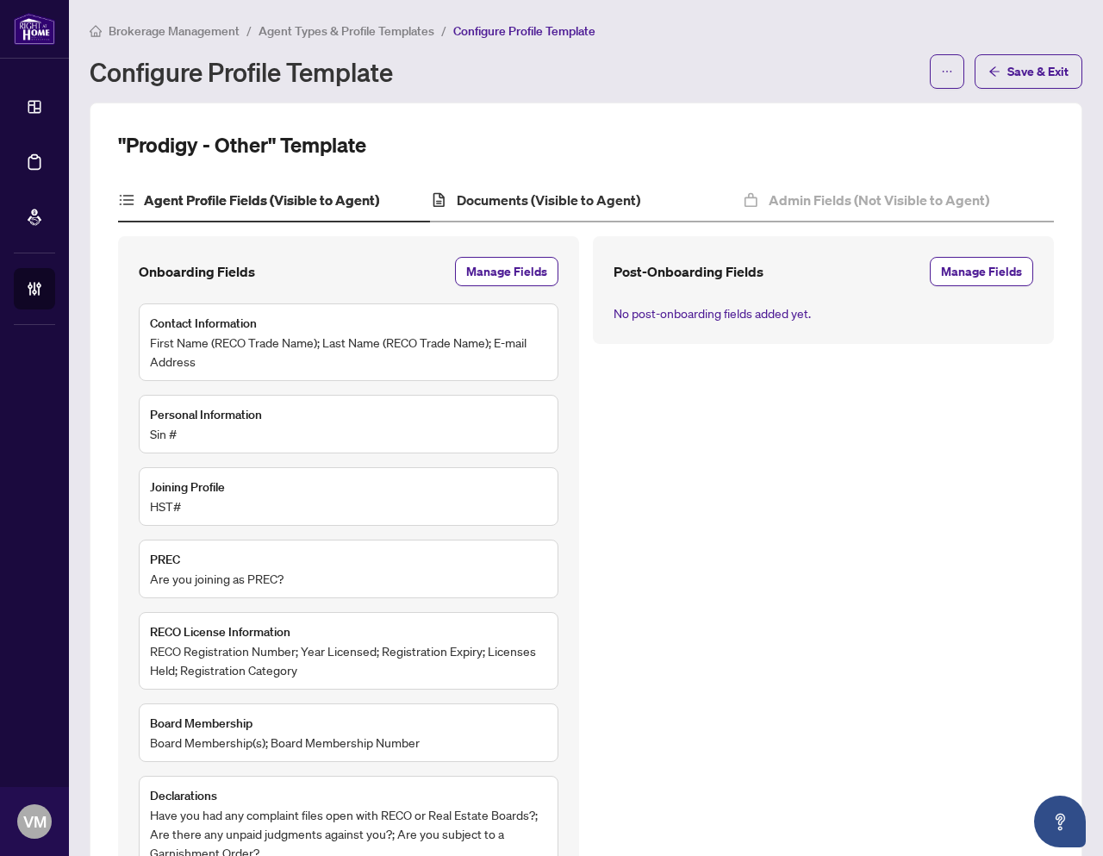
click at [571, 216] on div "Documents (Visible to Agent)" at bounding box center [586, 200] width 312 height 43
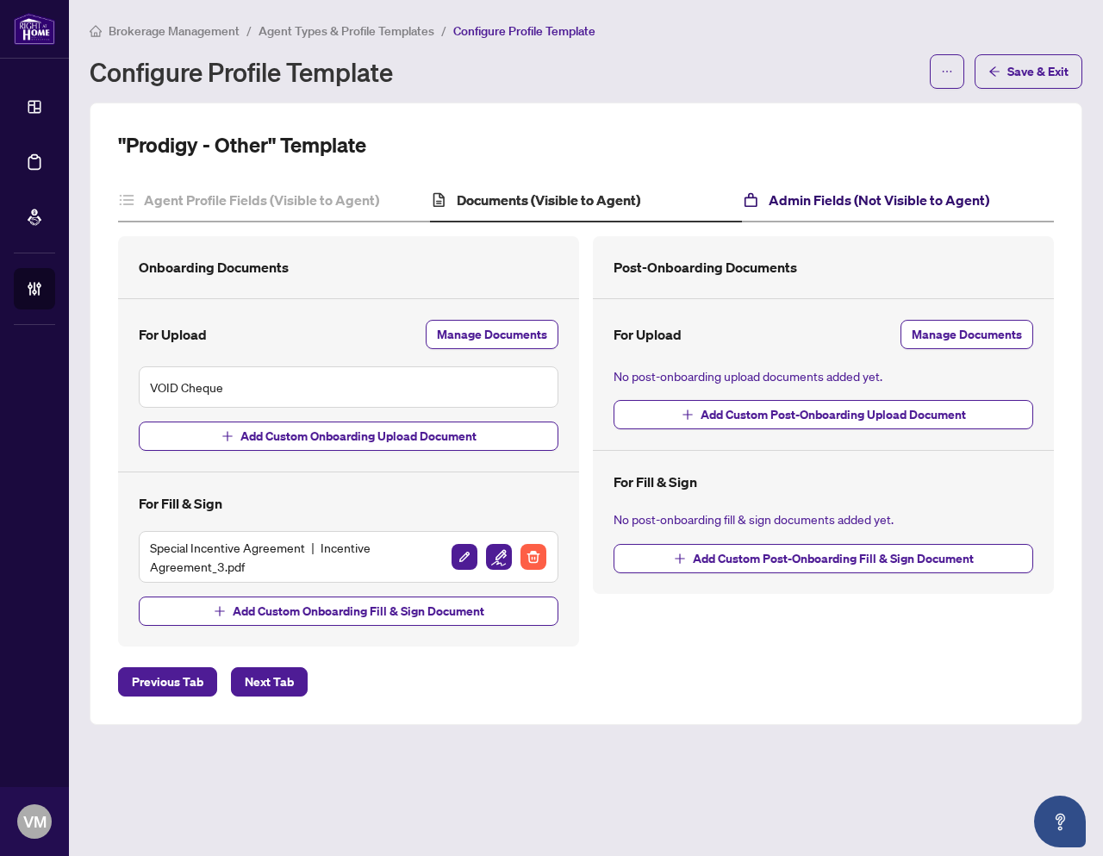
click at [792, 194] on h4 "Admin Fields (Not Visible to Agent)" at bounding box center [879, 200] width 221 height 21
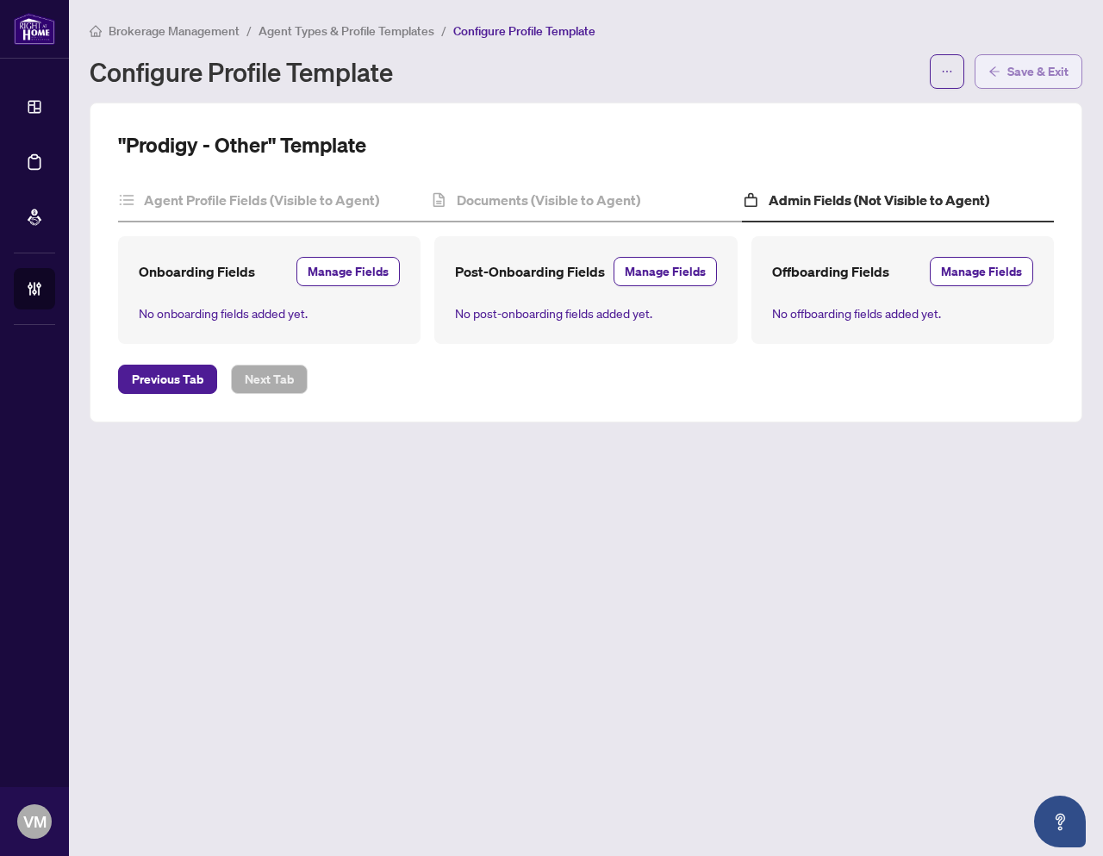
click at [1054, 67] on span "Save & Exit" at bounding box center [1037, 72] width 61 height 28
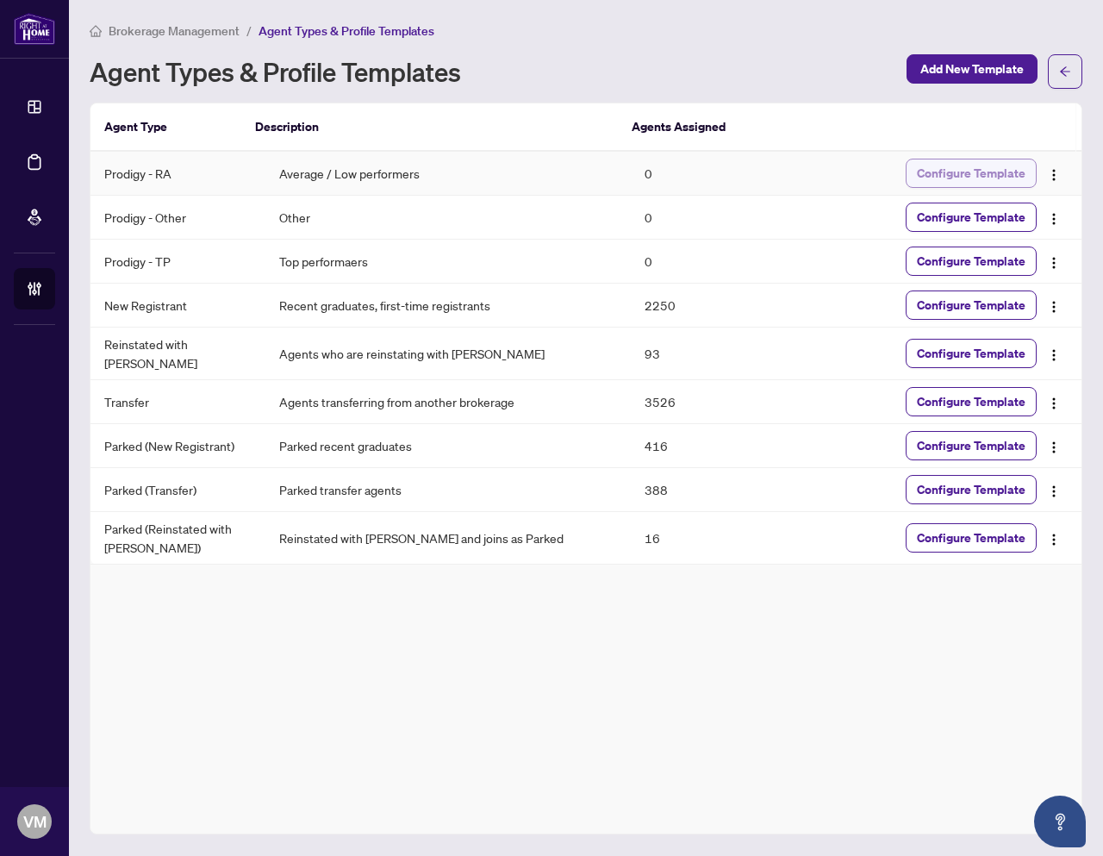
click at [969, 169] on span "Configure Template" at bounding box center [971, 173] width 109 height 28
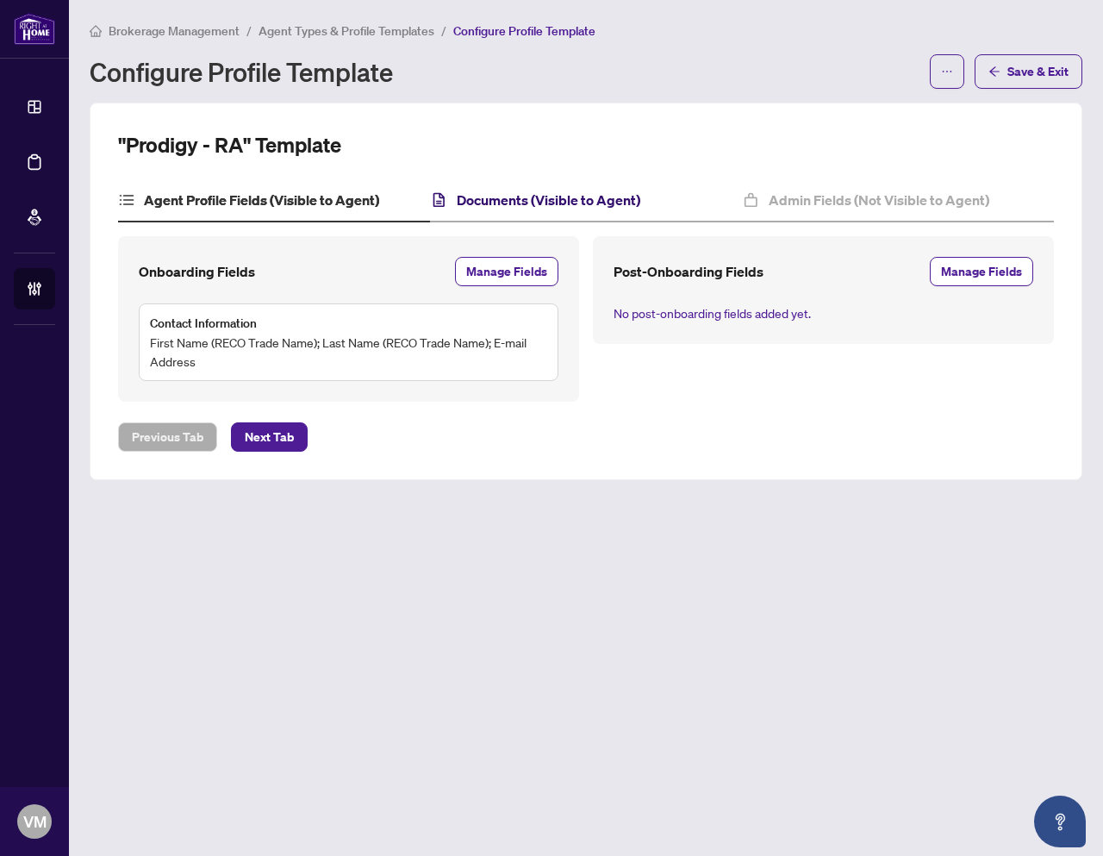
click at [489, 203] on h4 "Documents (Visible to Agent)" at bounding box center [549, 200] width 184 height 21
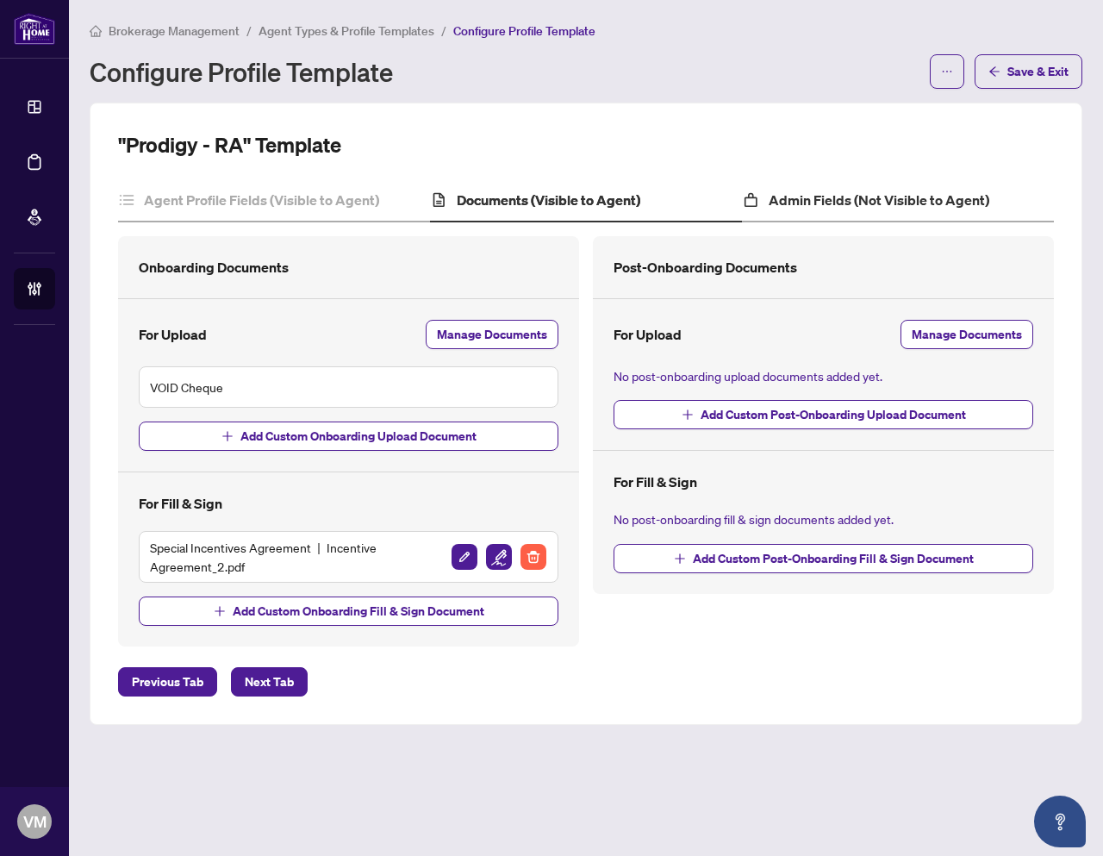
click at [810, 183] on div "Admin Fields (Not Visible to Agent)" at bounding box center [898, 200] width 312 height 43
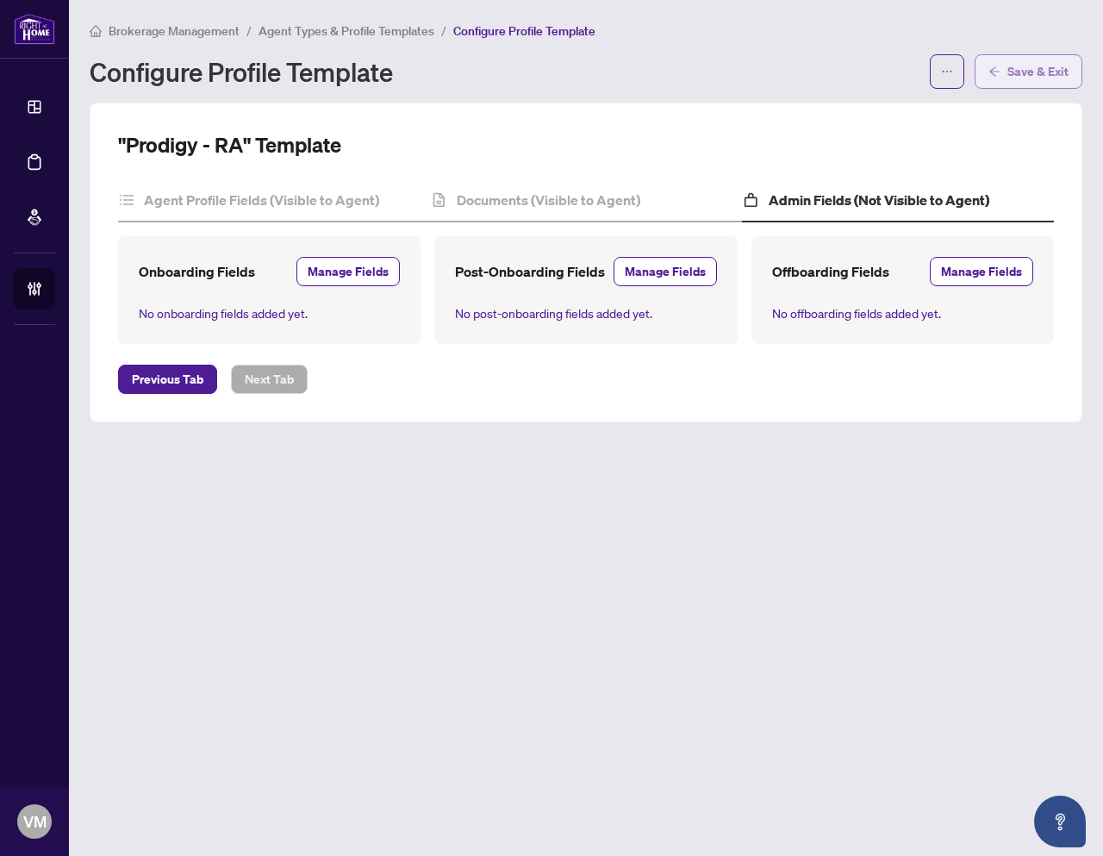
click at [1025, 73] on span "Save & Exit" at bounding box center [1037, 72] width 61 height 28
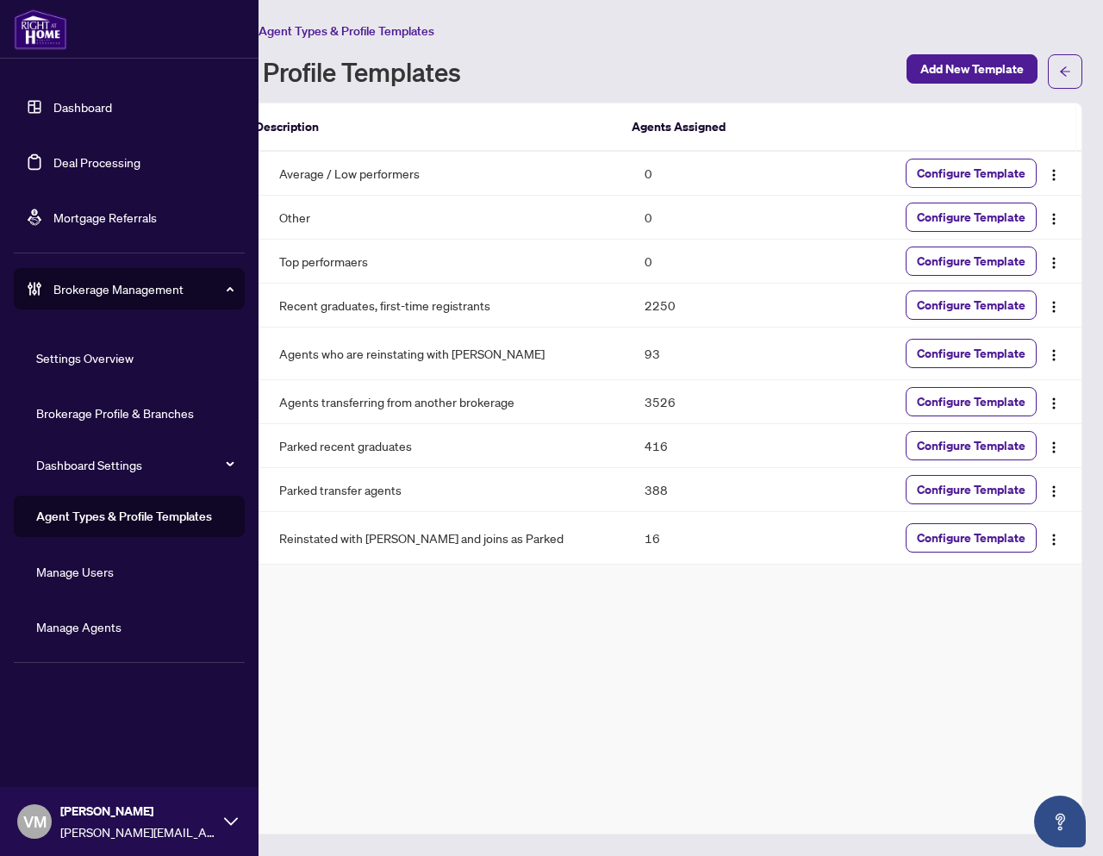
click at [59, 625] on link "Manage Agents" at bounding box center [78, 627] width 85 height 16
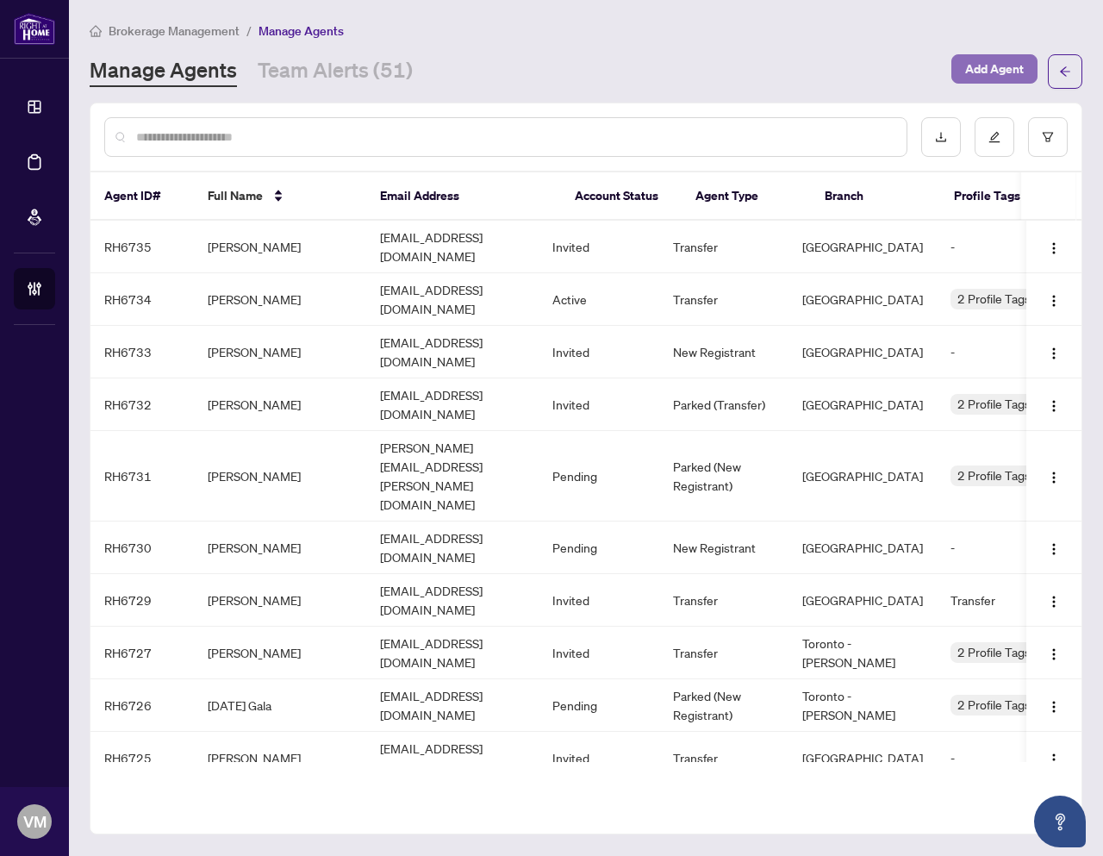
click at [978, 63] on span "Add Agent" at bounding box center [994, 69] width 59 height 28
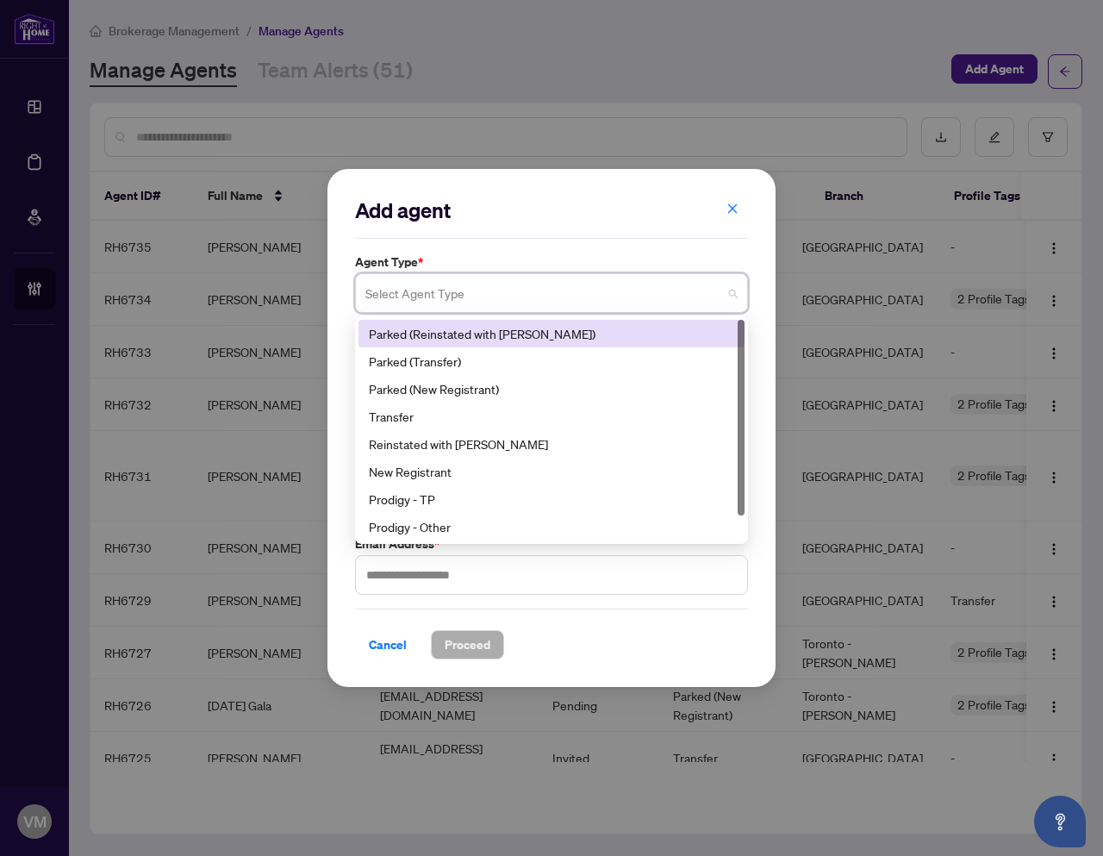
click at [513, 292] on input "search" at bounding box center [543, 296] width 357 height 38
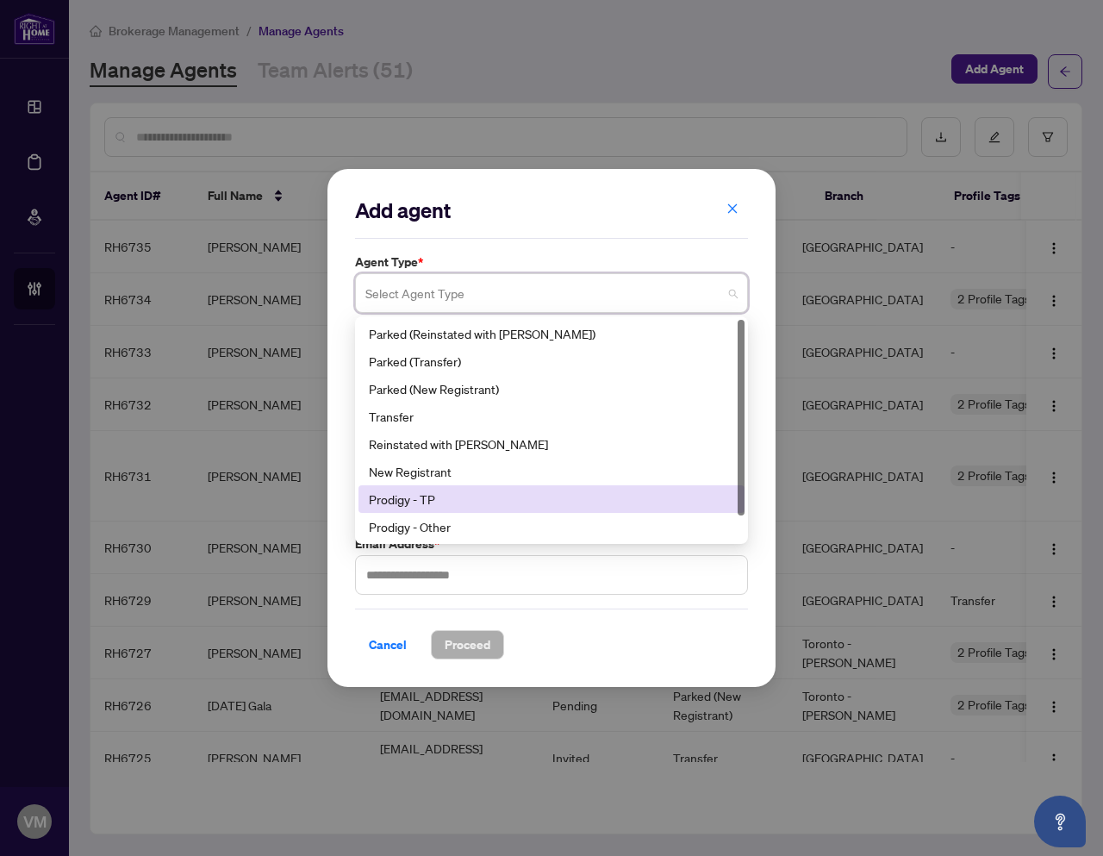
click at [423, 499] on div "Prodigy - TP" at bounding box center [551, 499] width 365 height 19
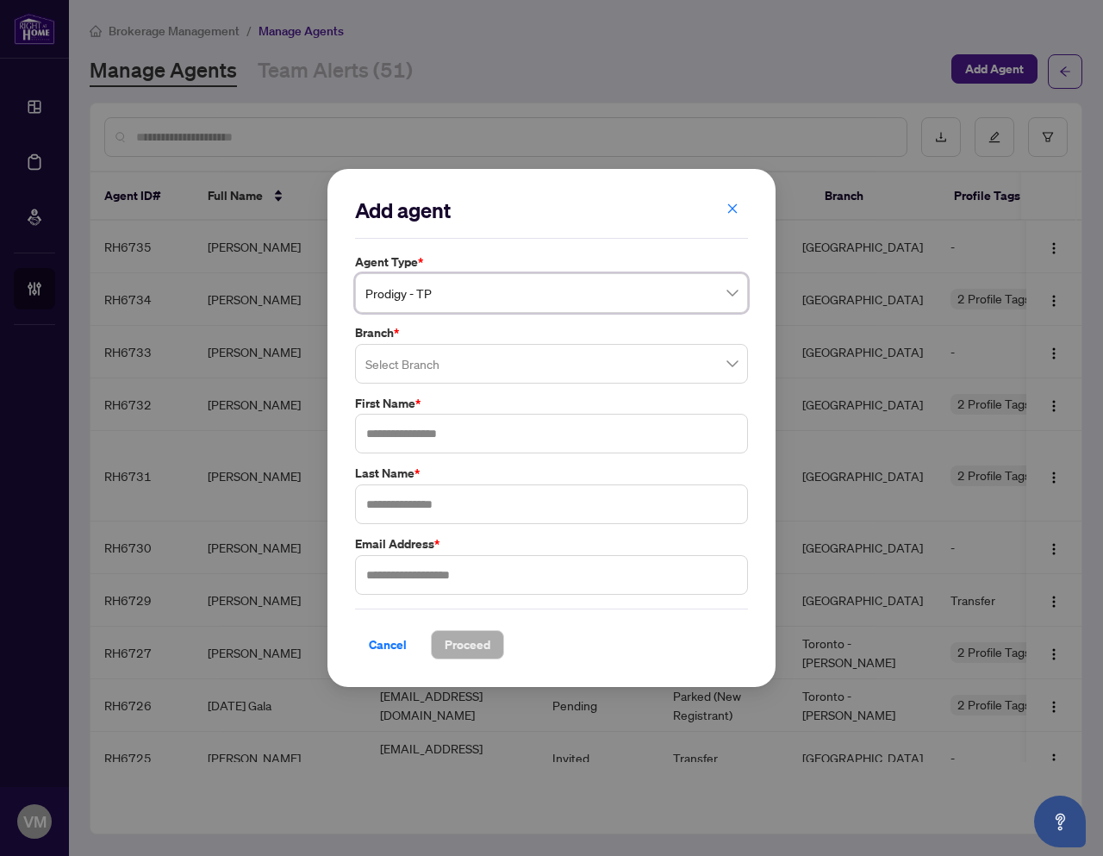
click at [421, 368] on input "search" at bounding box center [543, 366] width 357 height 38
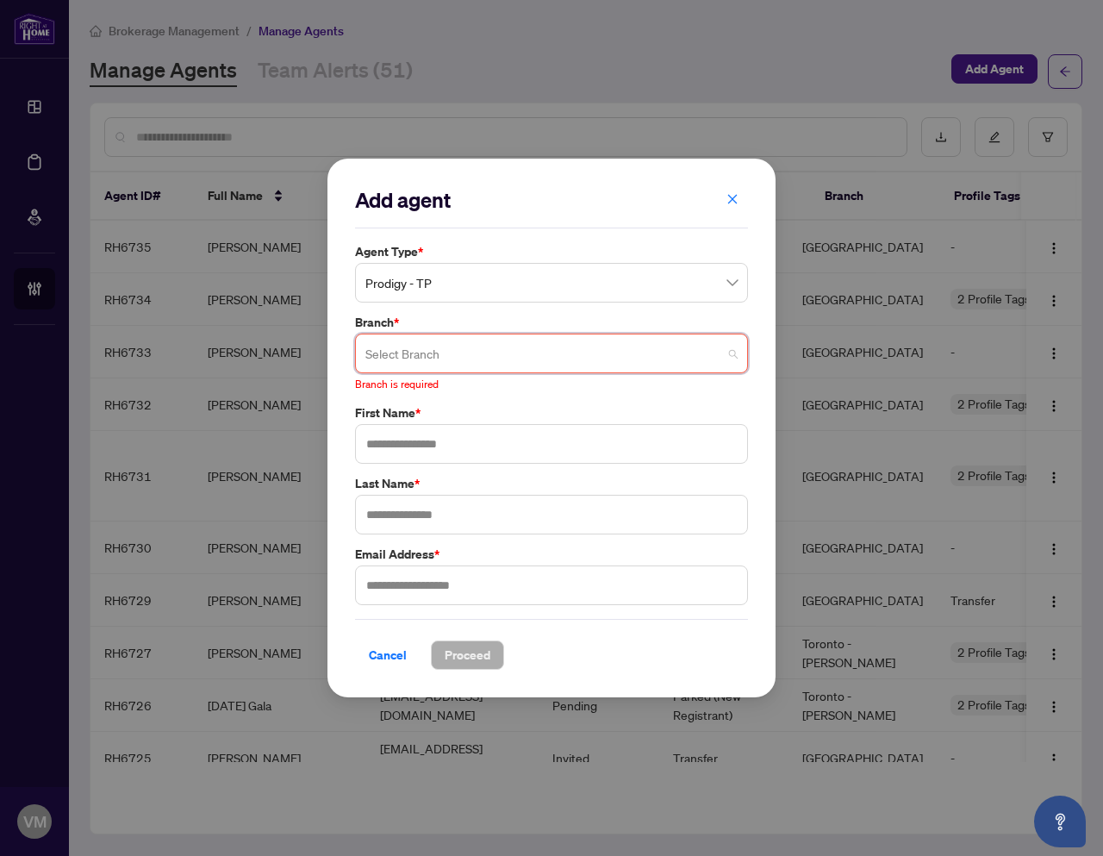
click at [437, 357] on input "search" at bounding box center [543, 356] width 357 height 38
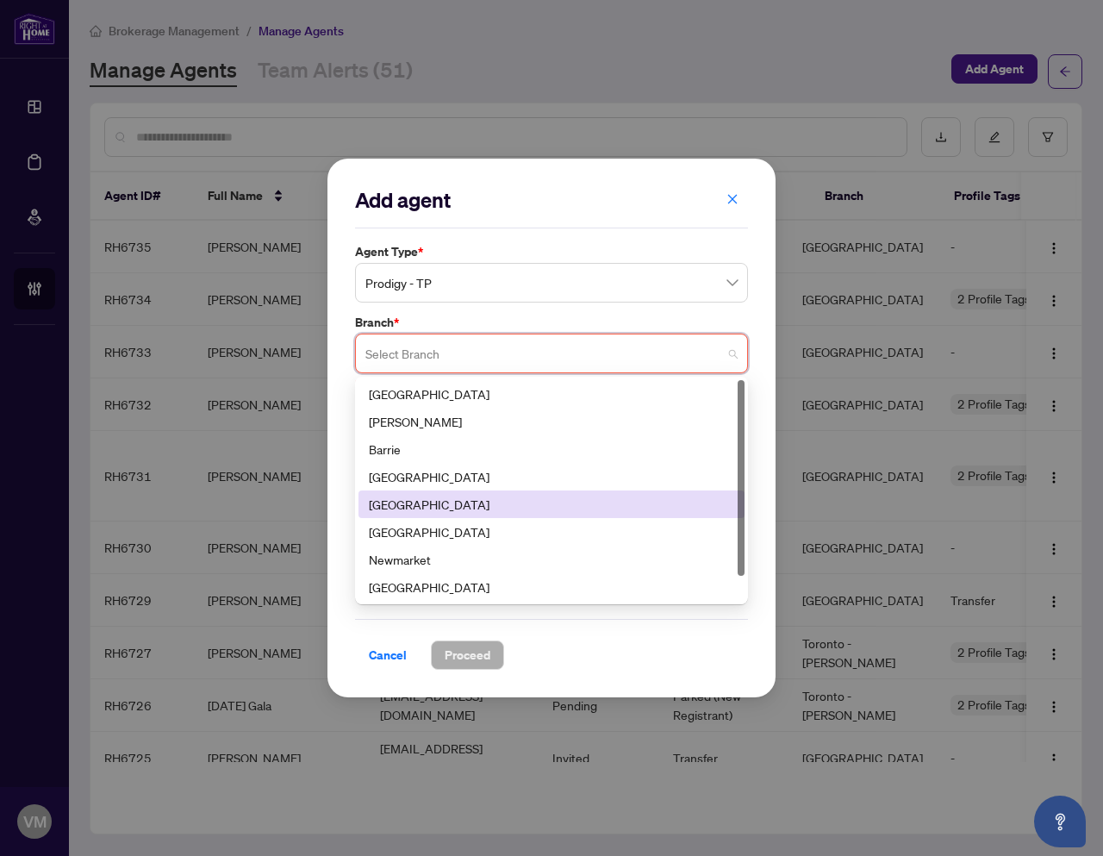
scroll to position [1, 0]
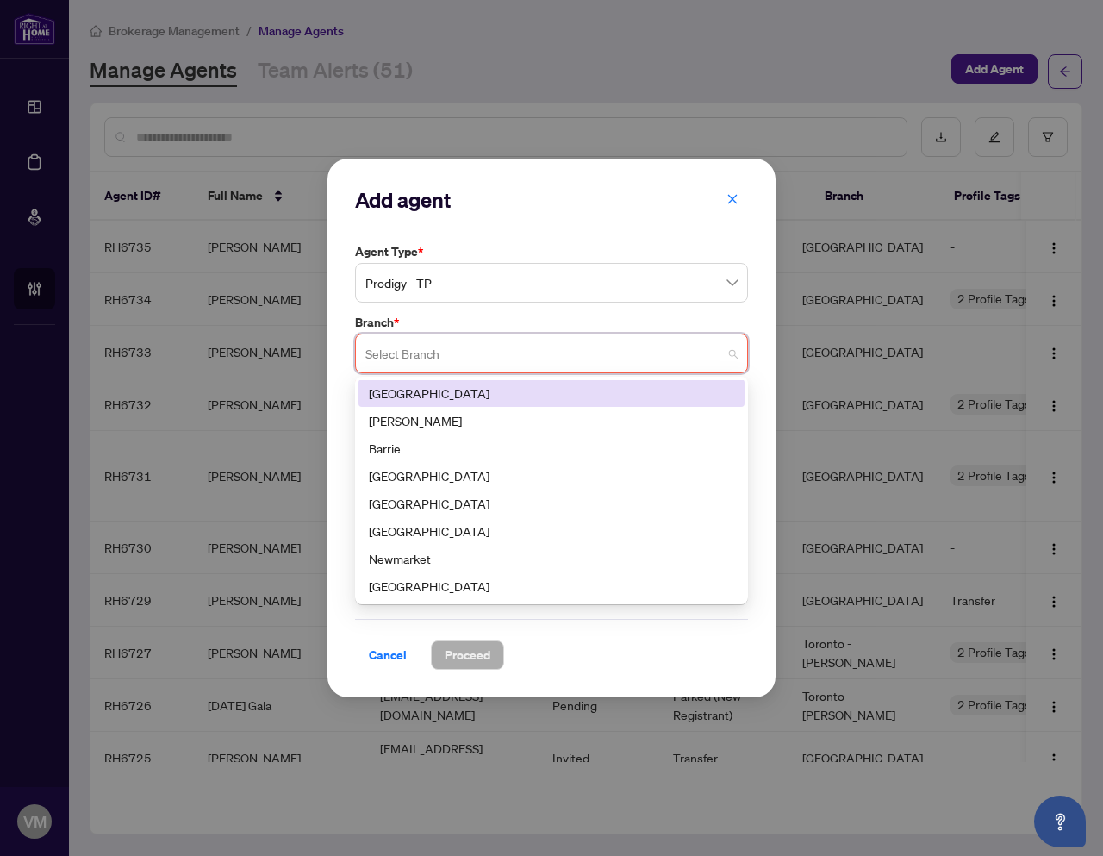
click at [456, 401] on div "[GEOGRAPHIC_DATA]" at bounding box center [551, 393] width 365 height 19
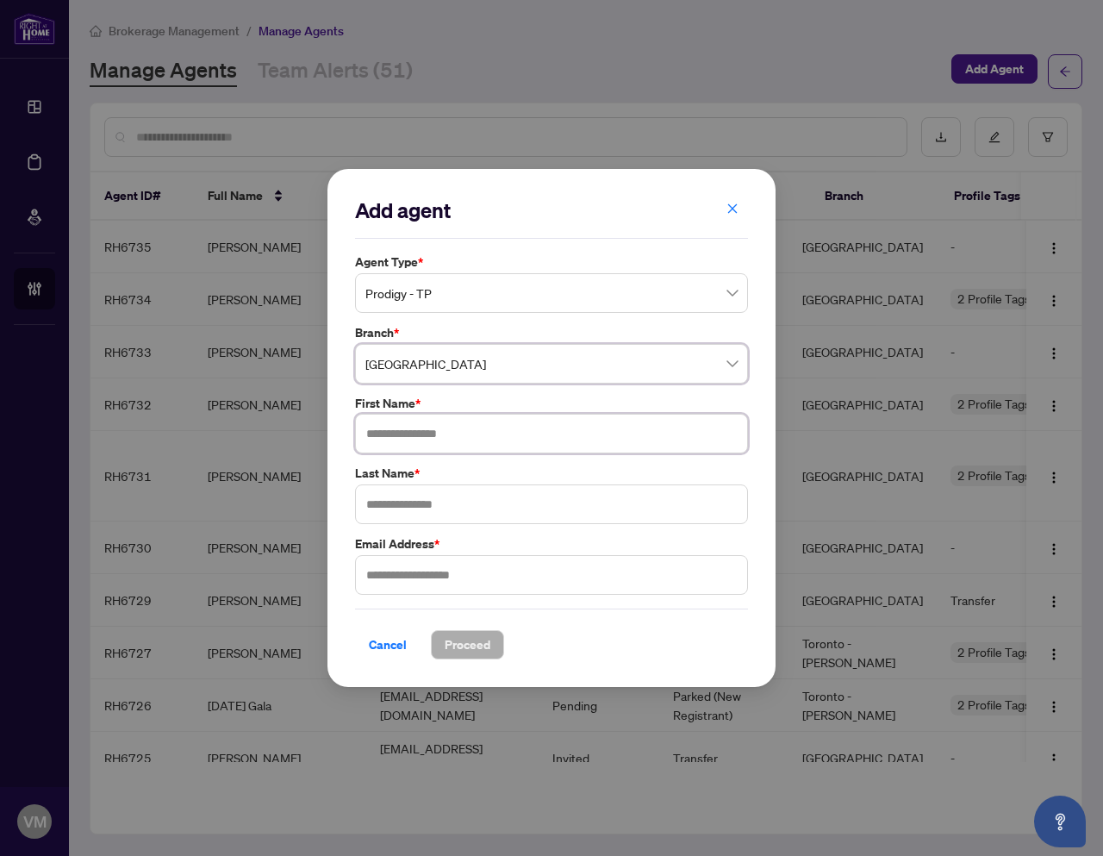
click at [441, 434] on input "text" at bounding box center [551, 434] width 393 height 40
type input "*******"
click at [439, 560] on input "text" at bounding box center [551, 575] width 393 height 40
type input "**********"
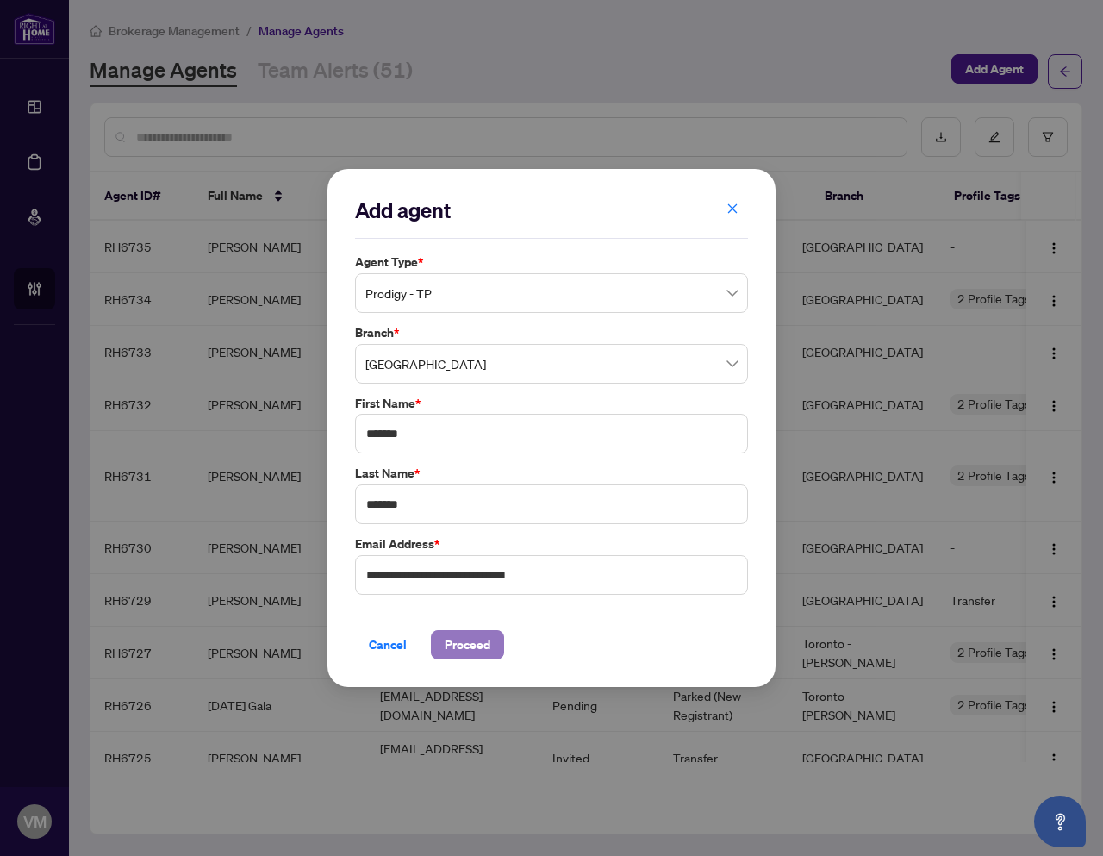
click at [477, 650] on span "Proceed" at bounding box center [468, 645] width 46 height 28
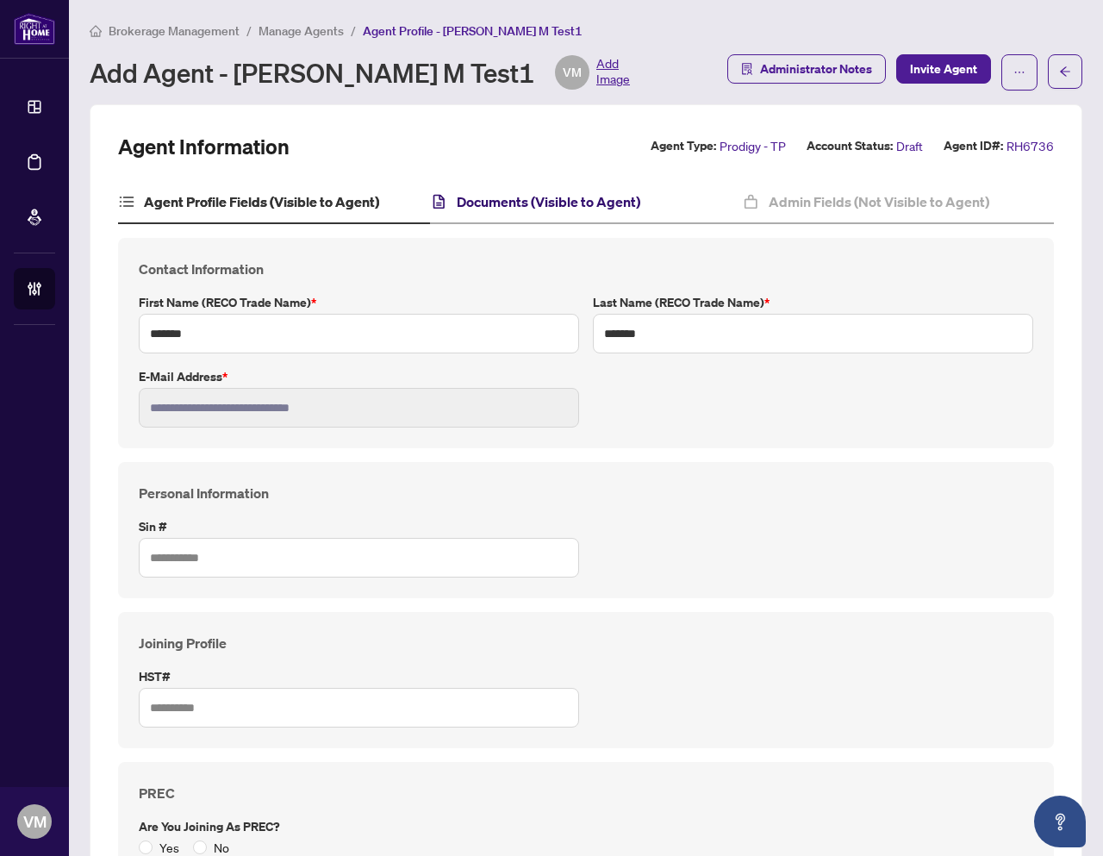
click at [582, 191] on h4 "Documents (Visible to Agent)" at bounding box center [549, 201] width 184 height 21
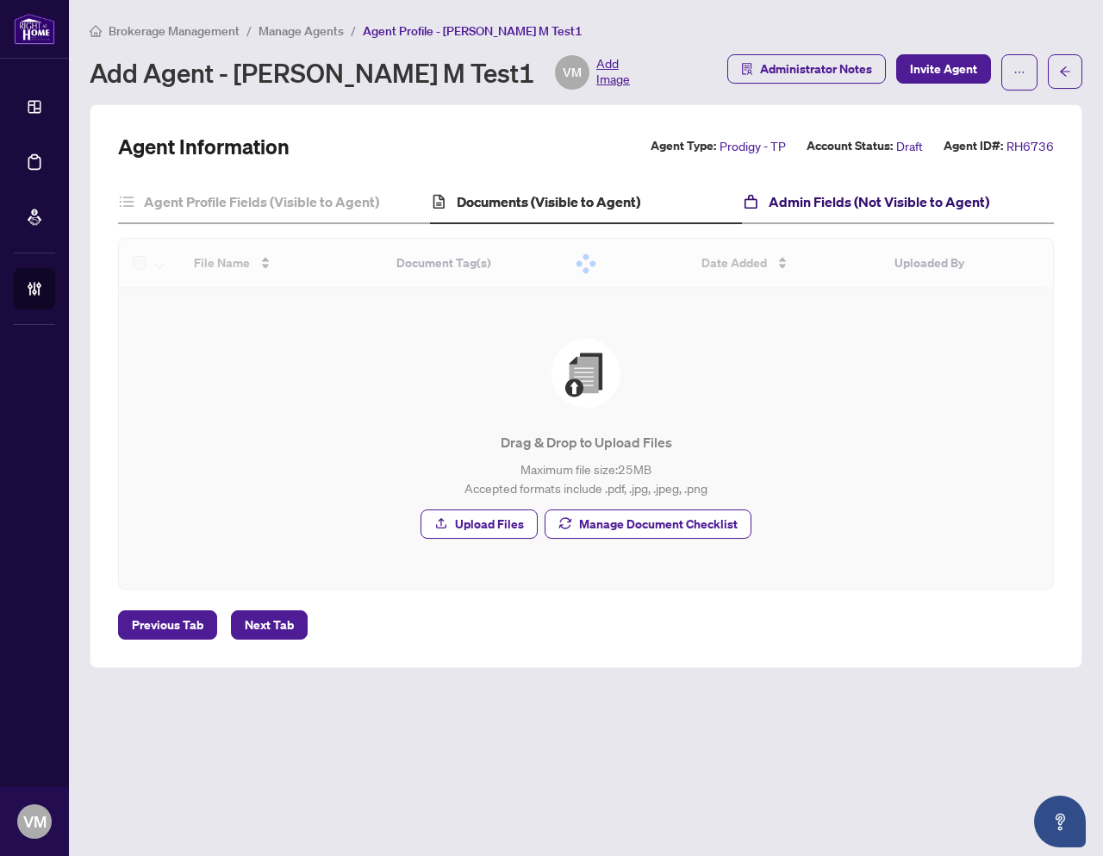
click at [827, 193] on h4 "Admin Fields (Not Visible to Agent)" at bounding box center [879, 201] width 221 height 21
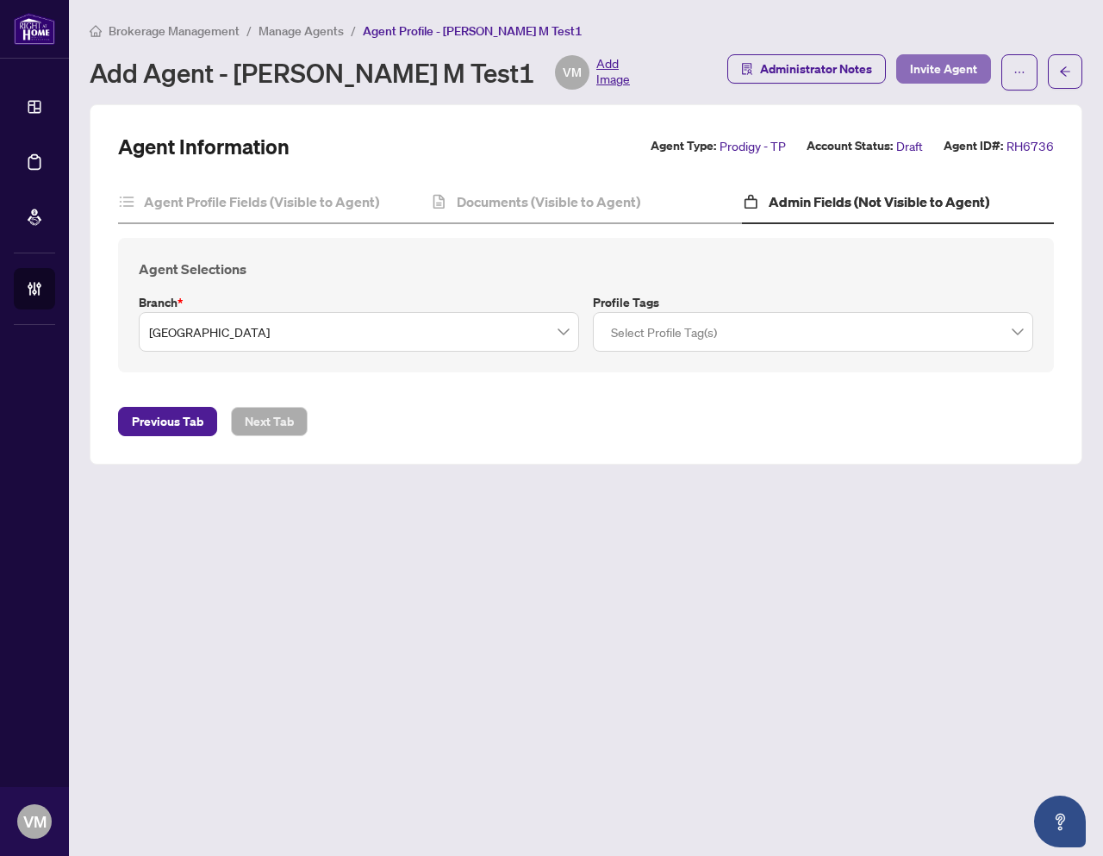
click at [955, 71] on span "Invite Agent" at bounding box center [943, 69] width 67 height 28
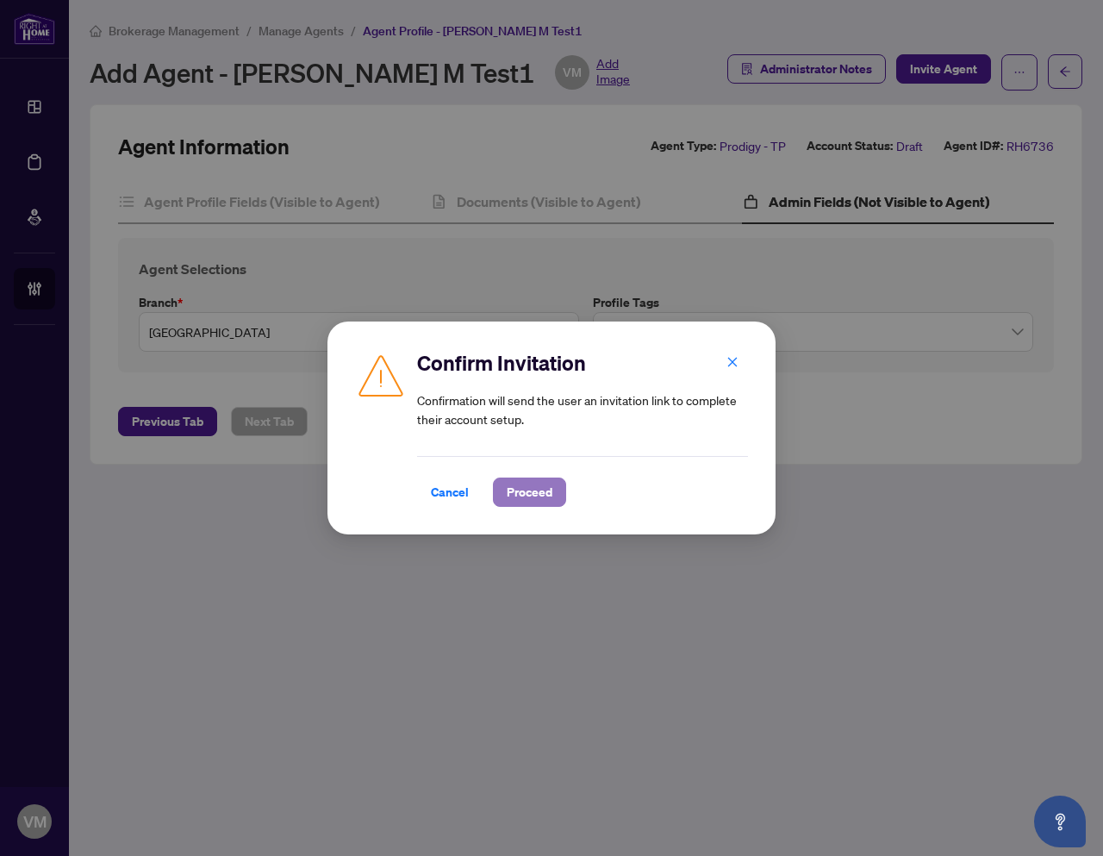
click at [533, 498] on span "Proceed" at bounding box center [530, 492] width 46 height 28
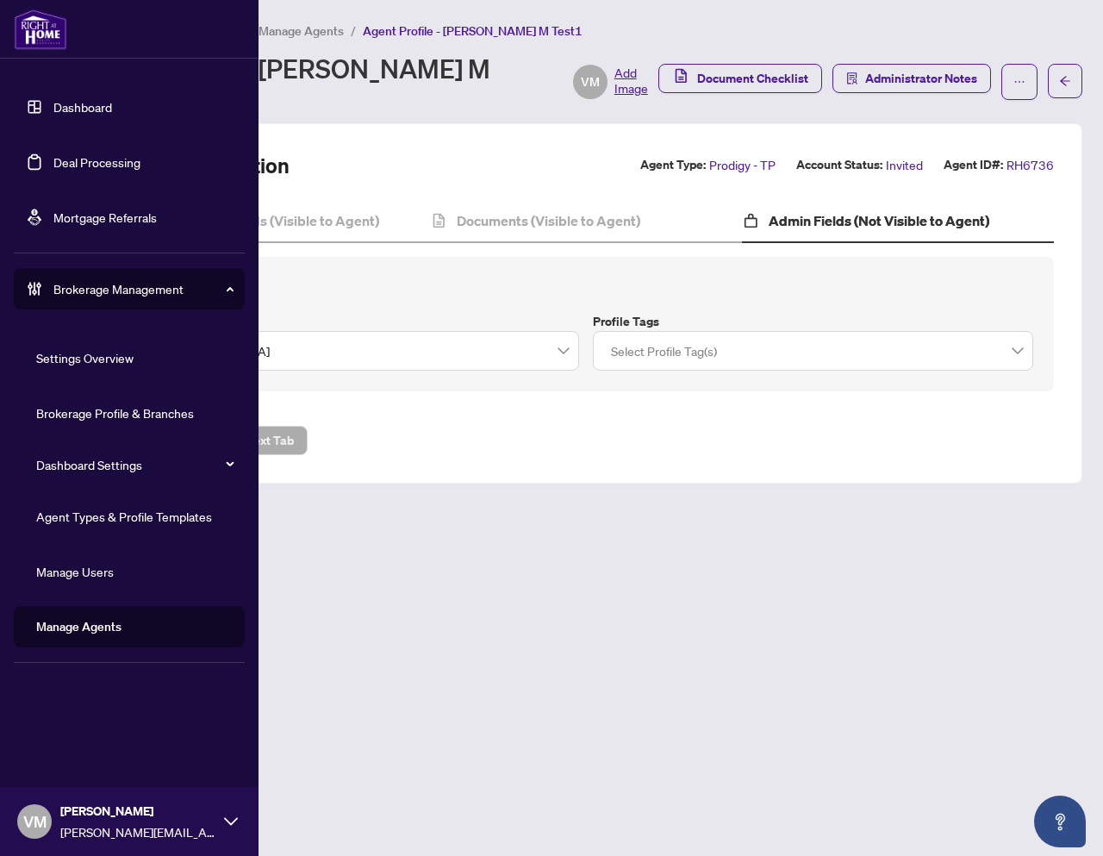
click at [115, 629] on link "Manage Agents" at bounding box center [78, 627] width 85 height 16
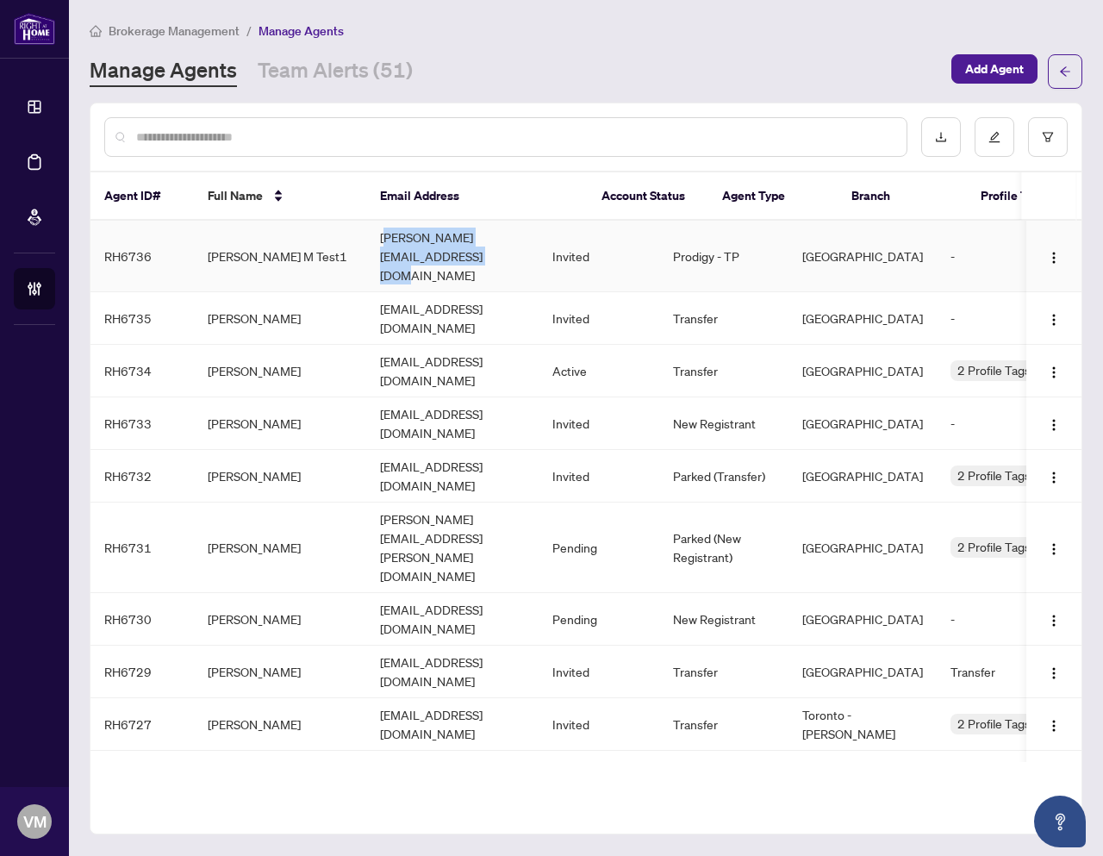
drag, startPoint x: 572, startPoint y: 240, endPoint x: 384, endPoint y: 248, distance: 188.1
click at [384, 247] on td "[PERSON_NAME][EMAIL_ADDRESS][DOMAIN_NAME]" at bounding box center [452, 257] width 172 height 72
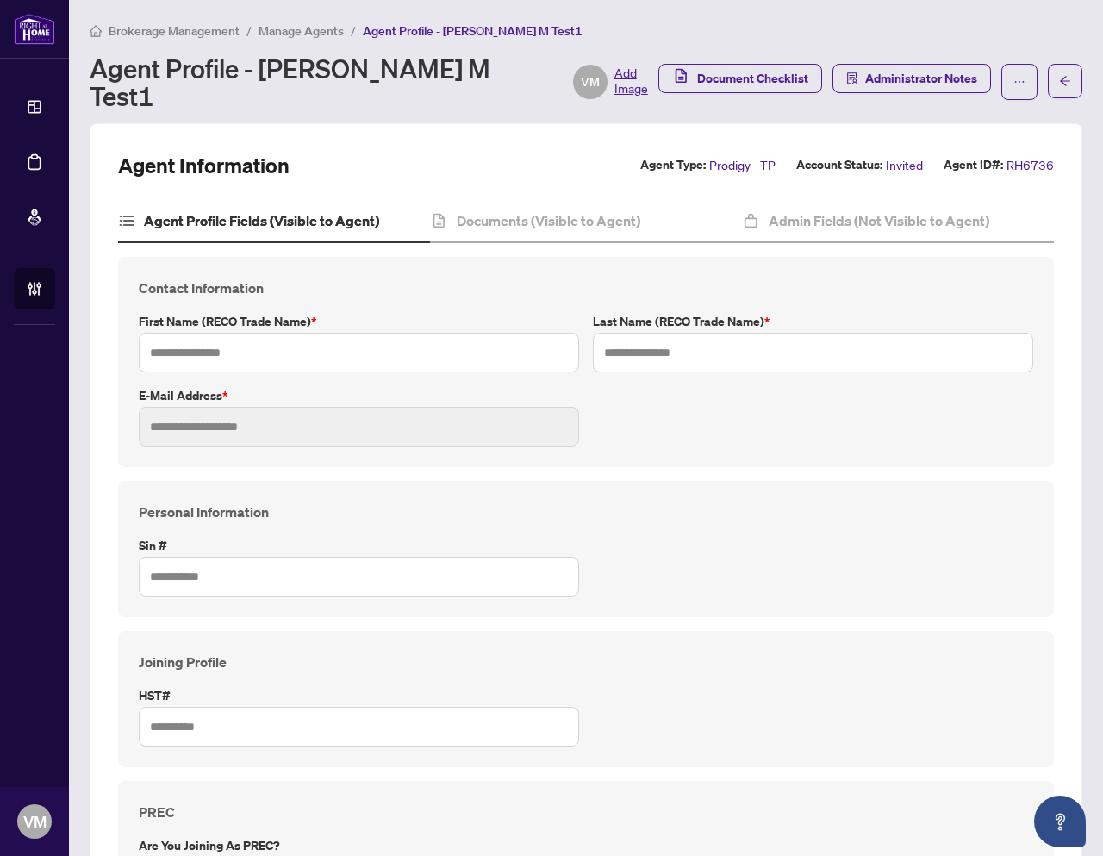
type input "*******"
type input "**********"
click at [1059, 67] on span "button" at bounding box center [1065, 81] width 12 height 28
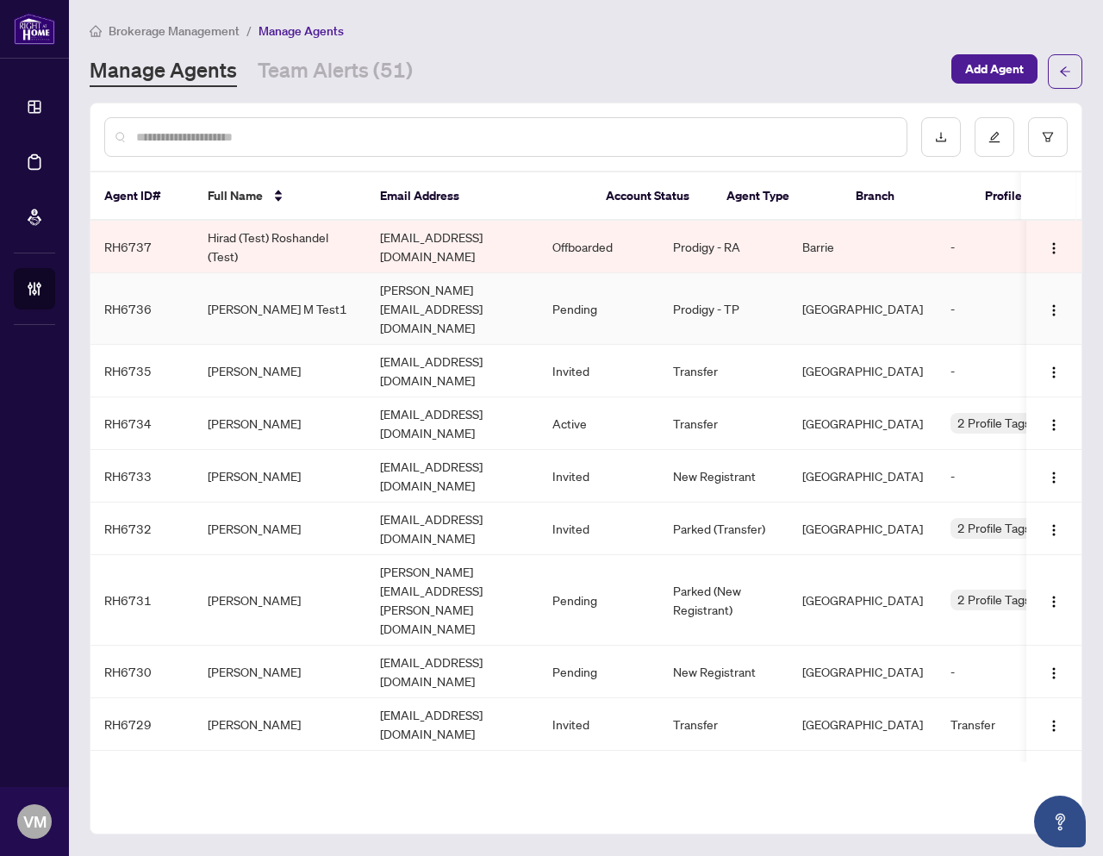
click at [516, 286] on td "[PERSON_NAME][EMAIL_ADDRESS][DOMAIN_NAME]" at bounding box center [452, 309] width 172 height 72
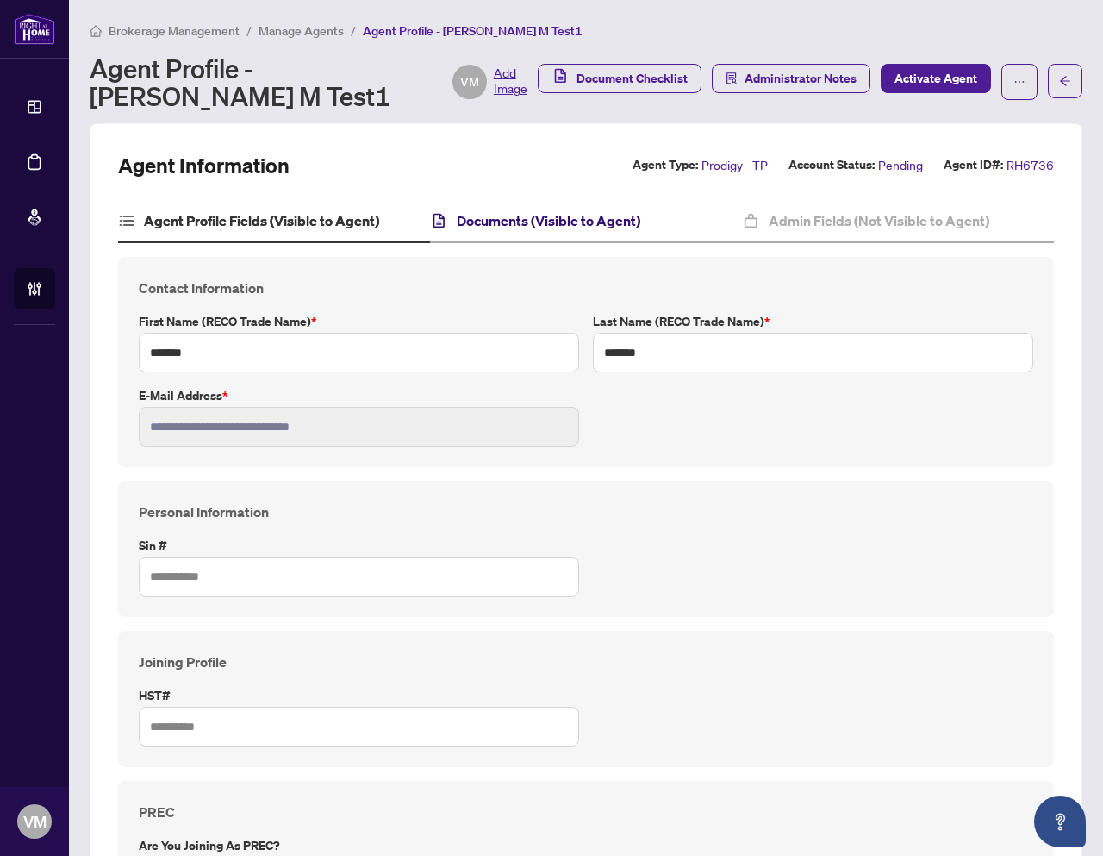
click at [533, 220] on h4 "Documents (Visible to Agent)" at bounding box center [549, 220] width 184 height 21
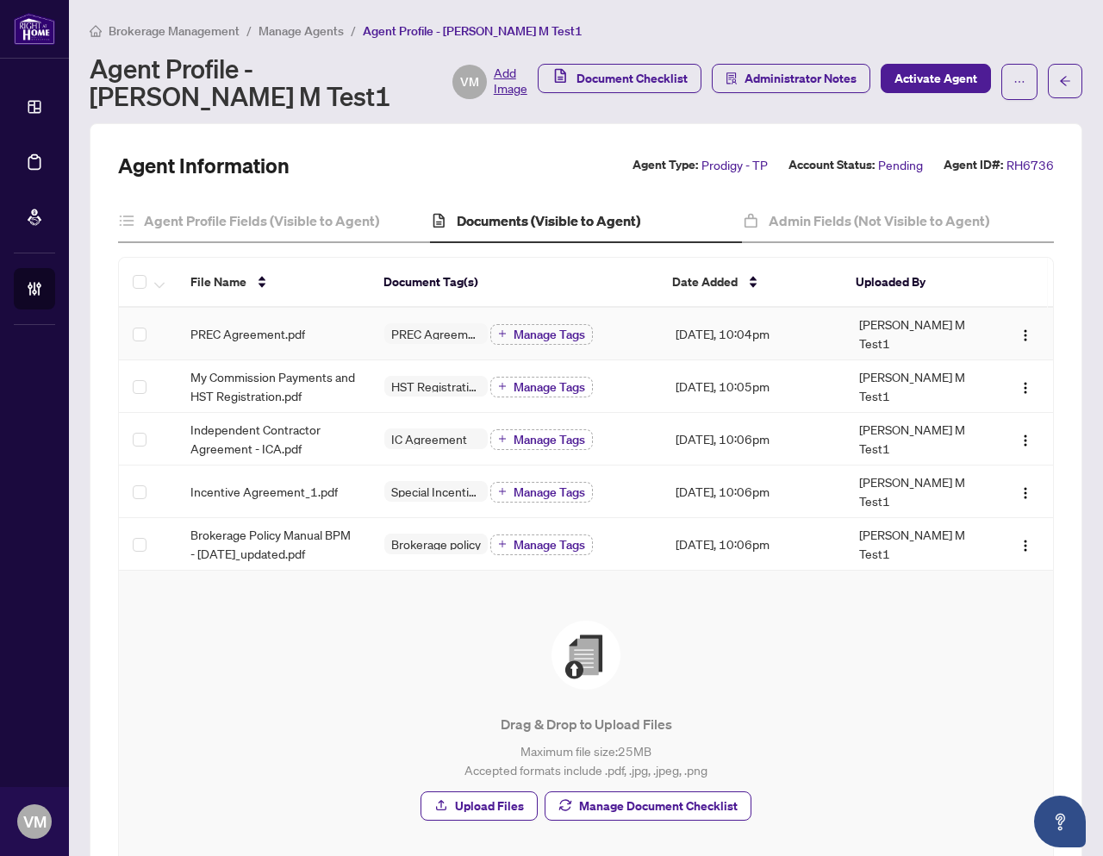
click at [297, 336] on span "PREC Agreement.pdf" at bounding box center [247, 333] width 115 height 19
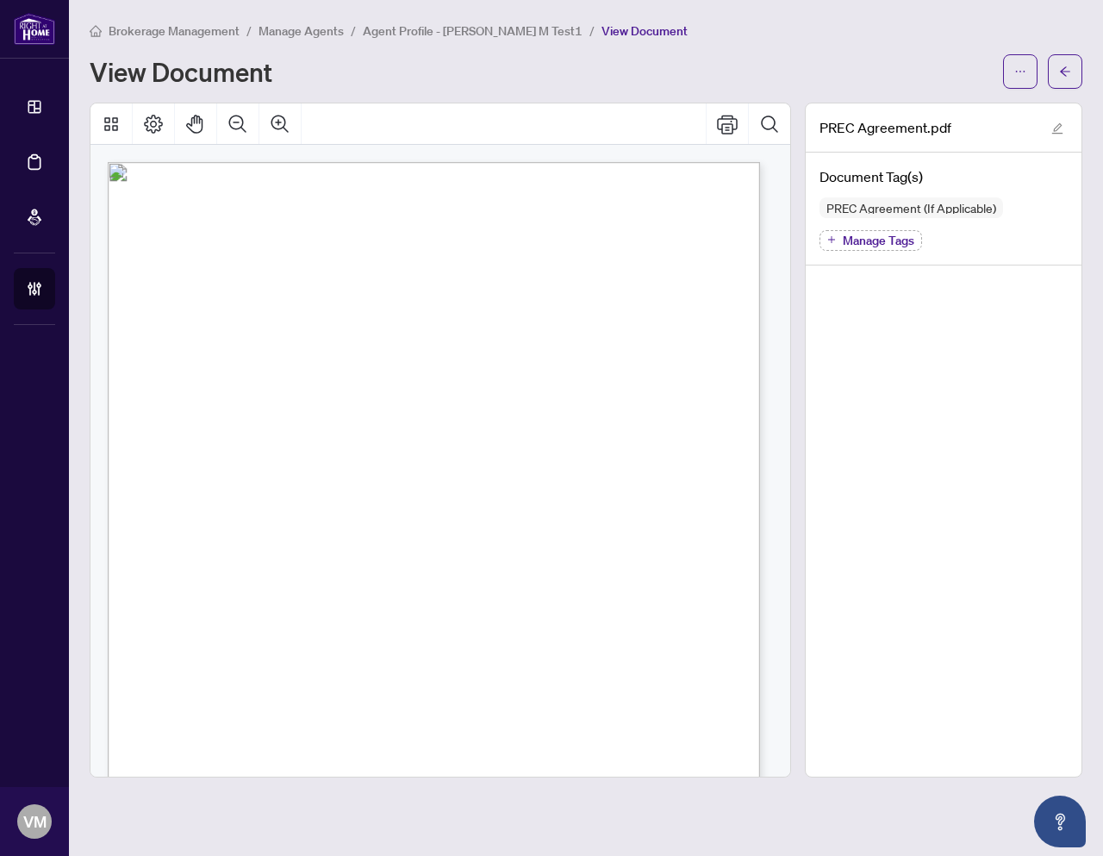
click at [297, 421] on div "V052025 1 PERSONAL REAL ESTATE CORPORATION AGREEMENT AND INDEPENDENT CONTRACTOR…" at bounding box center [511, 684] width 807 height 1045
click at [299, 428] on div "V052025 1 PERSONAL REAL ESTATE CORPORATION AGREEMENT AND INDEPENDENT CONTRACTOR…" at bounding box center [511, 684] width 807 height 1045
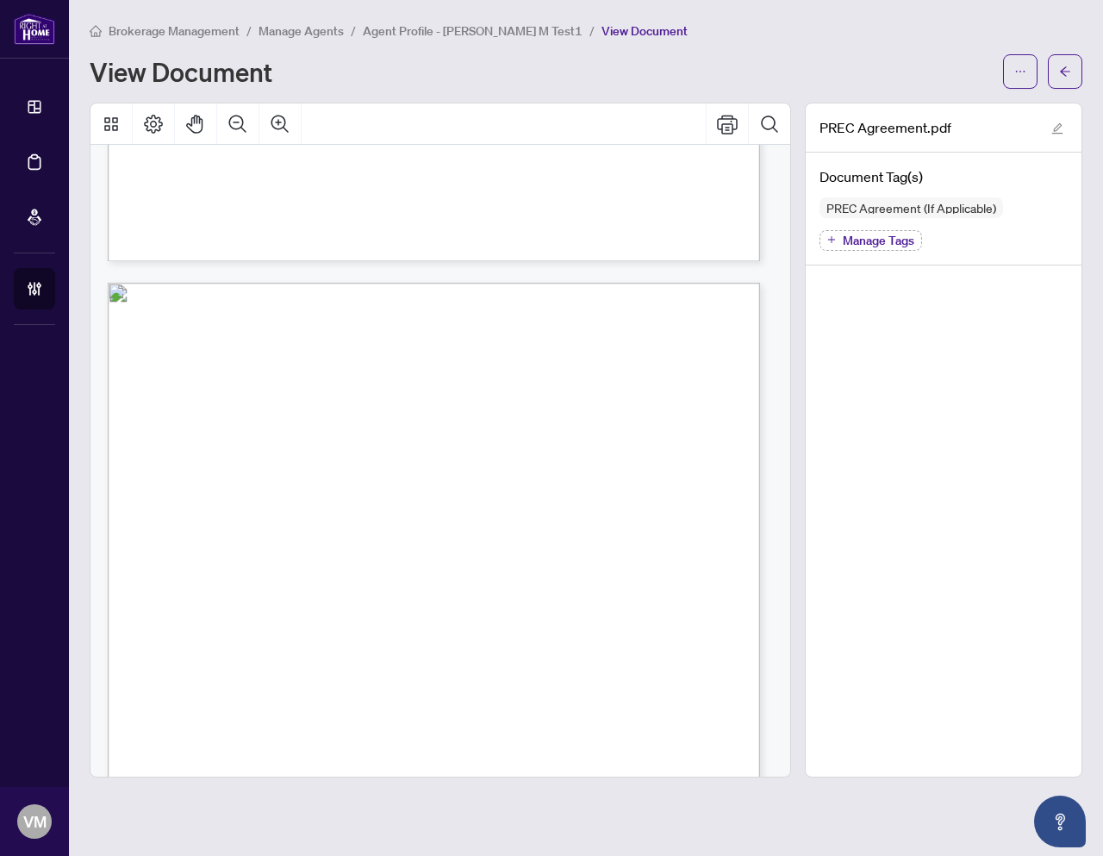
click at [290, 436] on span "Legal Name of PREC:" at bounding box center [237, 438] width 105 height 15
click at [290, 431] on span "Legal Name of PREC:" at bounding box center [237, 438] width 105 height 15
click at [354, 451] on div "V052025 6 By signing below, the parties confirm that they understand and agree …" at bounding box center [511, 805] width 807 height 1045
click at [327, 459] on span "Registered Address of PREC:" at bounding box center [255, 466] width 141 height 15
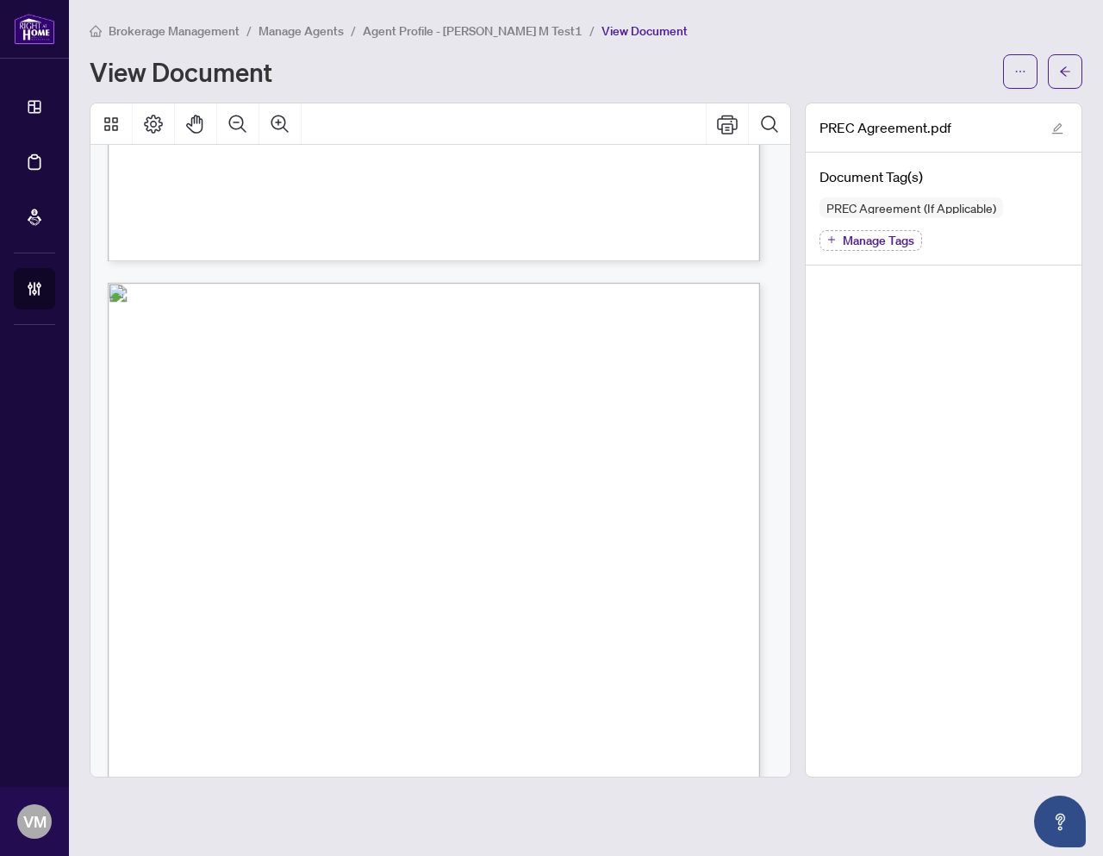
click at [328, 489] on span "Ontario Corporation Number:" at bounding box center [256, 495] width 143 height 15
click at [290, 433] on span "Legal Name of PREC:" at bounding box center [237, 438] width 105 height 15
click at [1062, 66] on icon "arrow-left" at bounding box center [1065, 72] width 12 height 12
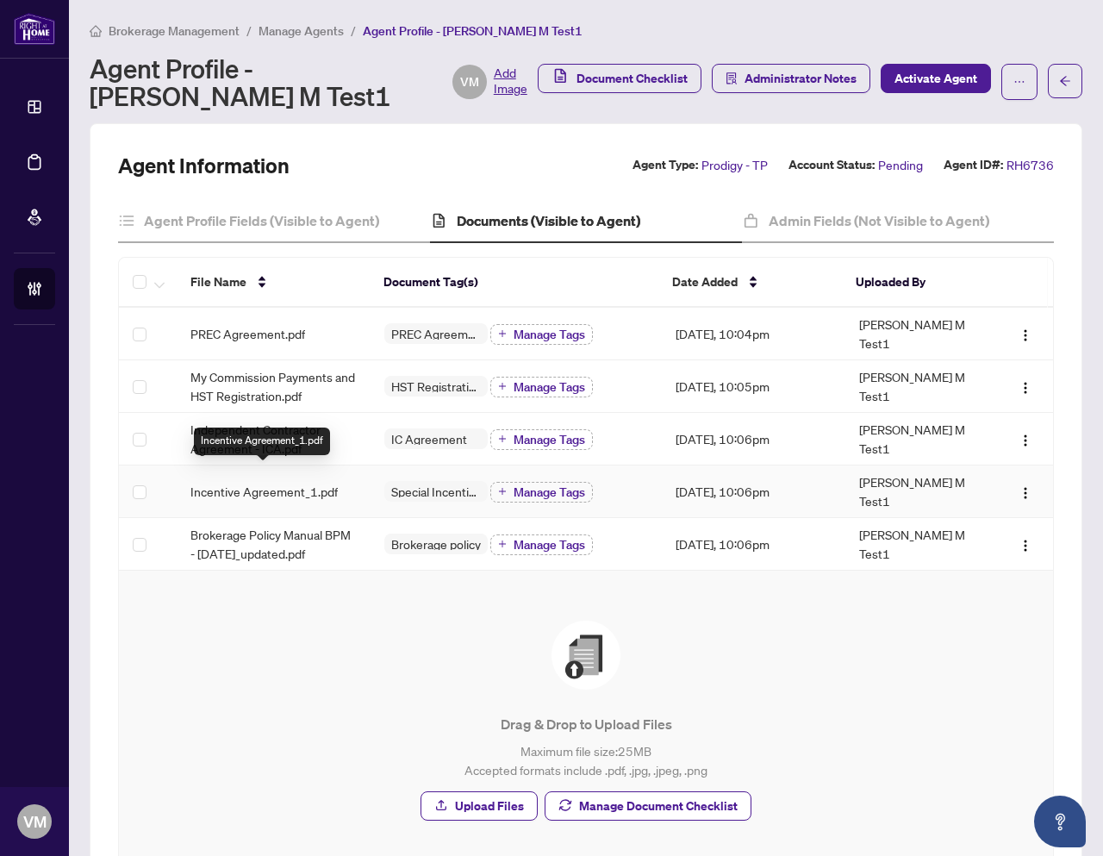
click at [234, 482] on span "Incentive Agreement_1.pdf" at bounding box center [263, 491] width 147 height 19
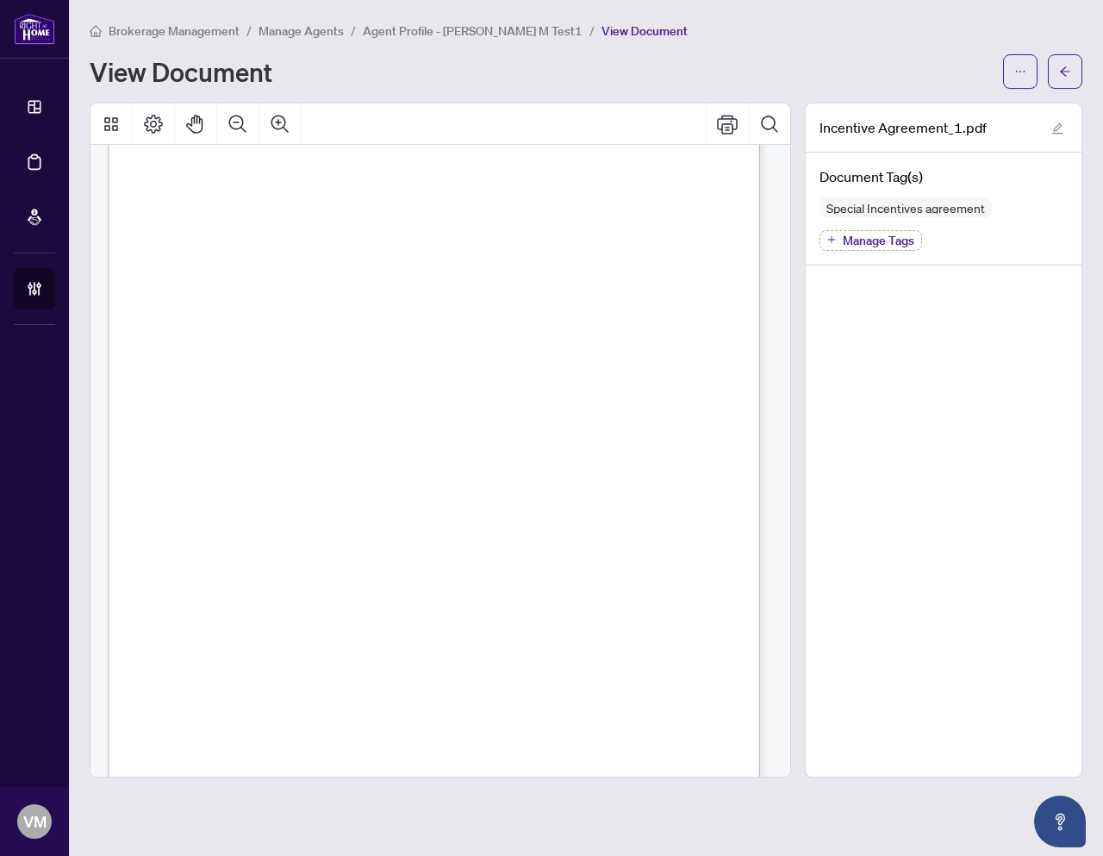
scroll to position [1070, 0]
click at [1051, 58] on button "button" at bounding box center [1065, 71] width 34 height 34
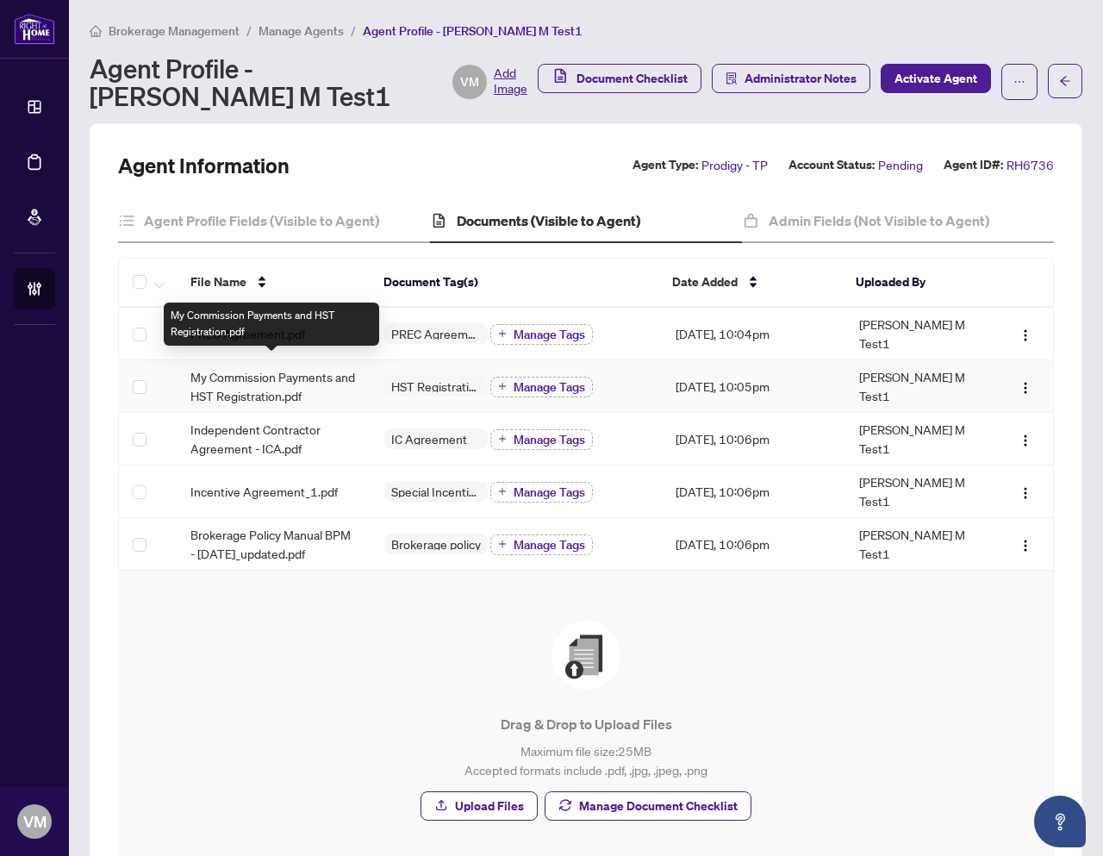
click at [271, 367] on span "My Commission Payments and HST Registration.pdf" at bounding box center [273, 386] width 166 height 38
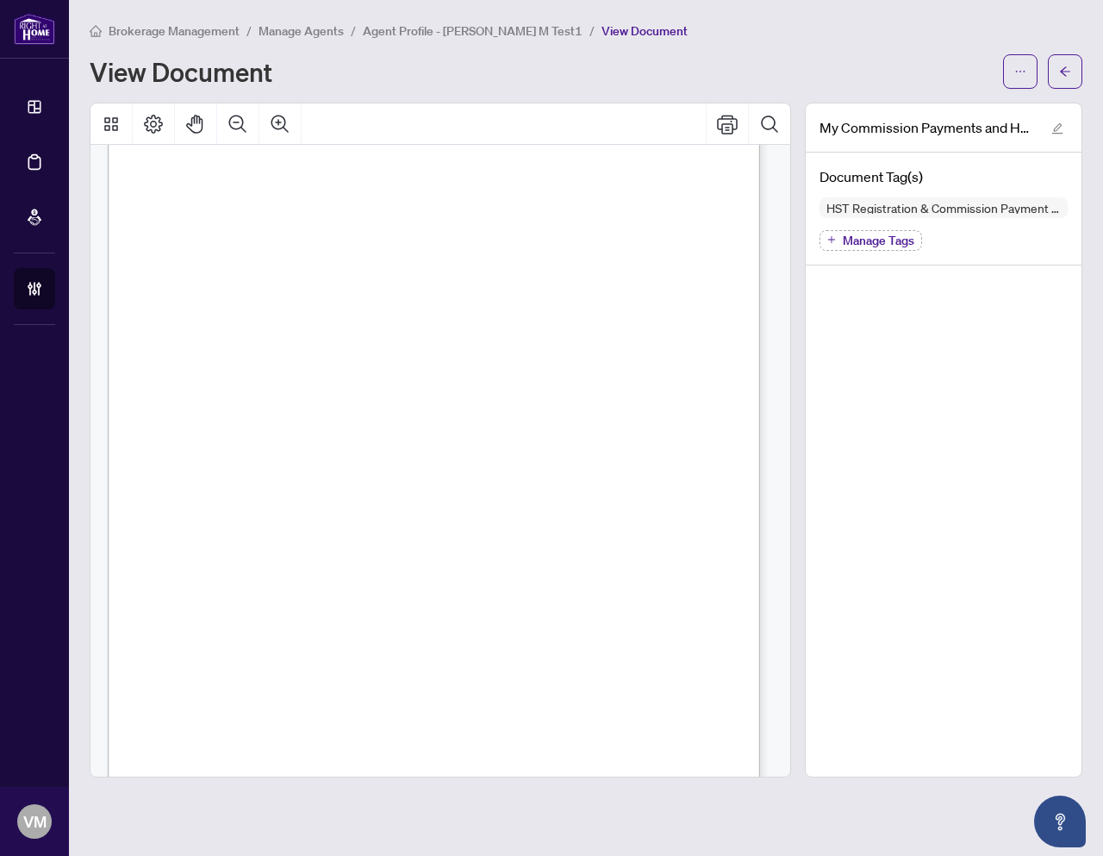
scroll to position [247, 0]
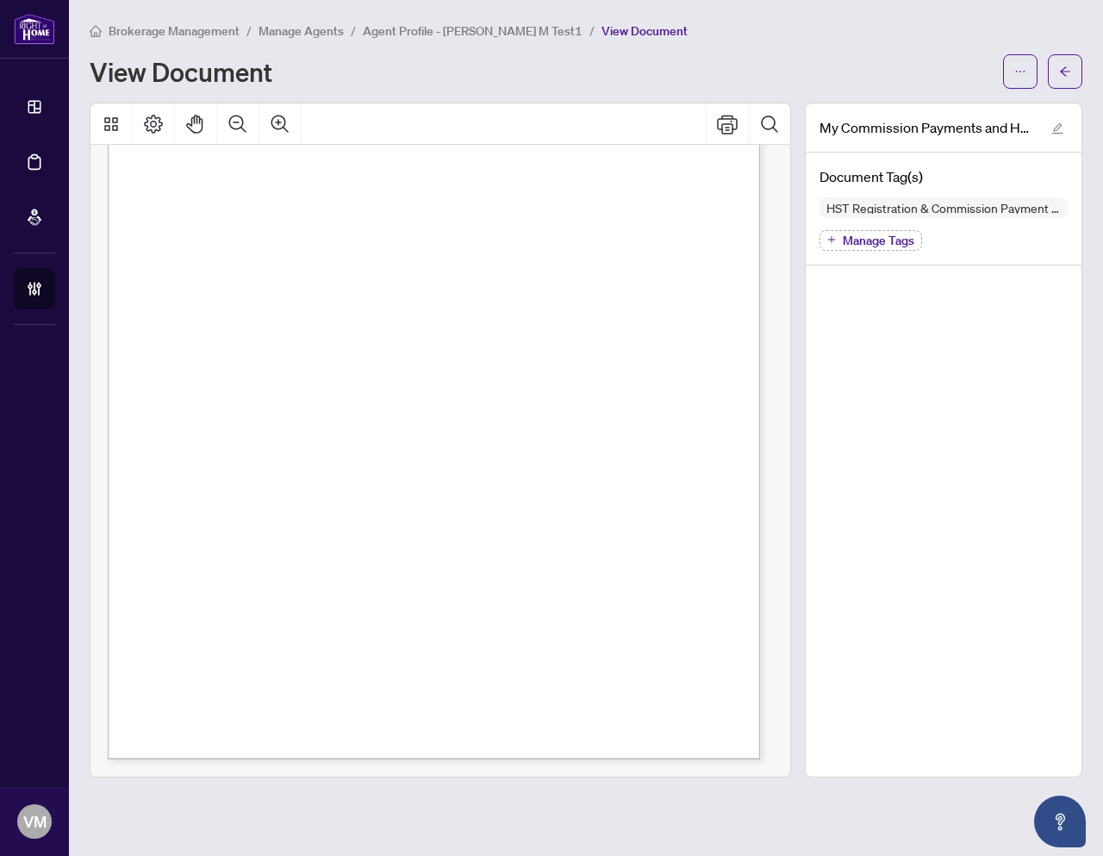
click at [337, 493] on span "Home Realty for Electronic Transfer (Direct Deposit) of my commission cheques." at bounding box center [368, 501] width 366 height 16
click at [290, 481] on span "I" at bounding box center [288, 482] width 3 height 16
click at [290, 483] on span "I" at bounding box center [288, 482] width 3 height 16
click at [290, 474] on span "I" at bounding box center [288, 482] width 3 height 16
click at [1064, 66] on icon "arrow-left" at bounding box center [1065, 72] width 12 height 12
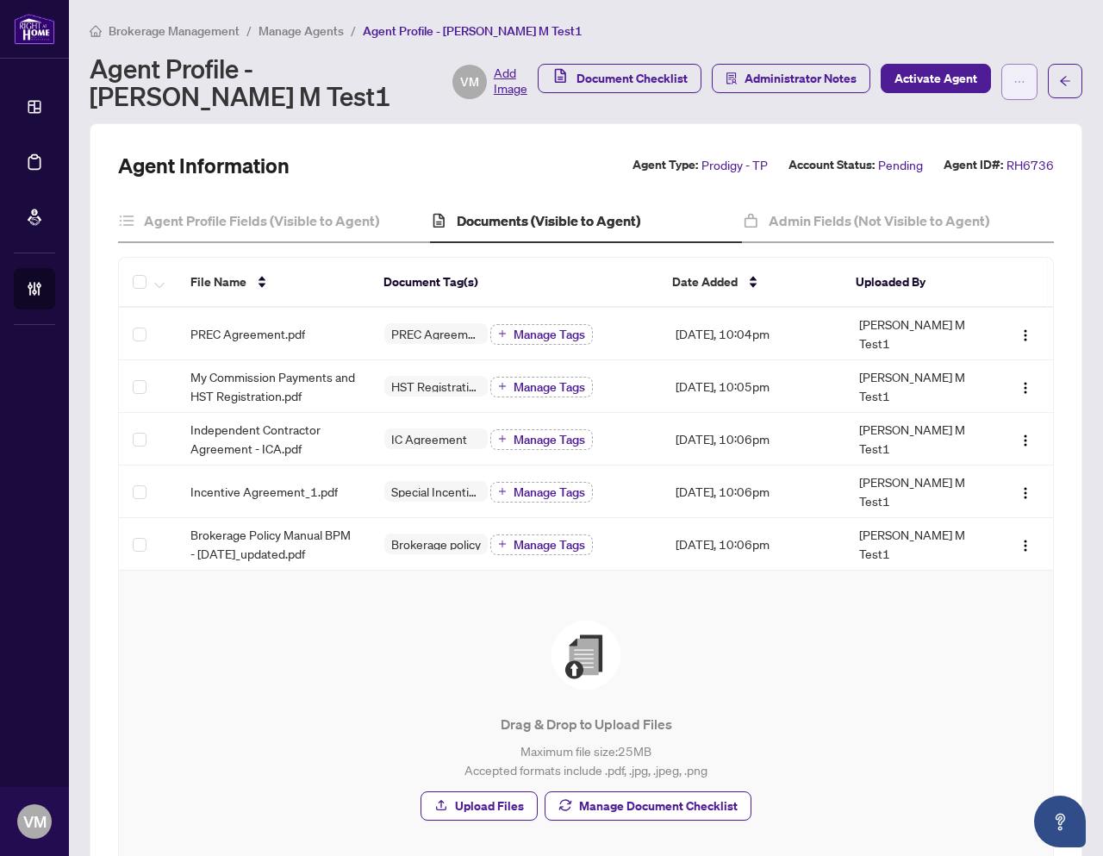
click at [1014, 82] on icon "ellipsis" at bounding box center [1020, 82] width 12 height 12
click at [919, 81] on span "Activate Agent" at bounding box center [936, 79] width 83 height 28
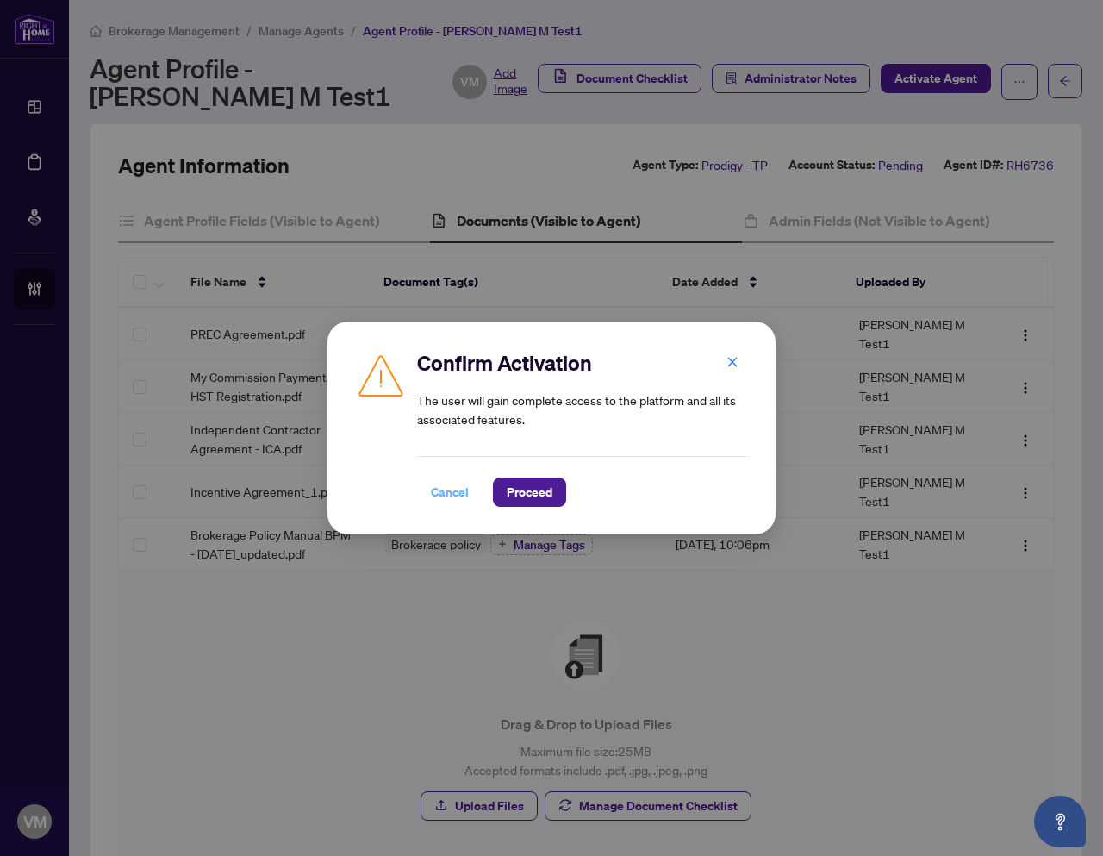
click at [461, 500] on span "Cancel" at bounding box center [450, 492] width 38 height 28
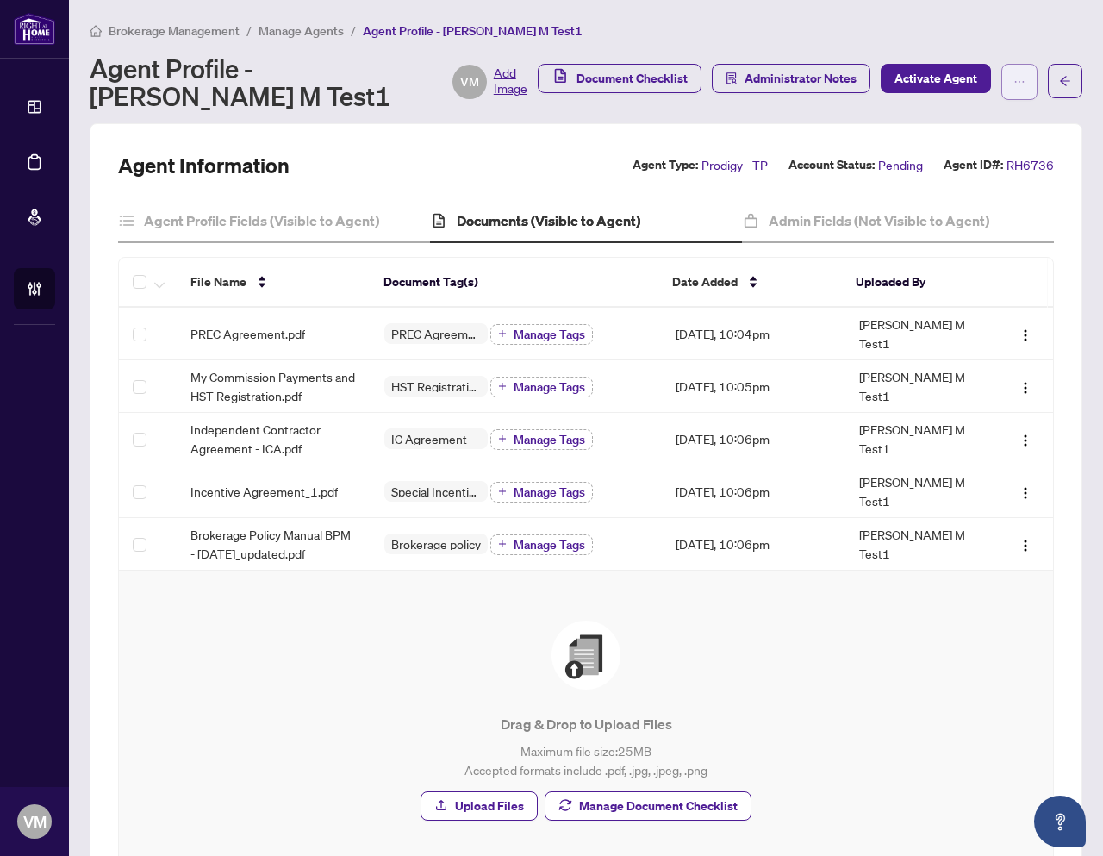
click at [1001, 84] on button "button" at bounding box center [1019, 82] width 36 height 36
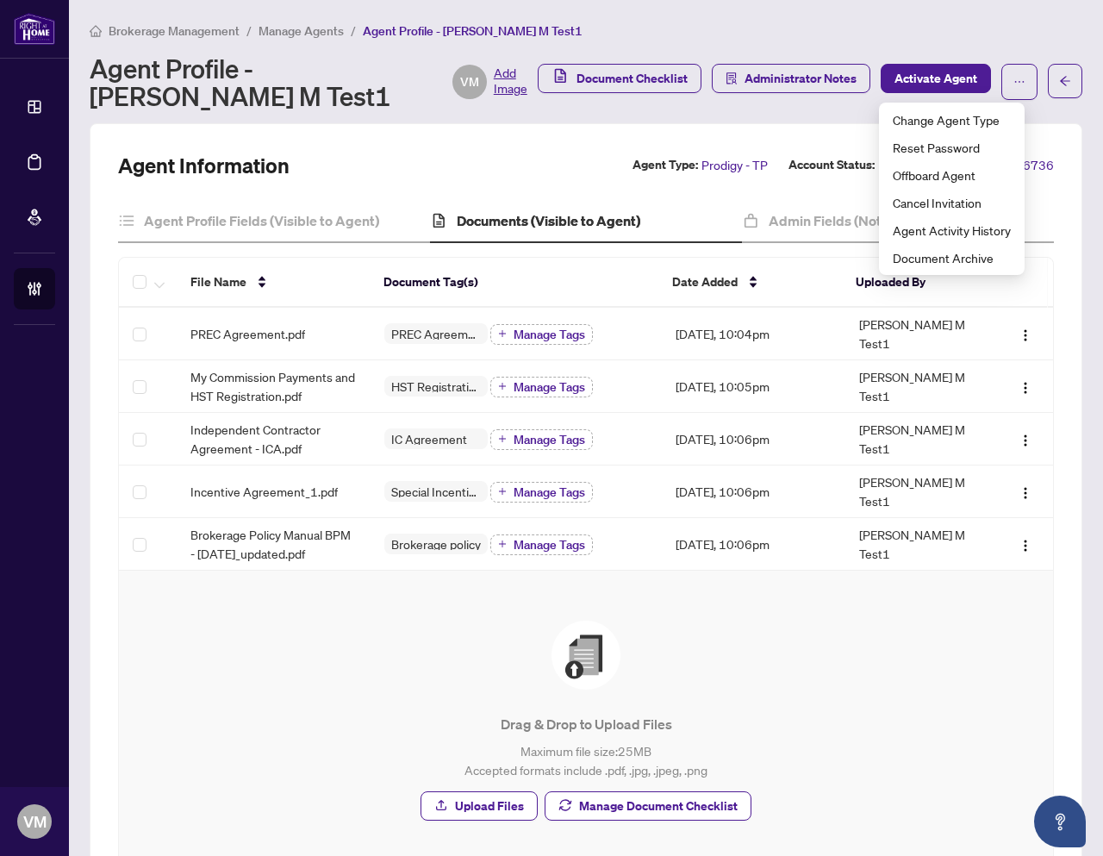
click at [528, 161] on div "Agent Information Agent Type: Prodigy - TP Account Status: Pending Agent ID#: R…" at bounding box center [586, 166] width 936 height 28
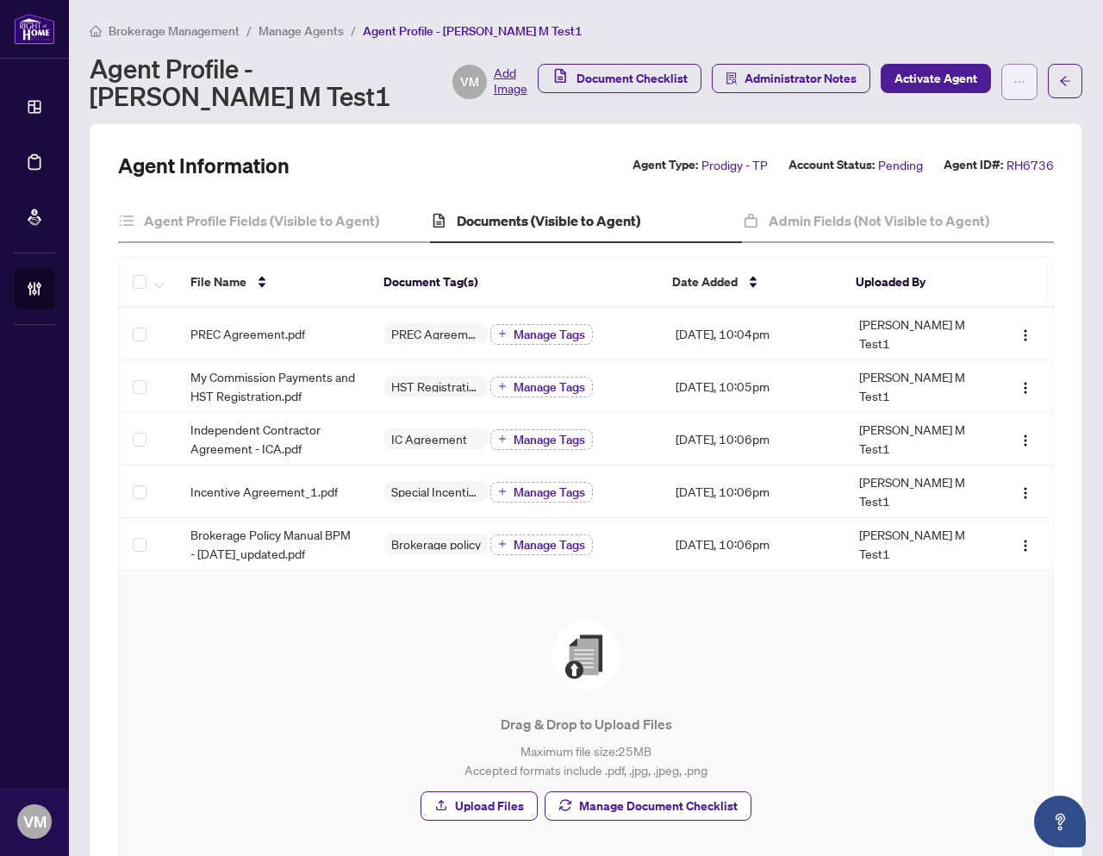
click at [1001, 76] on button "button" at bounding box center [1019, 82] width 36 height 36
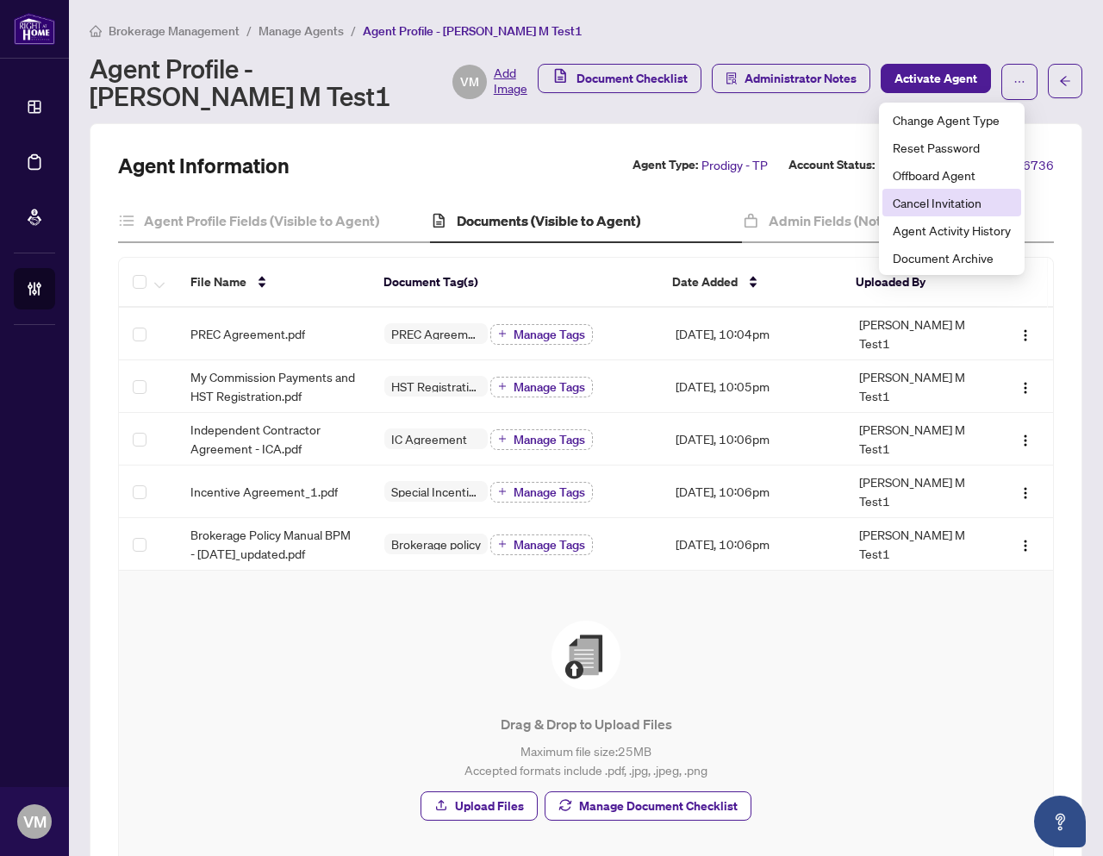
click at [945, 191] on li "Cancel Invitation" at bounding box center [952, 203] width 139 height 28
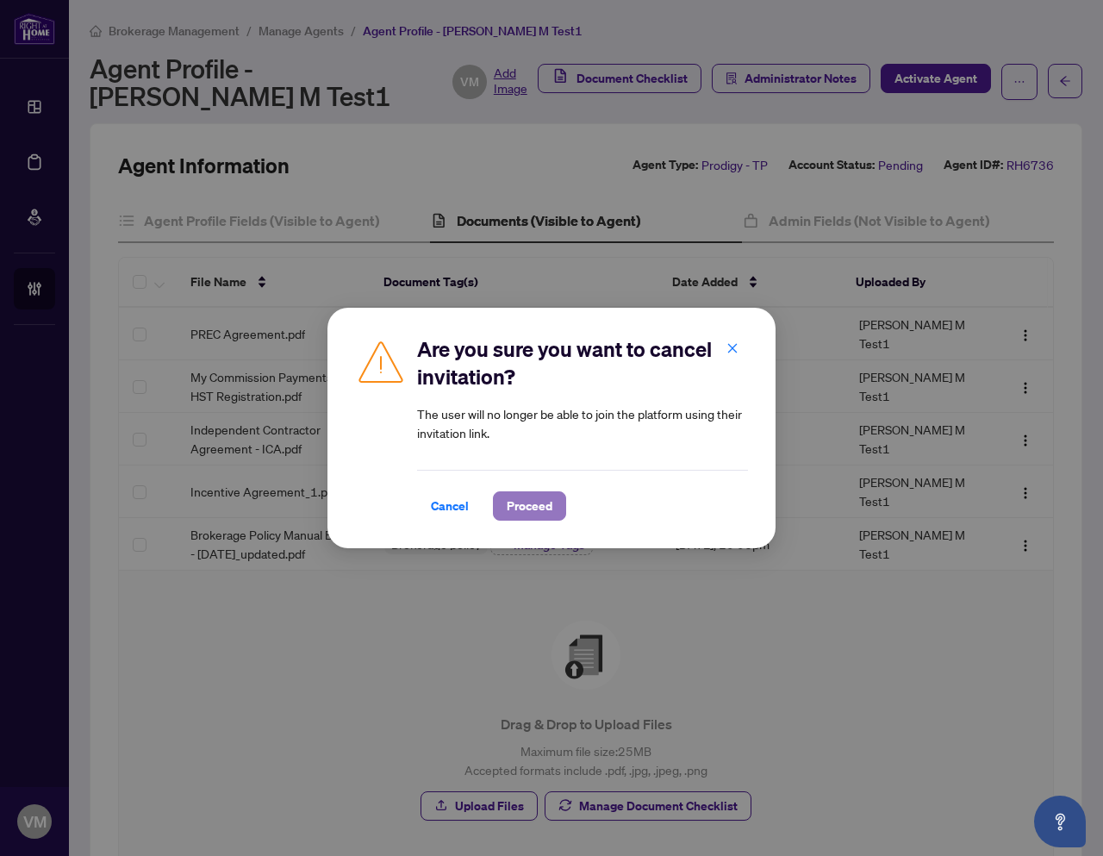
click at [546, 520] on button "Proceed" at bounding box center [529, 505] width 73 height 29
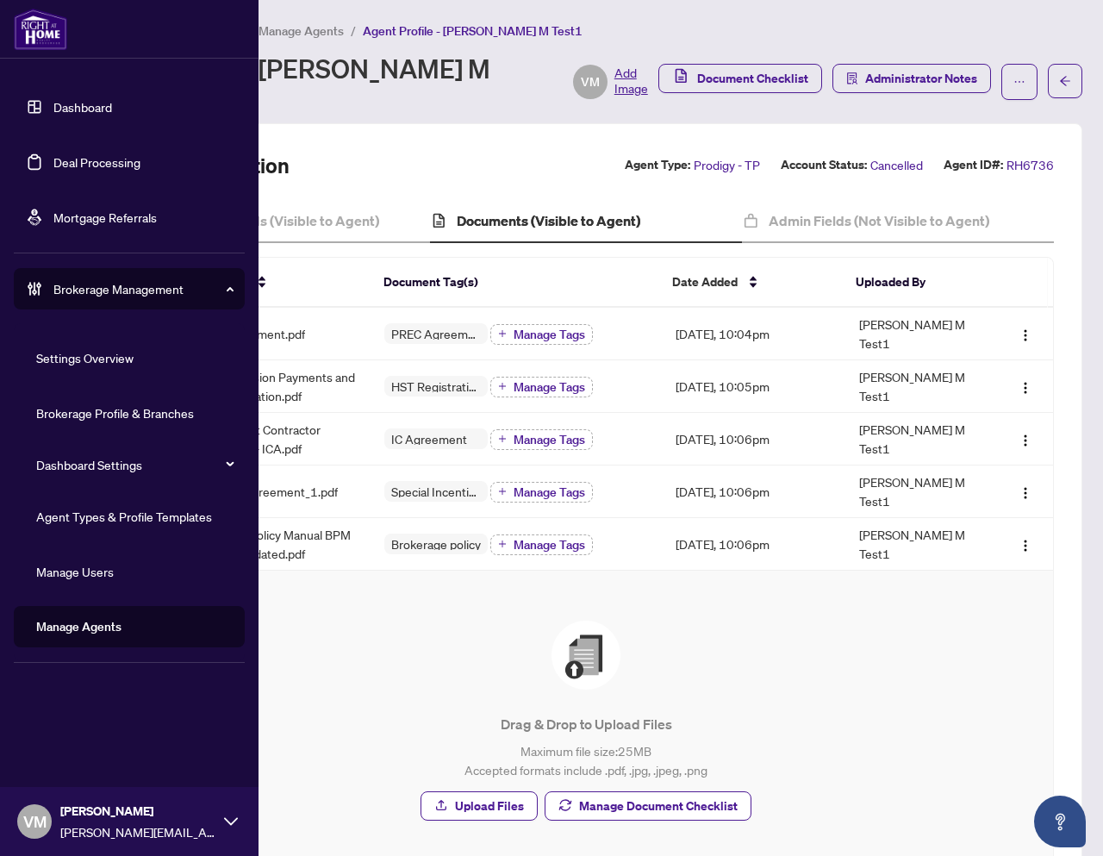
click at [97, 629] on link "Manage Agents" at bounding box center [78, 627] width 85 height 16
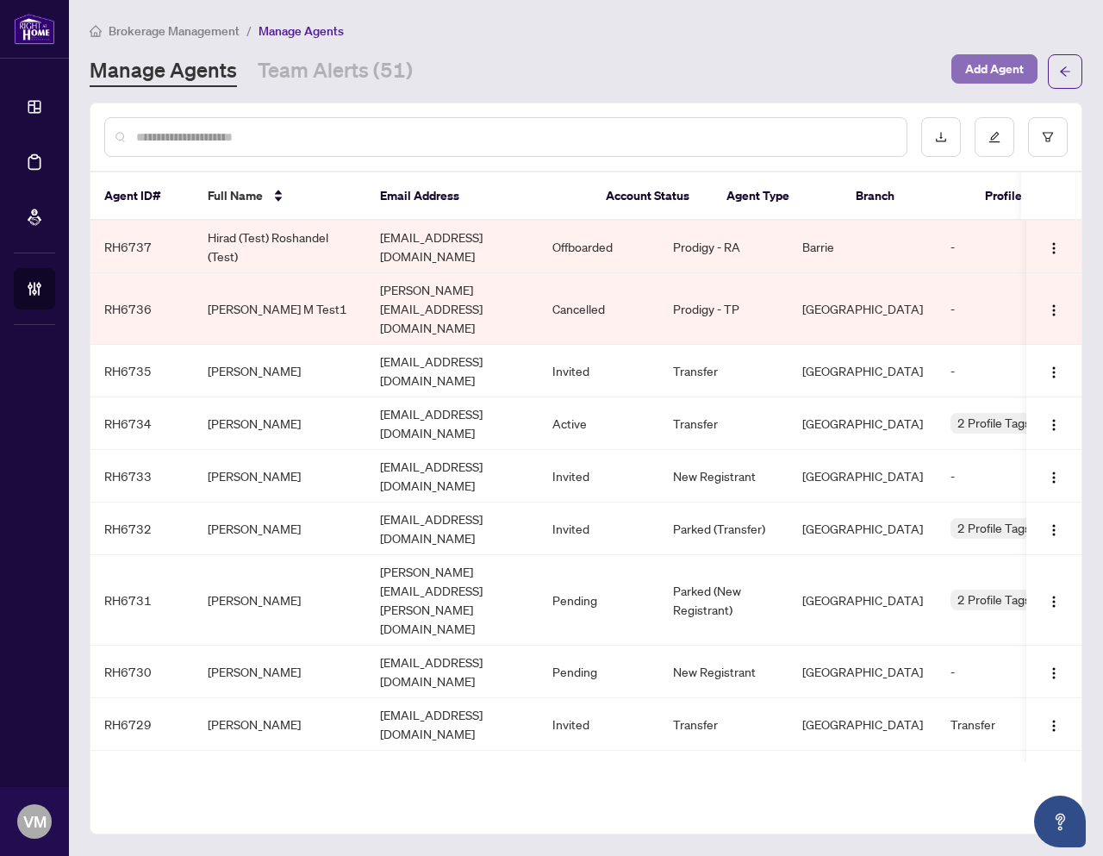
click at [987, 69] on span "Add Agent" at bounding box center [994, 69] width 59 height 28
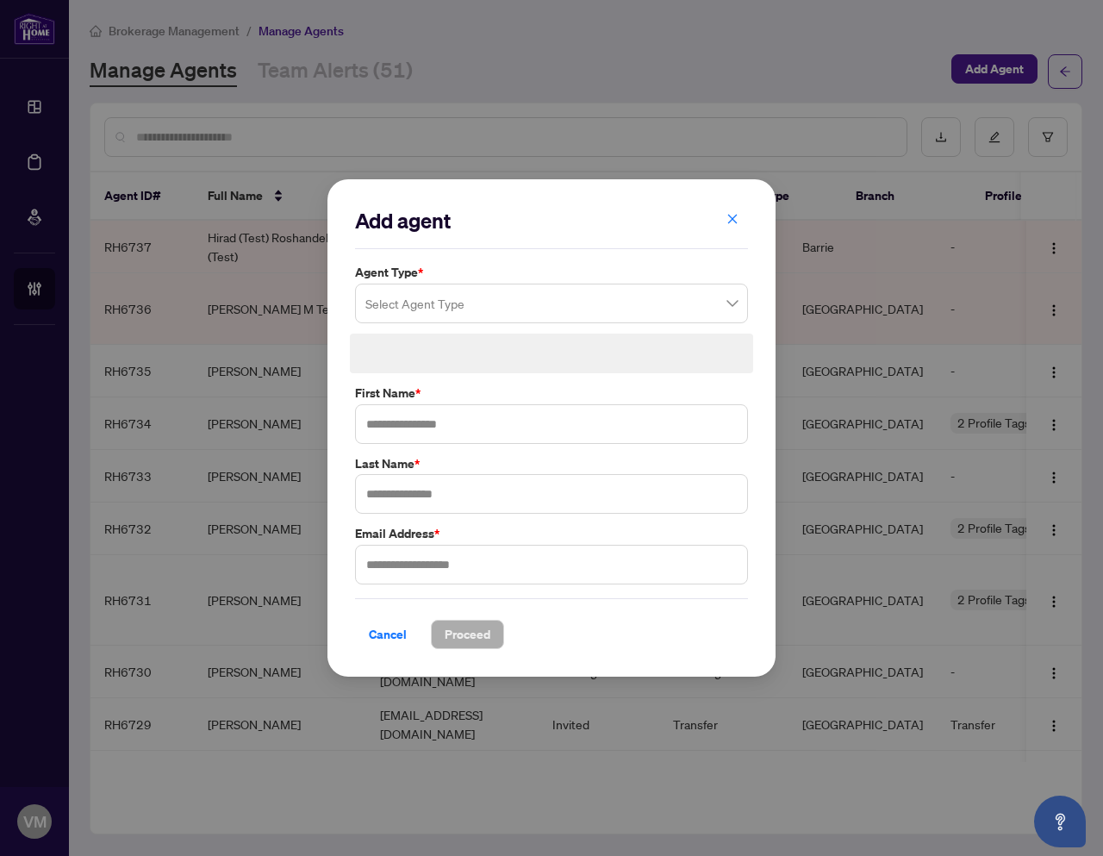
click at [555, 310] on input "search" at bounding box center [543, 306] width 357 height 38
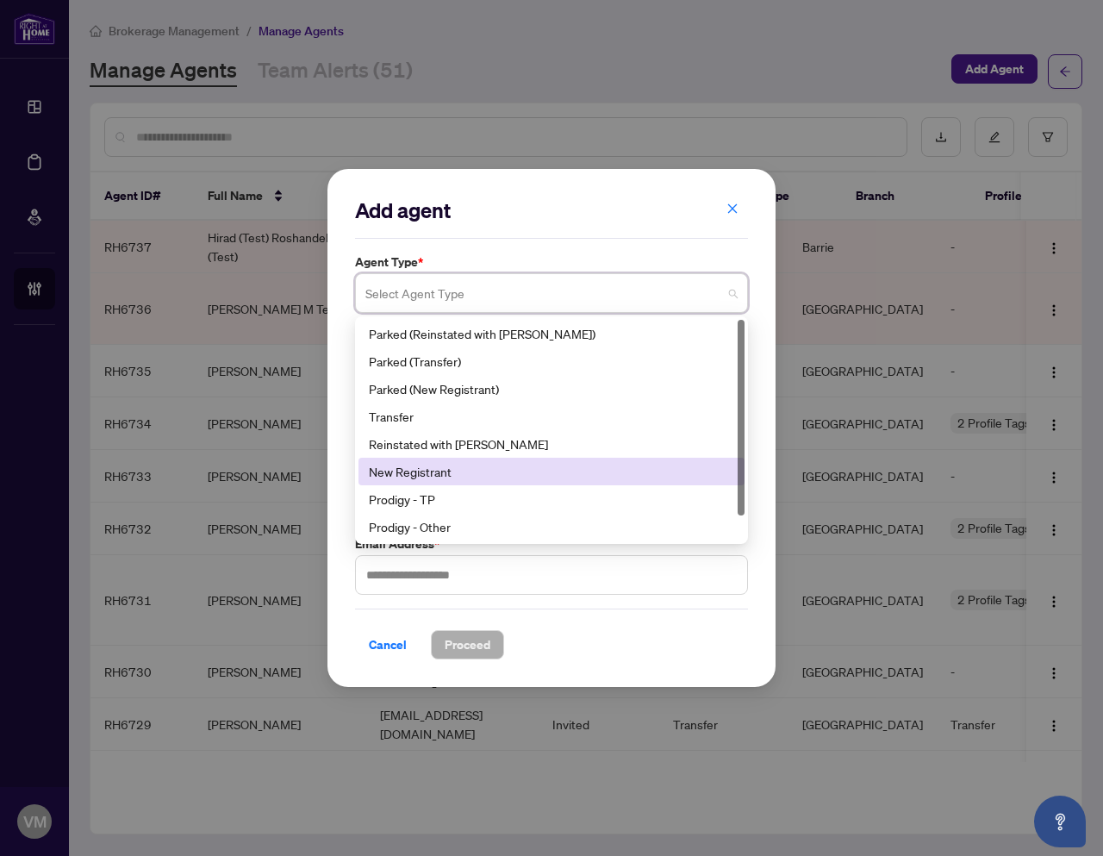
scroll to position [28, 0]
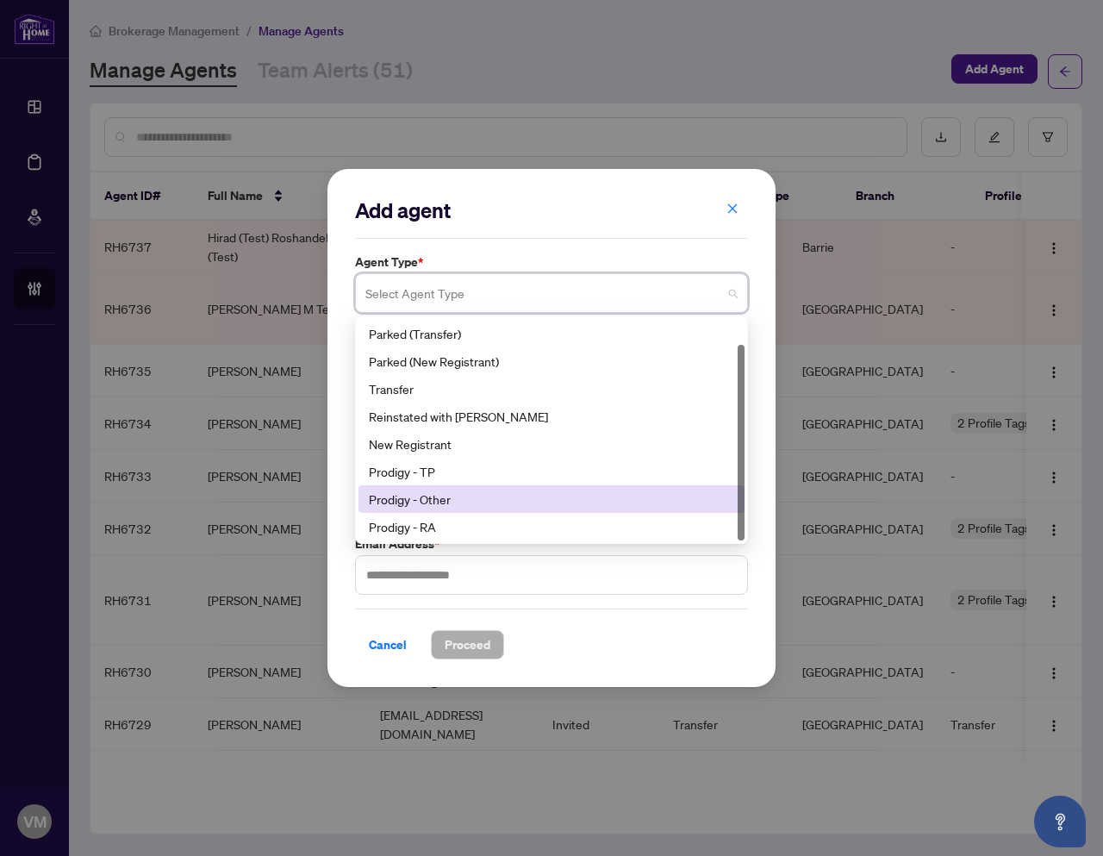
click at [464, 503] on div "Prodigy - Other" at bounding box center [551, 499] width 365 height 19
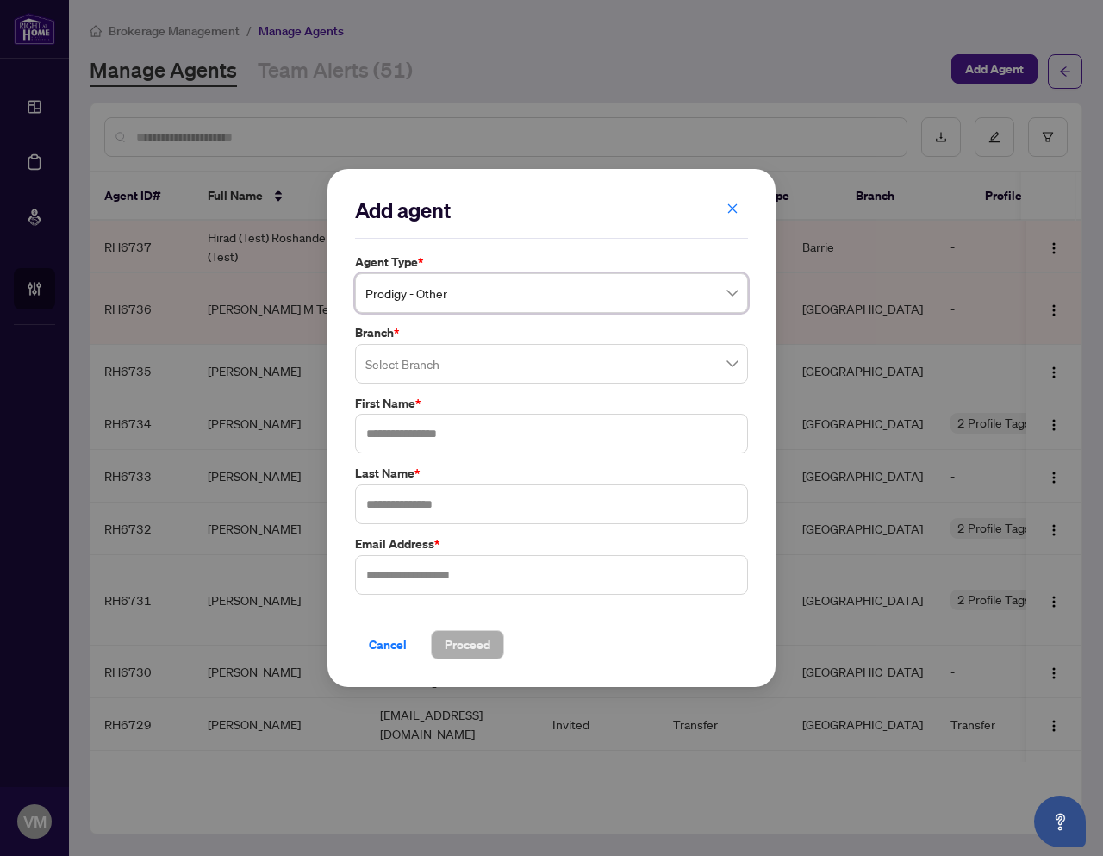
click at [586, 369] on input "search" at bounding box center [543, 366] width 357 height 38
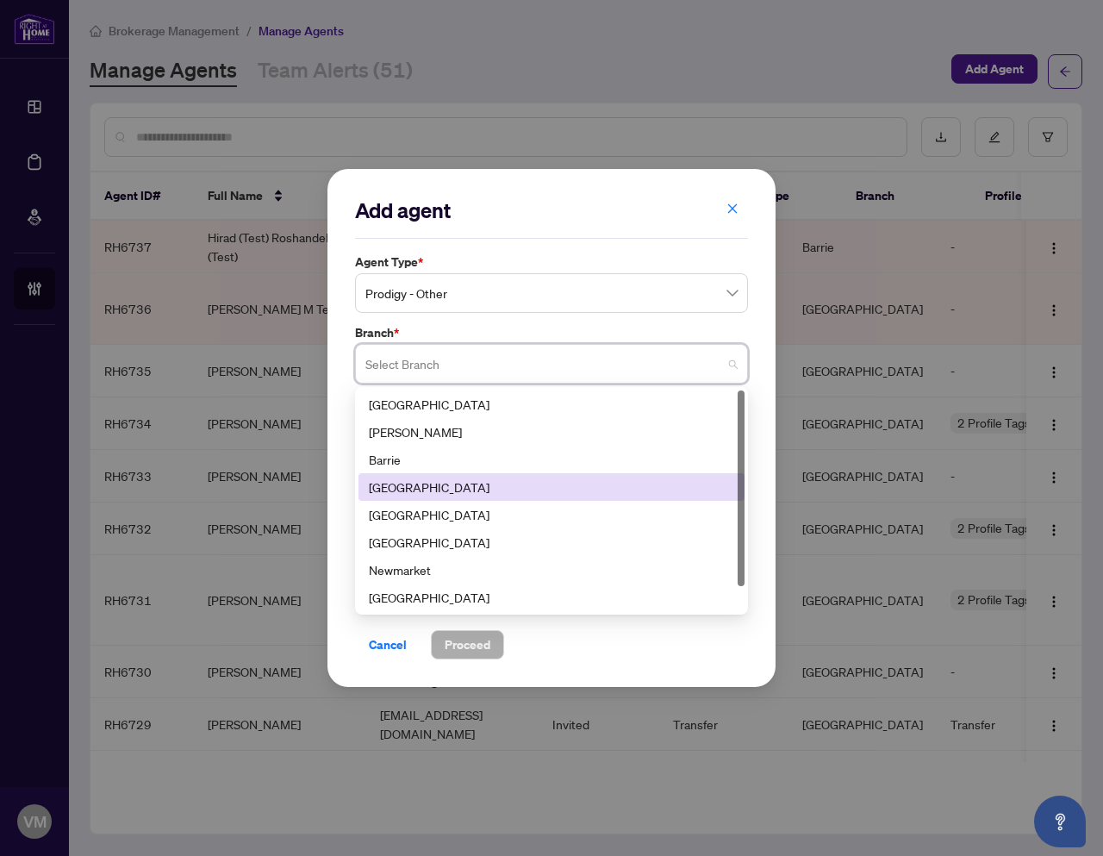
click at [548, 496] on div "[GEOGRAPHIC_DATA]" at bounding box center [551, 486] width 365 height 19
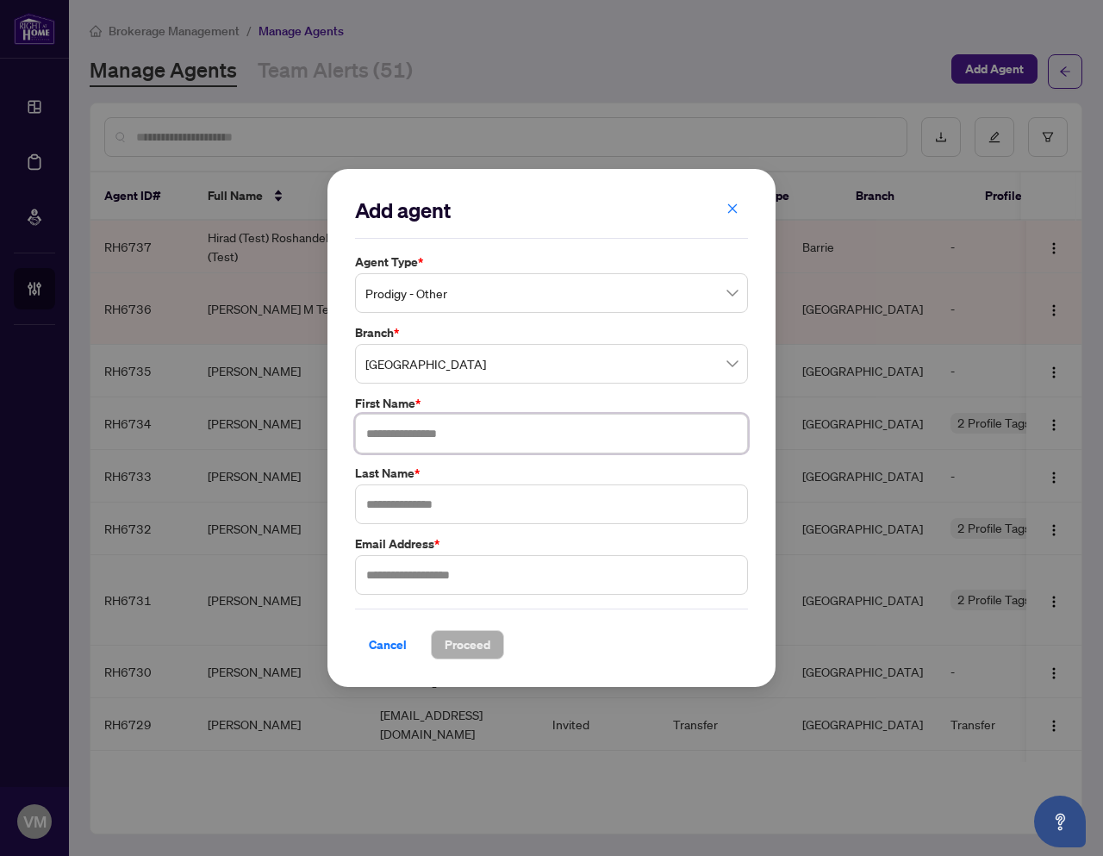
click at [476, 433] on input "text" at bounding box center [551, 434] width 393 height 40
type input "***"
type input "*******"
type input "**********"
click at [454, 638] on span "Proceed" at bounding box center [468, 645] width 46 height 28
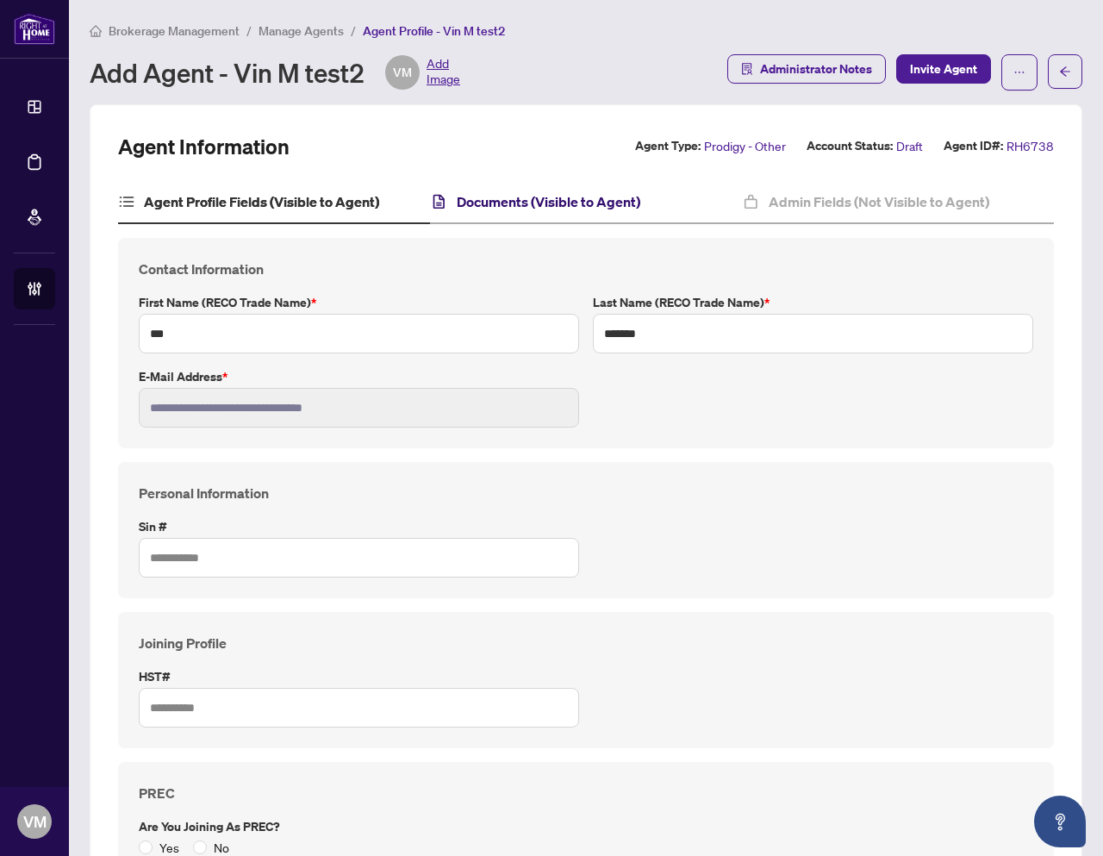
click at [530, 208] on h4 "Documents (Visible to Agent)" at bounding box center [549, 201] width 184 height 21
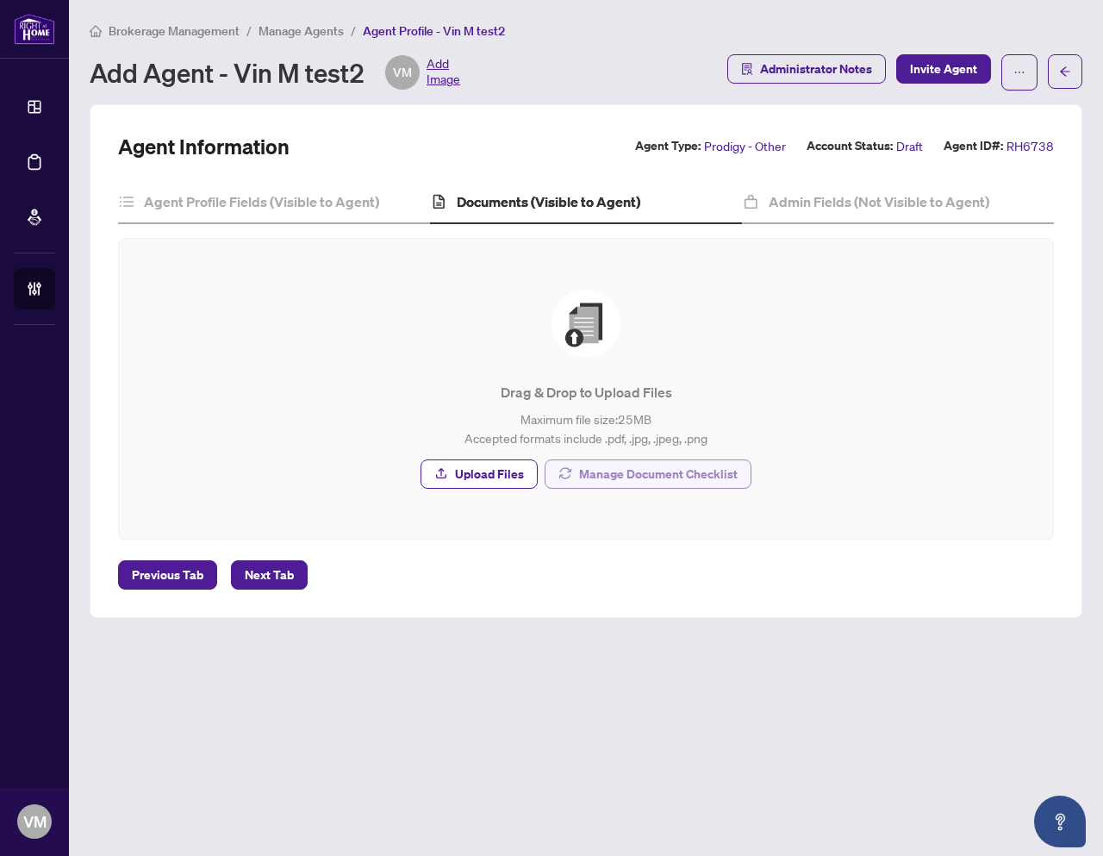
click at [604, 473] on span "Manage Document Checklist" at bounding box center [658, 474] width 159 height 28
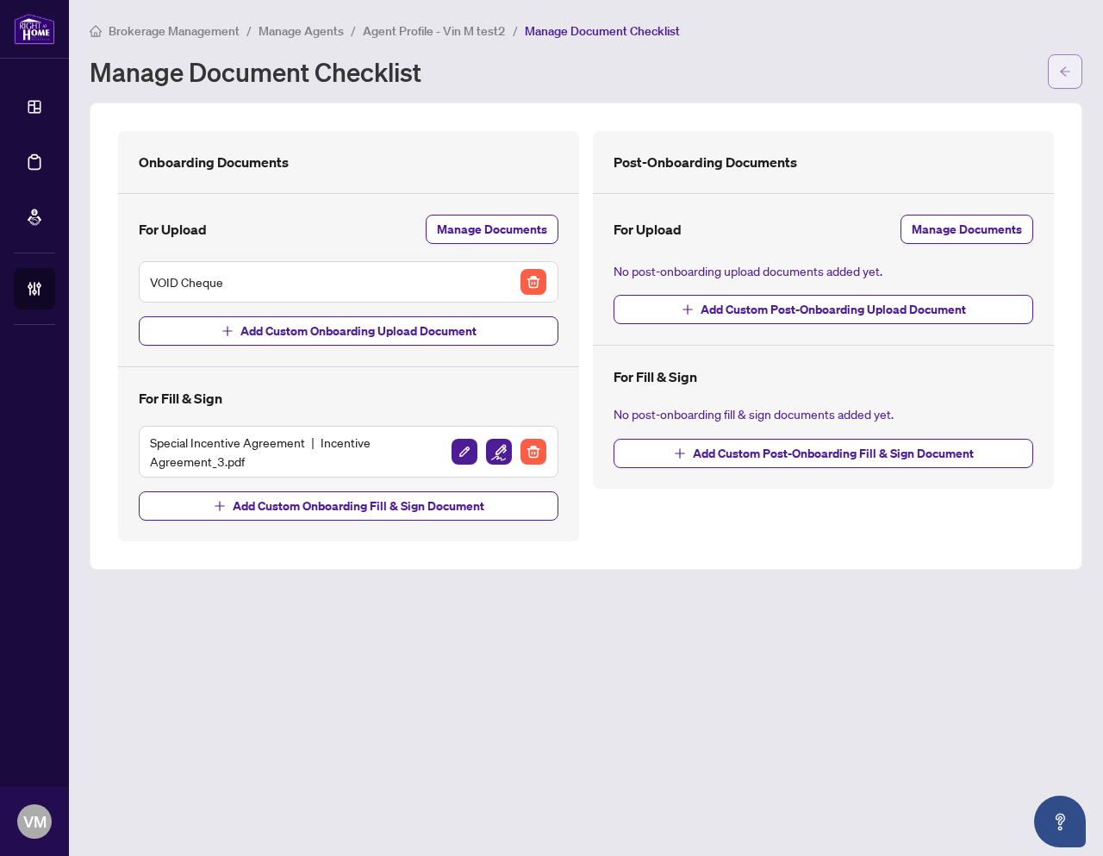
click at [1070, 66] on icon "arrow-left" at bounding box center [1065, 72] width 12 height 12
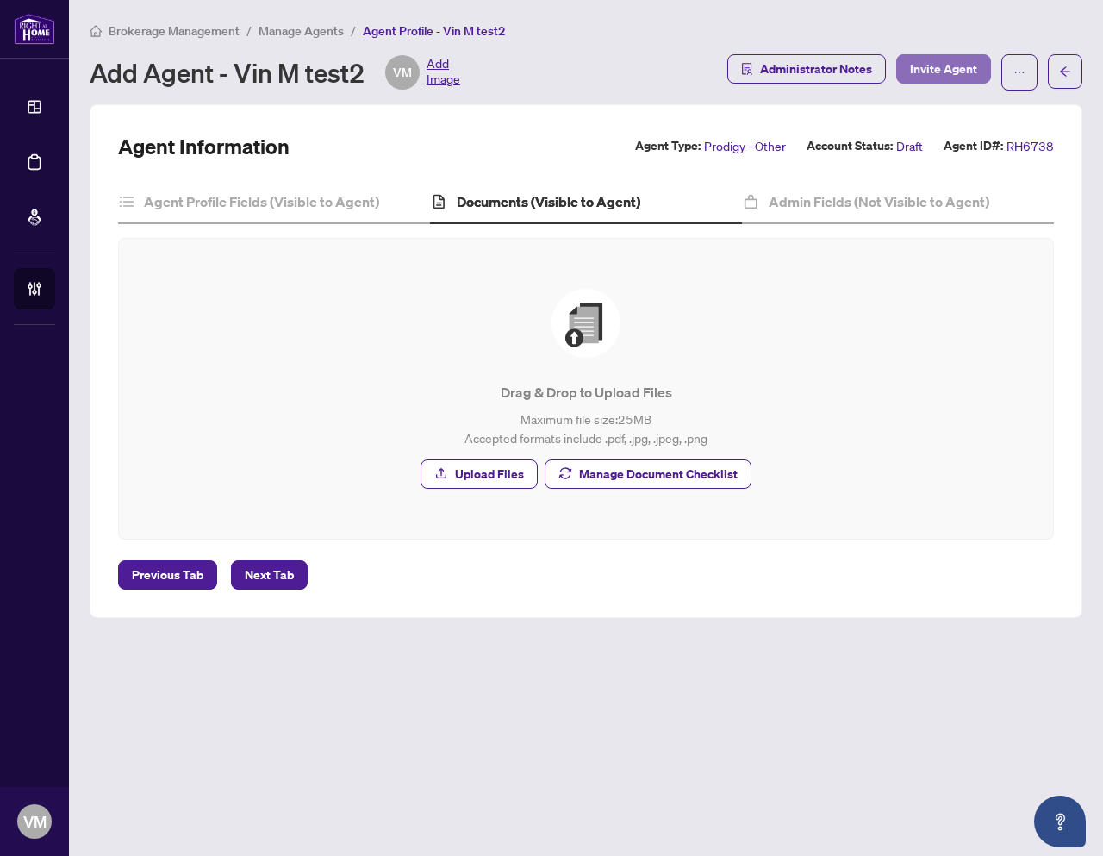
click at [961, 65] on span "Invite Agent" at bounding box center [943, 69] width 67 height 28
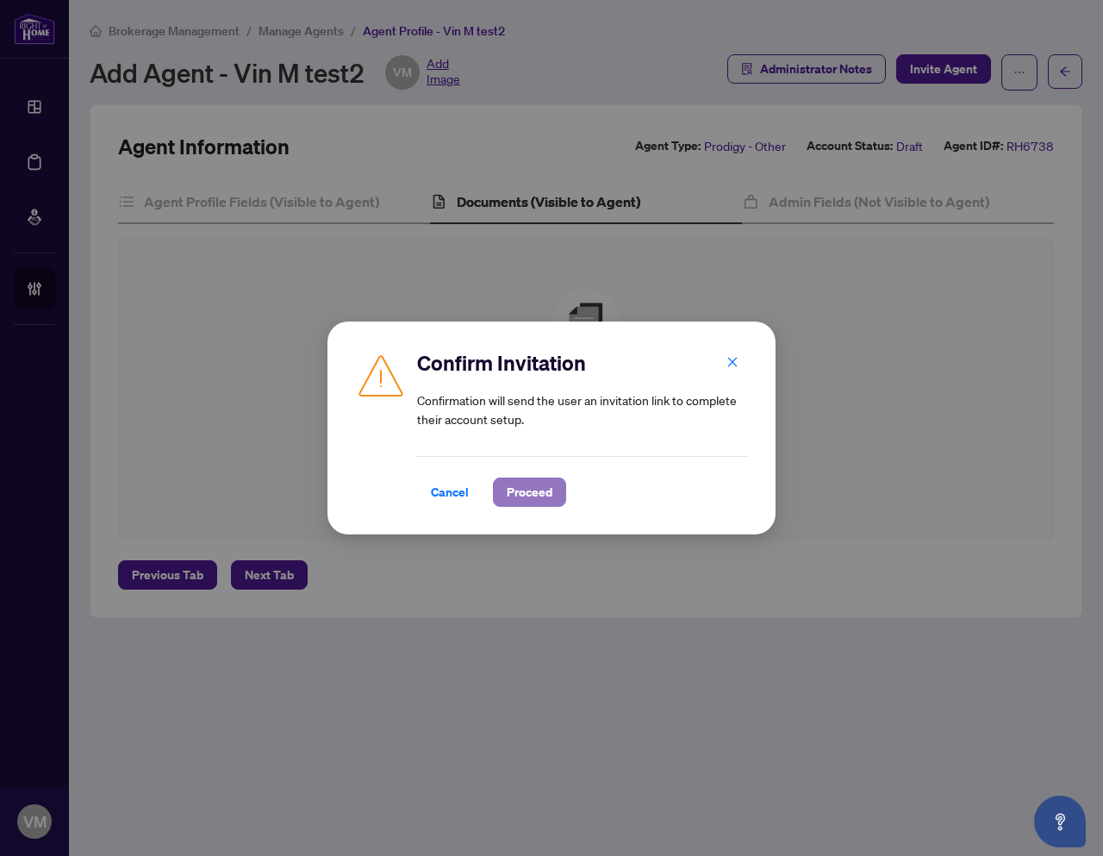
click at [542, 496] on span "Proceed" at bounding box center [530, 492] width 46 height 28
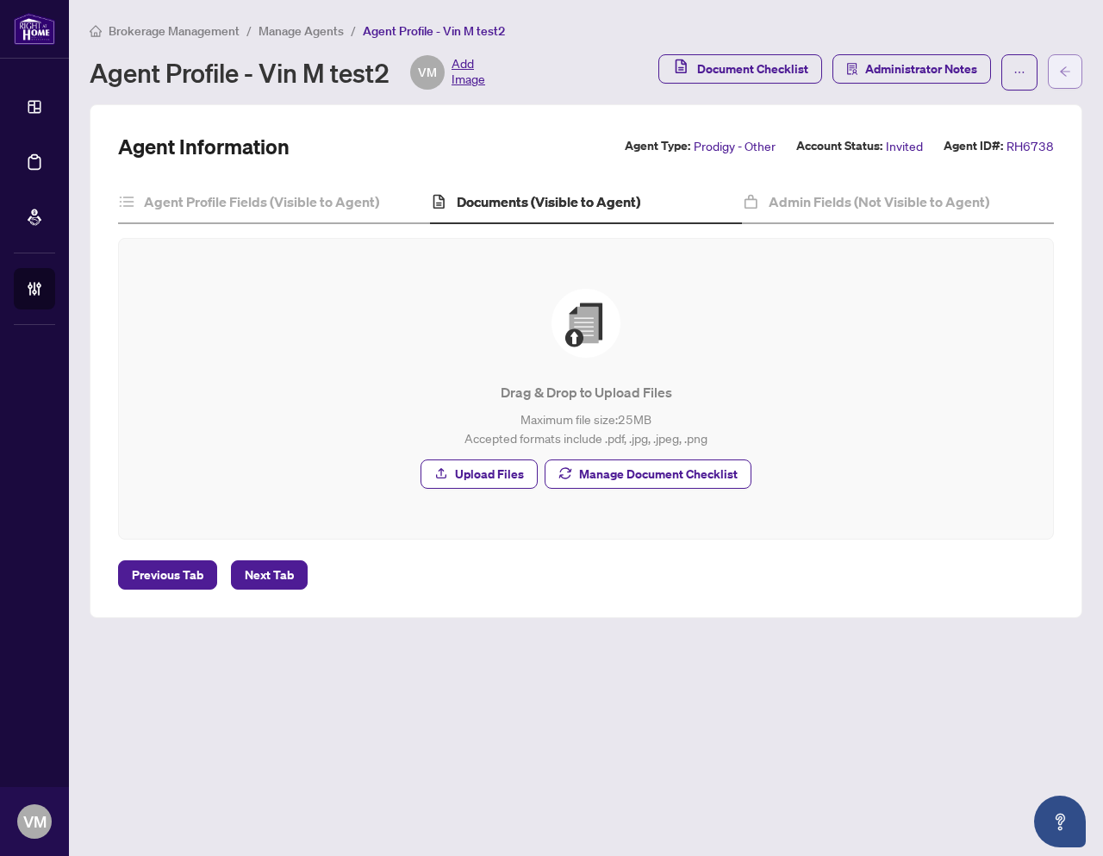
click at [1057, 70] on button "button" at bounding box center [1065, 71] width 34 height 34
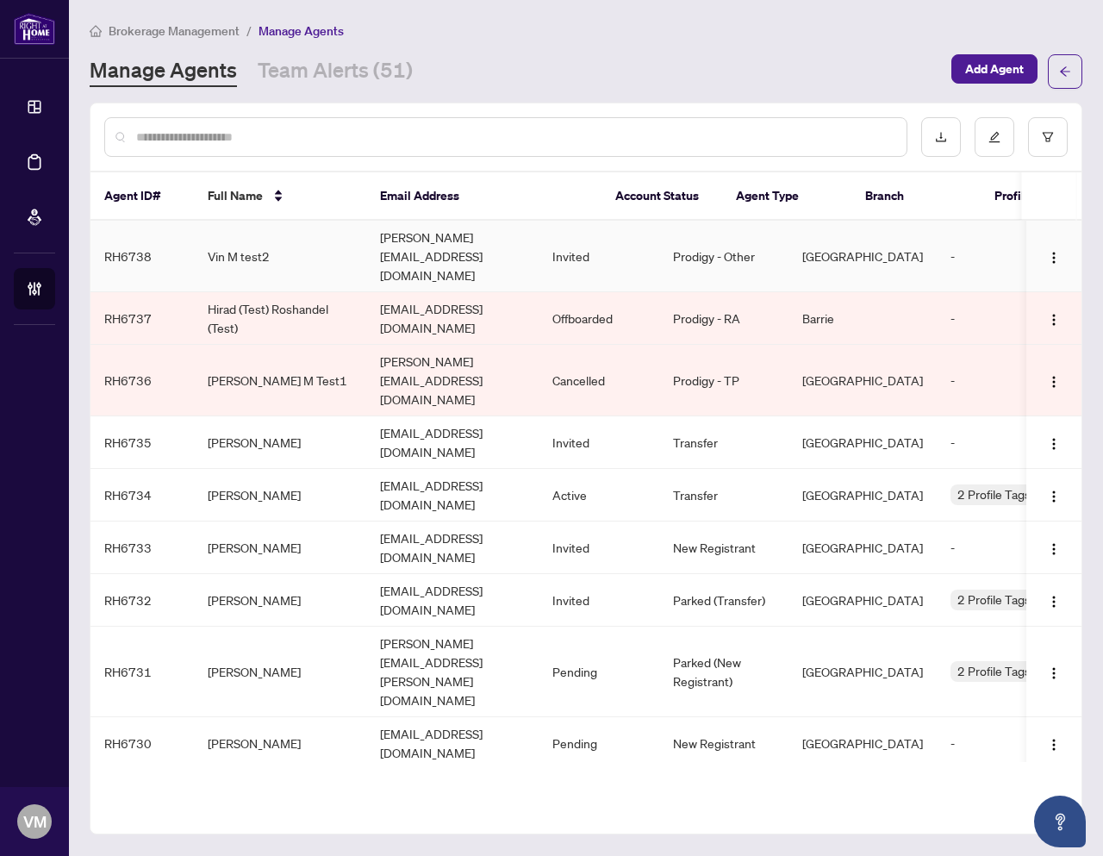
click at [462, 238] on td "[PERSON_NAME][EMAIL_ADDRESS][DOMAIN_NAME]" at bounding box center [452, 257] width 172 height 72
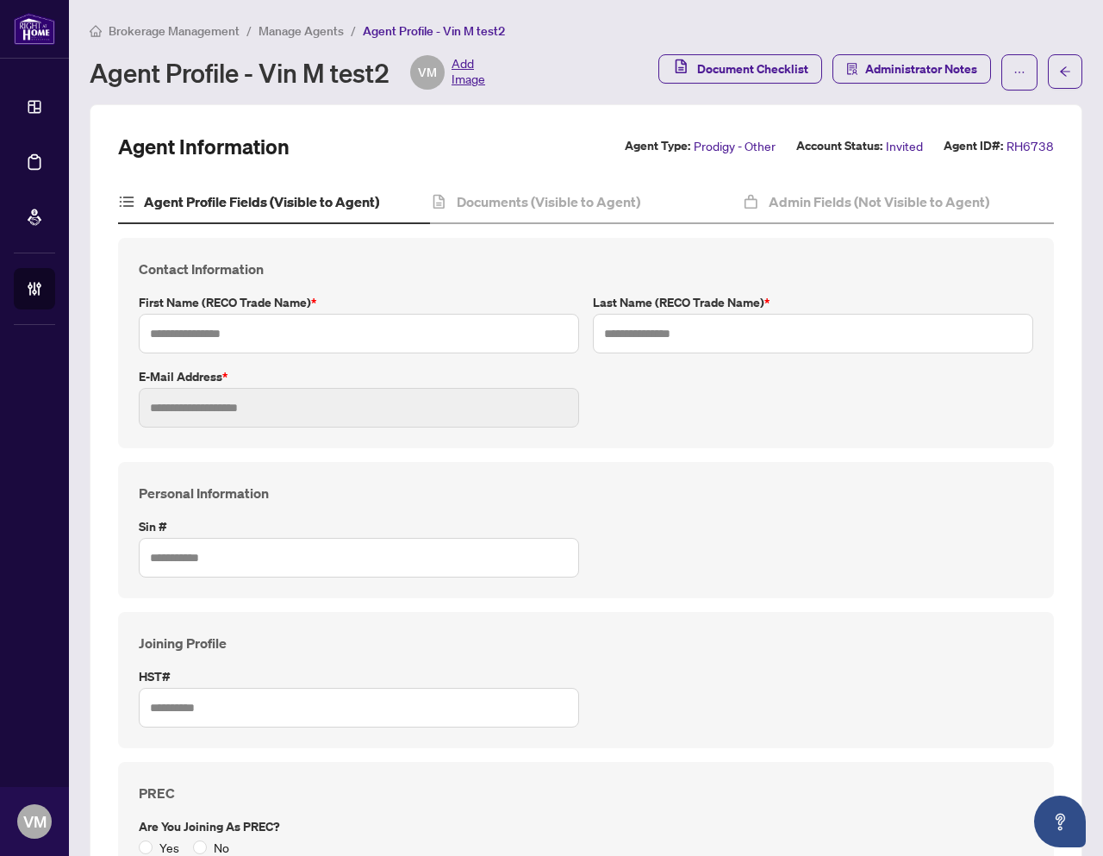
type input "***"
type input "*******"
type input "**********"
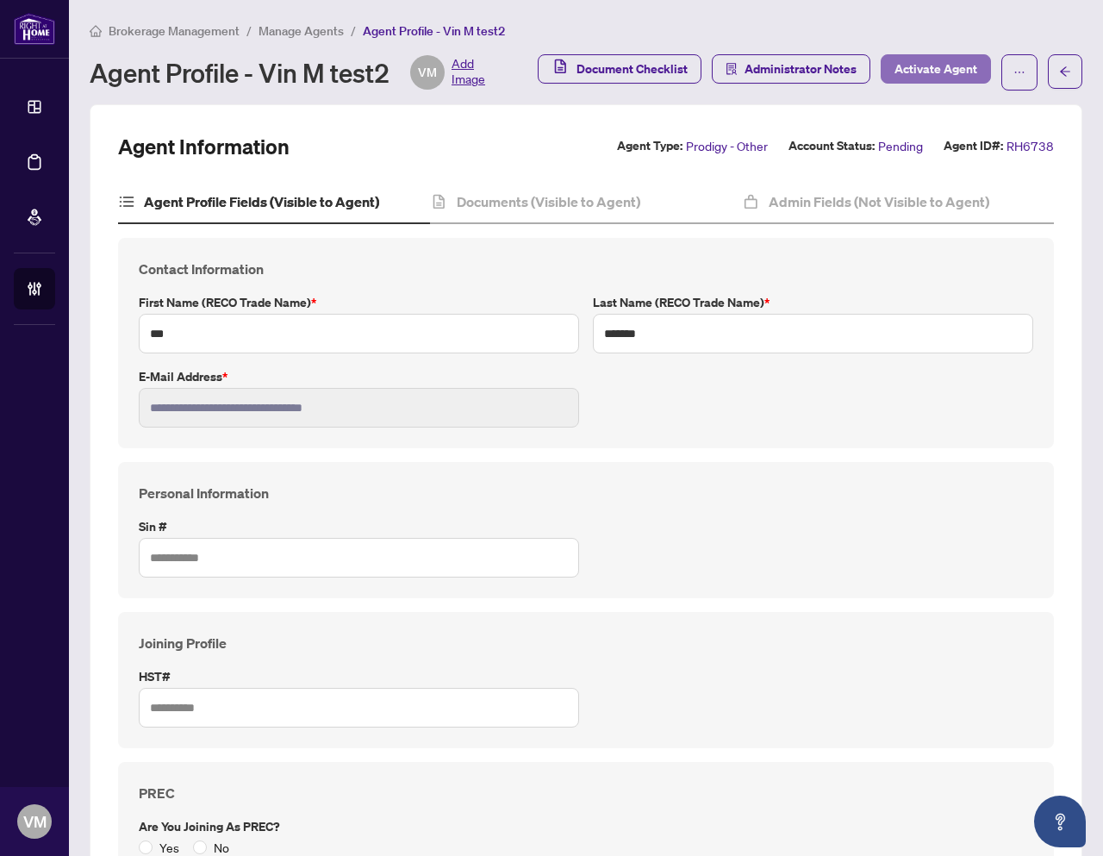
click at [948, 66] on span "Activate Agent" at bounding box center [936, 69] width 83 height 28
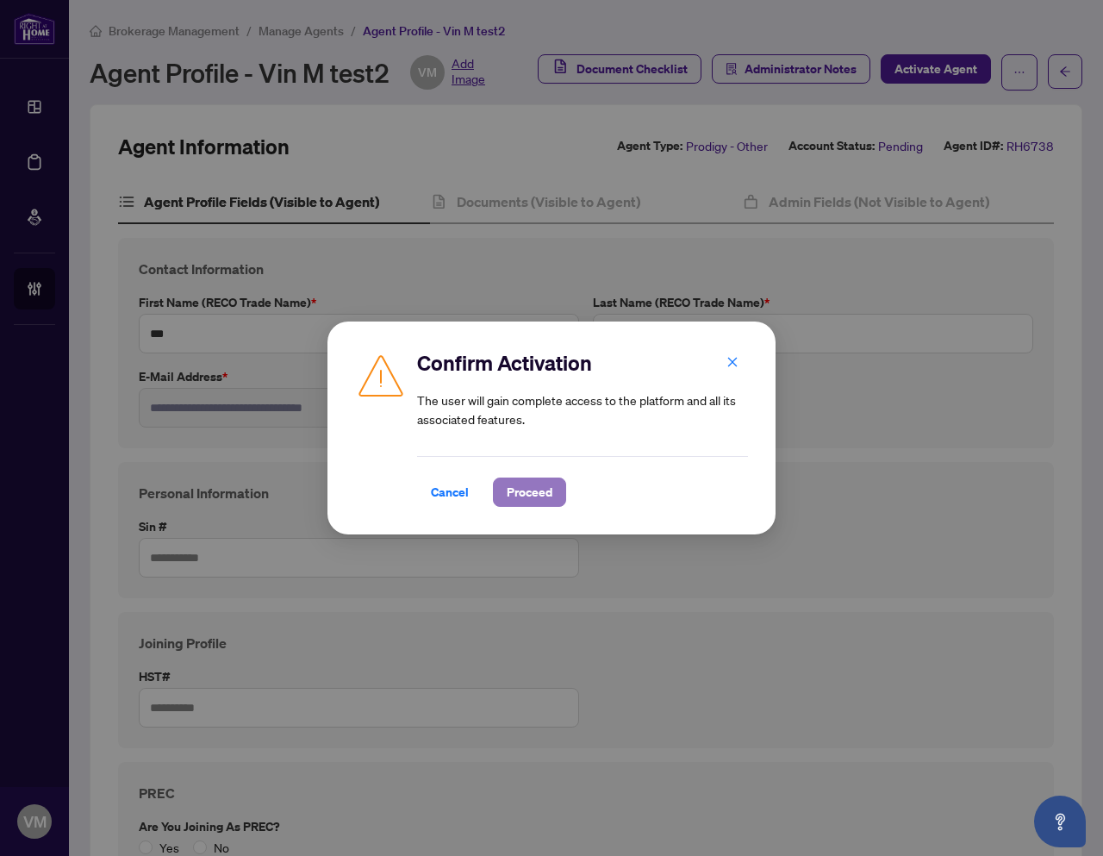
click at [540, 491] on span "Proceed" at bounding box center [530, 492] width 46 height 28
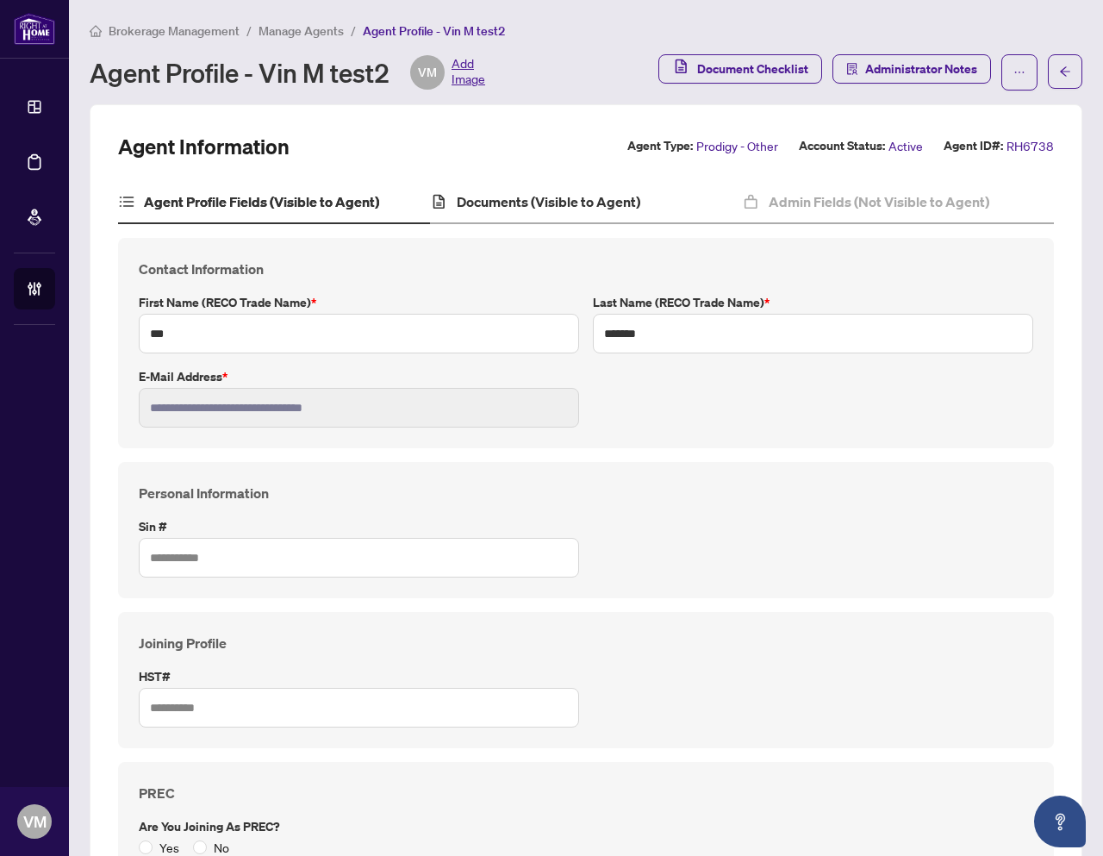
click at [594, 214] on div "Documents (Visible to Agent)" at bounding box center [586, 202] width 312 height 43
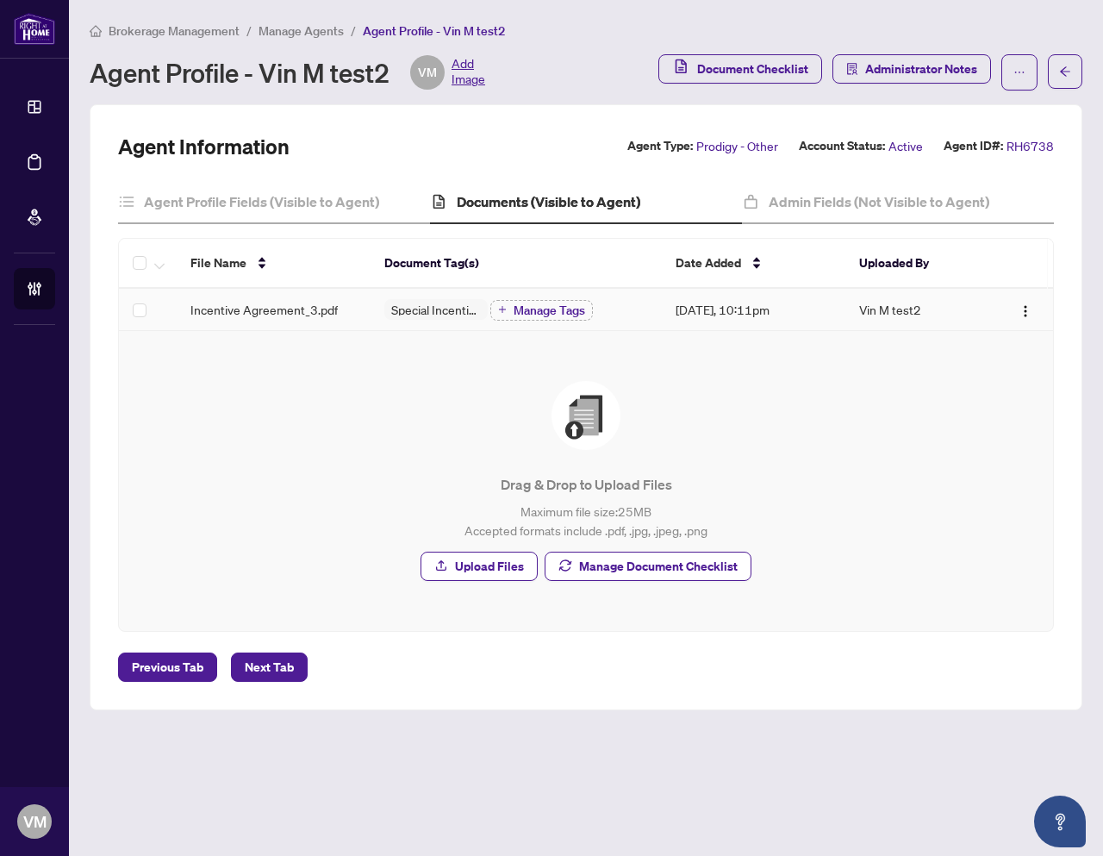
click at [318, 315] on span "Incentive Agreement_3.pdf" at bounding box center [263, 309] width 147 height 19
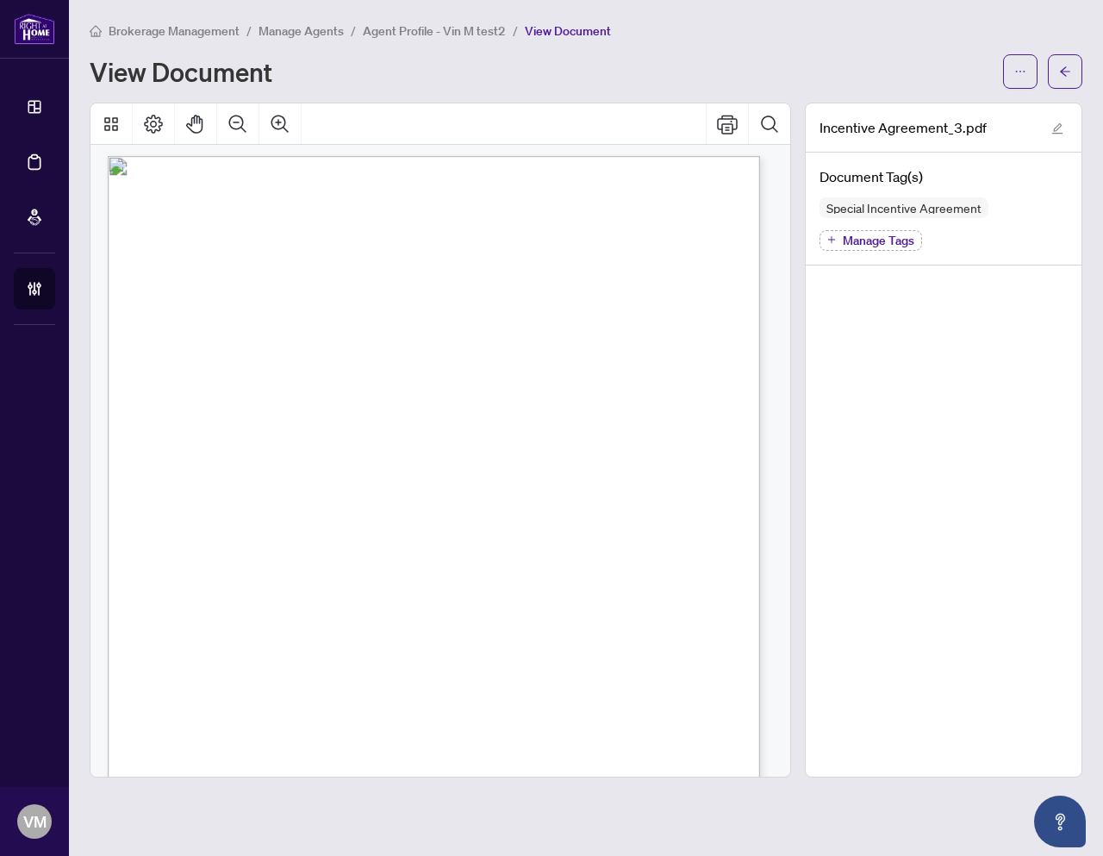
scroll to position [1801, 0]
click at [1056, 71] on button "button" at bounding box center [1065, 71] width 34 height 34
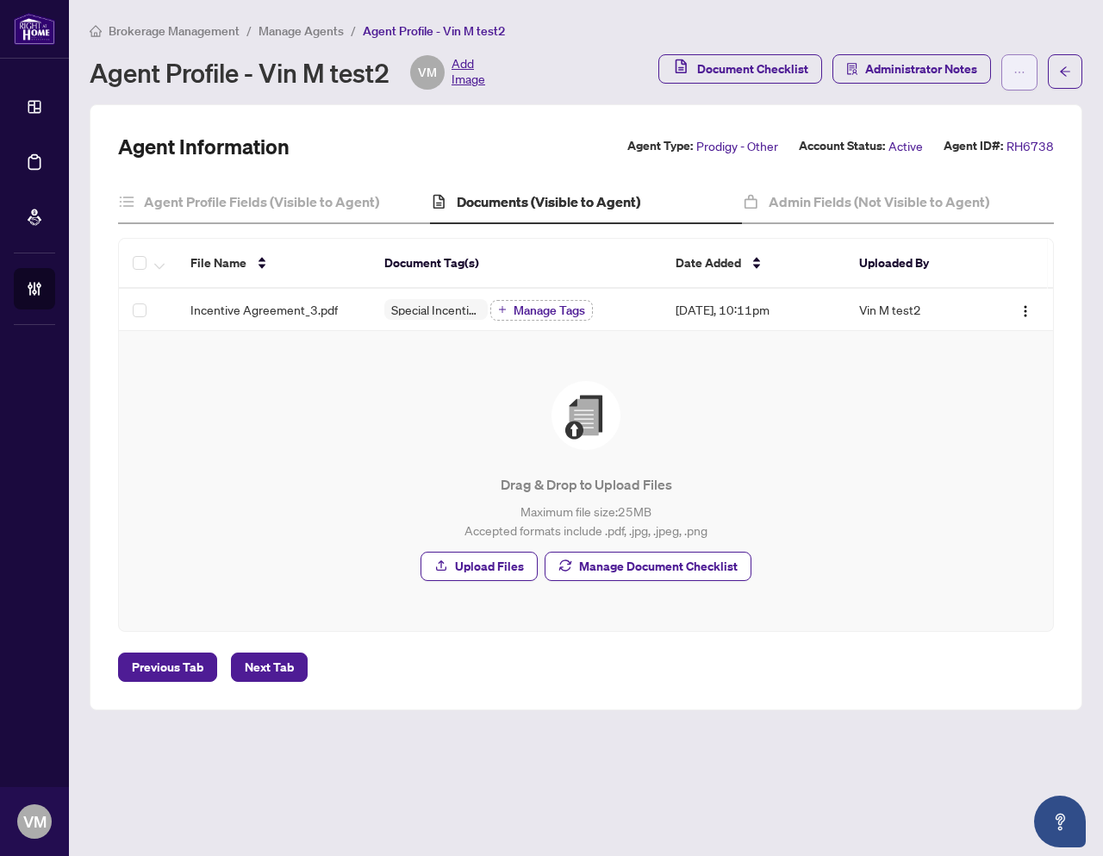
click at [1014, 65] on span "button" at bounding box center [1020, 73] width 12 height 28
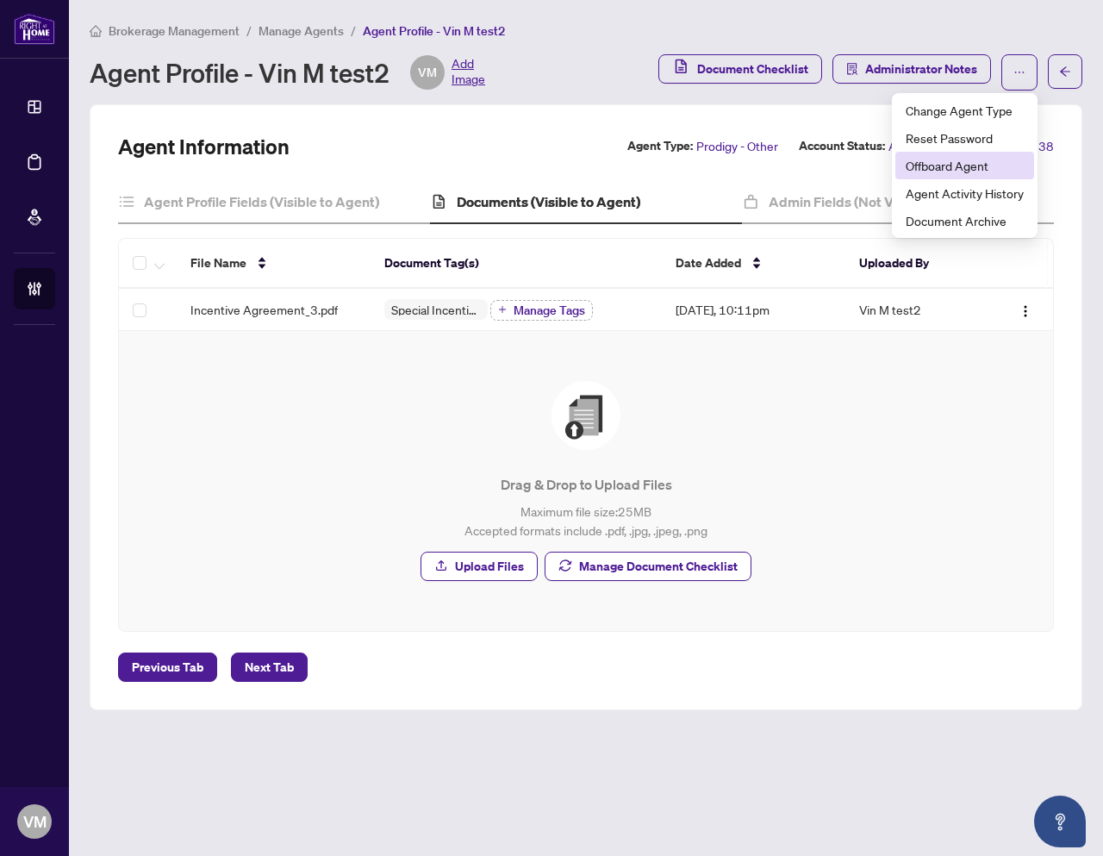
click at [947, 172] on span "Offboard Agent" at bounding box center [965, 165] width 118 height 19
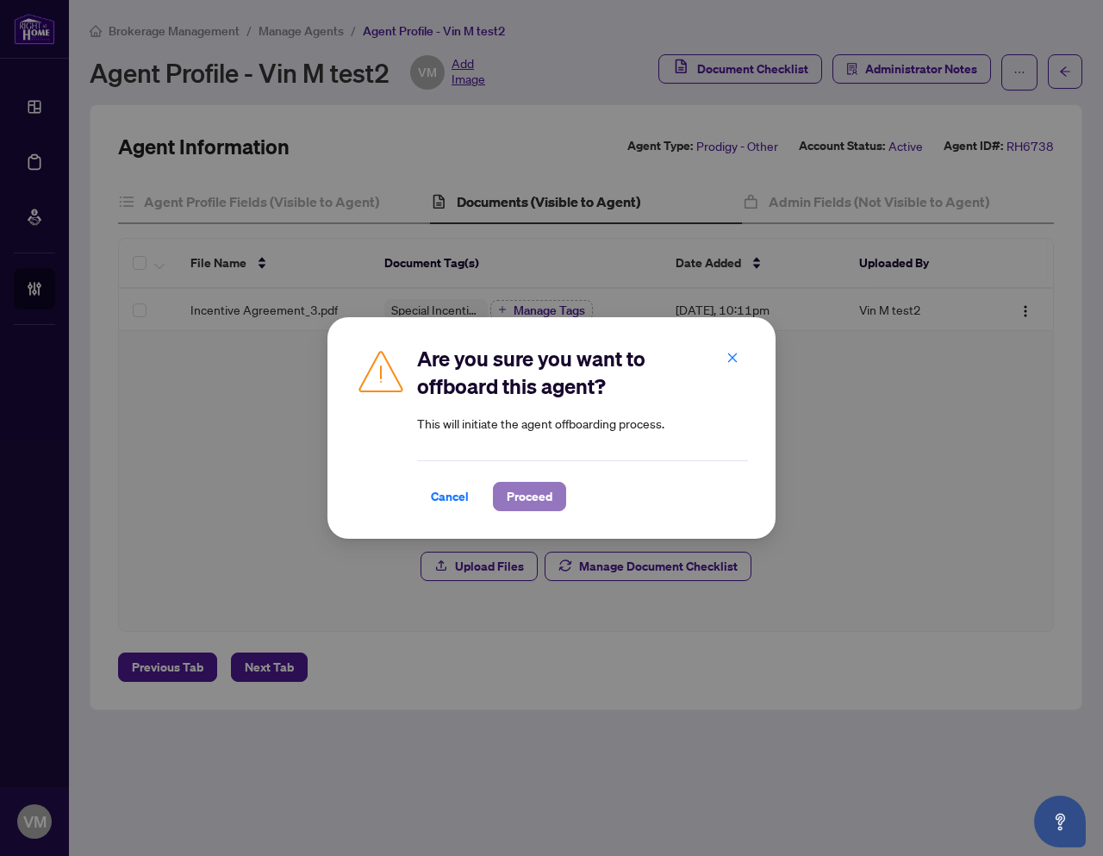
click at [544, 503] on span "Proceed" at bounding box center [530, 497] width 46 height 28
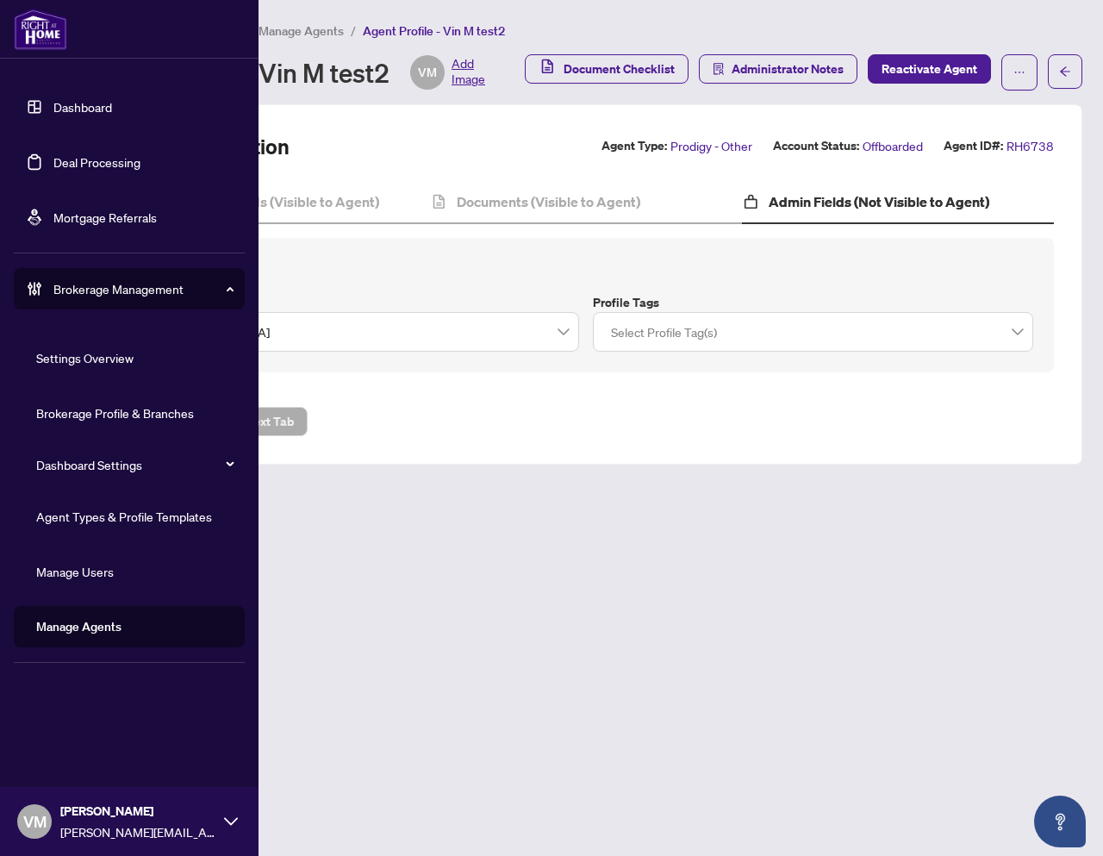
click at [77, 624] on link "Manage Agents" at bounding box center [78, 627] width 85 height 16
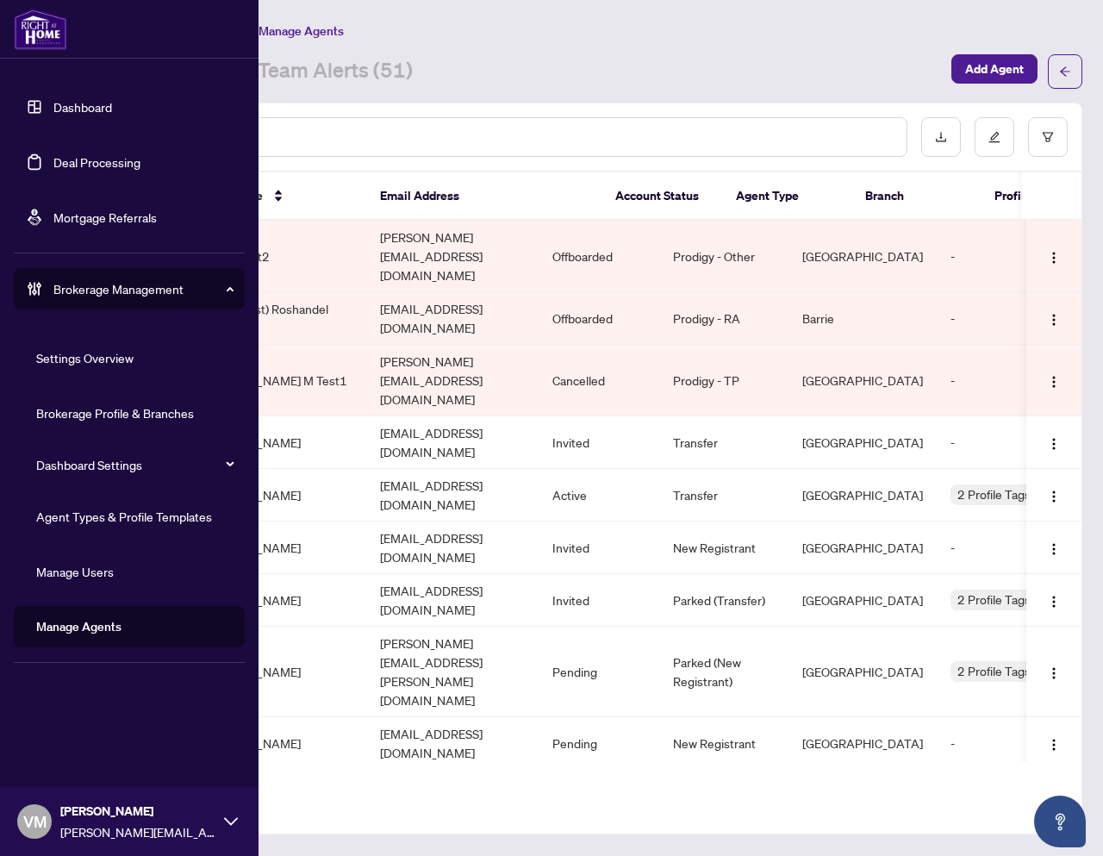
click at [84, 520] on link "Agent Types & Profile Templates" at bounding box center [124, 516] width 176 height 16
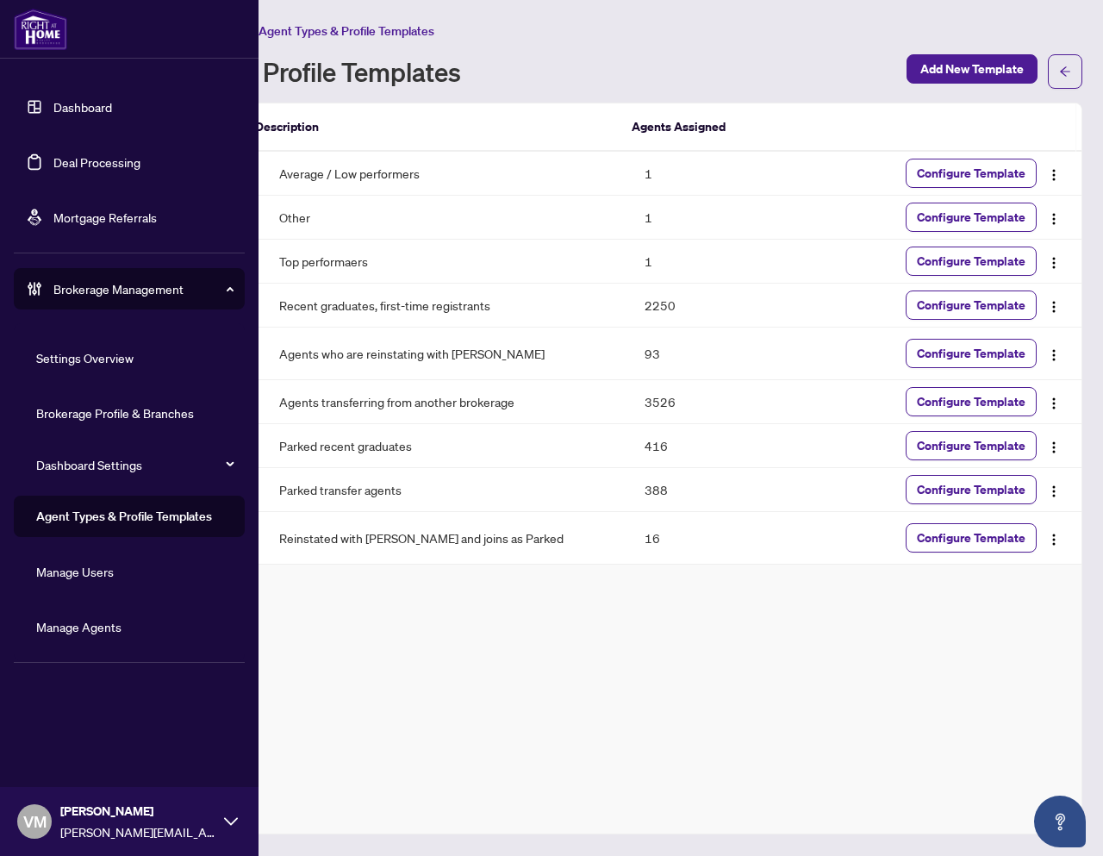
click at [88, 354] on link "Settings Overview" at bounding box center [84, 358] width 97 height 16
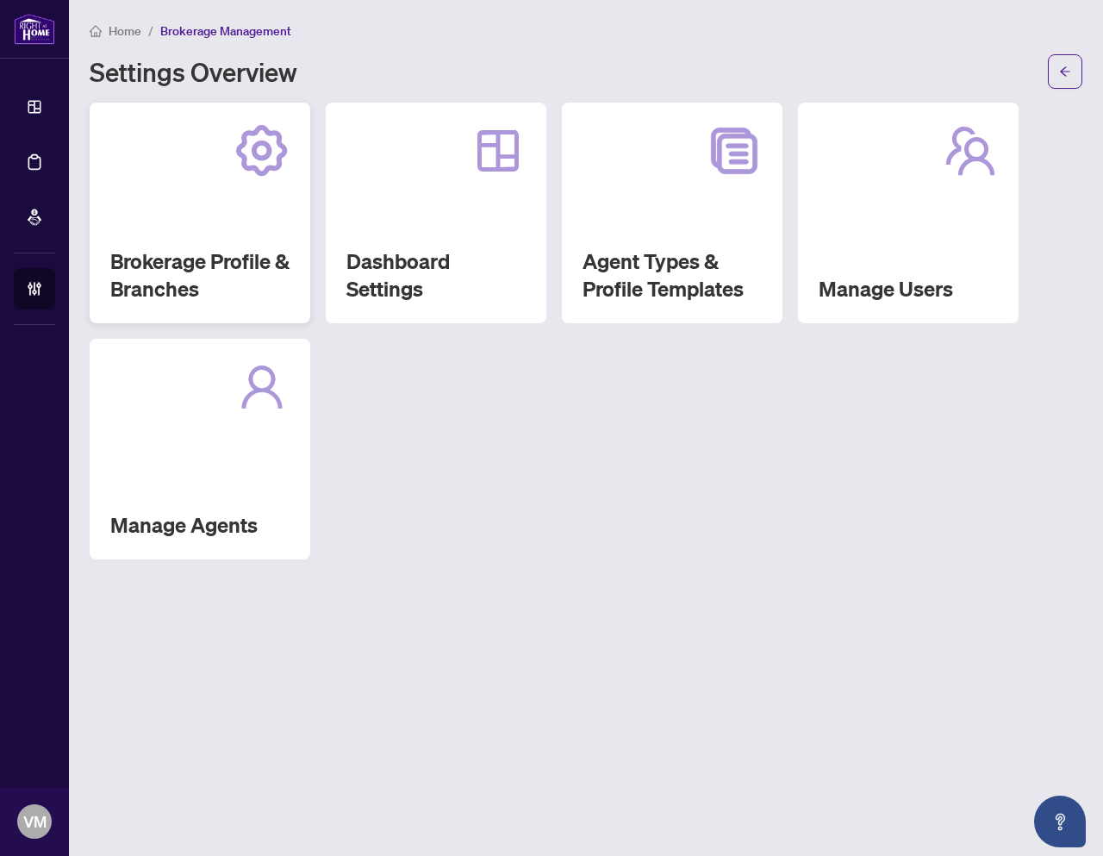
click at [228, 237] on div "Brokerage Profile & Branches" at bounding box center [200, 213] width 221 height 221
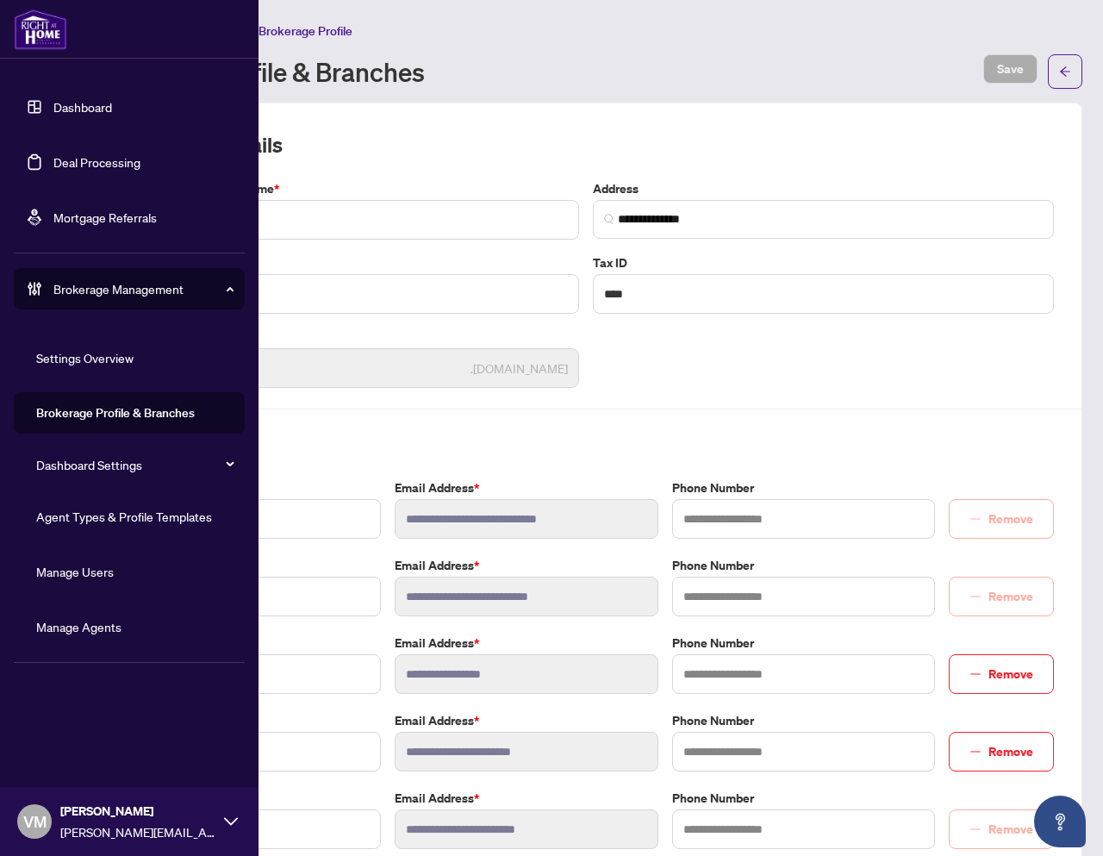
click at [87, 358] on link "Settings Overview" at bounding box center [84, 358] width 97 height 16
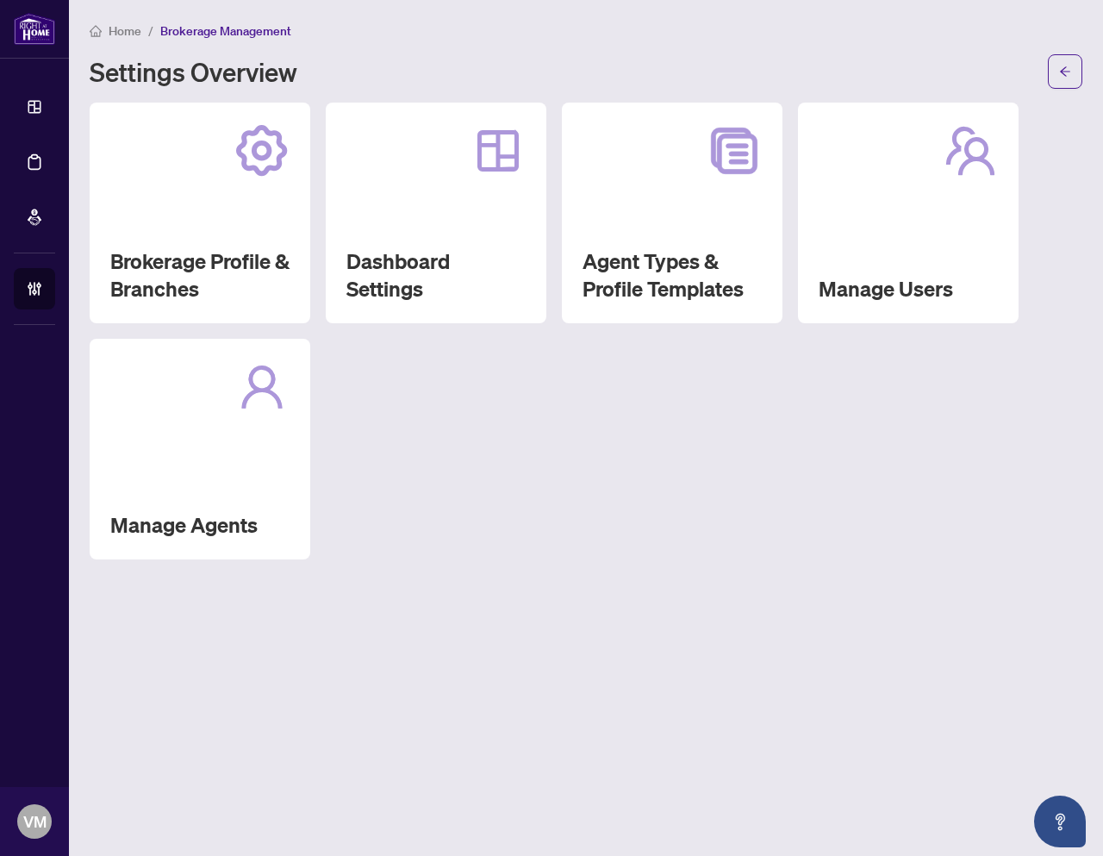
click at [377, 619] on main "Home / Brokerage Management Settings Overview Brokerage Profile & Branches Dash…" at bounding box center [586, 428] width 1034 height 856
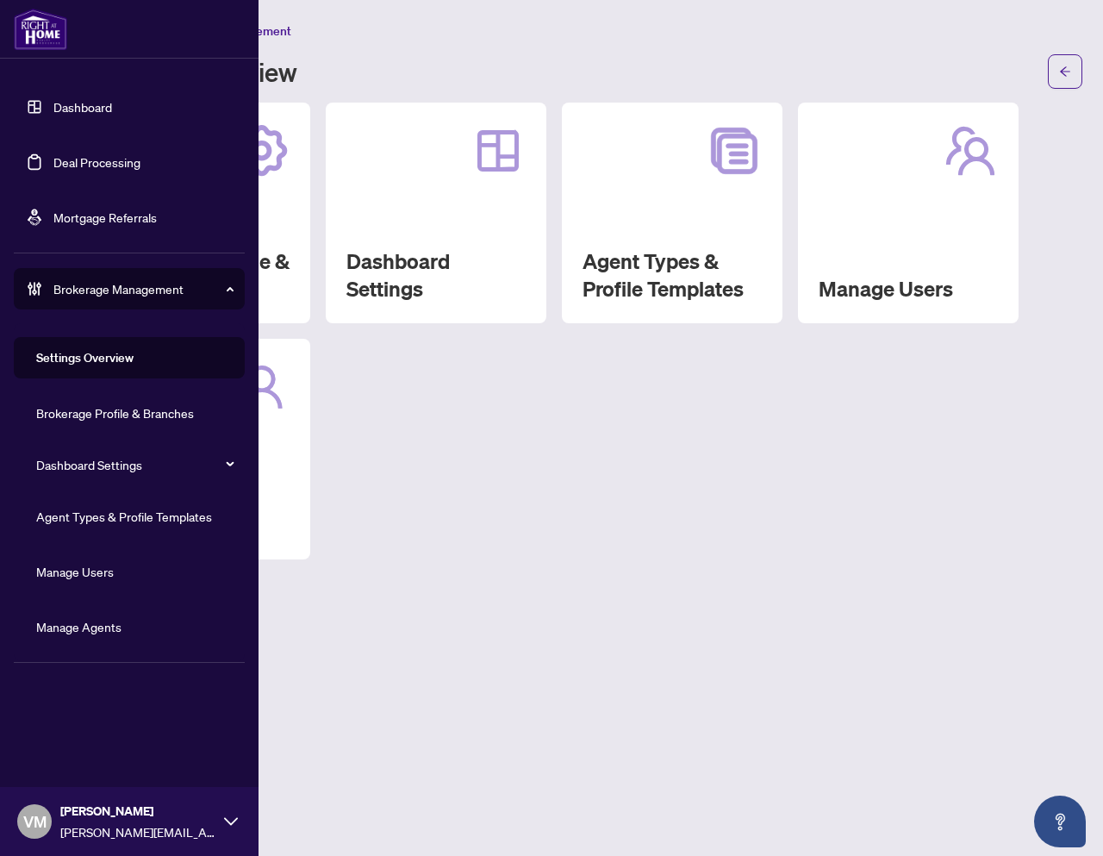
click at [115, 631] on link "Manage Agents" at bounding box center [78, 627] width 85 height 16
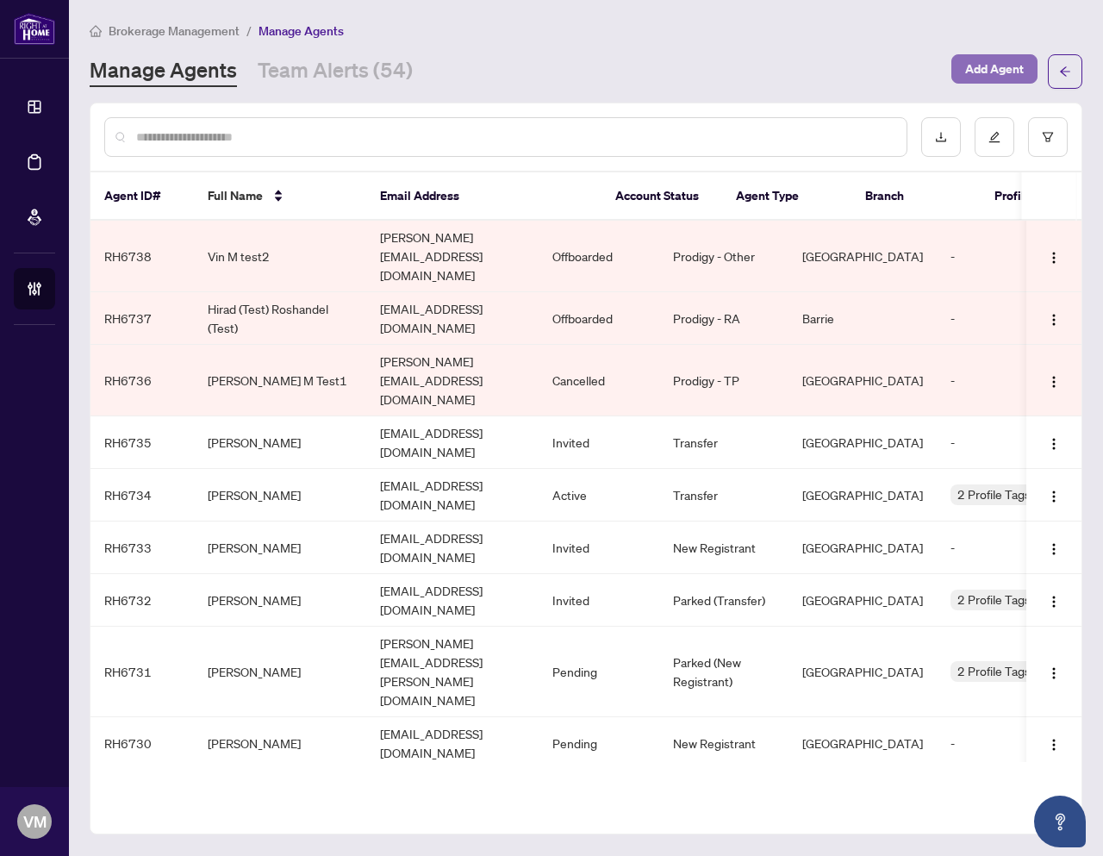
click at [1001, 67] on span "Add Agent" at bounding box center [994, 69] width 59 height 28
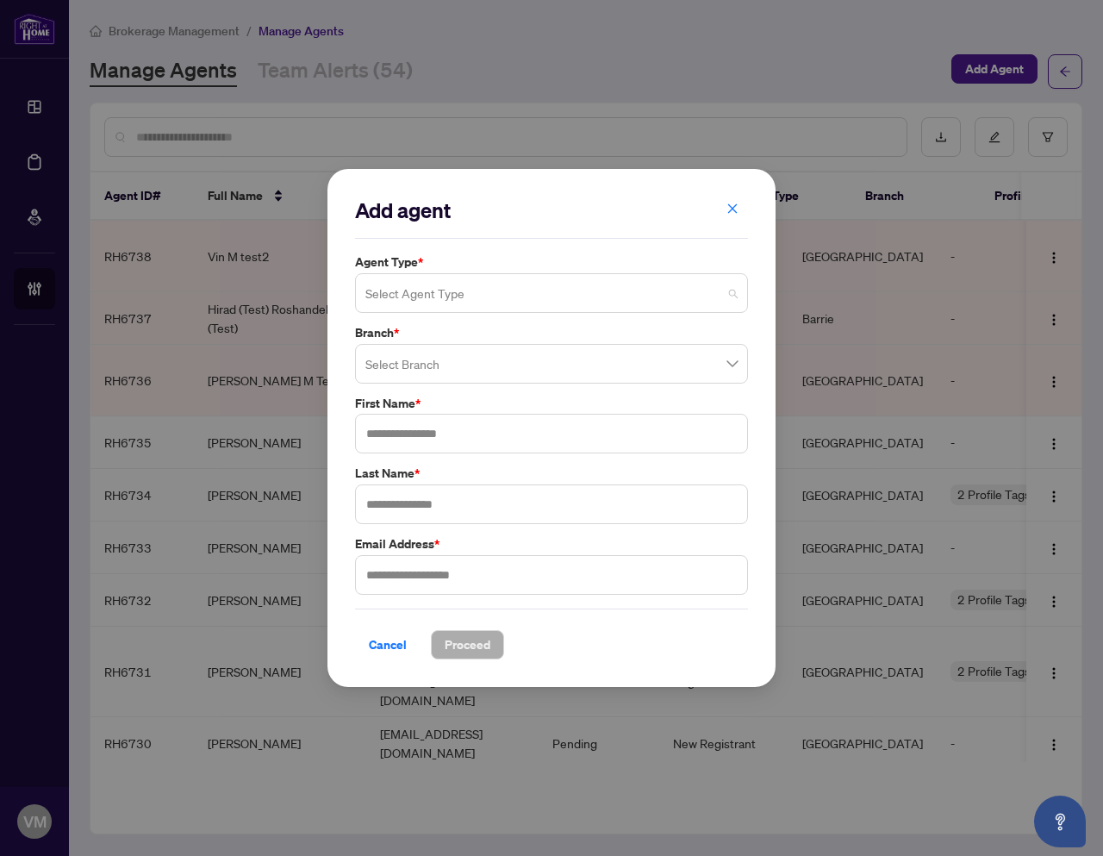
click at [494, 287] on input "search" at bounding box center [543, 296] width 357 height 38
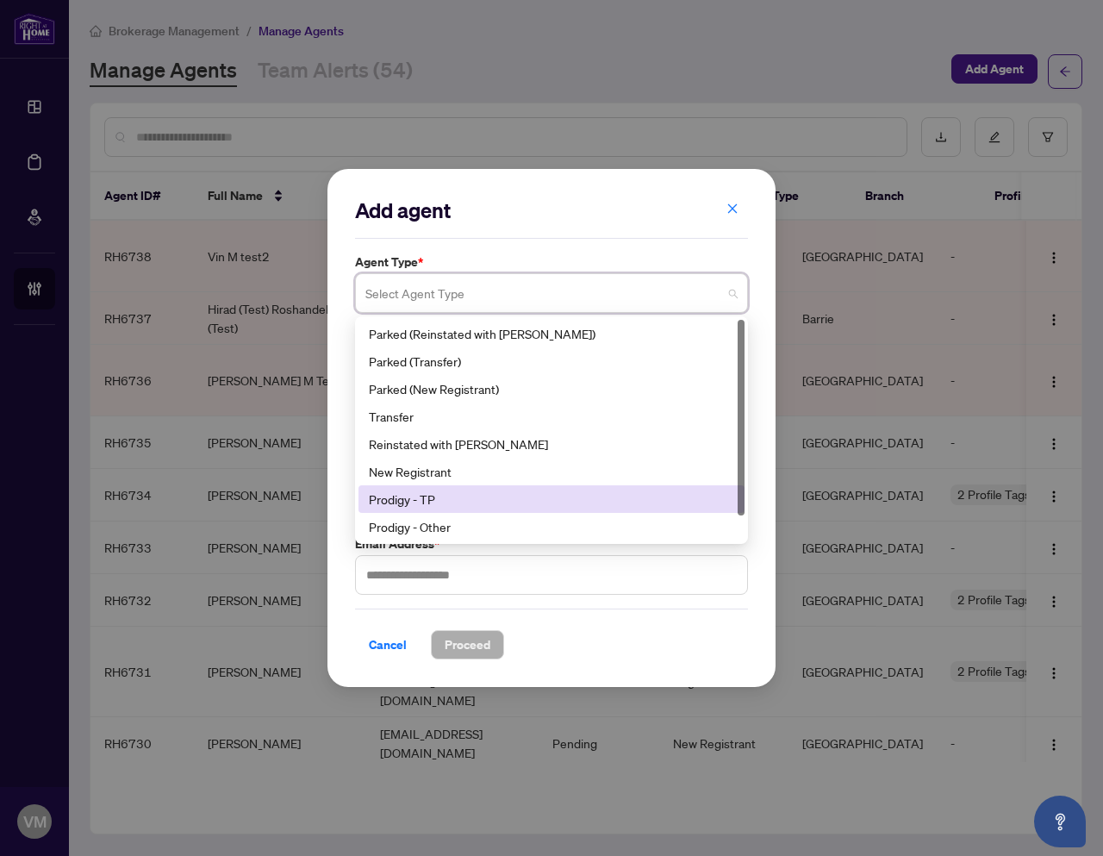
click at [442, 500] on div "Prodigy - TP" at bounding box center [551, 499] width 365 height 19
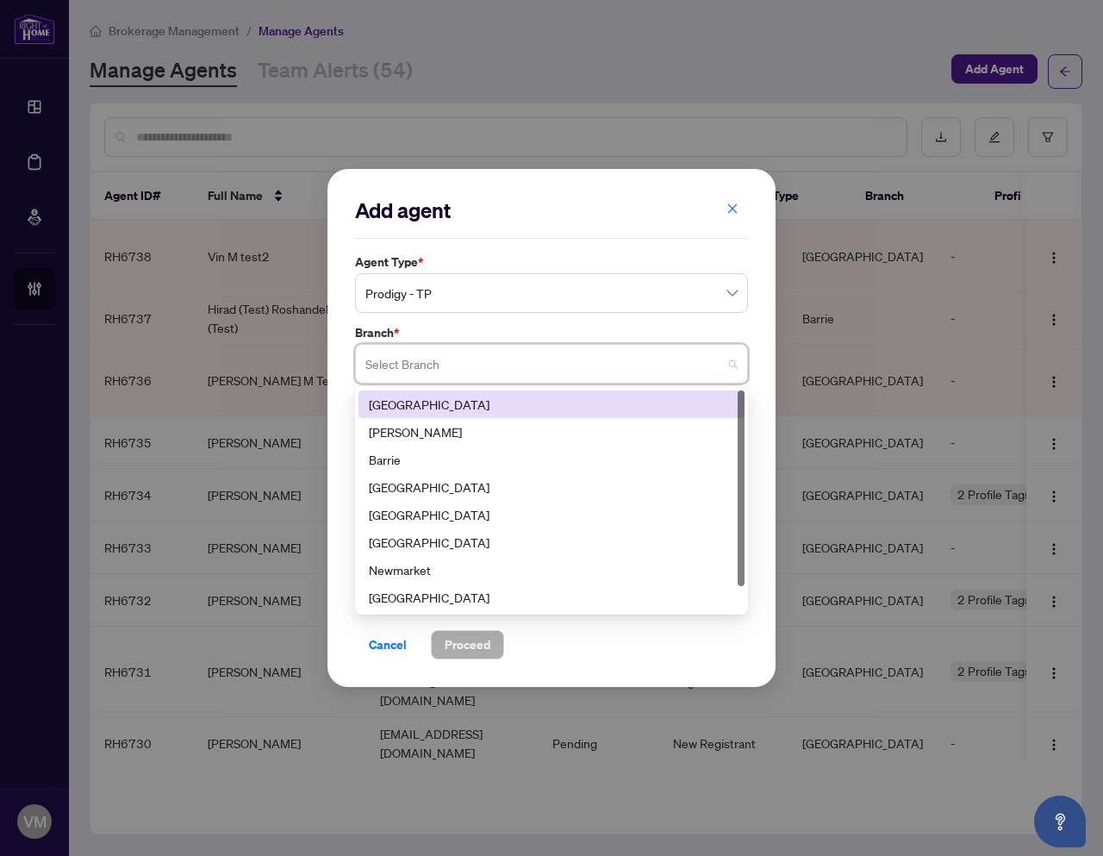
click at [455, 363] on input "search" at bounding box center [543, 366] width 357 height 38
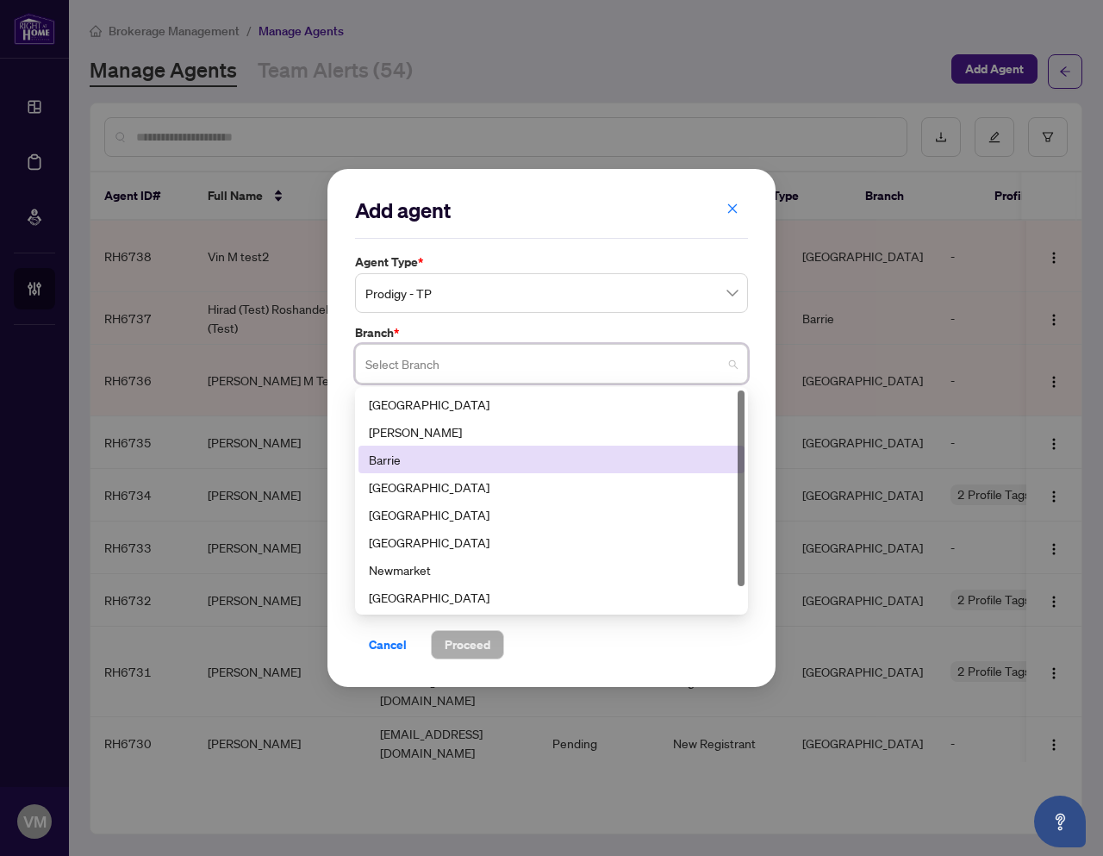
click at [440, 467] on div "Barrie" at bounding box center [551, 459] width 365 height 19
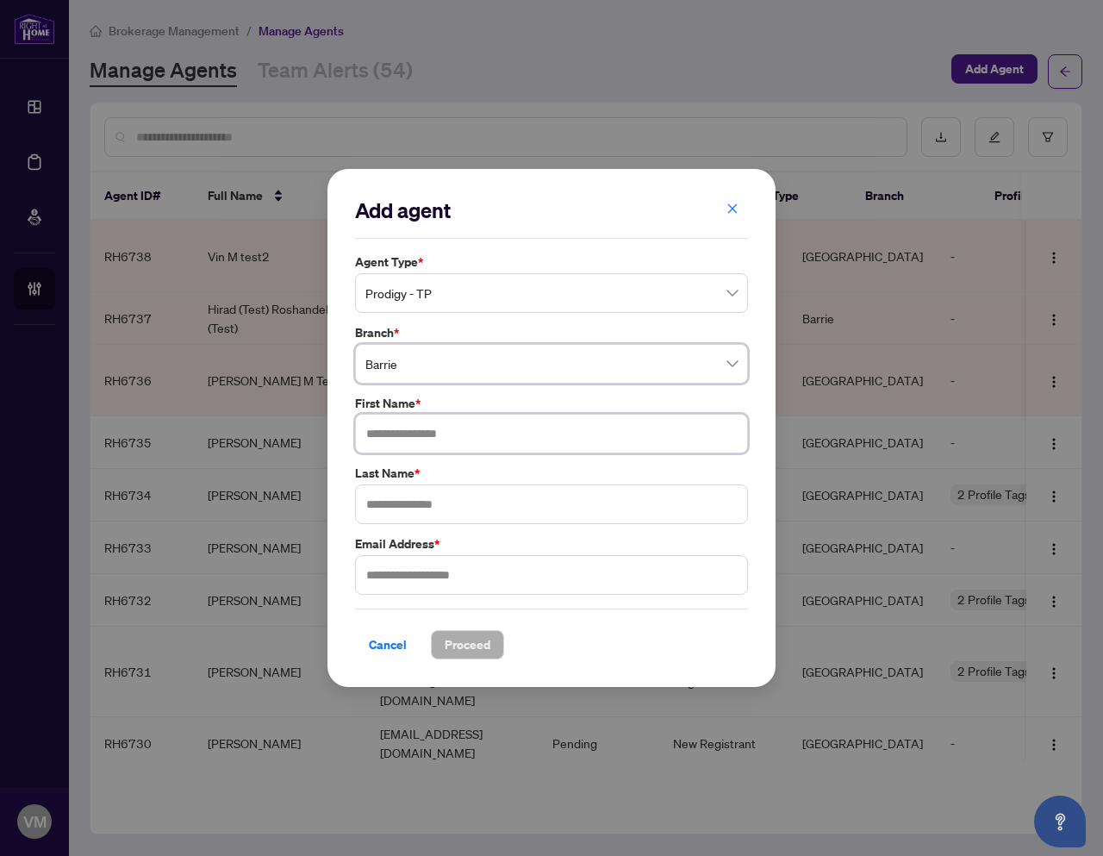
click at [429, 438] on input "text" at bounding box center [551, 434] width 393 height 40
type input "*******"
type input "******"
click at [416, 574] on input "text" at bounding box center [551, 575] width 393 height 40
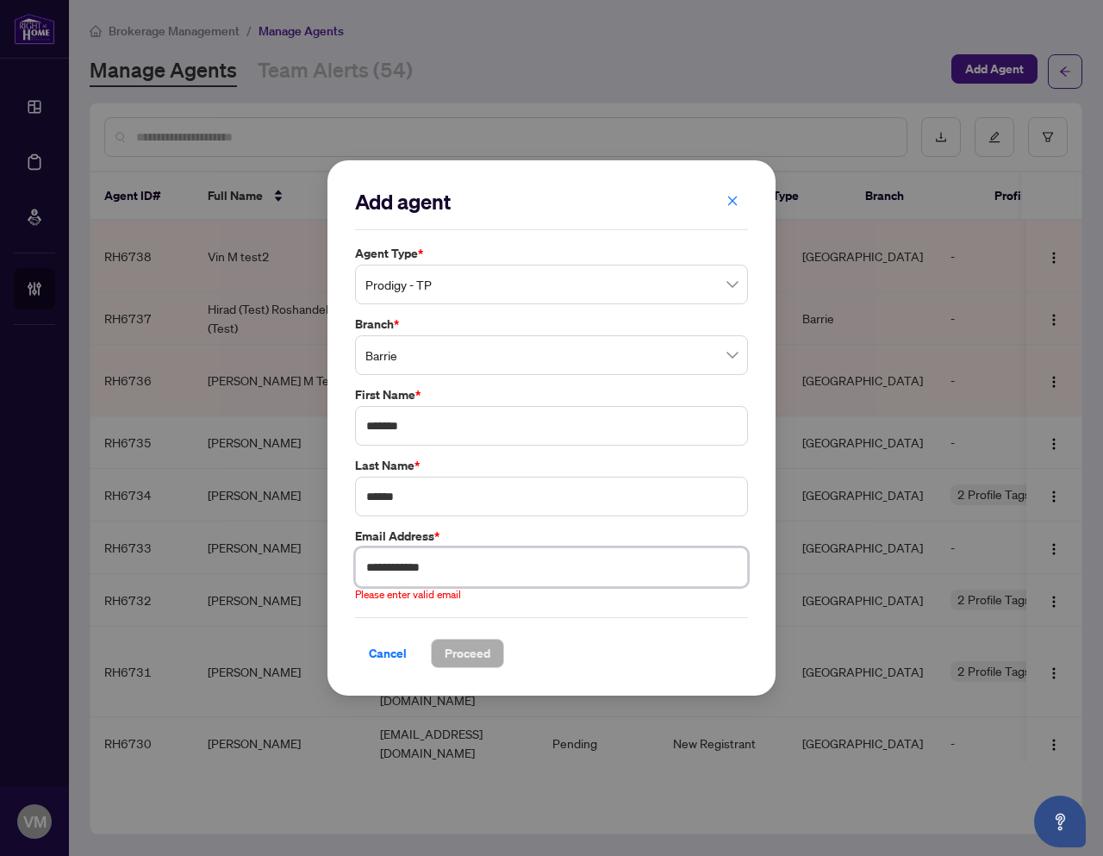
drag, startPoint x: 472, startPoint y: 568, endPoint x: 333, endPoint y: 573, distance: 139.7
click at [332, 574] on div "**********" at bounding box center [552, 427] width 448 height 535
paste input "**********"
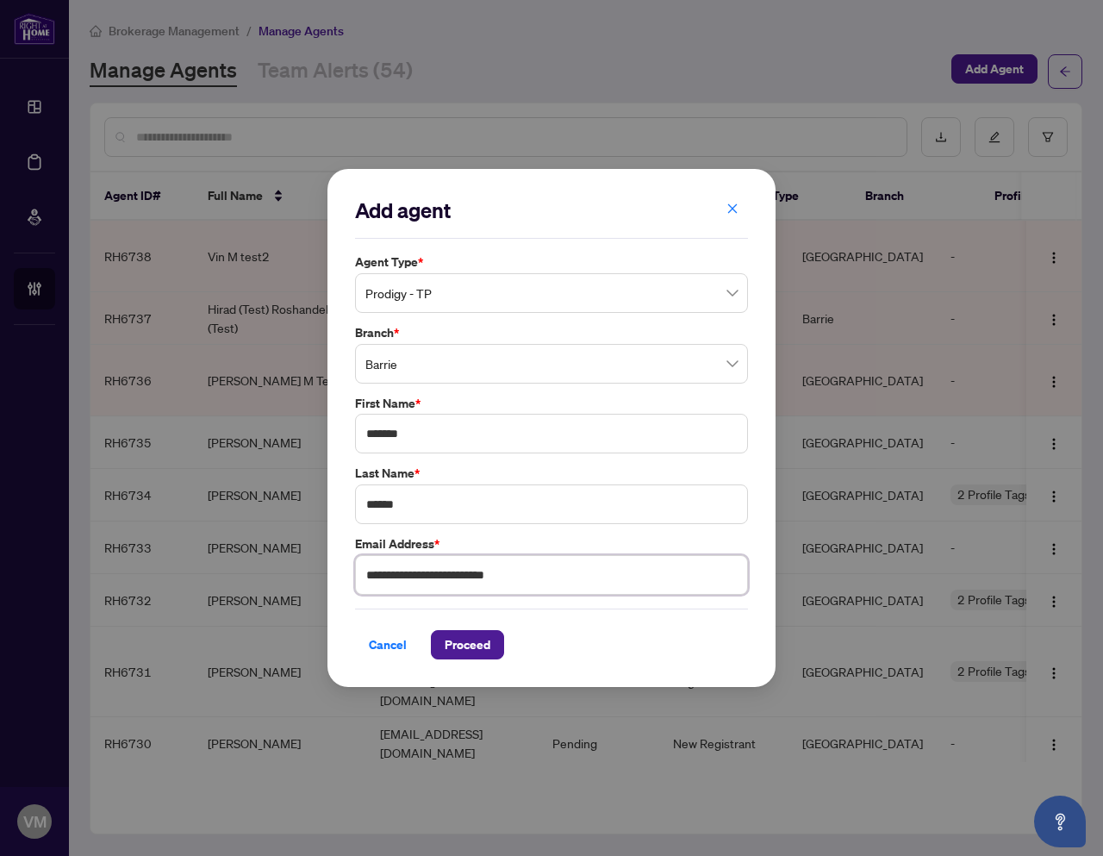
click at [465, 577] on input "**********" at bounding box center [551, 575] width 393 height 40
drag, startPoint x: 575, startPoint y: 573, endPoint x: 351, endPoint y: 578, distance: 224.1
click at [351, 578] on div "**********" at bounding box center [551, 564] width 403 height 60
type input "**********"
click at [452, 634] on span "Proceed" at bounding box center [468, 645] width 46 height 28
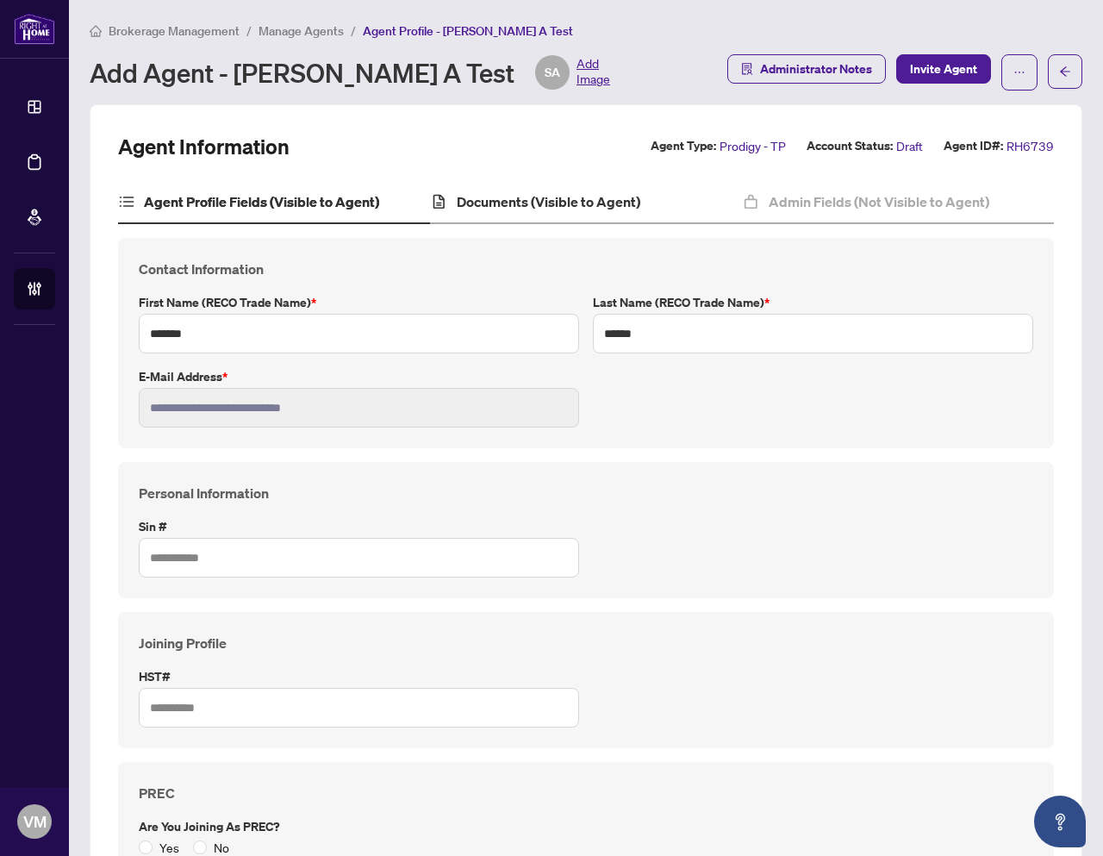
click at [574, 215] on div "Documents (Visible to Agent)" at bounding box center [586, 202] width 312 height 43
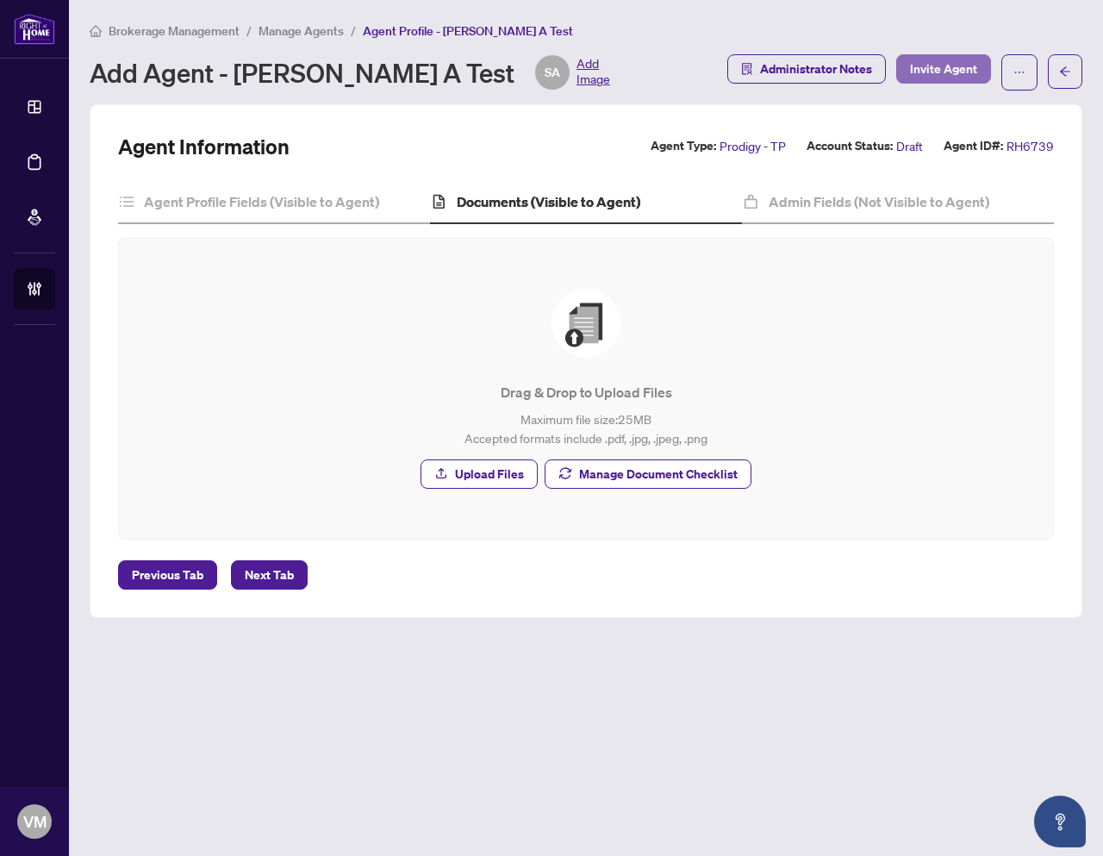
click at [950, 64] on span "Invite Agent" at bounding box center [943, 69] width 67 height 28
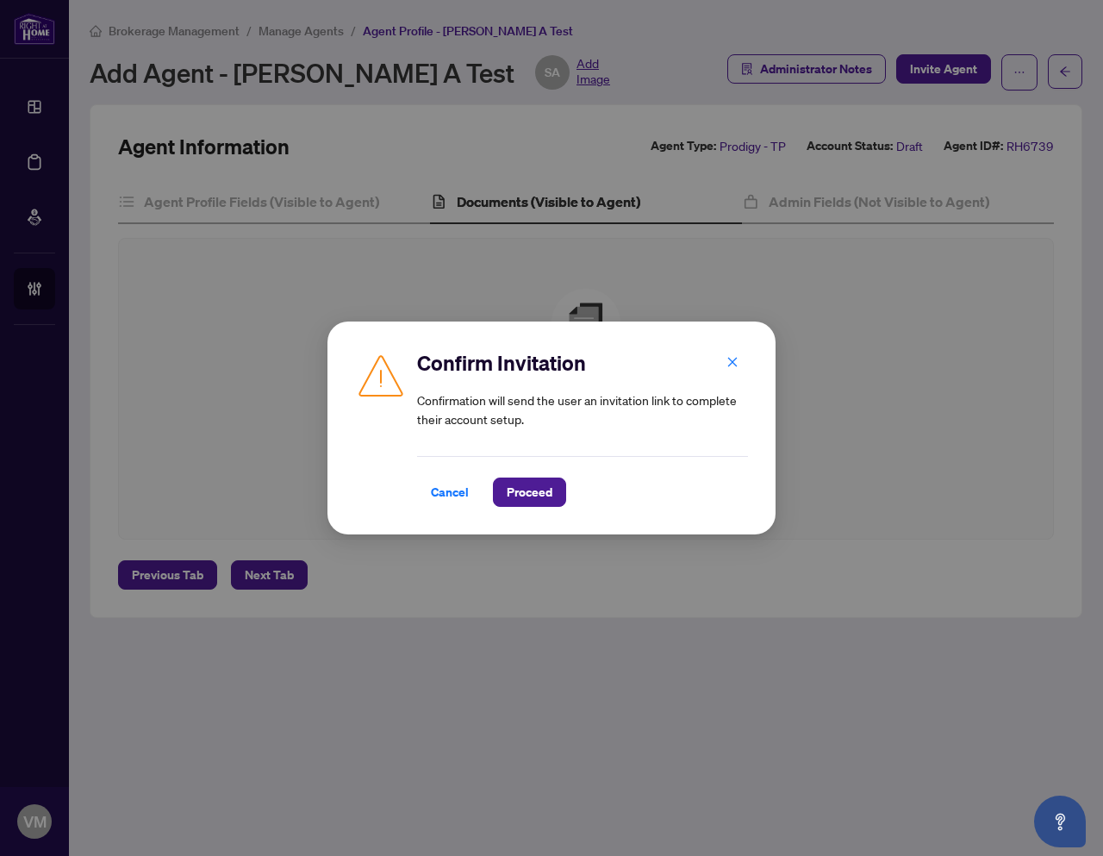
click at [564, 474] on div "Cancel Proceed" at bounding box center [582, 481] width 331 height 51
click at [559, 484] on button "Proceed" at bounding box center [529, 491] width 73 height 29
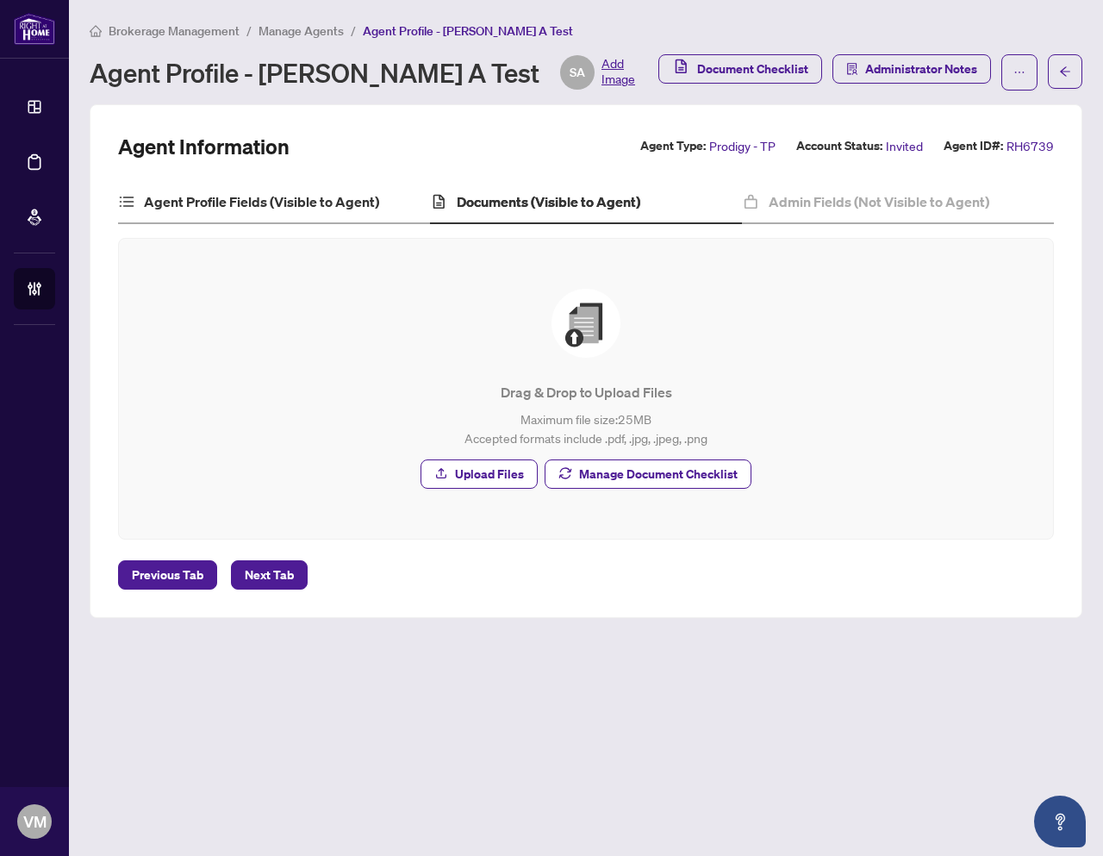
click at [310, 211] on div "Agent Profile Fields (Visible to Agent)" at bounding box center [274, 202] width 312 height 43
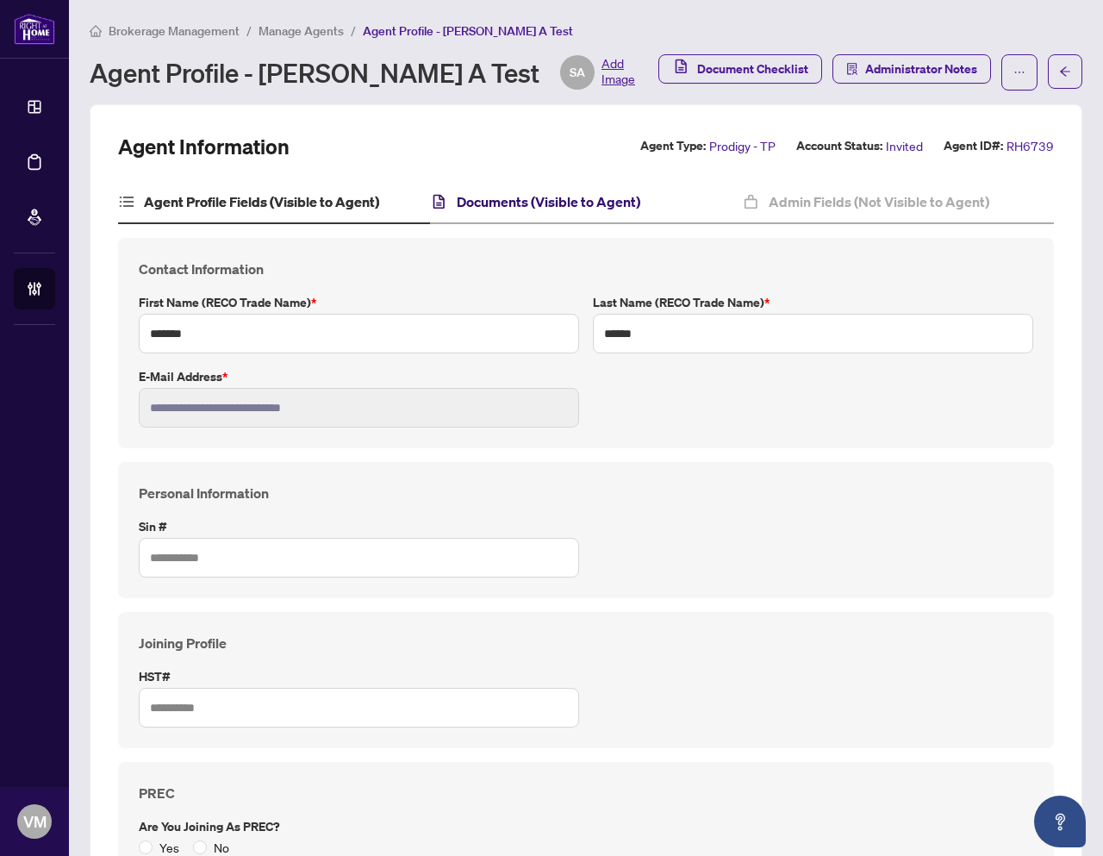
click at [472, 197] on h4 "Documents (Visible to Agent)" at bounding box center [549, 201] width 184 height 21
